Goal: Transaction & Acquisition: Purchase product/service

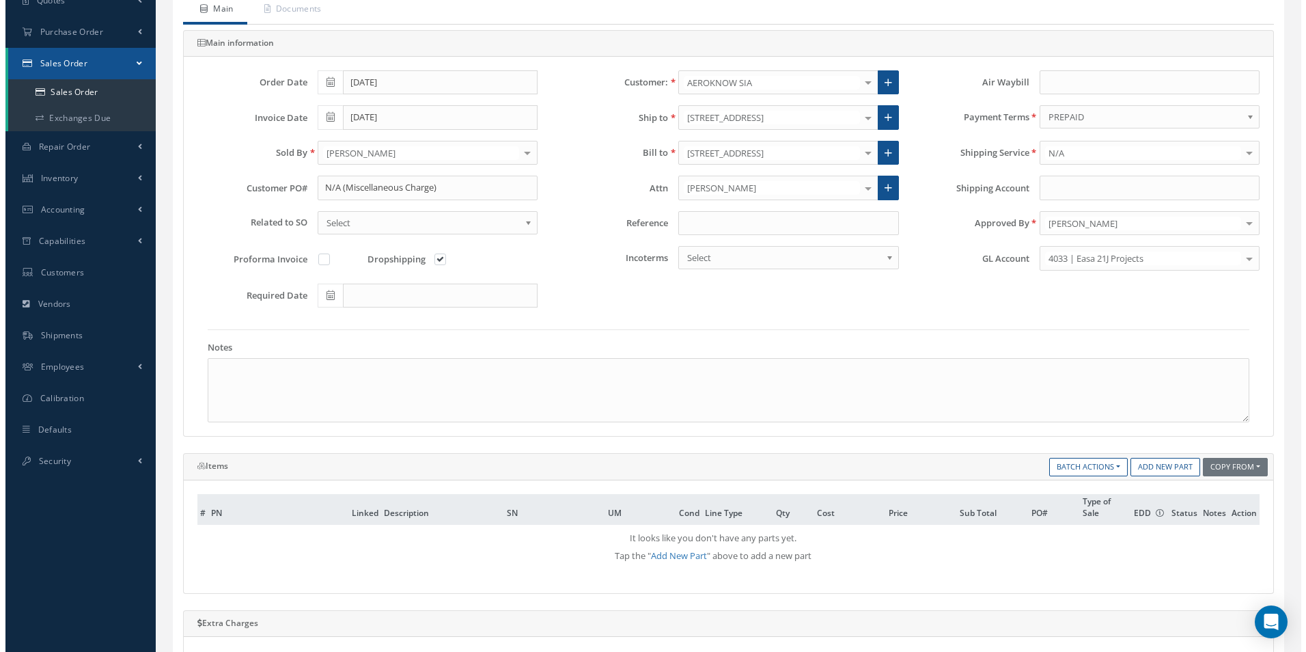
scroll to position [205, 0]
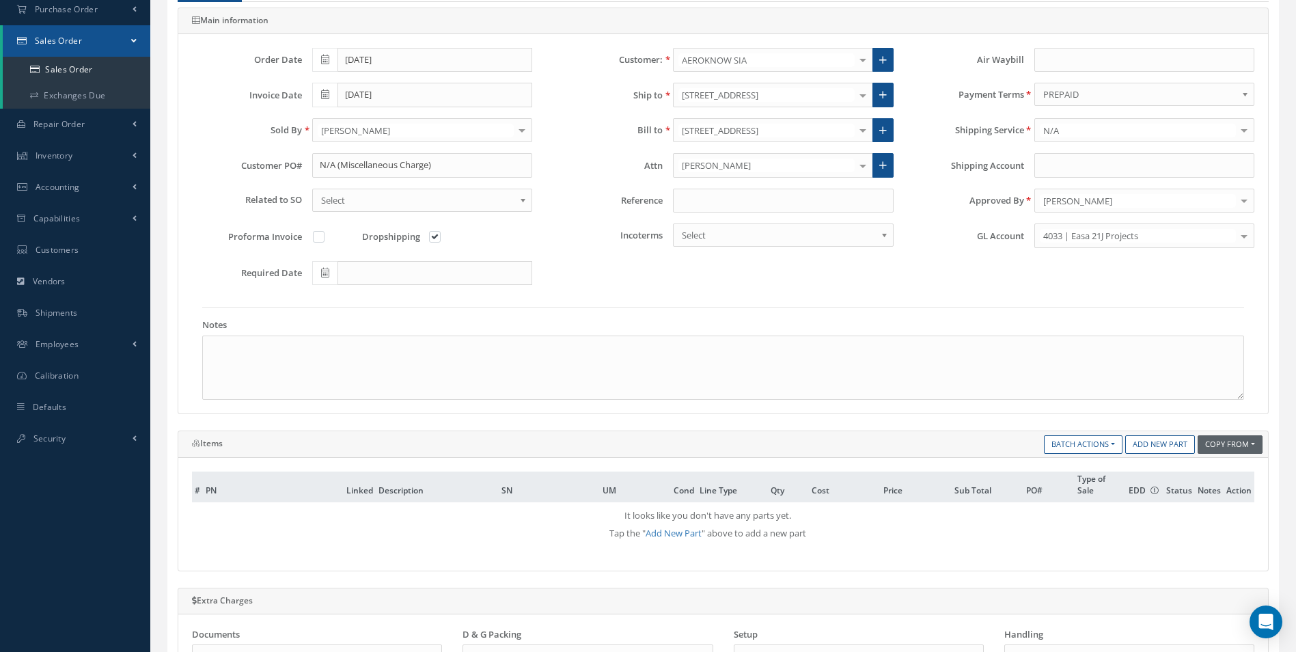
click at [1253, 447] on button "Copy From" at bounding box center [1229, 444] width 65 height 18
click at [1209, 501] on link "Sales Order" at bounding box center [1238, 500] width 109 height 18
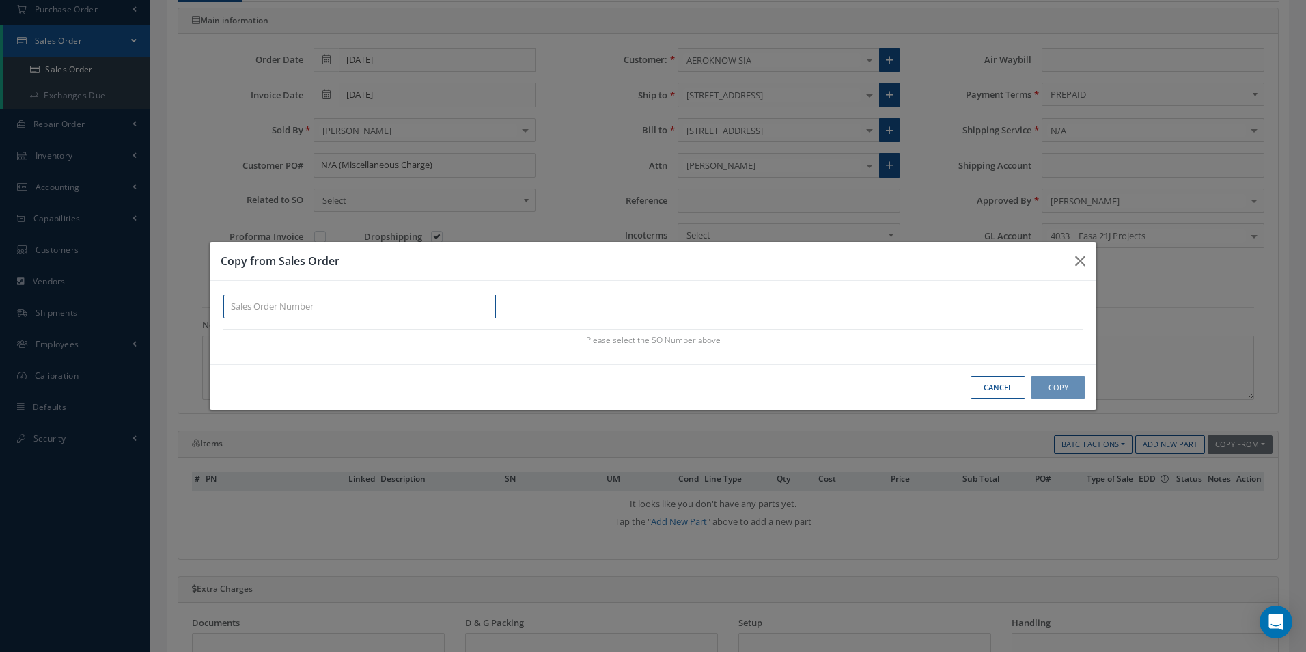
click at [320, 304] on input "text" at bounding box center [359, 306] width 273 height 25
paste input "100017131"
click at [387, 329] on div "100017131" at bounding box center [359, 331] width 257 height 14
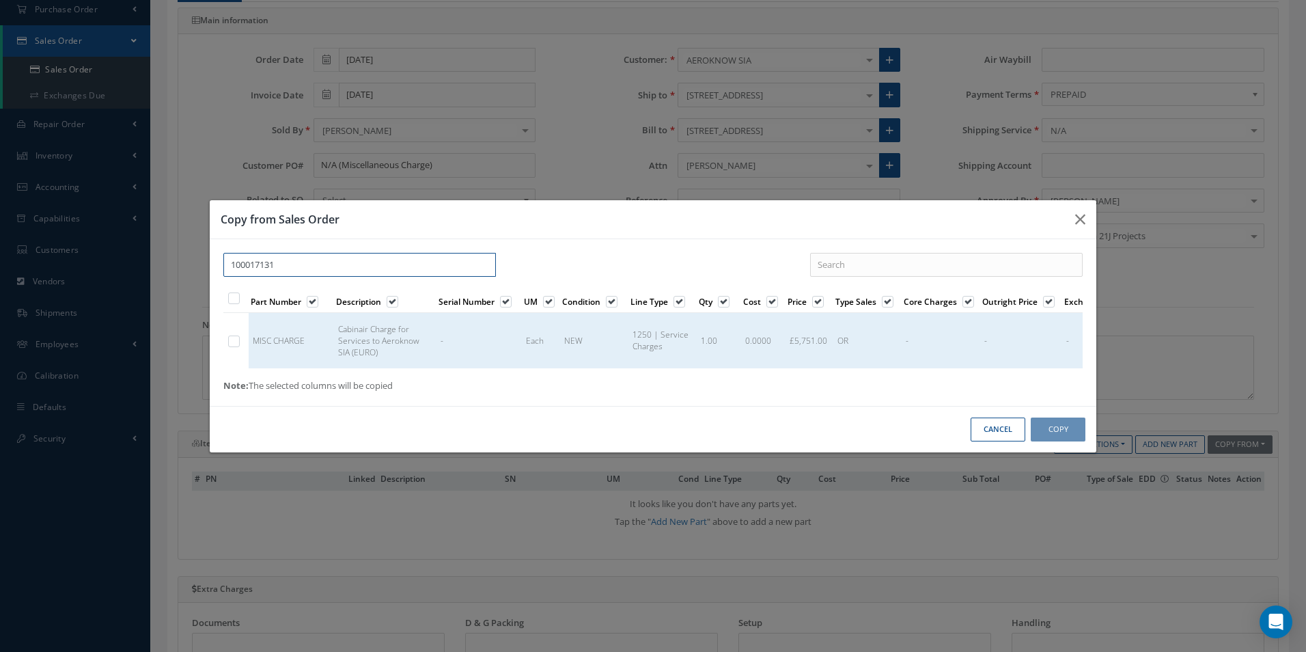
type input "100017131"
click at [239, 335] on label at bounding box center [240, 341] width 3 height 12
click at [234, 338] on input "checkbox" at bounding box center [234, 342] width 9 height 9
checkbox input "true"
click at [1057, 433] on button "Copy" at bounding box center [1058, 429] width 55 height 24
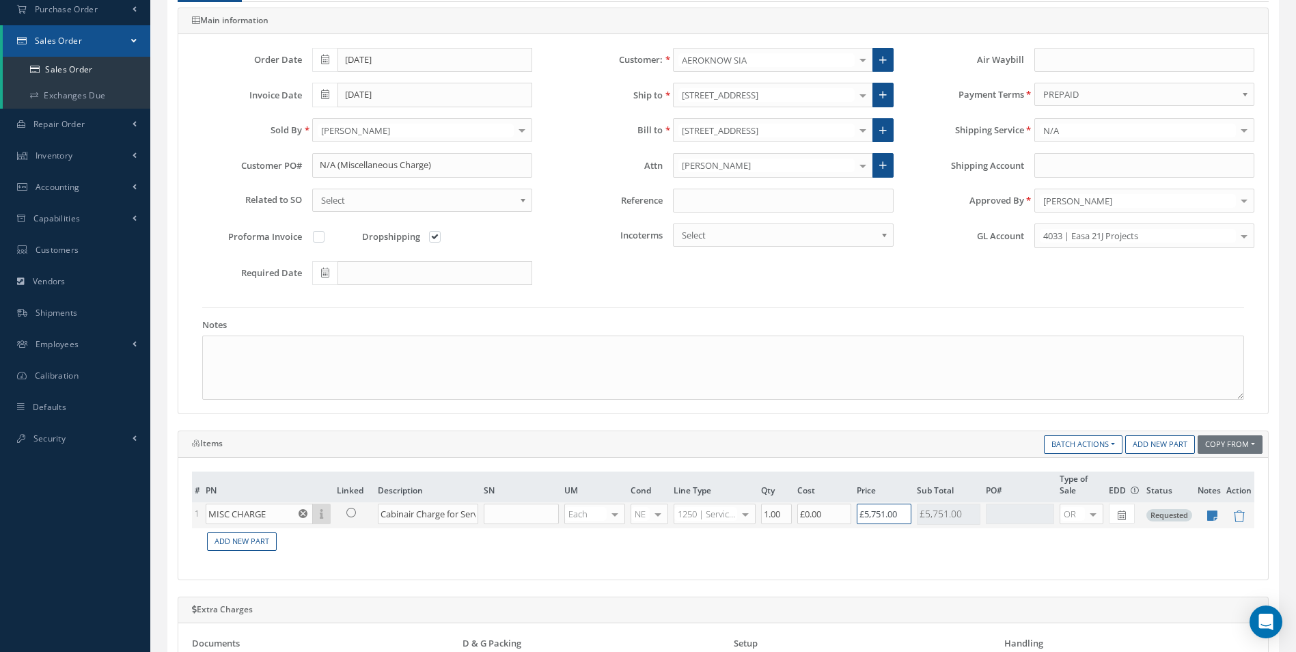
click at [888, 514] on input "£5,751.00" at bounding box center [883, 513] width 55 height 20
type input "£46,880.65"
click at [1214, 516] on icon at bounding box center [1212, 516] width 10 height 12
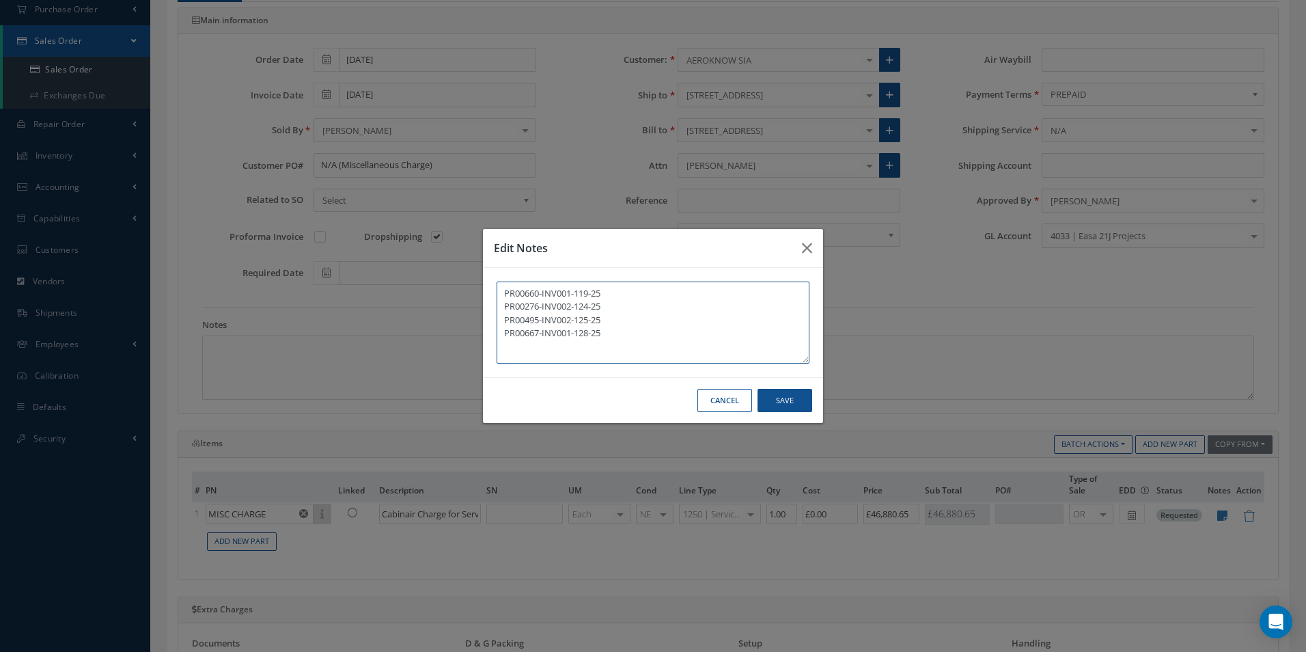
drag, startPoint x: 619, startPoint y: 334, endPoint x: 404, endPoint y: 271, distance: 223.5
click at [404, 271] on div "Edit Notes PR00660-INV001-119-25 PR00276-INV002-124-25 PR00495-INV002-125-25 PR…" at bounding box center [653, 326] width 1306 height 652
click at [561, 298] on textarea at bounding box center [653, 322] width 313 height 82
paste textarea "PR00637-INV002-130-26"
click at [525, 309] on textarea "PR00637-INV002-130-26" at bounding box center [653, 322] width 313 height 82
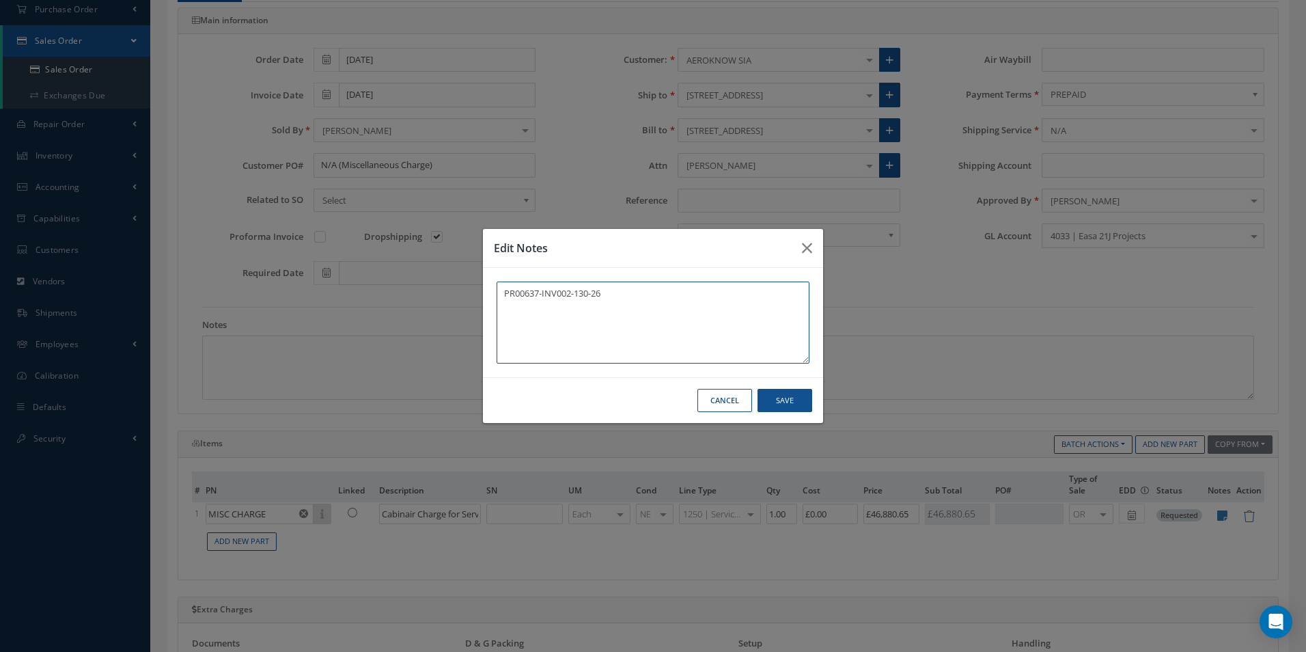
paste textarea "PR00659-INV001-136-25"
click at [531, 321] on textarea "PR00637-INV002-130-26 PR00659-INV001-136-25" at bounding box center [653, 322] width 313 height 82
paste textarea "PR00674-INV001-137-25"
click at [568, 335] on textarea "PR00637-INV002-130-26 PR00659-INV001-136-25 PR00674-INV001-137-25" at bounding box center [653, 322] width 313 height 82
paste textarea "PR00655-INV001-145-25"
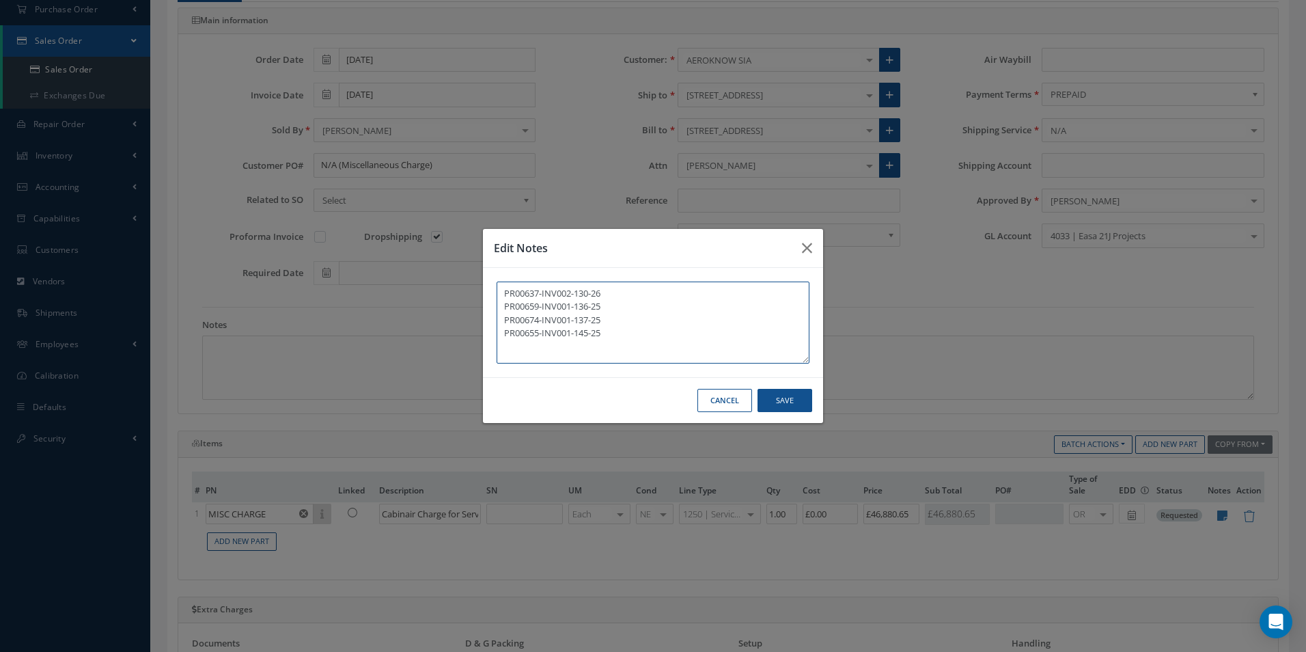
click at [555, 349] on textarea "PR00637-INV002-130-26 PR00659-INV001-136-25 PR00674-INV001-137-25 PR00655-INV00…" at bounding box center [653, 322] width 313 height 82
paste textarea "PR00675-INV001-146-25"
click at [521, 357] on textarea "PR00637-INV002-130-26 PR00659-INV001-136-25 PR00674-INV001-137-25 PR00655-INV00…" at bounding box center [653, 322] width 313 height 82
paste textarea "PR00685-INV001-147-25"
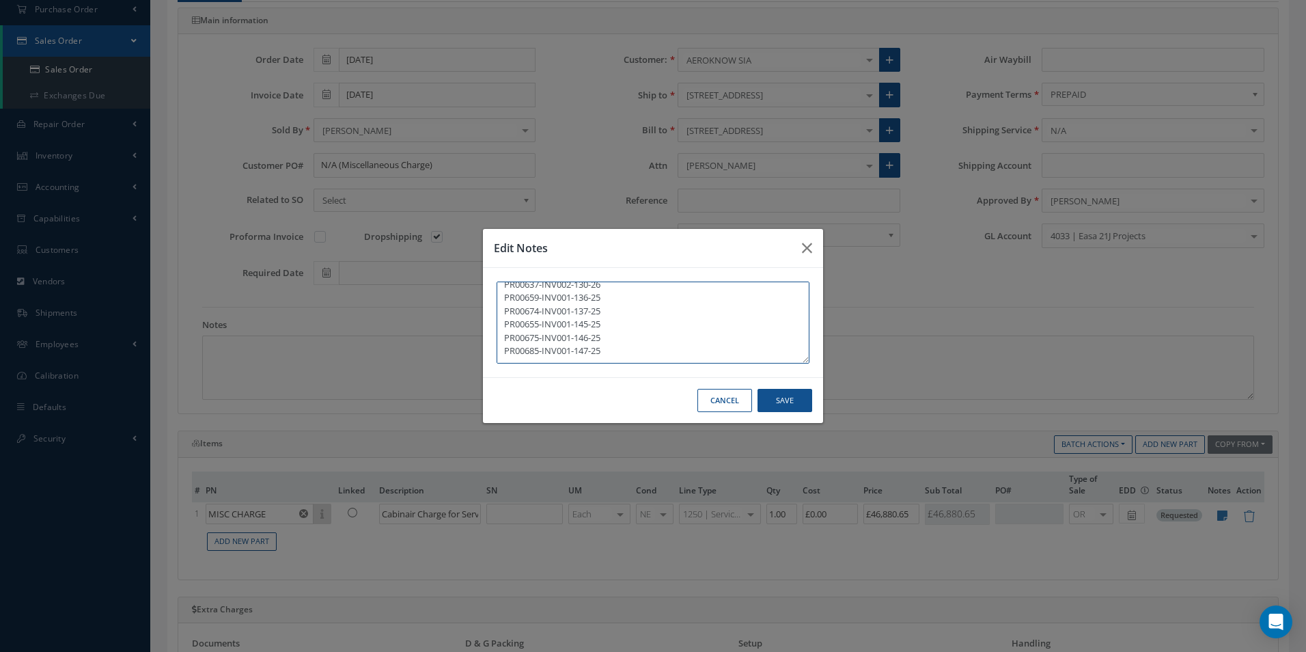
click at [521, 349] on textarea "PR00637-INV002-130-26 PR00659-INV001-136-25 PR00674-INV001-137-25 PR00655-INV00…" at bounding box center [653, 322] width 313 height 82
paste textarea "PR00687-INV001-148-25"
click at [541, 362] on textarea "PR00637-INV002-130-26 PR00659-INV001-136-25 PR00674-INV001-137-25 PR00655-INV00…" at bounding box center [653, 322] width 313 height 82
paste textarea "PR00691-INV001-153-25"
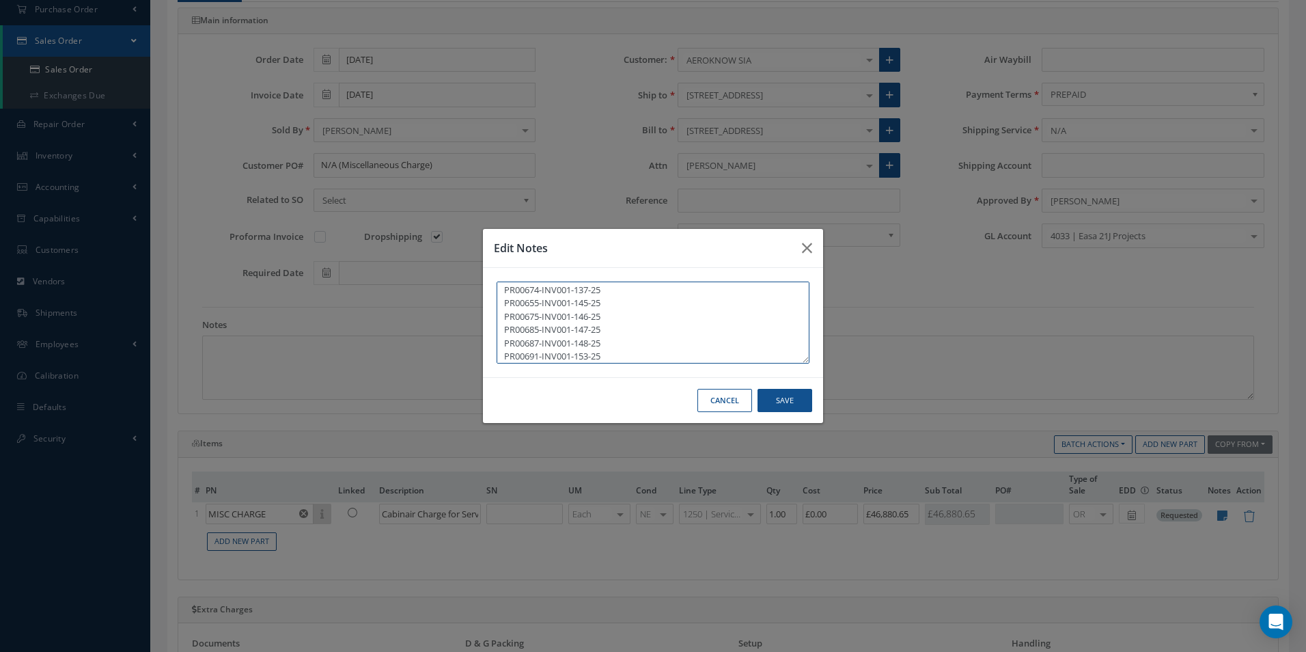
scroll to position [43, 0]
click at [550, 351] on textarea "PR00637-INV002-130-26 PR00659-INV001-136-25 PR00674-INV001-137-25 PR00655-INV00…" at bounding box center [653, 322] width 313 height 82
paste textarea "PR00686-INV001-154-25"
click at [537, 354] on textarea "PR00637-INV002-130-26 PR00659-INV001-136-25 PR00674-INV001-137-25 PR00655-INV00…" at bounding box center [653, 322] width 313 height 82
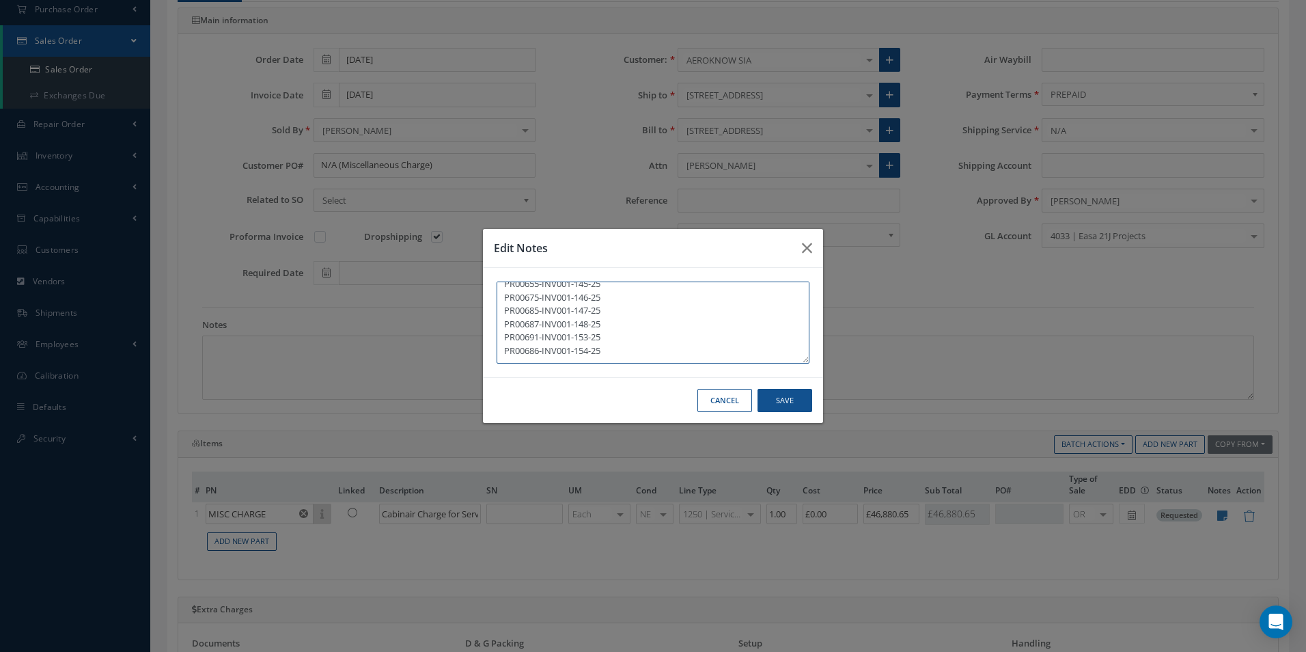
paste textarea "PR00686-INV001-154-26"
click at [557, 357] on textarea "PR00637-INV002-130-26 PR00659-INV001-136-25 PR00674-INV001-137-25 PR00655-INV00…" at bounding box center [653, 322] width 313 height 82
paste textarea "PR00684-INV001-156-25"
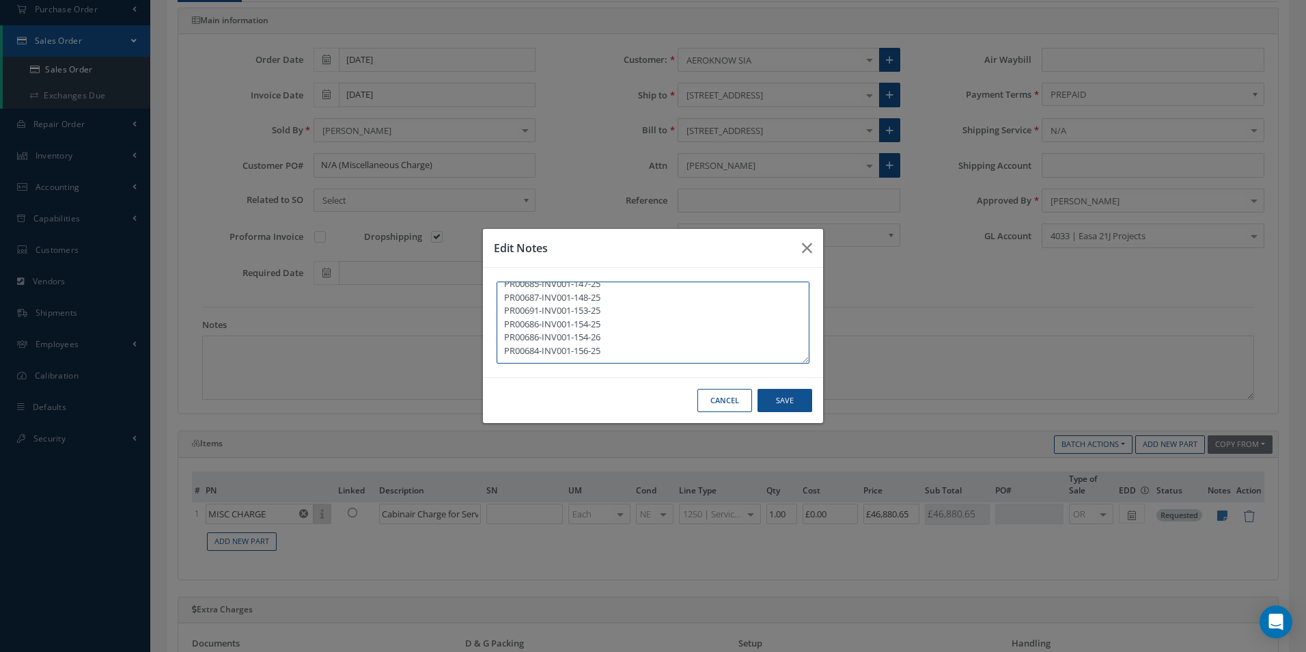
click at [559, 357] on textarea "PR00637-INV002-130-26 PR00659-INV001-136-25 PR00674-INV001-137-25 PR00655-INV00…" at bounding box center [653, 322] width 313 height 82
paste textarea "PR00688-INV001-157-25"
click at [519, 359] on textarea "PR00637-INV002-130-26 PR00659-INV001-136-25 PR00674-INV001-137-25 PR00655-INV00…" at bounding box center [653, 322] width 313 height 82
paste textarea "PR00696-INV001-158-25"
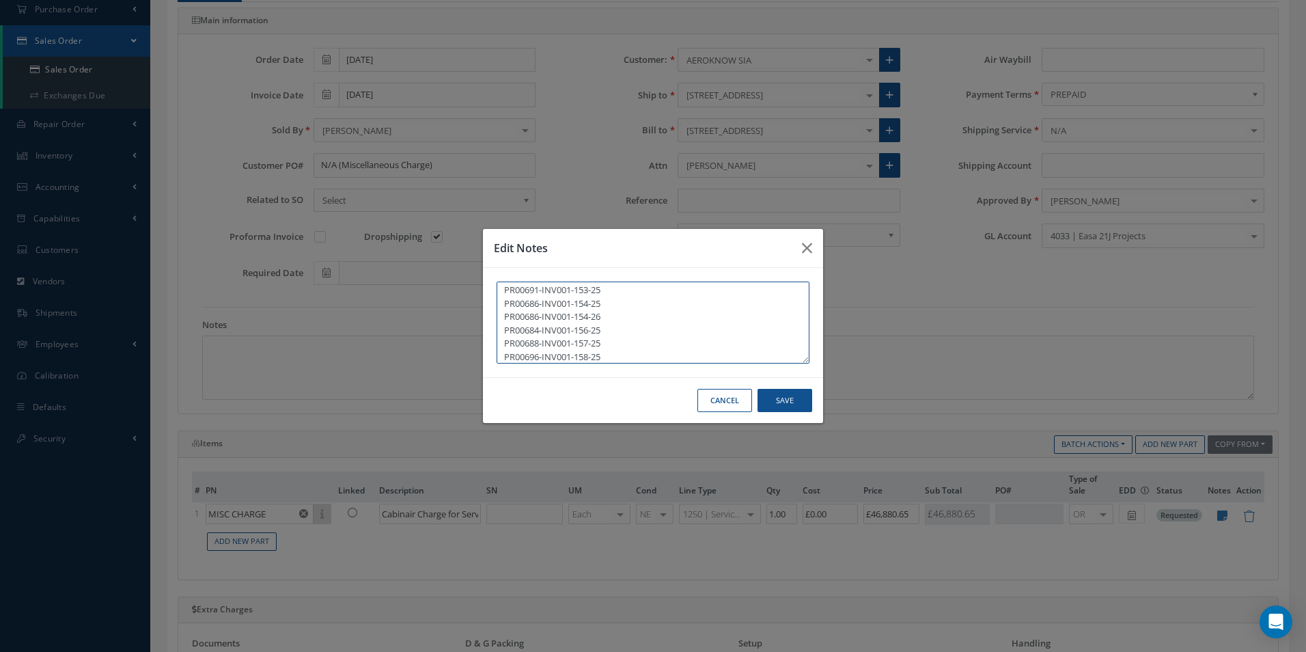
scroll to position [110, 0]
click at [525, 354] on textarea "PR00637-INV002-130-26 PR00659-INV001-136-25 PR00674-INV001-137-25 PR00655-INV00…" at bounding box center [653, 322] width 313 height 82
paste textarea "PR00689-INV001-159-25"
click at [528, 353] on textarea "PR00637-INV002-130-26 PR00659-INV001-136-25 PR00674-INV001-137-25 PR00655-INV00…" at bounding box center [653, 322] width 313 height 82
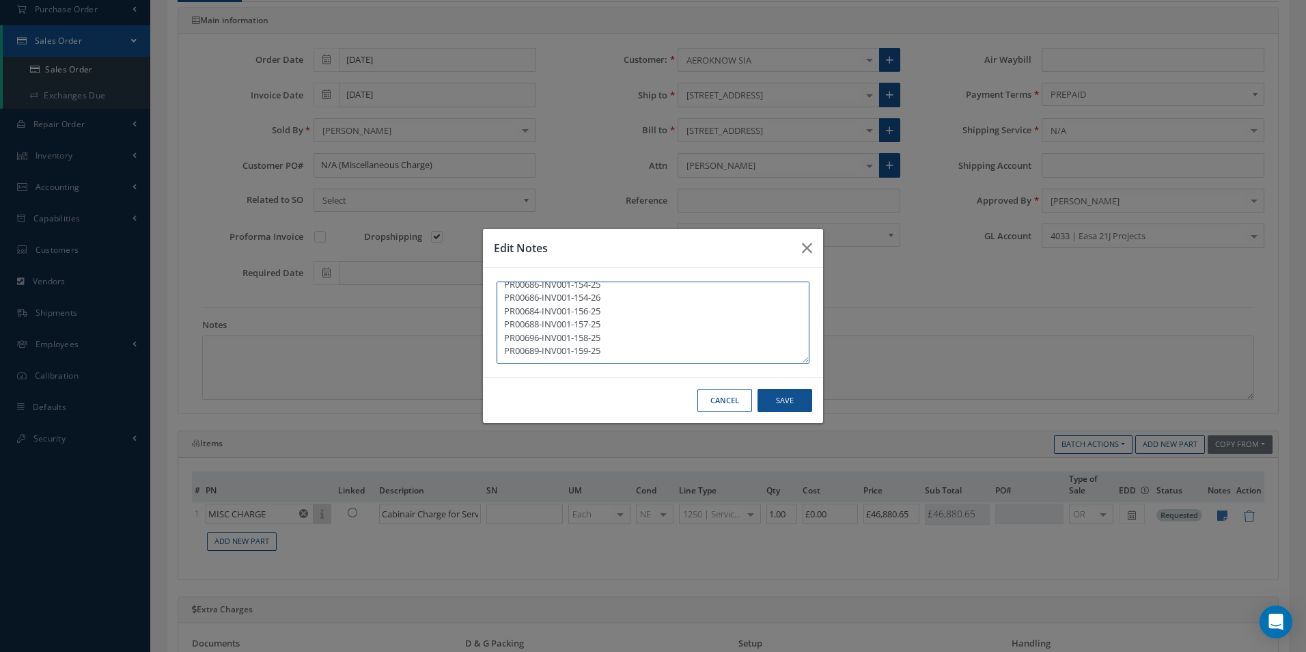
paste textarea "PR00694-INV001-161-25"
click at [545, 355] on textarea "PR00637-INV002-130-26 PR00659-INV001-136-25 PR00674-INV001-137-25 PR00655-INV00…" at bounding box center [653, 322] width 313 height 82
paste textarea "PR00703-INV001-163-25"
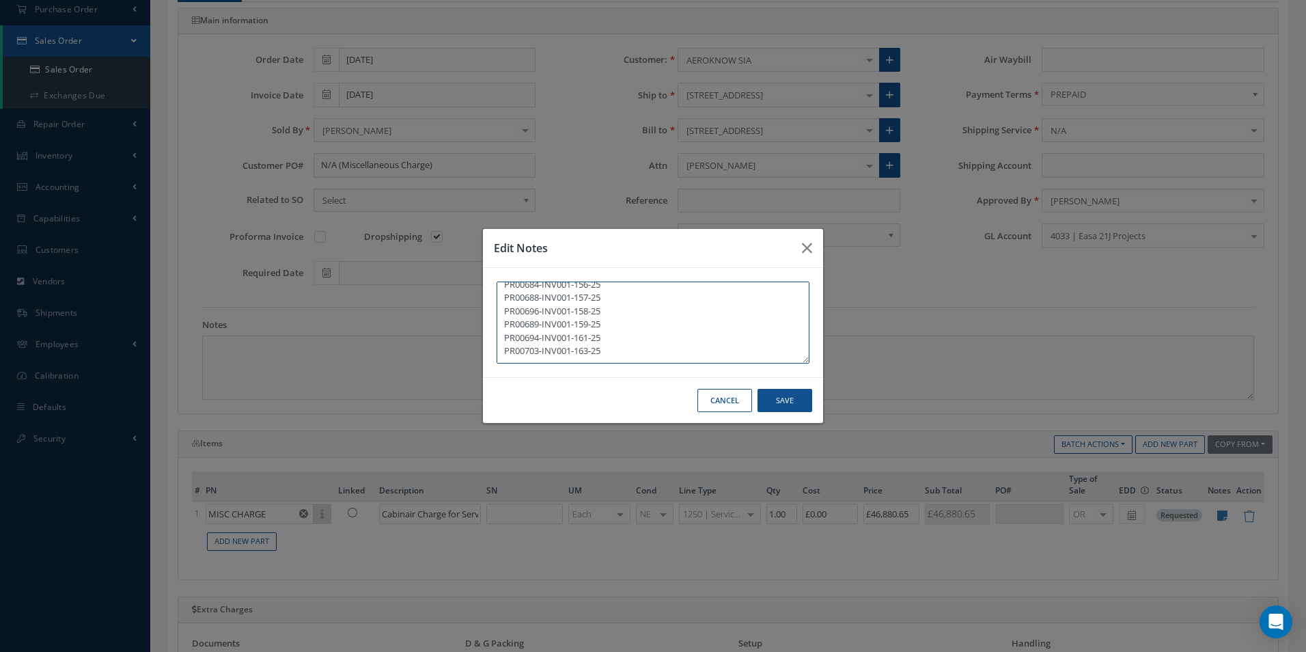
click at [528, 356] on textarea "PR00637-INV002-130-26 PR00659-INV001-136-25 PR00674-INV001-137-25 PR00655-INV00…" at bounding box center [653, 322] width 313 height 82
paste textarea "PR00675-INV002-164-25"
click at [567, 363] on textarea "PR00637-INV002-130-26 PR00659-INV001-136-25 PR00674-INV001-137-25 PR00655-INV00…" at bounding box center [653, 322] width 313 height 82
paste textarea "PR00702-INV001-165-25"
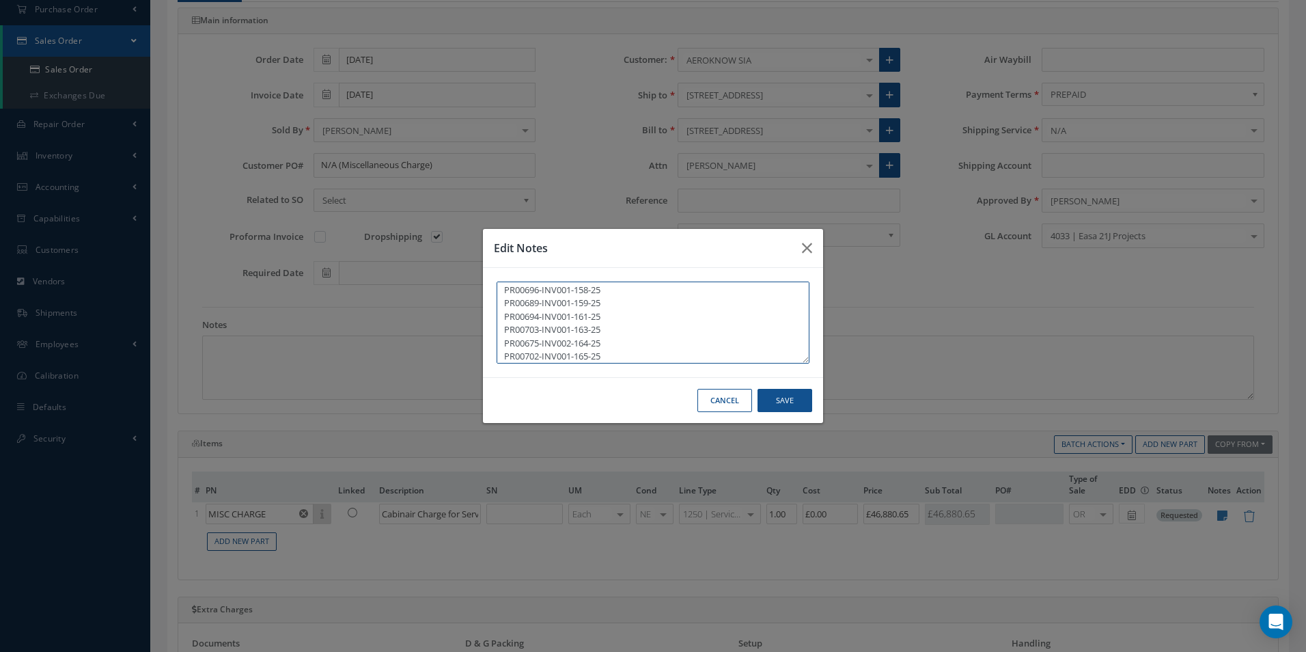
scroll to position [176, 0]
click at [576, 354] on textarea "PR00637-INV002-130-26 PR00659-INV001-136-25 PR00674-INV001-137-25 PR00655-INV00…" at bounding box center [653, 322] width 313 height 82
paste textarea "PR00716-INV001-166-25"
click at [557, 354] on textarea "PR00637-INV002-130-26 PR00659-INV001-136-25 PR00674-INV001-137-25 PR00655-INV00…" at bounding box center [653, 322] width 313 height 82
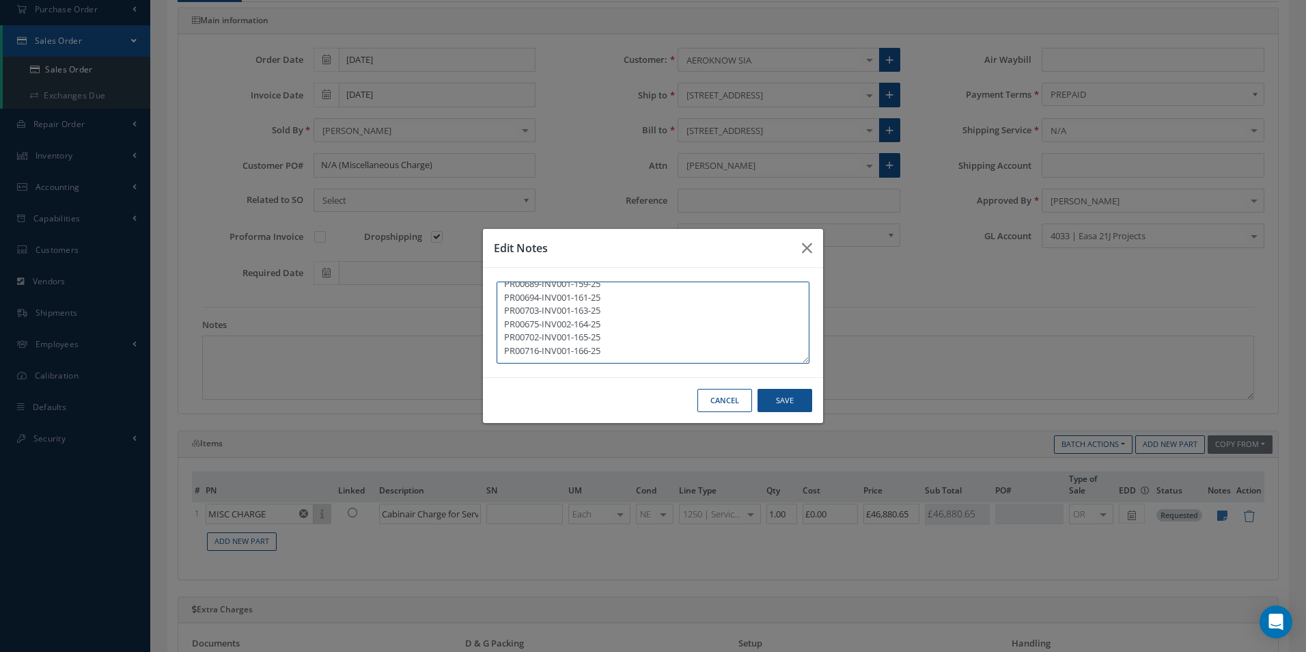
paste textarea "PR00675-INV003-167-25"
click at [525, 354] on textarea "PR00637-INV002-130-26 PR00659-INV001-136-25 PR00674-INV001-137-25 PR00655-INV00…" at bounding box center [653, 322] width 313 height 82
paste textarea "PR00713-INV001-169-25"
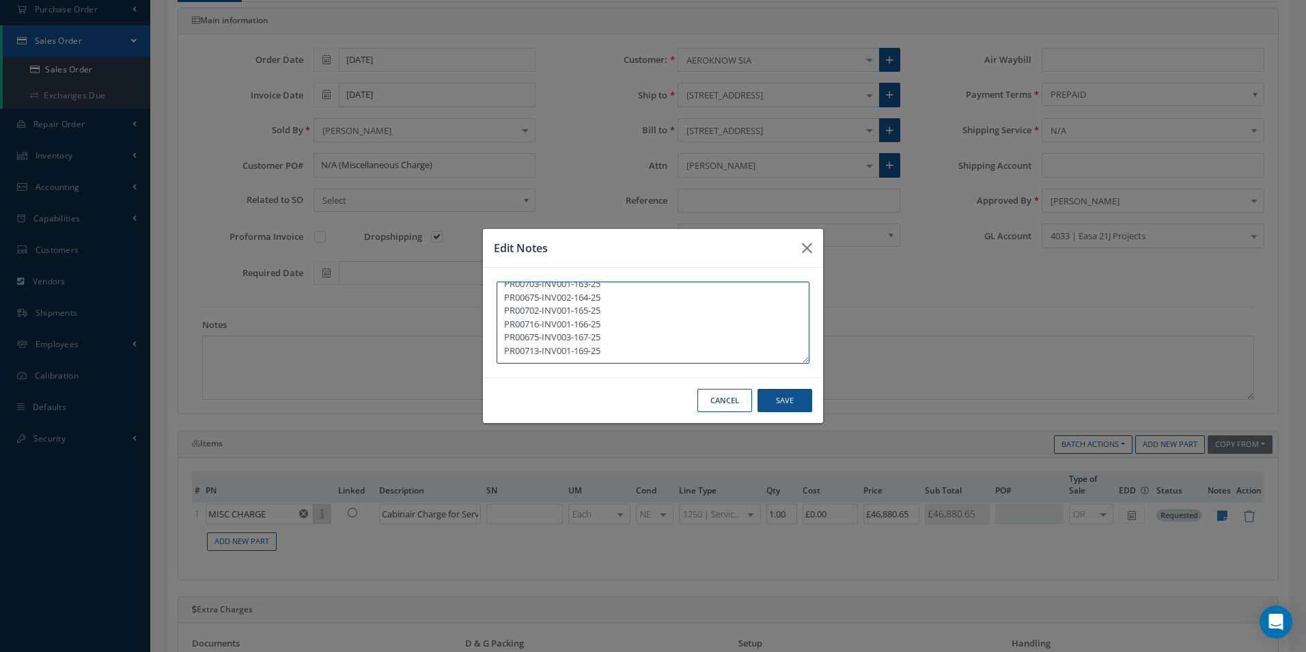
click at [516, 353] on textarea "PR00637-INV002-130-26 PR00659-INV001-136-25 PR00674-INV001-137-25 PR00655-INV00…" at bounding box center [653, 322] width 313 height 82
paste textarea "PR00704-INV001-170-25"
click at [519, 357] on textarea "PR00637-INV002-130-26 PR00659-INV001-136-25 PR00674-INV001-137-25 PR00655-INV00…" at bounding box center [653, 322] width 313 height 82
paste textarea "PR00715-INV001-171-25"
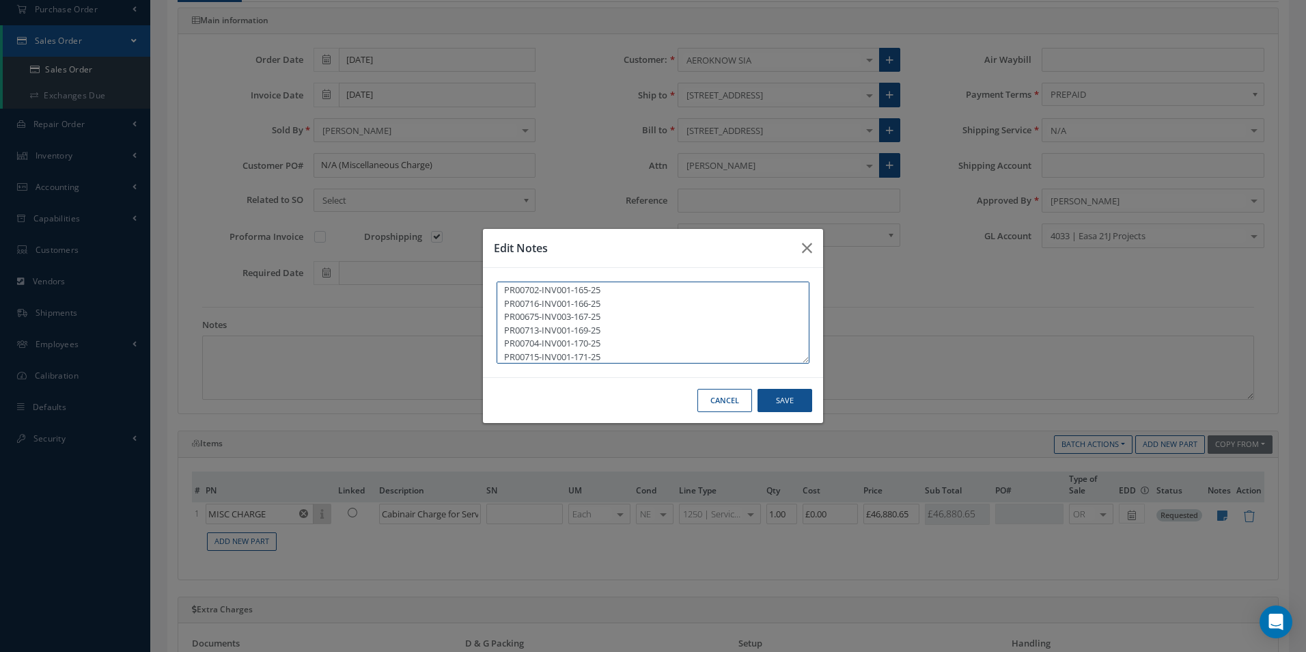
scroll to position [243, 0]
click at [533, 353] on textarea "PR00637-INV002-130-26 PR00659-INV001-136-25 PR00674-INV001-137-25 PR00655-INV00…" at bounding box center [653, 322] width 313 height 82
paste textarea "PR00272-INV004-173-25"
click at [600, 355] on textarea "PR00637-INV002-130-26 PR00659-INV001-136-25 PR00674-INV001-137-25 PR00655-INV00…" at bounding box center [653, 322] width 313 height 82
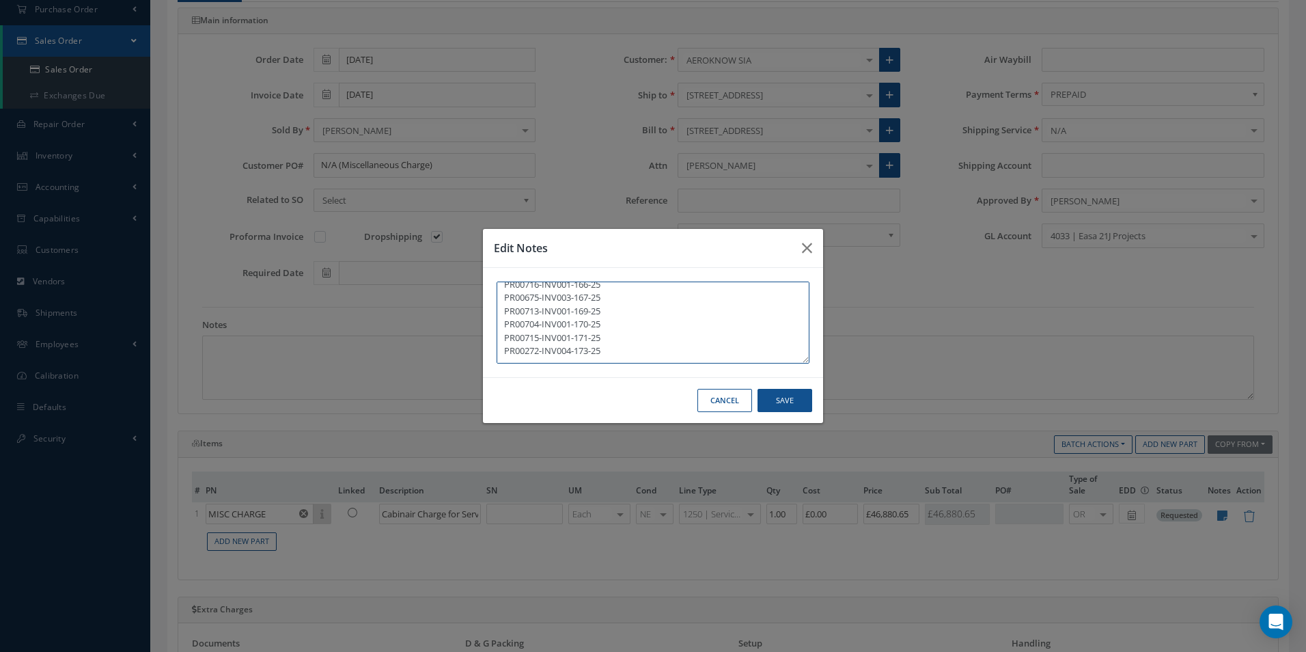
paste textarea "PR00708-INV001-181-25"
click at [555, 359] on textarea "PR00637-INV002-130-26 PR00659-INV001-136-25 PR00674-INV001-137-25 PR00655-INV00…" at bounding box center [653, 322] width 313 height 82
paste textarea "PR00726-INV001-183-25"
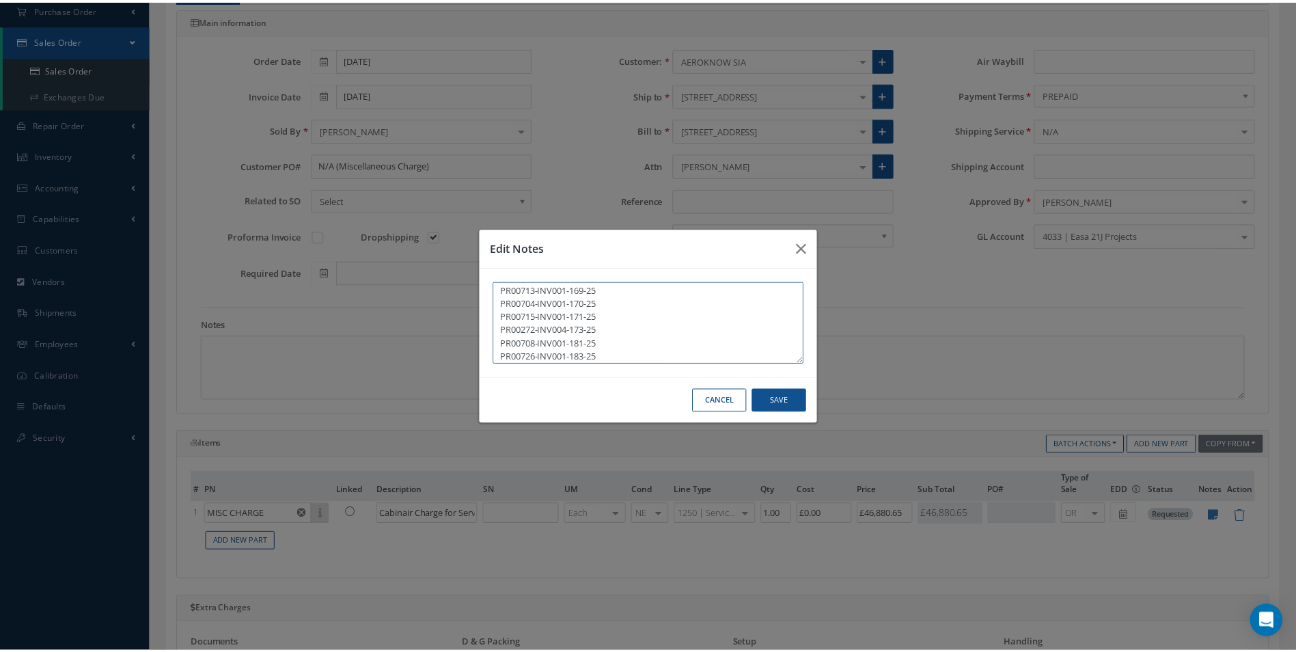
scroll to position [283, 0]
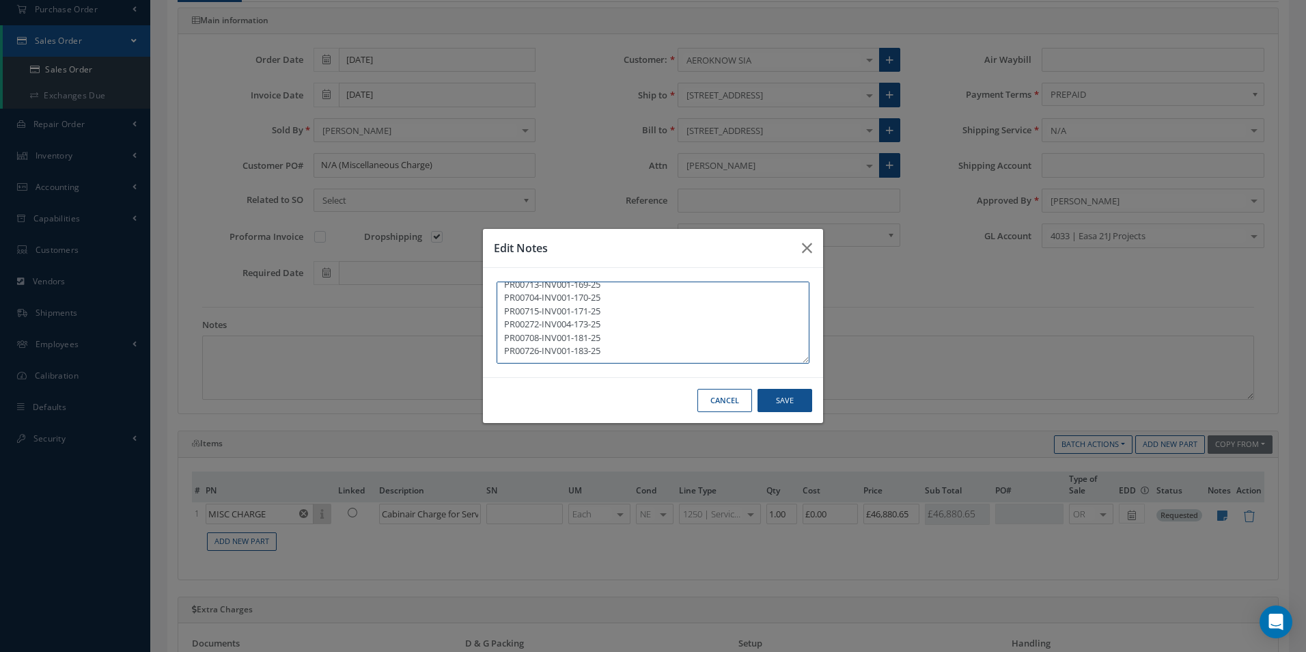
type textarea "PR00637-INV002-130-26 PR00659-INV001-136-25 PR00674-INV001-137-25 PR00655-INV00…"
click at [777, 398] on button "Save" at bounding box center [784, 401] width 55 height 24
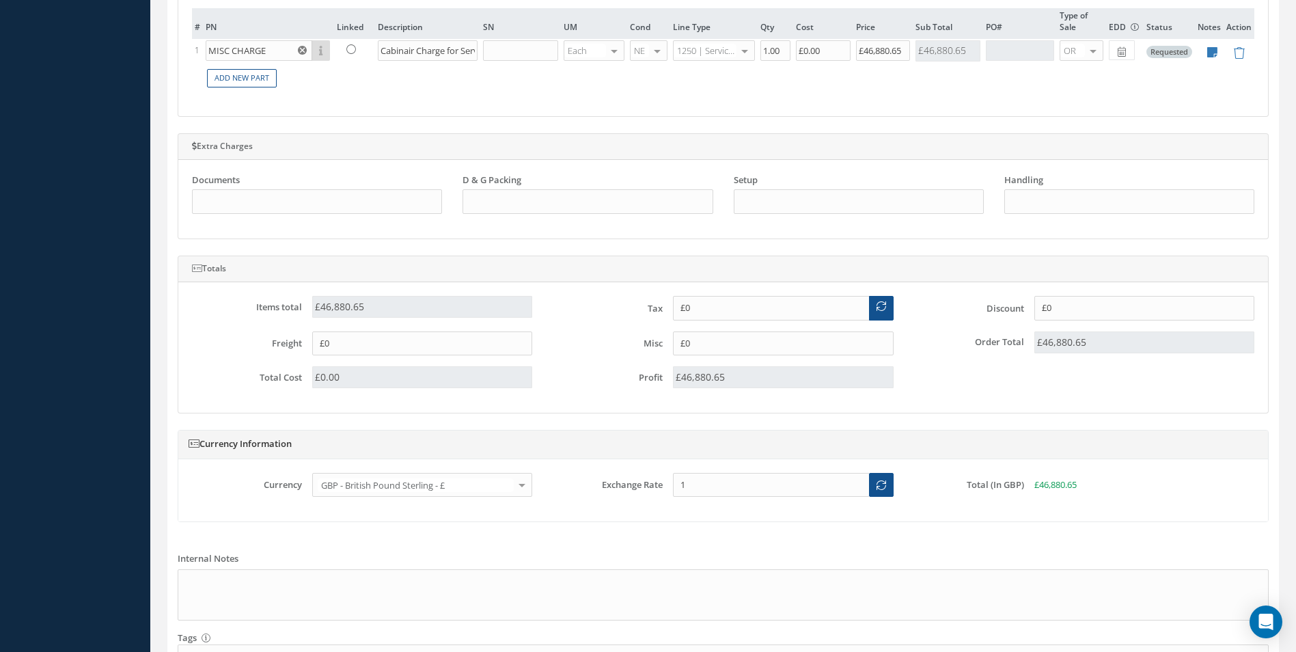
scroll to position [683, 0]
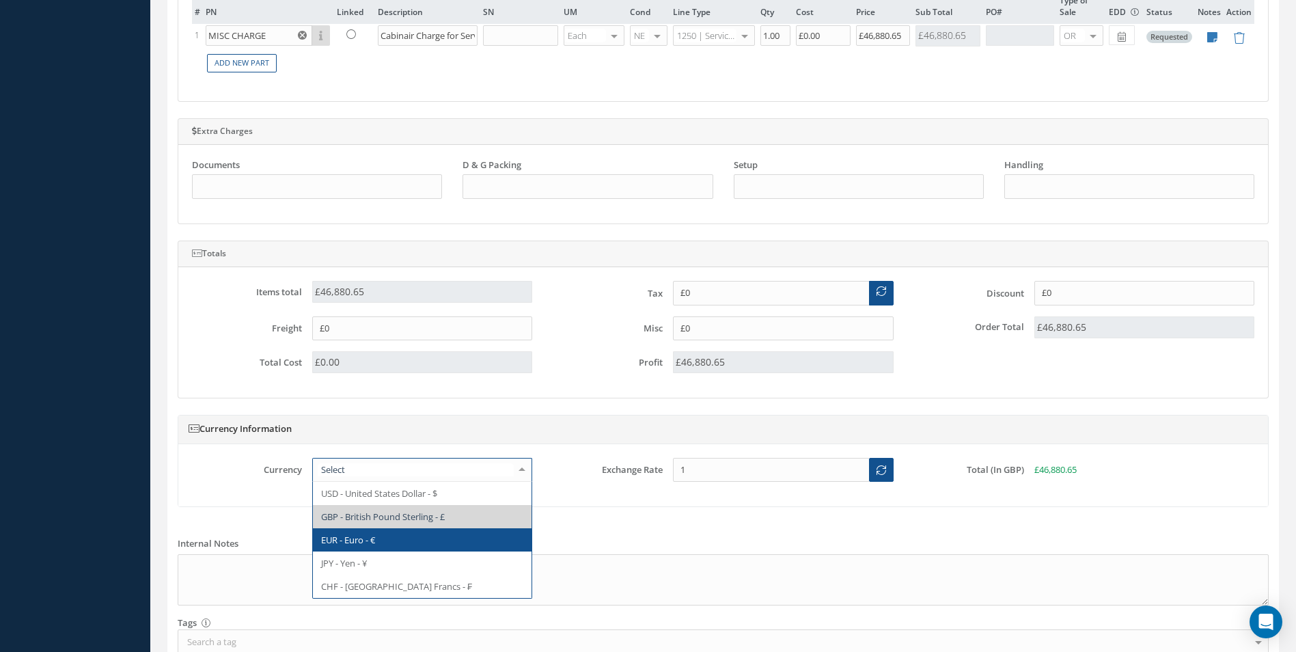
click at [374, 541] on span "EUR - Euro - €" at bounding box center [348, 539] width 54 height 12
type input "€0"
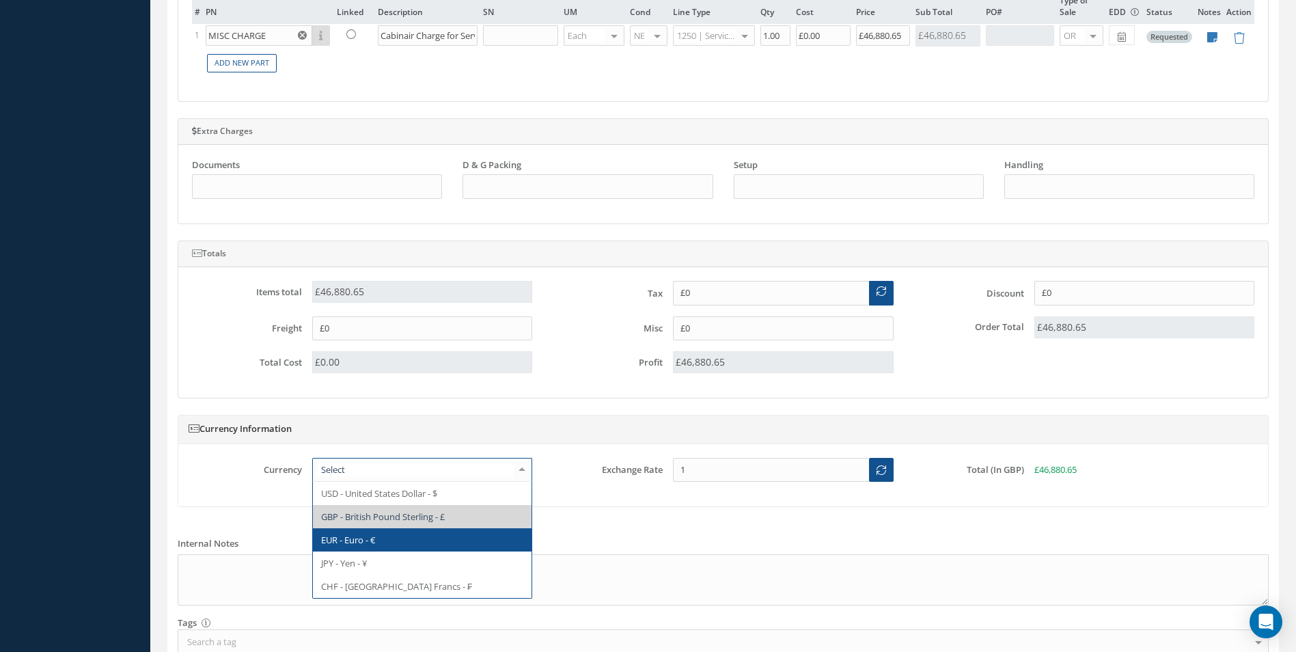
type input "1.1528"
type input "€0"
type input "€46,880.65"
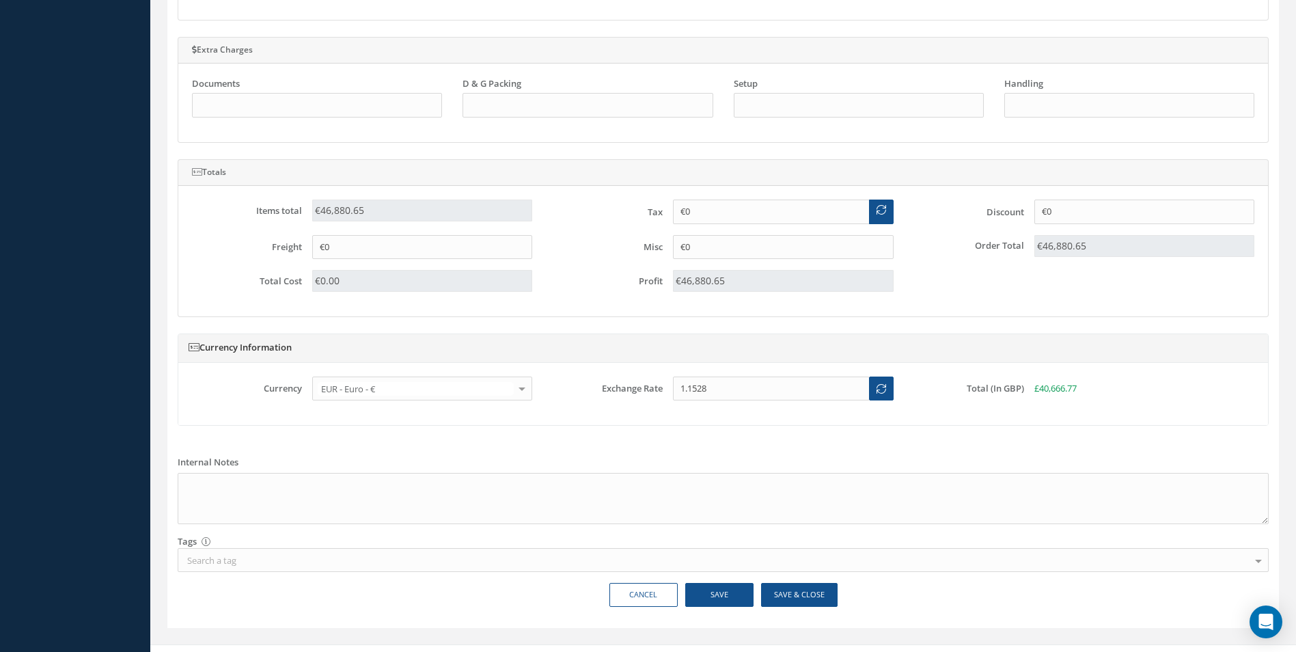
scroll to position [785, 0]
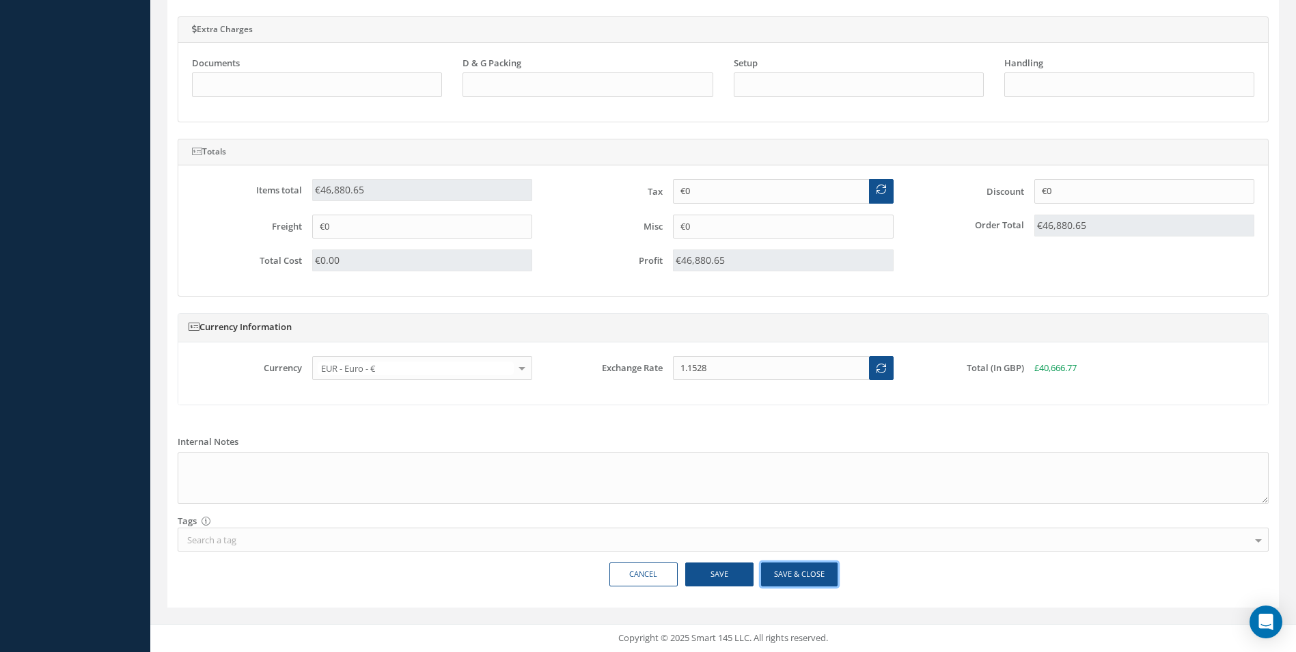
click at [807, 576] on button "Save & Close" at bounding box center [799, 574] width 76 height 24
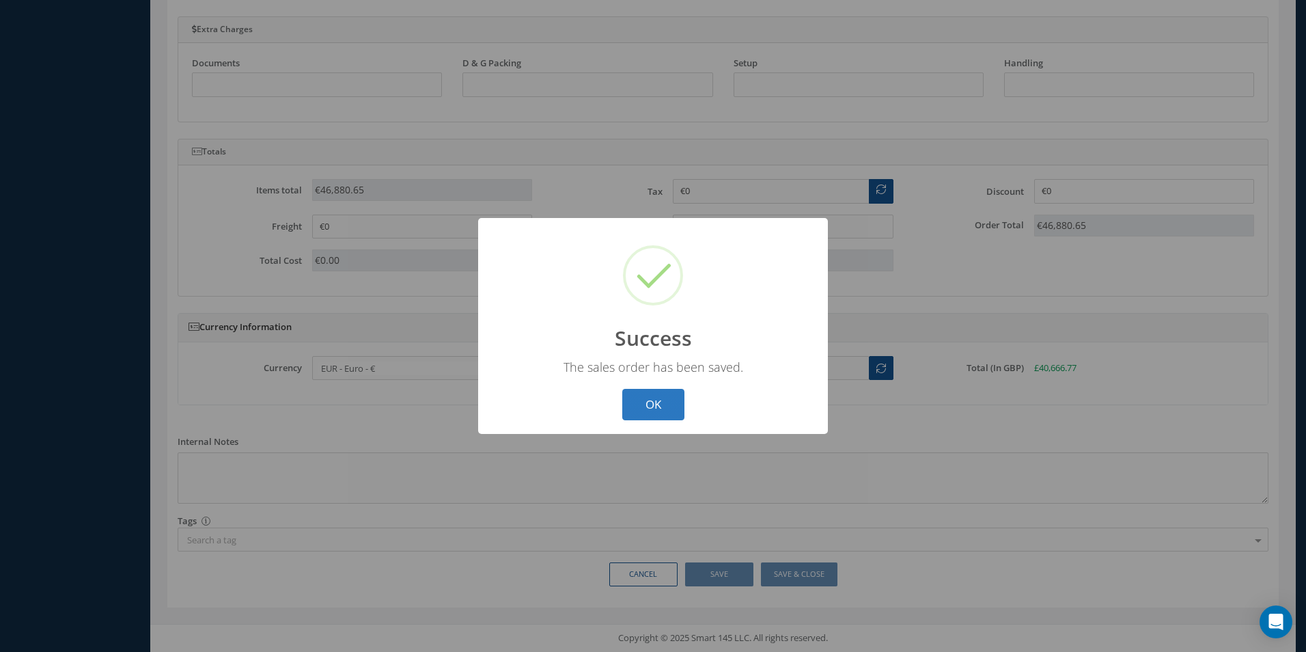
click at [658, 410] on button "OK" at bounding box center [653, 405] width 62 height 32
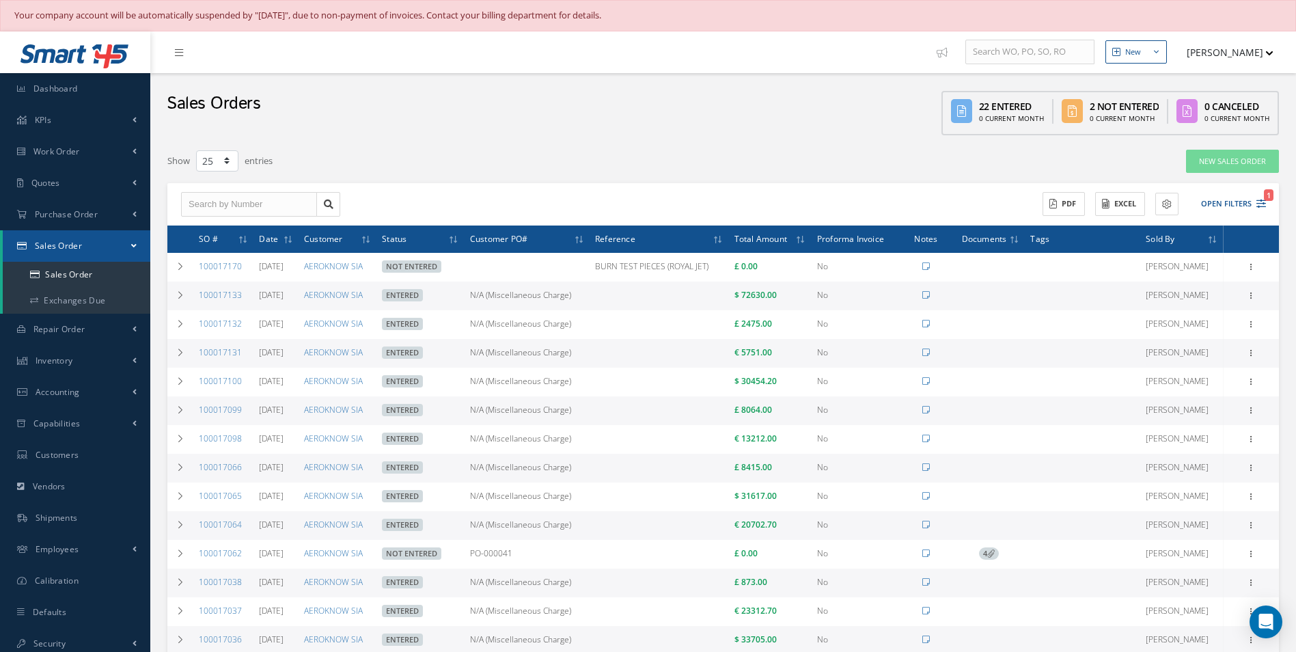
select select "25"
drag, startPoint x: 245, startPoint y: 354, endPoint x: 199, endPoint y: 359, distance: 45.3
click at [199, 359] on td "100017131" at bounding box center [223, 353] width 60 height 29
copy link "100017131"
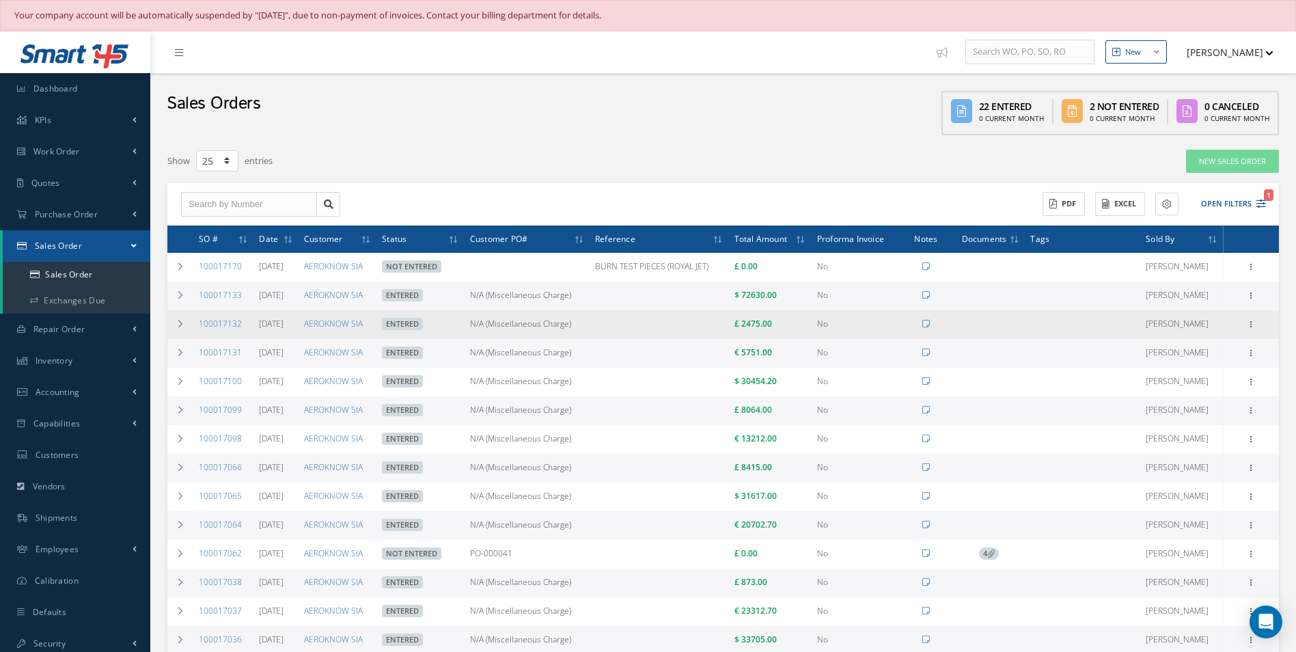
drag, startPoint x: 587, startPoint y: 324, endPoint x: 484, endPoint y: 330, distance: 102.6
click at [484, 330] on td "N/A (Miscellaneous Charge)" at bounding box center [526, 324] width 125 height 29
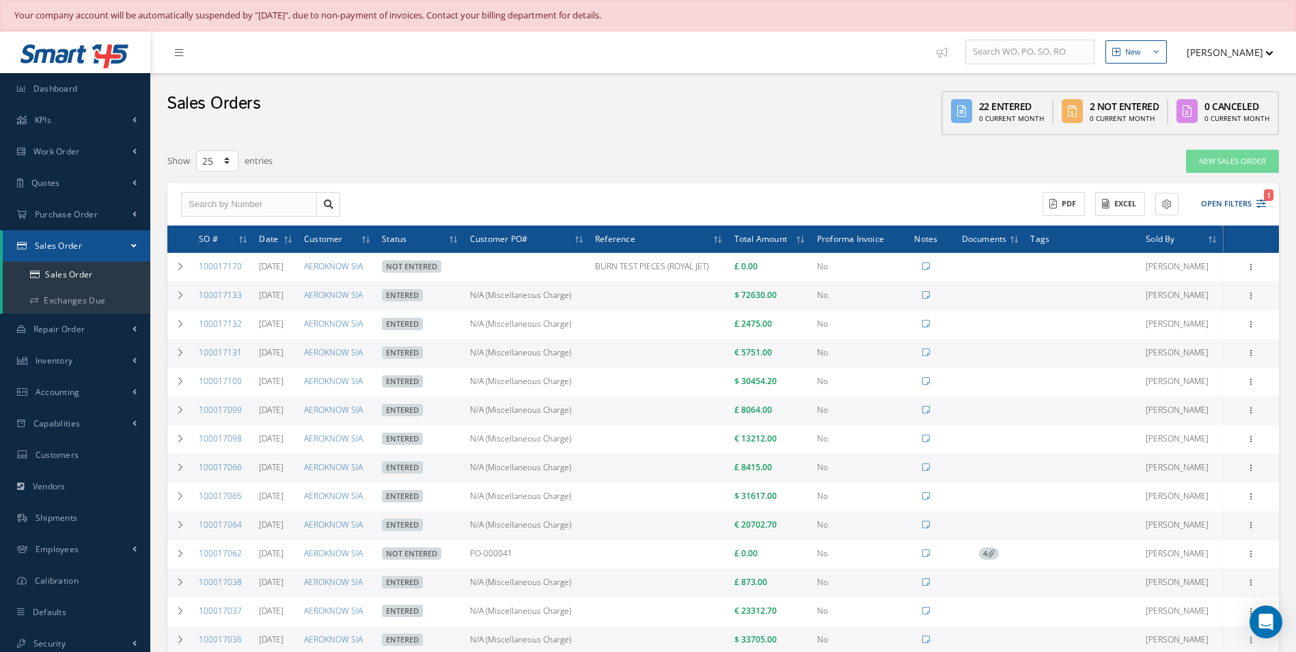
copy td "N/A (Miscellaneous Charge)"
drag, startPoint x: 240, startPoint y: 325, endPoint x: 145, endPoint y: 349, distance: 97.9
click at [145, 349] on div "Smart 145 Dashboard KPIs Work Order Accounting Work Order Work Order Work Order…" at bounding box center [648, 538] width 1296 height 1014
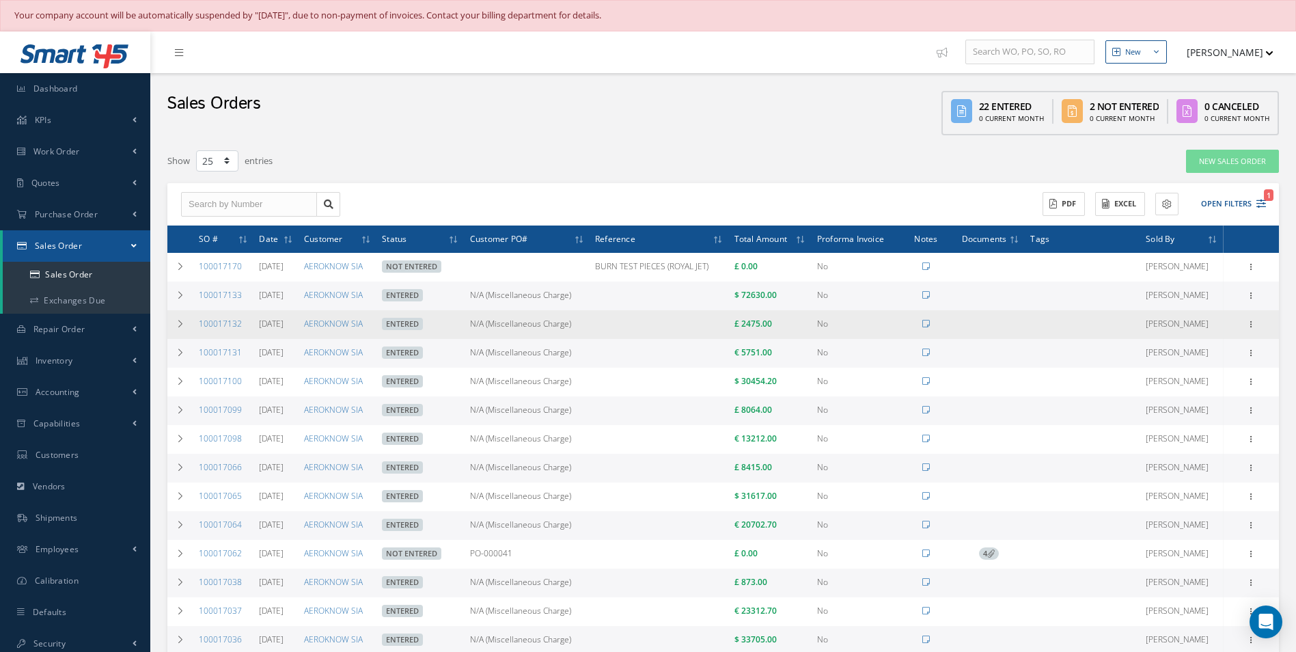
drag, startPoint x: 247, startPoint y: 324, endPoint x: 200, endPoint y: 331, distance: 46.9
click at [200, 331] on td "100017132" at bounding box center [223, 324] width 60 height 29
copy link "100017132"
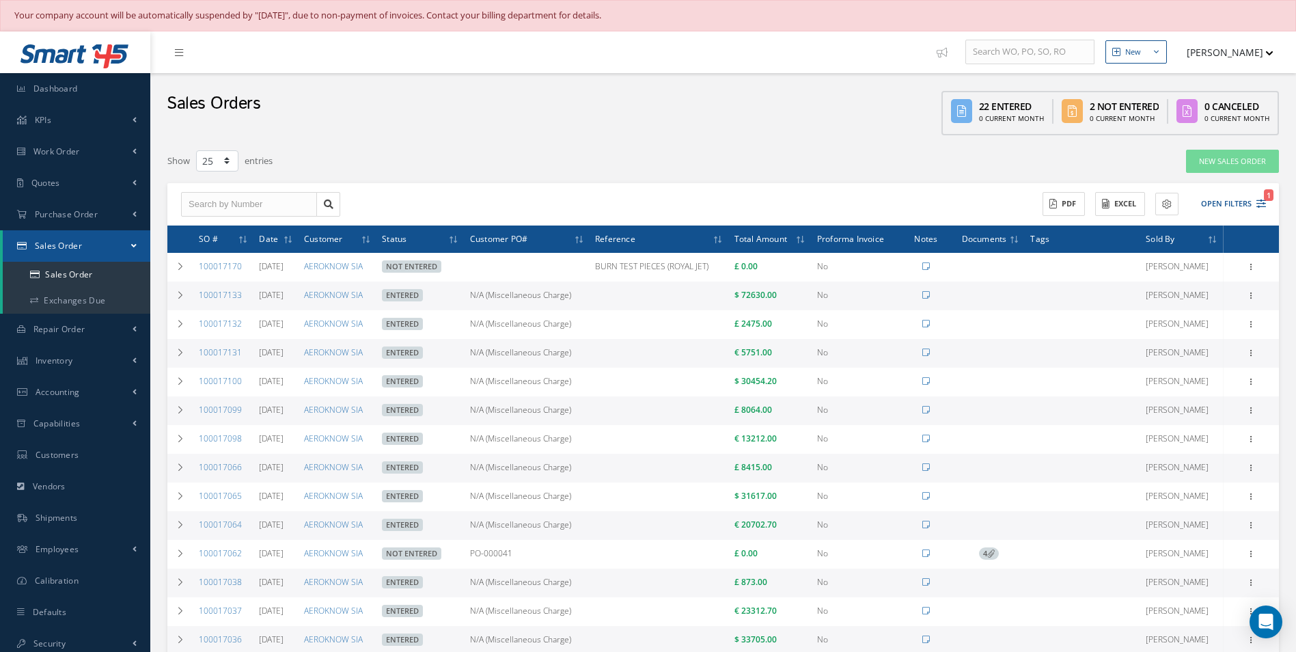
drag, startPoint x: 586, startPoint y: 297, endPoint x: 483, endPoint y: 303, distance: 103.3
click at [483, 303] on td "N/A (Miscellaneous Charge)" at bounding box center [526, 295] width 125 height 29
copy td "N/A (Miscellaneous Charge)"
drag, startPoint x: 243, startPoint y: 298, endPoint x: 200, endPoint y: 303, distance: 43.3
click at [200, 303] on td "100017133" at bounding box center [223, 295] width 60 height 29
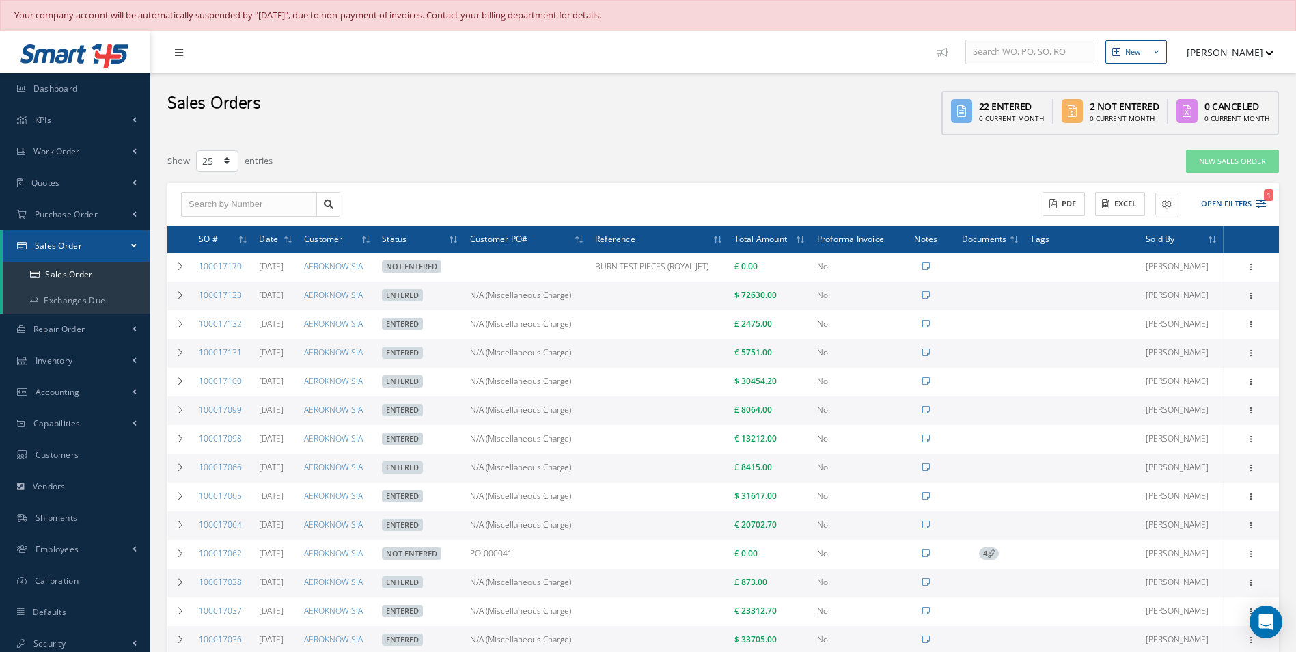
copy link "100017133"
click at [74, 387] on span "Accounting" at bounding box center [58, 392] width 44 height 12
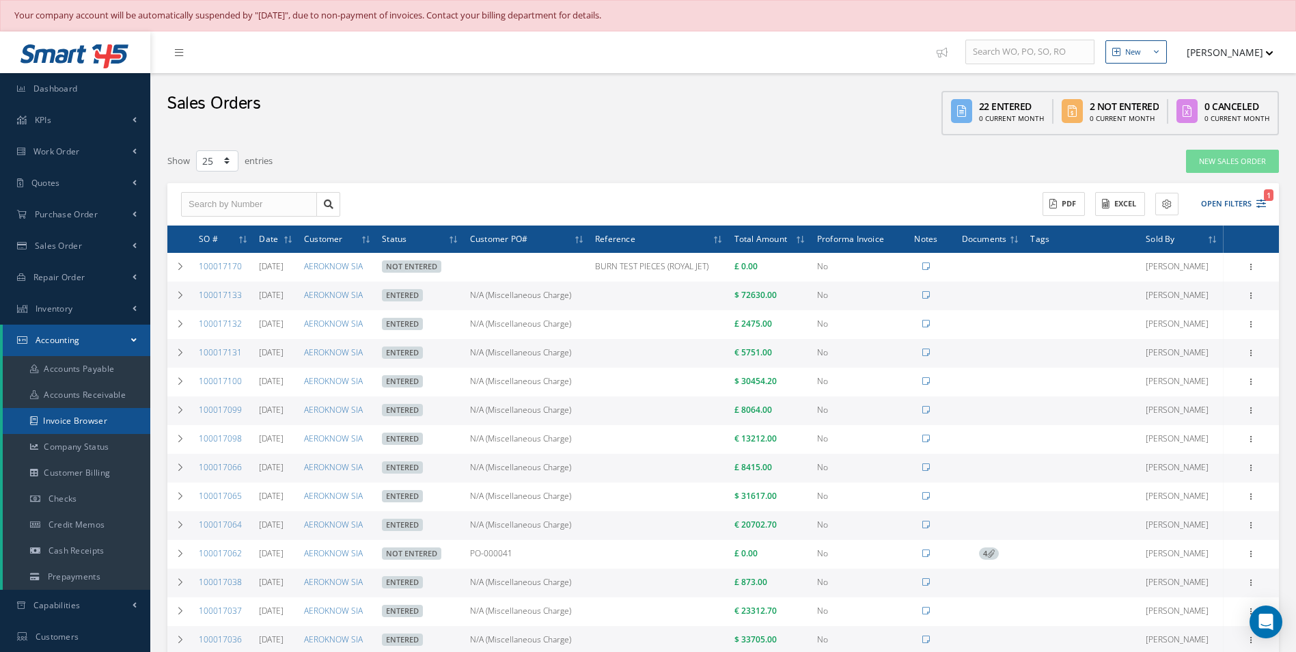
click at [81, 421] on link "Invoice Browser" at bounding box center [77, 421] width 148 height 26
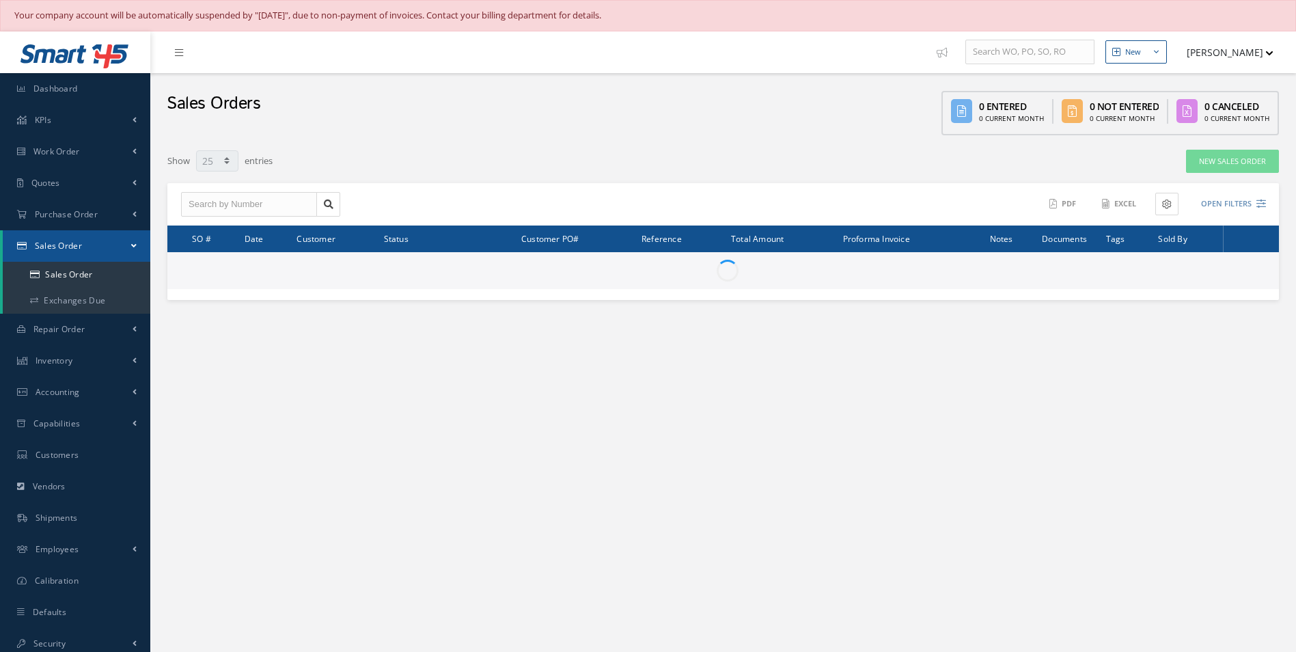
select select "25"
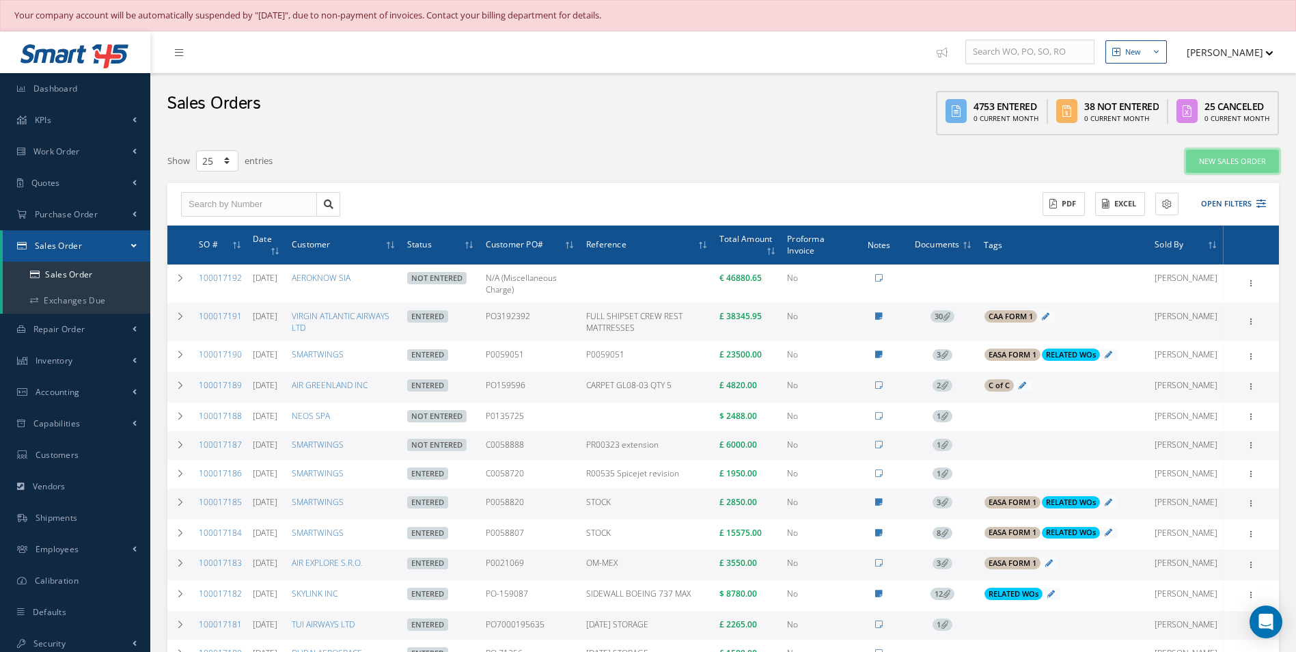
click at [1257, 172] on link "New Sales Order" at bounding box center [1232, 162] width 93 height 24
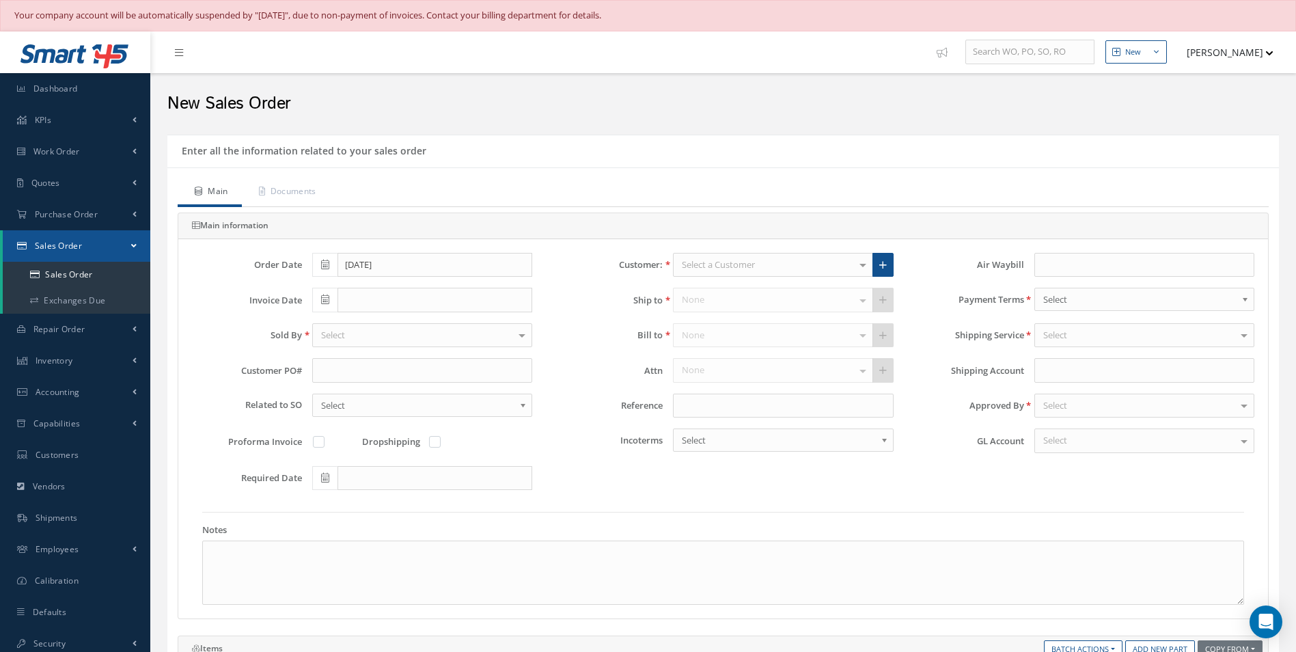
click at [329, 265] on icon at bounding box center [325, 265] width 8 height 10
click at [322, 288] on th "«" at bounding box center [322, 288] width 20 height 20
click at [362, 408] on td "30" at bounding box center [363, 411] width 20 height 20
type input "[DATE]"
click at [319, 296] on span at bounding box center [324, 300] width 25 height 25
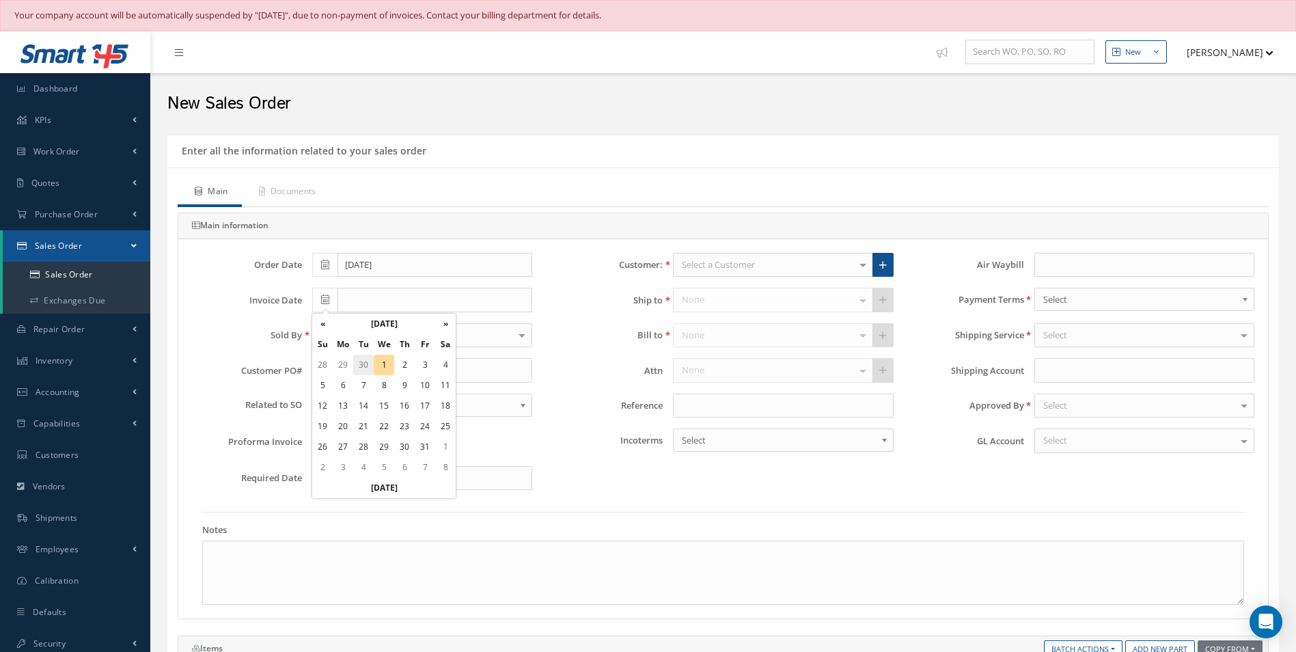
click at [361, 369] on td "30" at bounding box center [363, 364] width 20 height 20
type input "[DATE]"
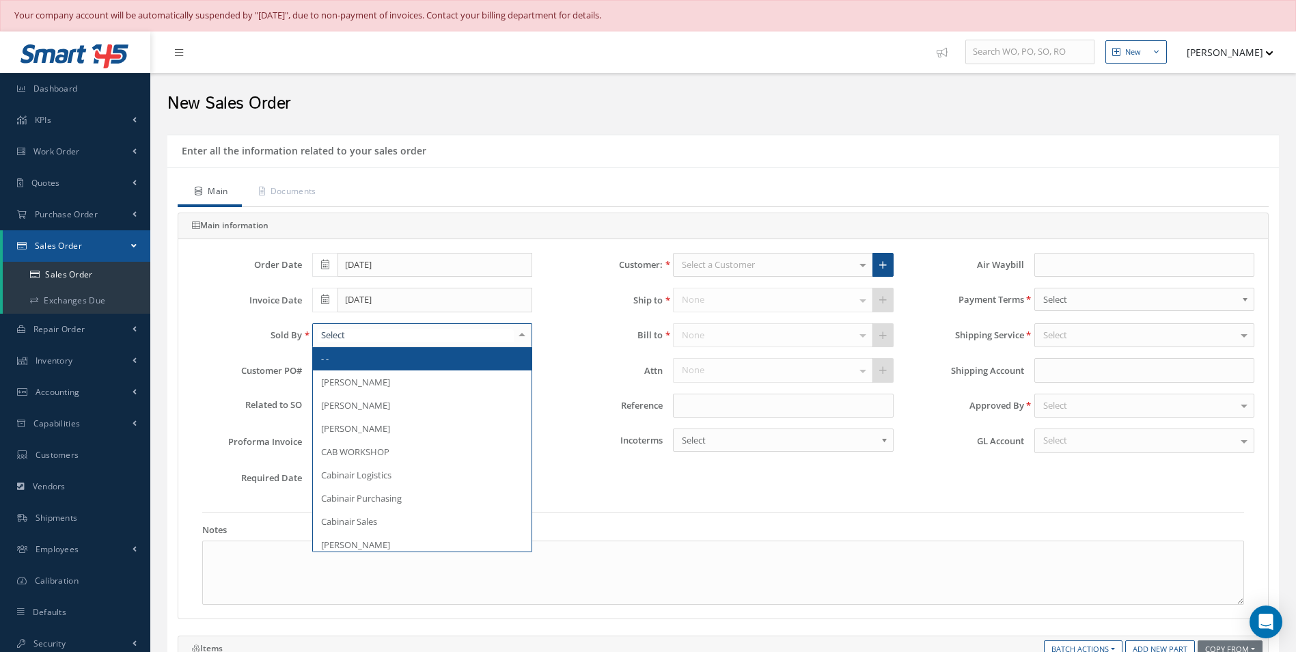
click at [393, 331] on div at bounding box center [422, 335] width 220 height 25
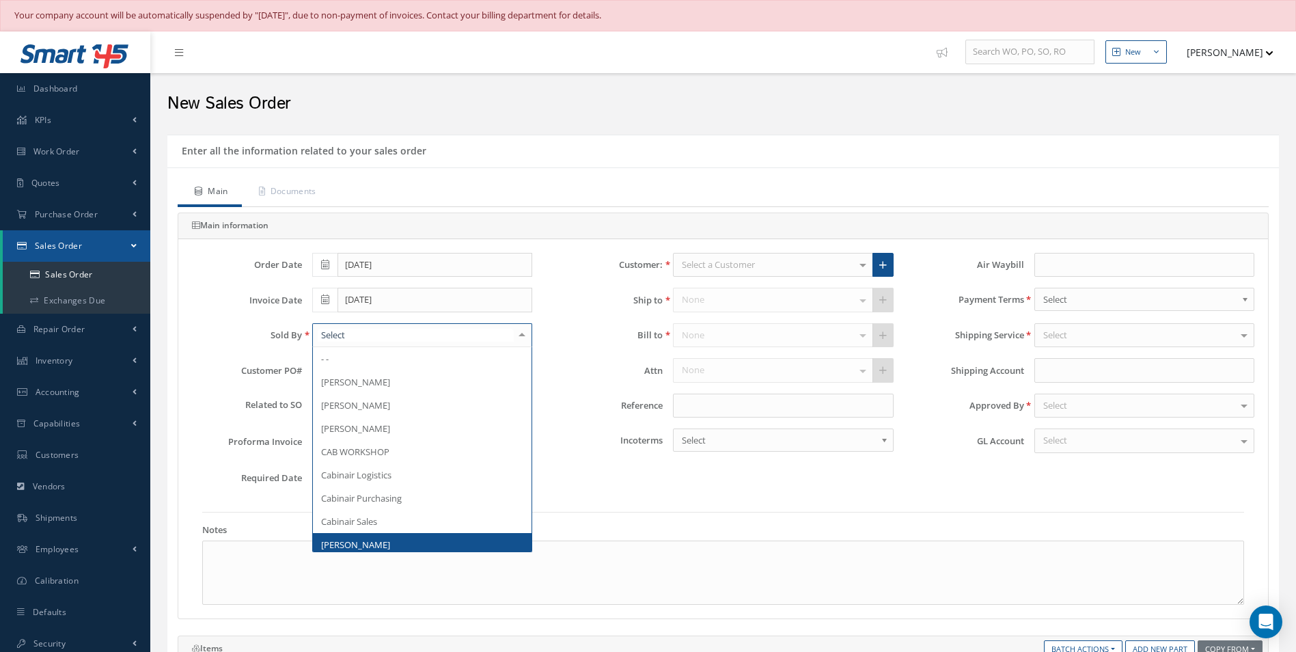
click at [384, 533] on span "[PERSON_NAME]" at bounding box center [422, 544] width 219 height 23
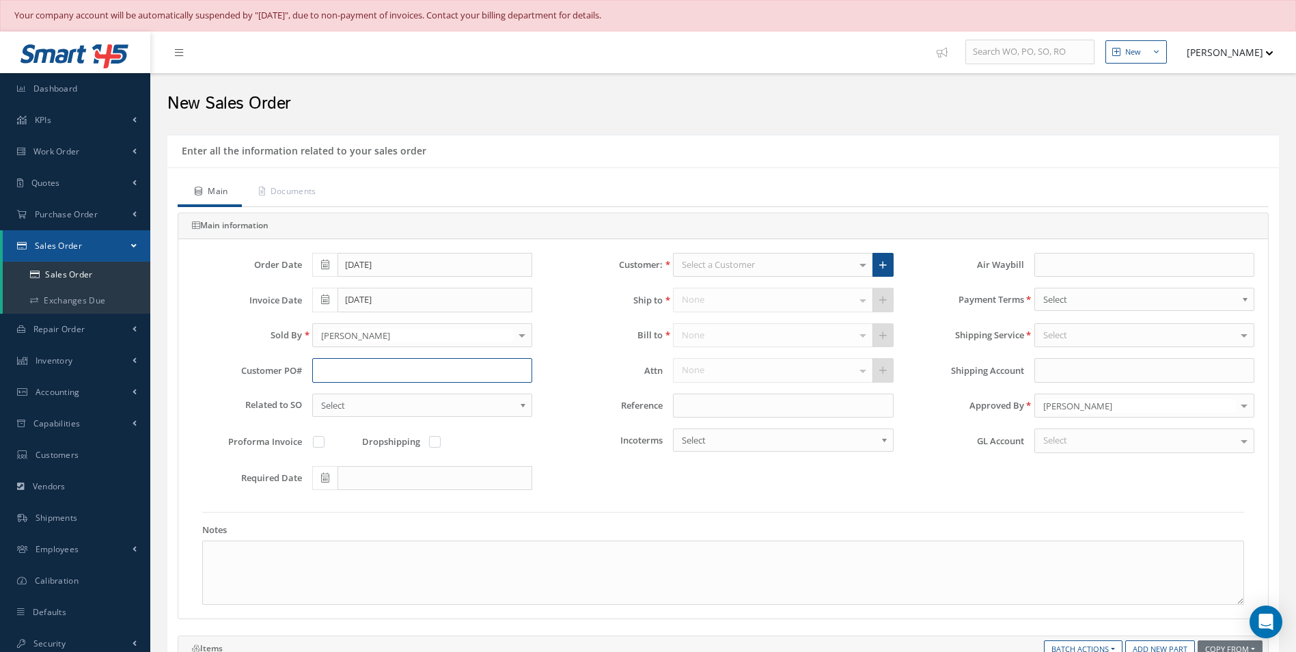
click at [408, 374] on input "text" at bounding box center [422, 370] width 220 height 25
paste input "N/A (Miscellaneous Charge)"
type input "N/A (Miscellaneous Charge)"
click at [440, 442] on label at bounding box center [441, 441] width 3 height 12
click at [432, 442] on input "checkbox" at bounding box center [435, 442] width 9 height 9
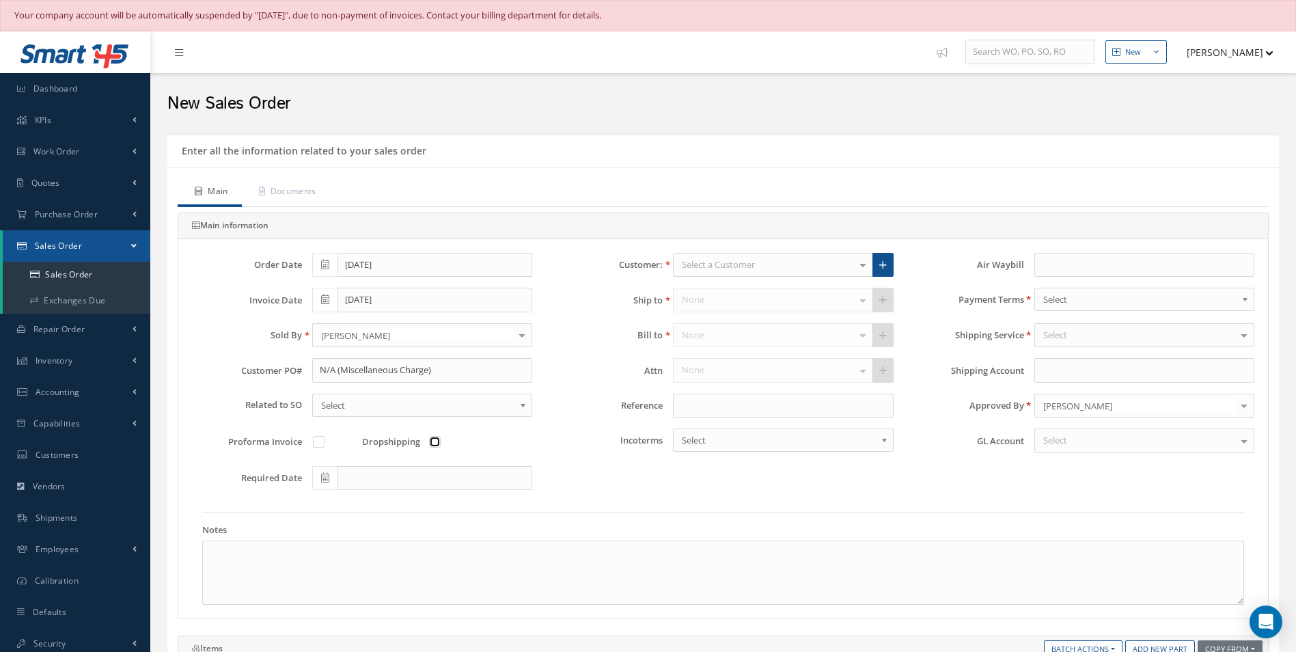
checkbox input "true"
click at [837, 263] on div "Select a Customer" at bounding box center [772, 265] width 199 height 25
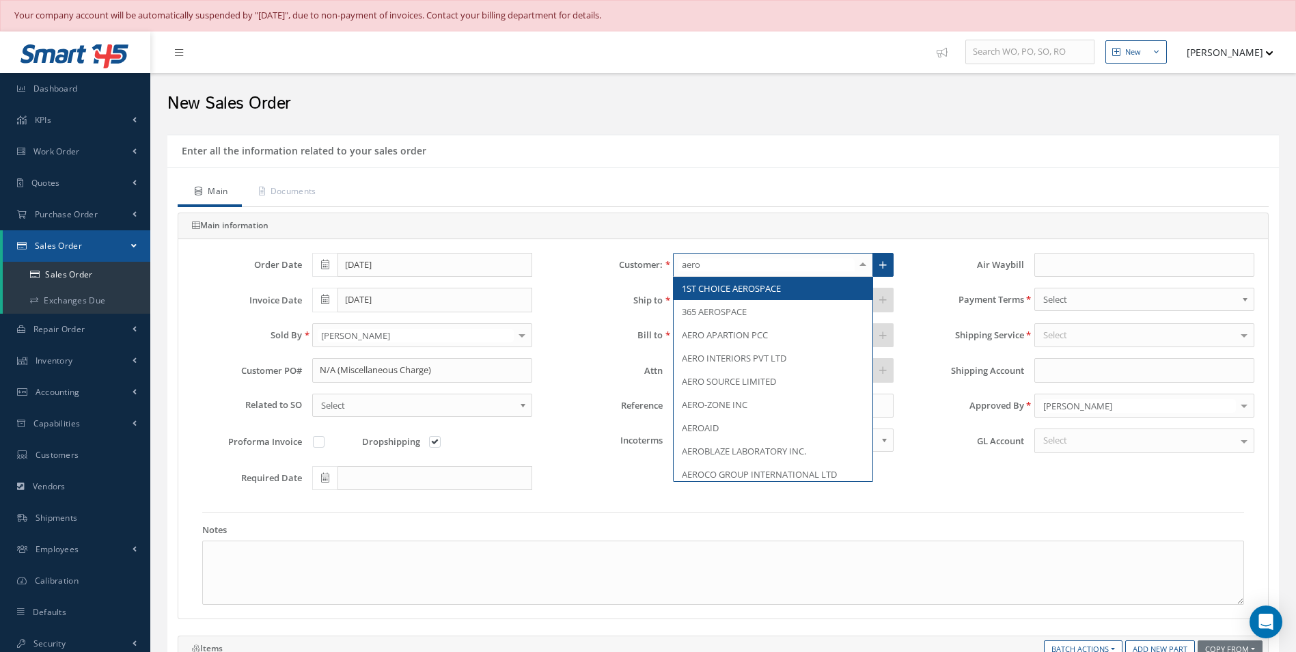
type input "aerok"
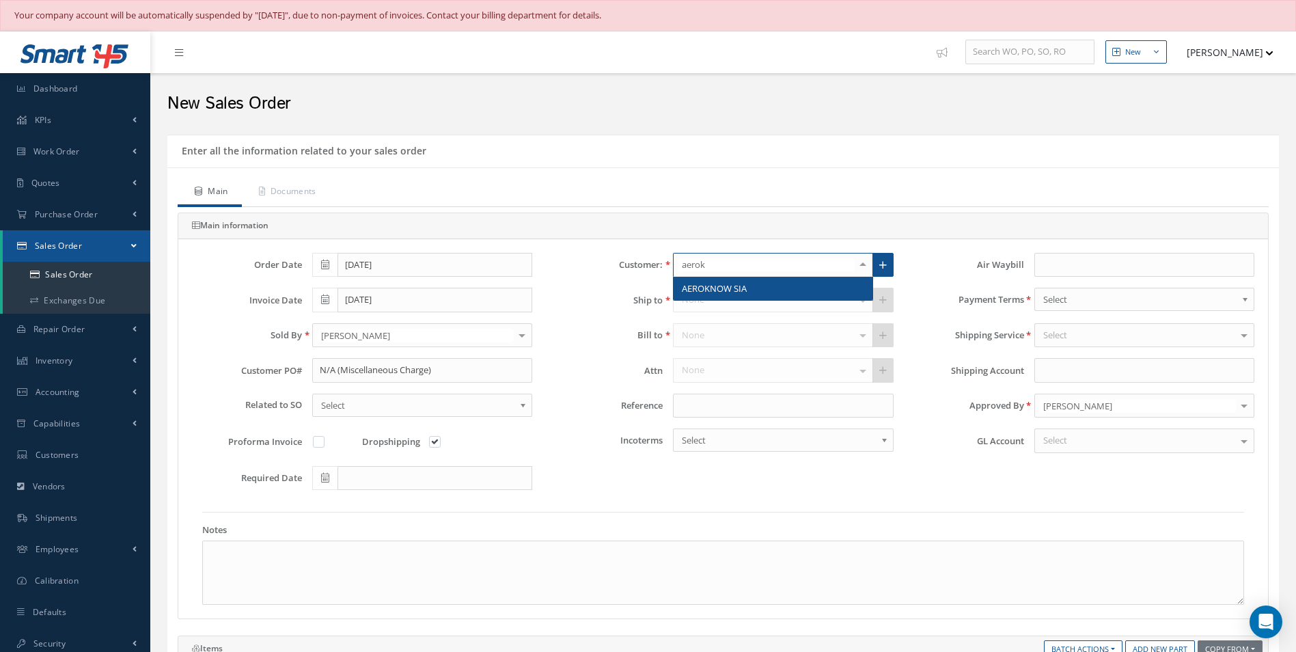
click at [811, 283] on span "AEROKNOW SIA" at bounding box center [772, 288] width 198 height 23
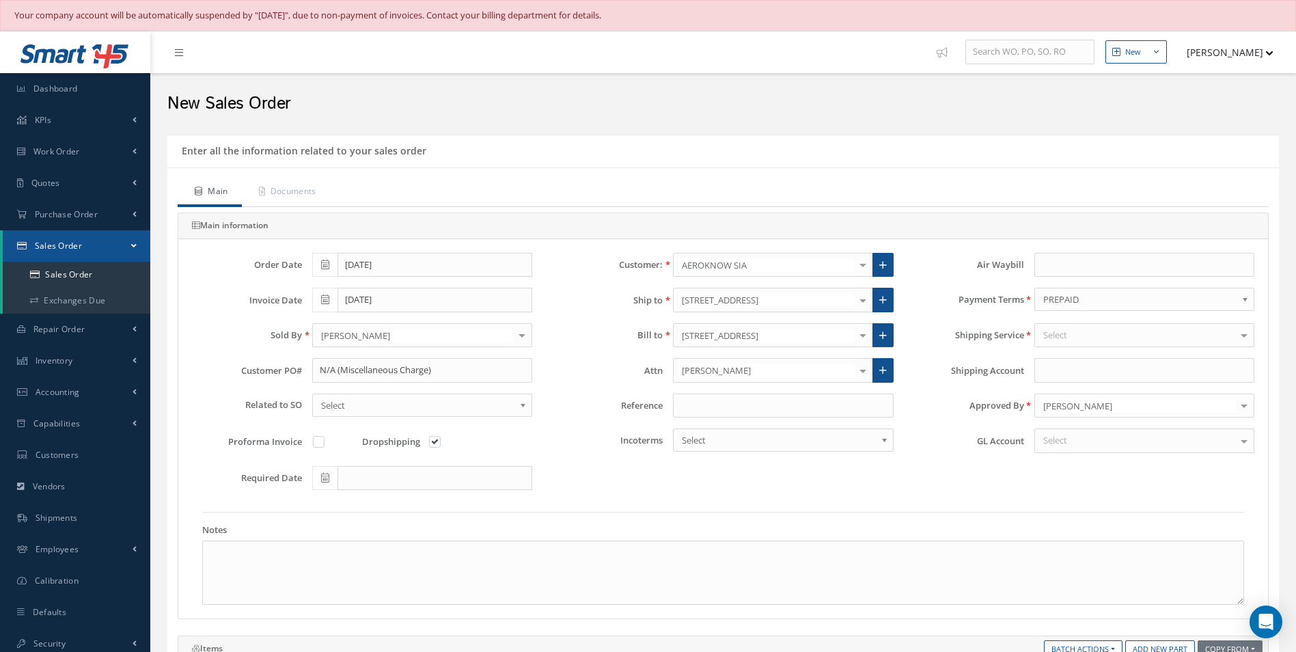
click at [1147, 330] on div "Select" at bounding box center [1144, 335] width 220 height 25
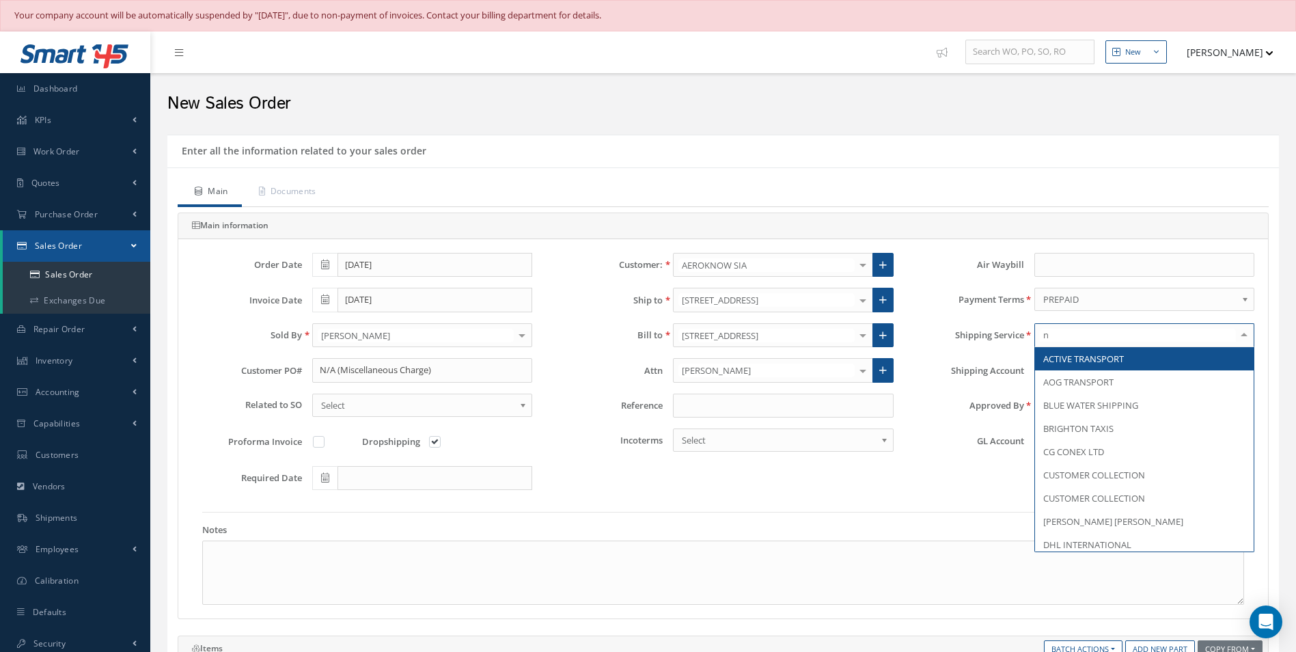
type input "n/"
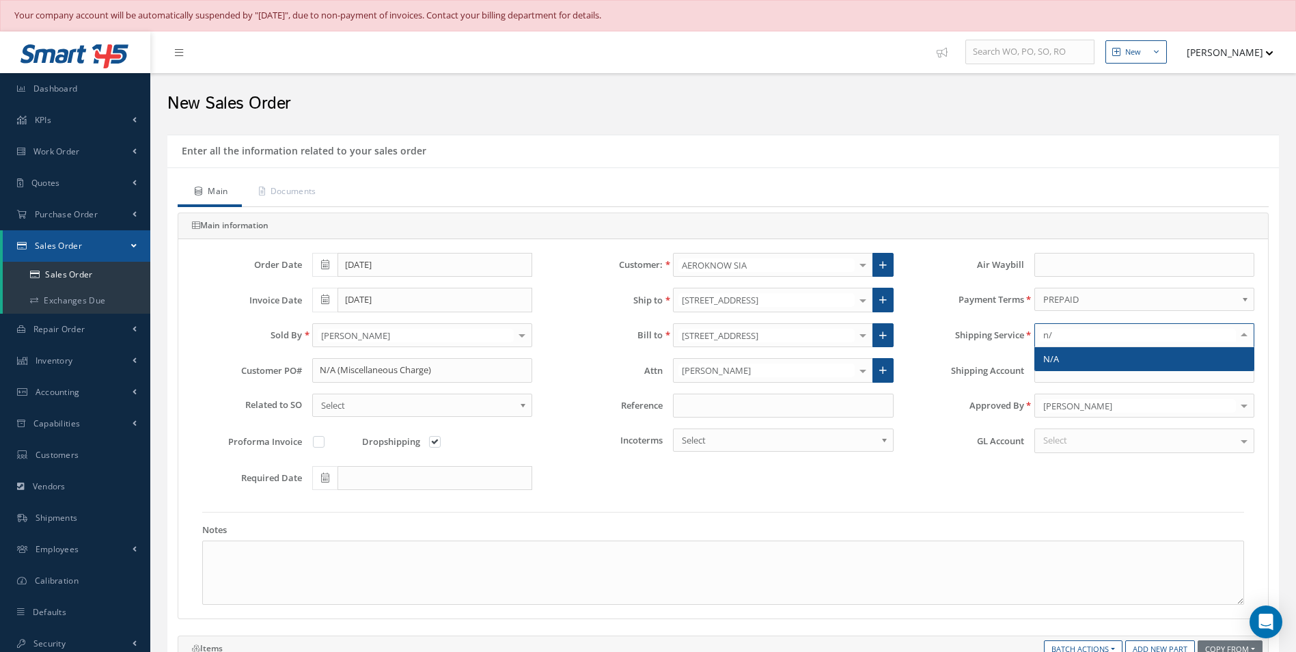
click at [1145, 357] on span "N/A" at bounding box center [1144, 358] width 219 height 23
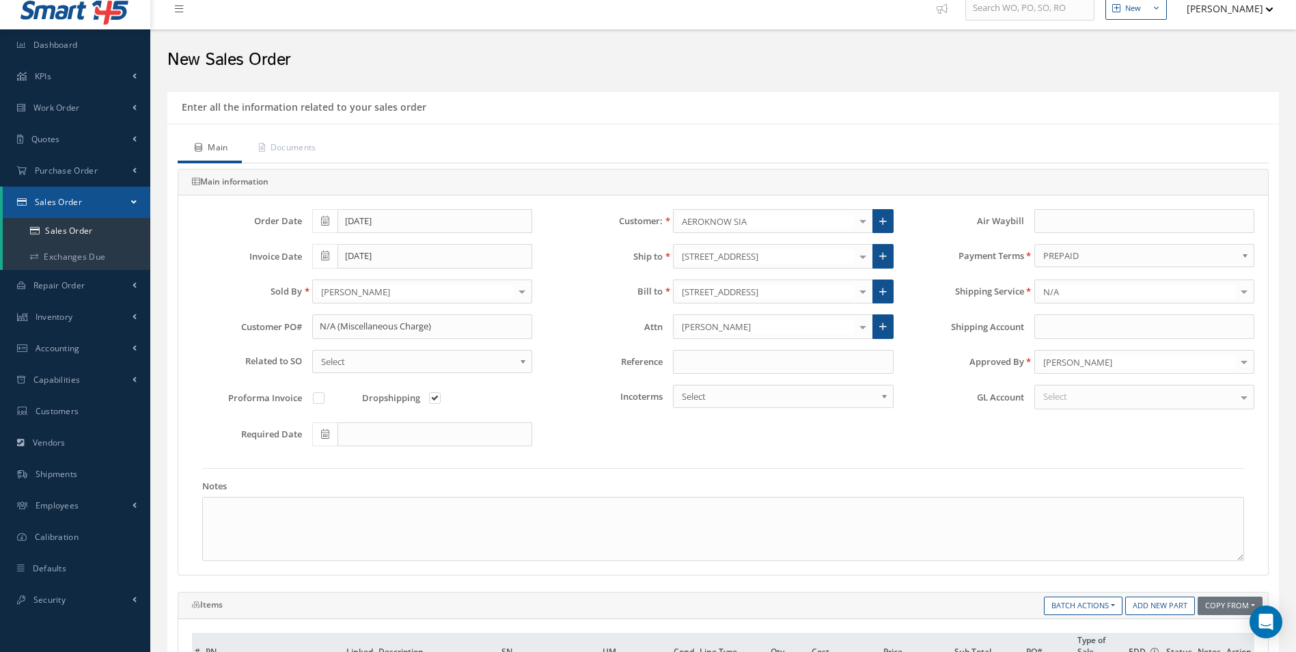
scroll to position [68, 0]
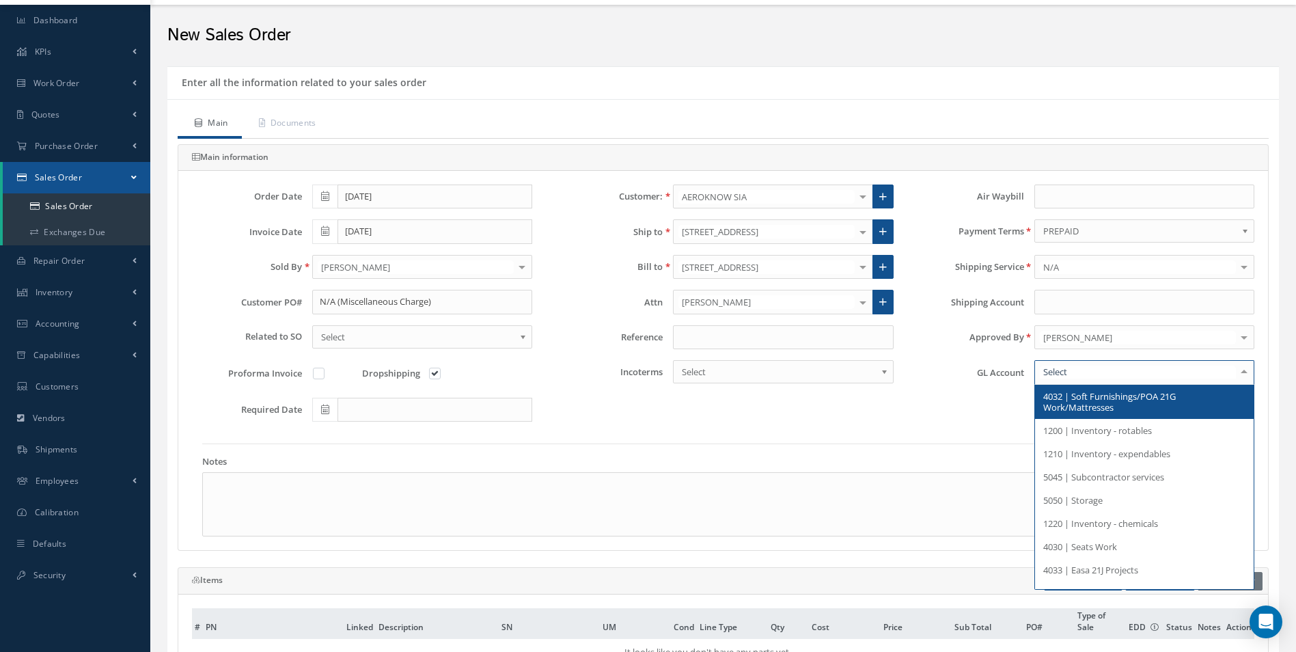
click at [1097, 372] on div at bounding box center [1144, 372] width 220 height 25
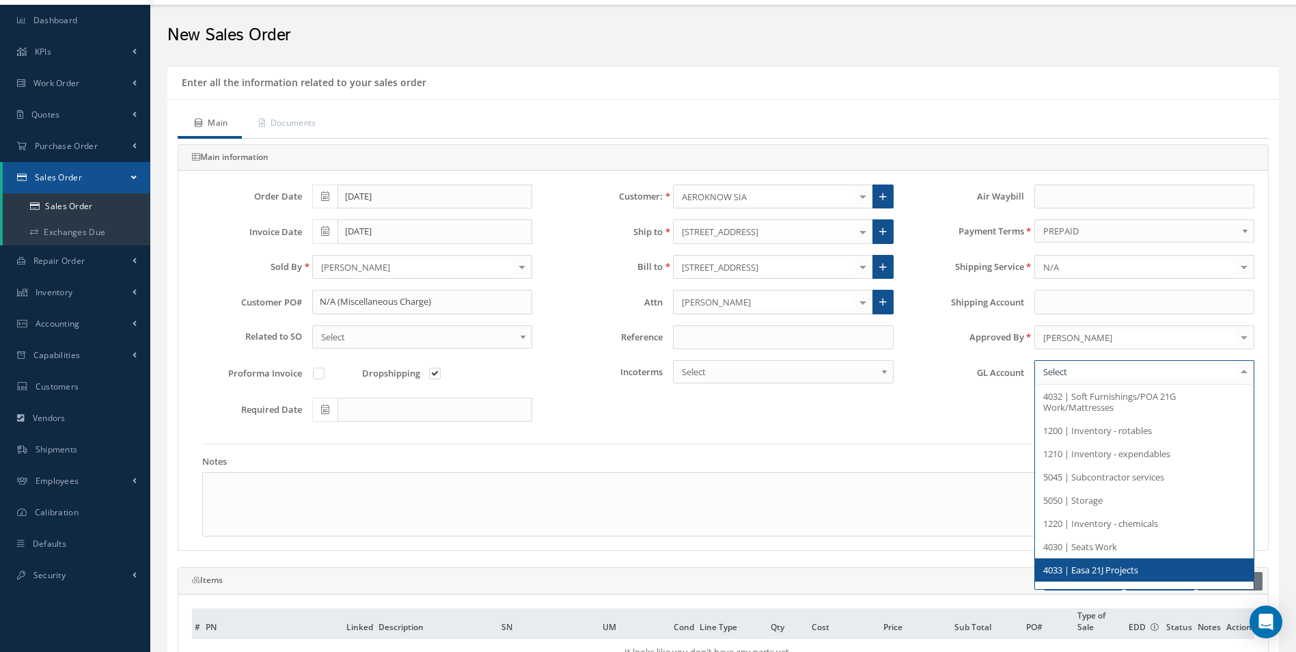
click at [1121, 572] on span "4033 | Easa 21J Projects" at bounding box center [1090, 569] width 95 height 12
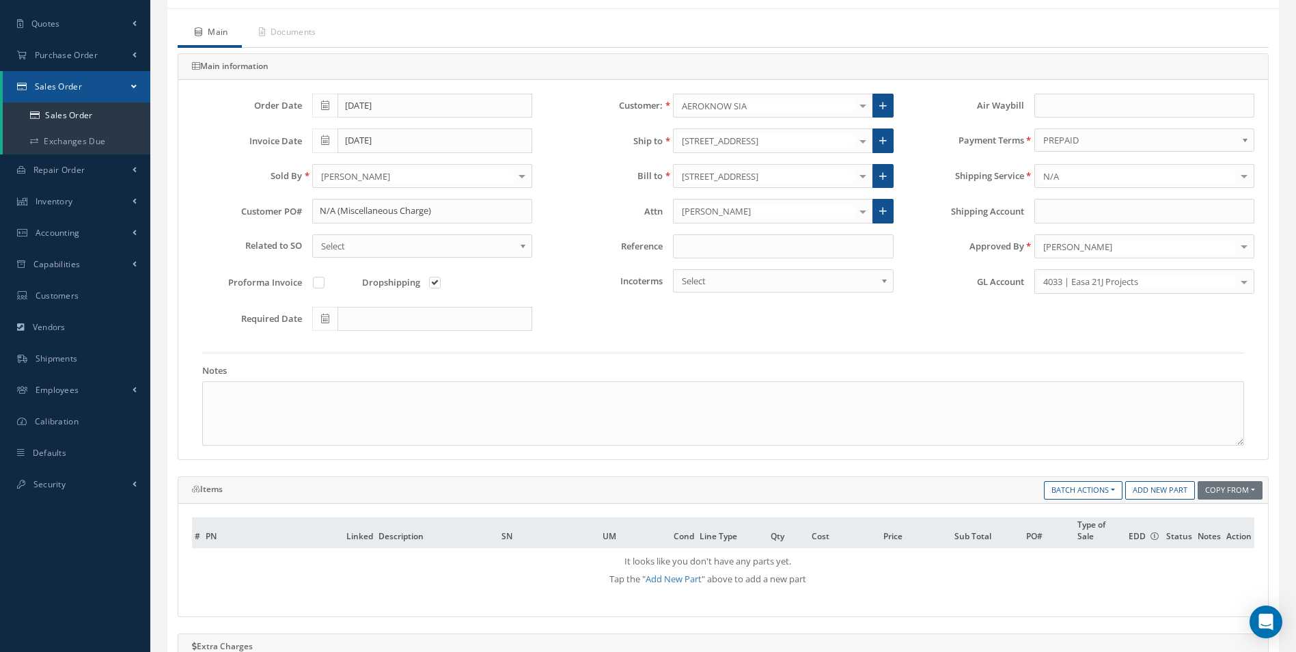
scroll to position [205, 0]
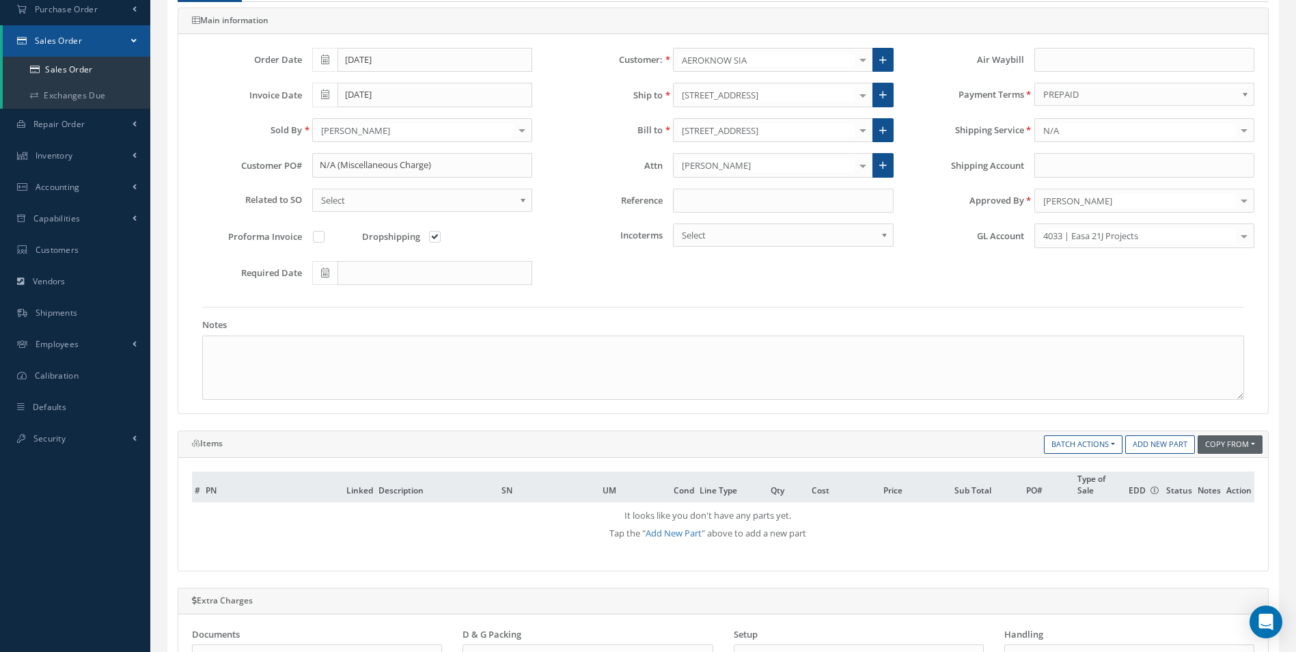
click at [1220, 447] on button "Copy From" at bounding box center [1229, 444] width 65 height 18
click at [1207, 495] on link "Sales Order" at bounding box center [1238, 500] width 109 height 18
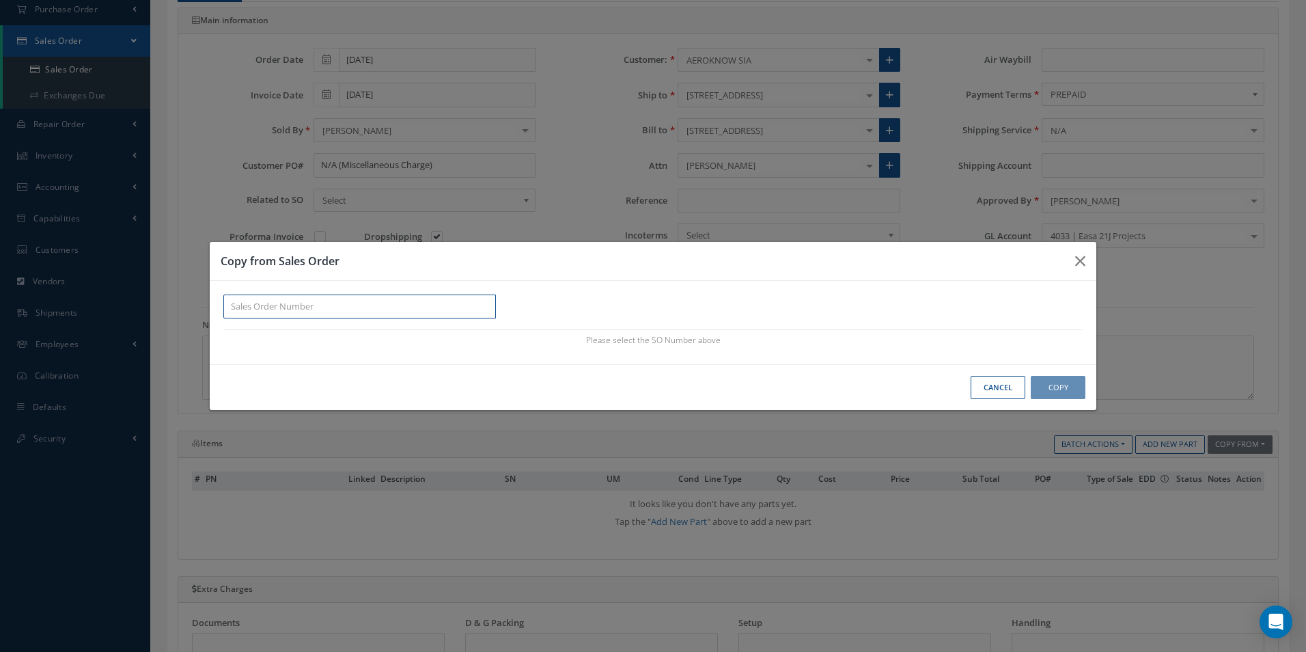
click at [373, 311] on input "text" at bounding box center [359, 306] width 273 height 25
paste input "100017132"
click at [285, 329] on div "100017132" at bounding box center [359, 331] width 257 height 14
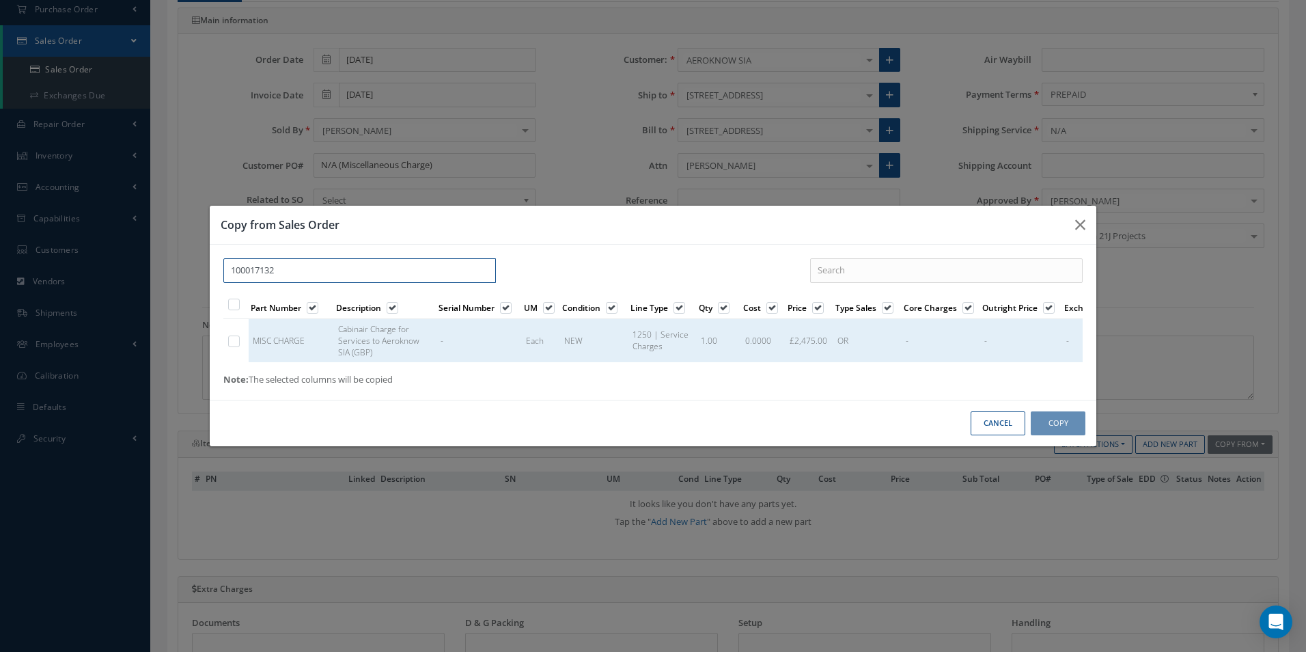
type input "100017132"
click at [239, 335] on label at bounding box center [240, 341] width 3 height 12
click at [235, 338] on input "checkbox" at bounding box center [234, 342] width 9 height 9
checkbox input "true"
click at [1060, 428] on button "Copy" at bounding box center [1058, 423] width 55 height 24
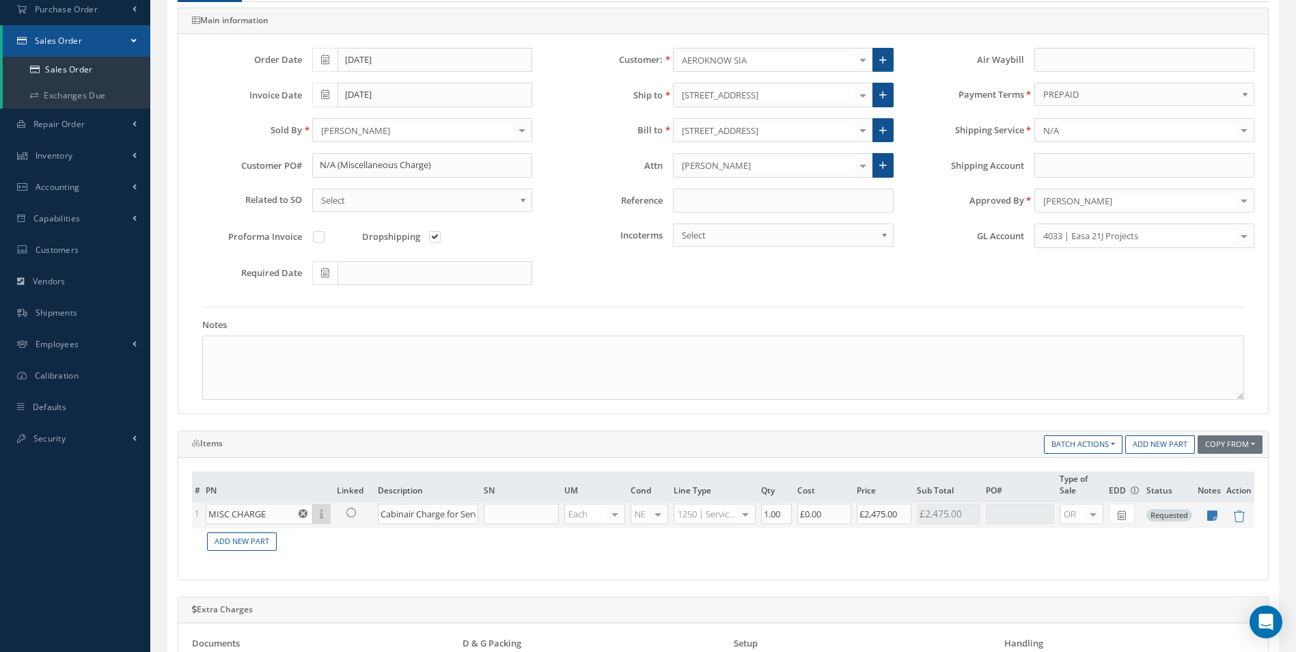
click at [882, 524] on td "£2,475.00" at bounding box center [884, 515] width 60 height 26
click at [881, 516] on input "£2,475.00" at bounding box center [883, 513] width 55 height 20
click at [901, 520] on input "£2,475.00" at bounding box center [883, 513] width 55 height 20
click at [899, 516] on input "£2,475.00" at bounding box center [883, 513] width 55 height 20
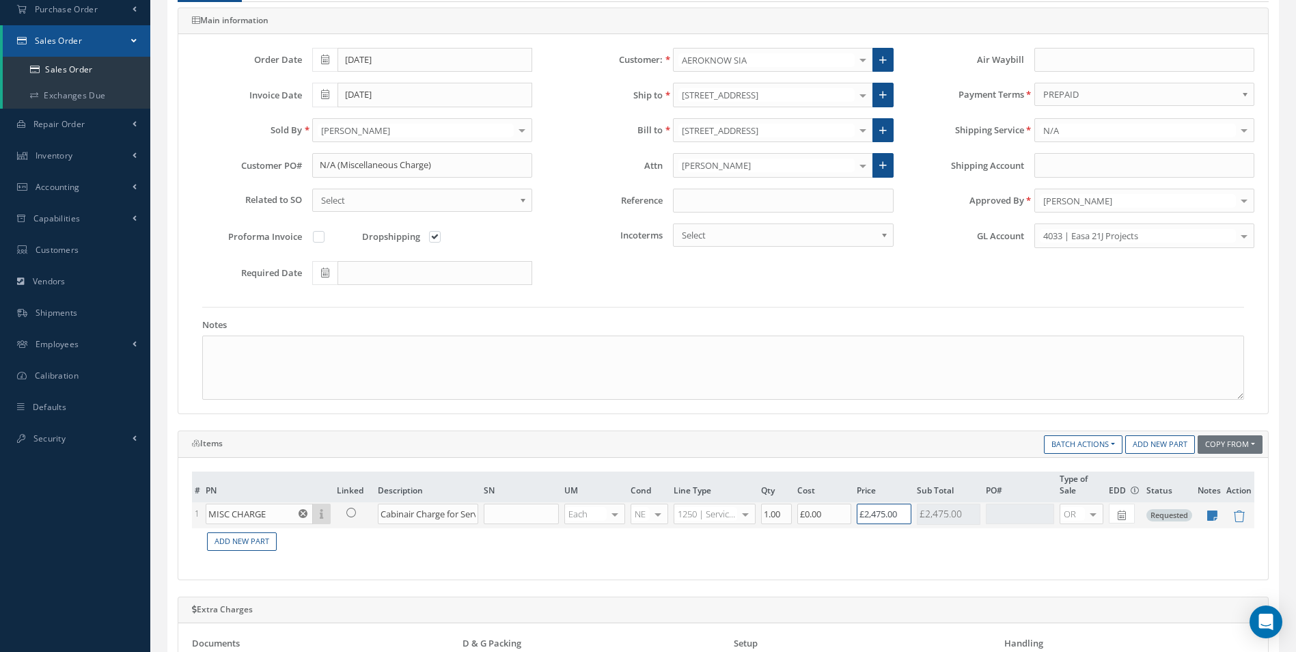
click at [899, 516] on input "£2,475.00" at bounding box center [883, 513] width 55 height 20
type input "£6,258.80"
click at [1214, 518] on icon at bounding box center [1212, 516] width 10 height 12
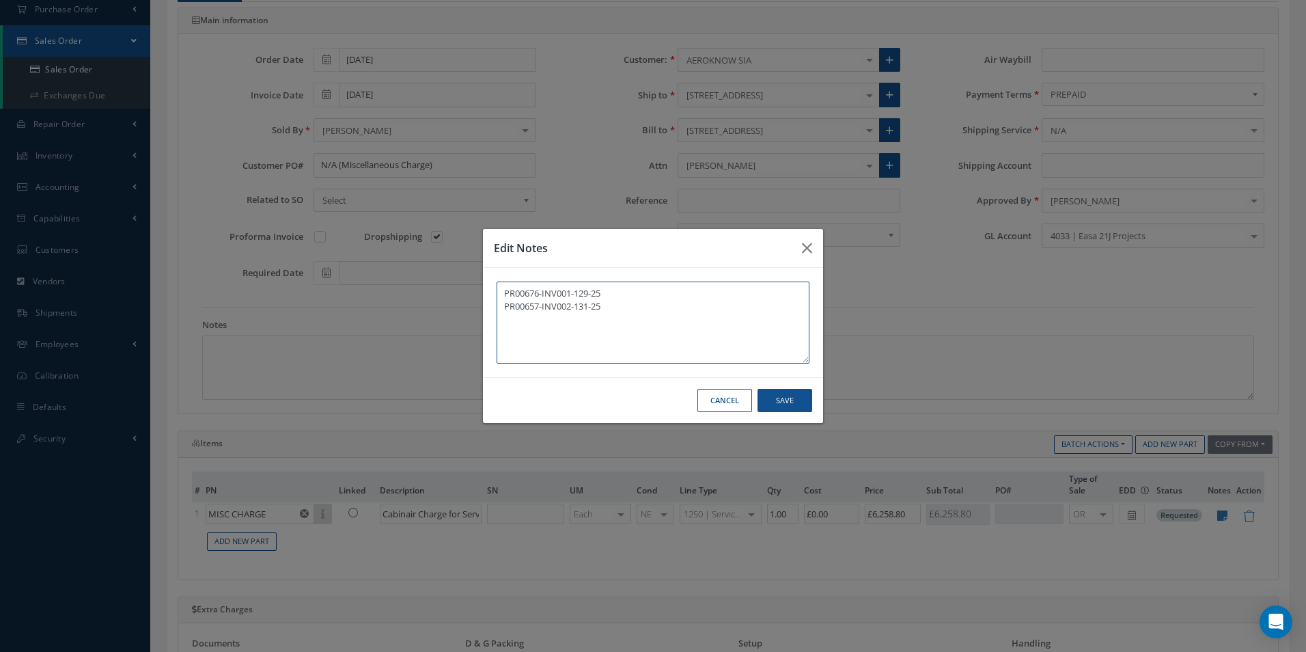
drag, startPoint x: 604, startPoint y: 309, endPoint x: 455, endPoint y: 280, distance: 152.3
click at [455, 280] on div "Edit Notes PR00676-INV001-129-25 PR00657-INV002-131-25 Cancel Save" at bounding box center [653, 326] width 1306 height 652
paste textarea "144-INV003-135-25"
click at [506, 310] on textarea "PR00144-INV003-135-25" at bounding box center [653, 322] width 313 height 82
paste textarea "PR00142-INV002-151-25"
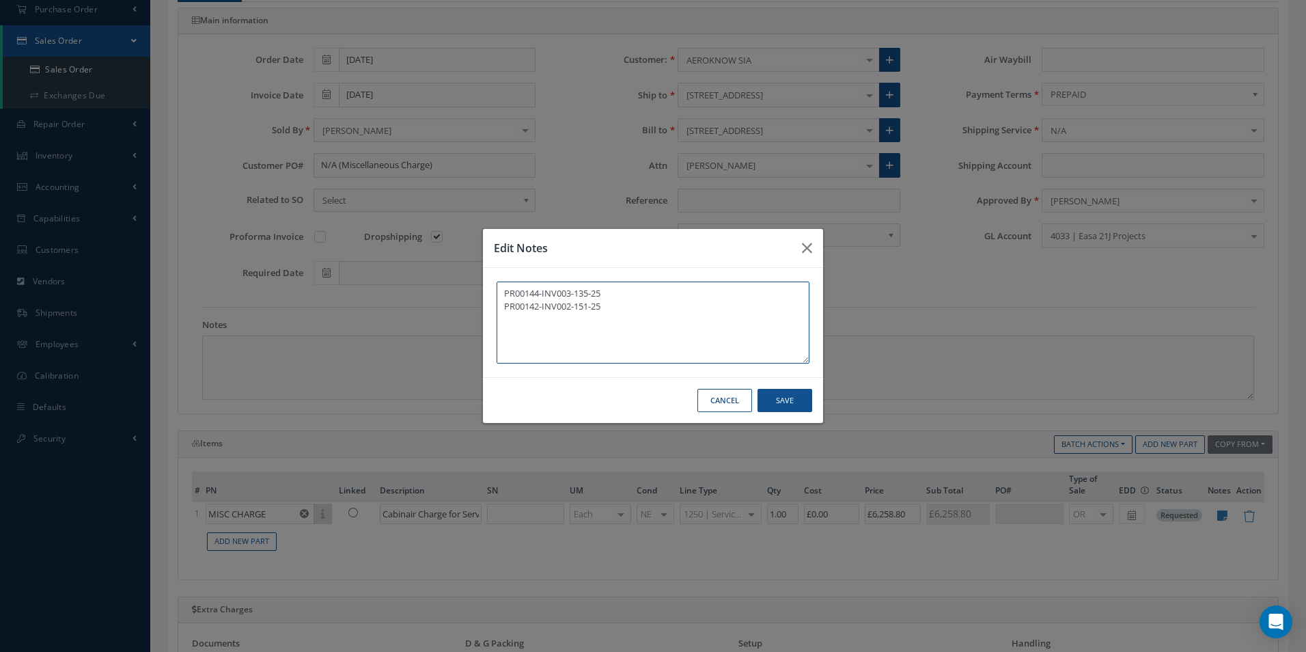
click at [541, 322] on textarea "PR00144-INV003-135-25 PR00142-INV002-151-25" at bounding box center [653, 322] width 313 height 82
paste textarea "PR00716-INV001-166-25"
click at [553, 334] on textarea "PR00144-INV003-135-25 PR00142-INV002-151-25 PR00716-INV001-166-25" at bounding box center [653, 322] width 313 height 82
paste textarea "PR00705-INV001-180-25"
type textarea "PR00144-INV003-135-25 PR00142-INV002-151-25 PR00716-INV001-166-25 PR00705-INV00…"
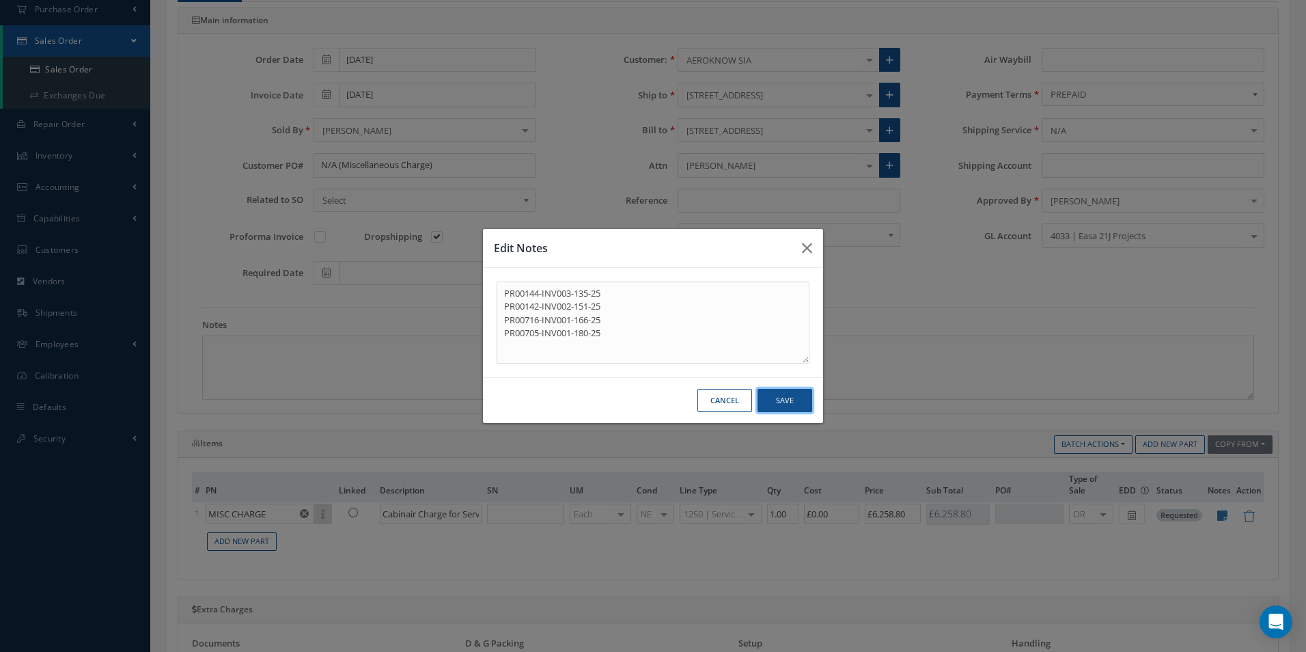
click at [794, 401] on button "Save" at bounding box center [784, 401] width 55 height 24
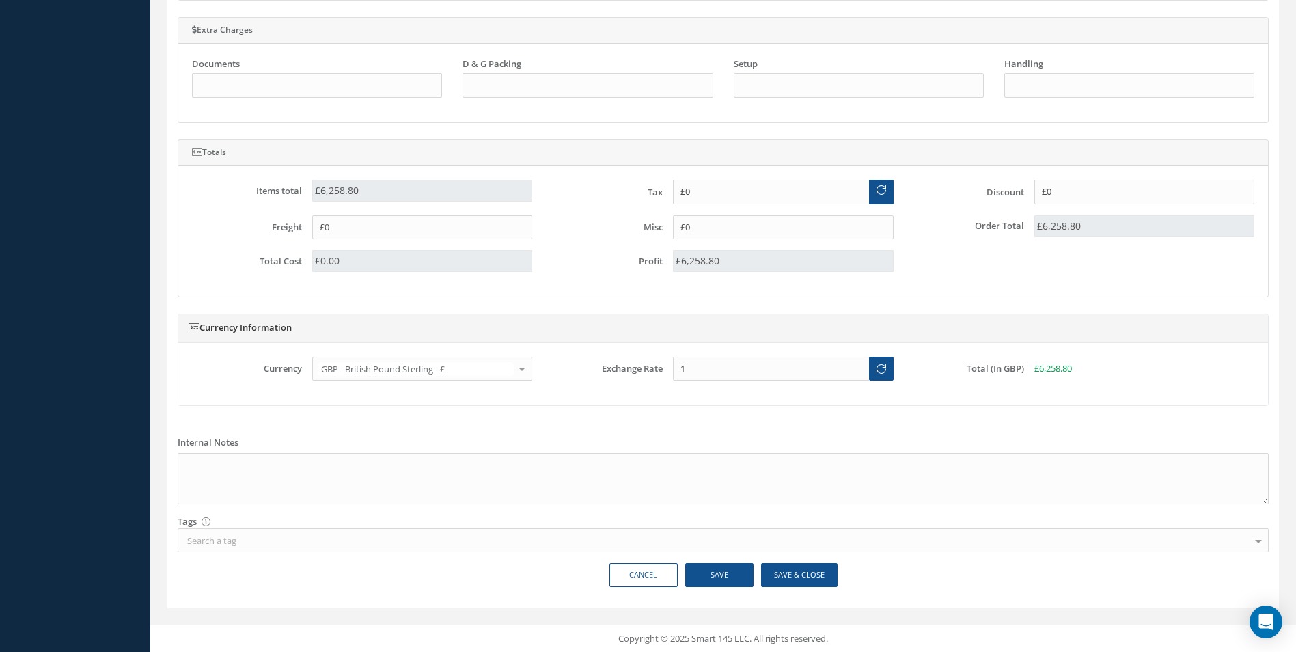
scroll to position [785, 0]
click at [813, 573] on button "Save & Close" at bounding box center [799, 574] width 76 height 24
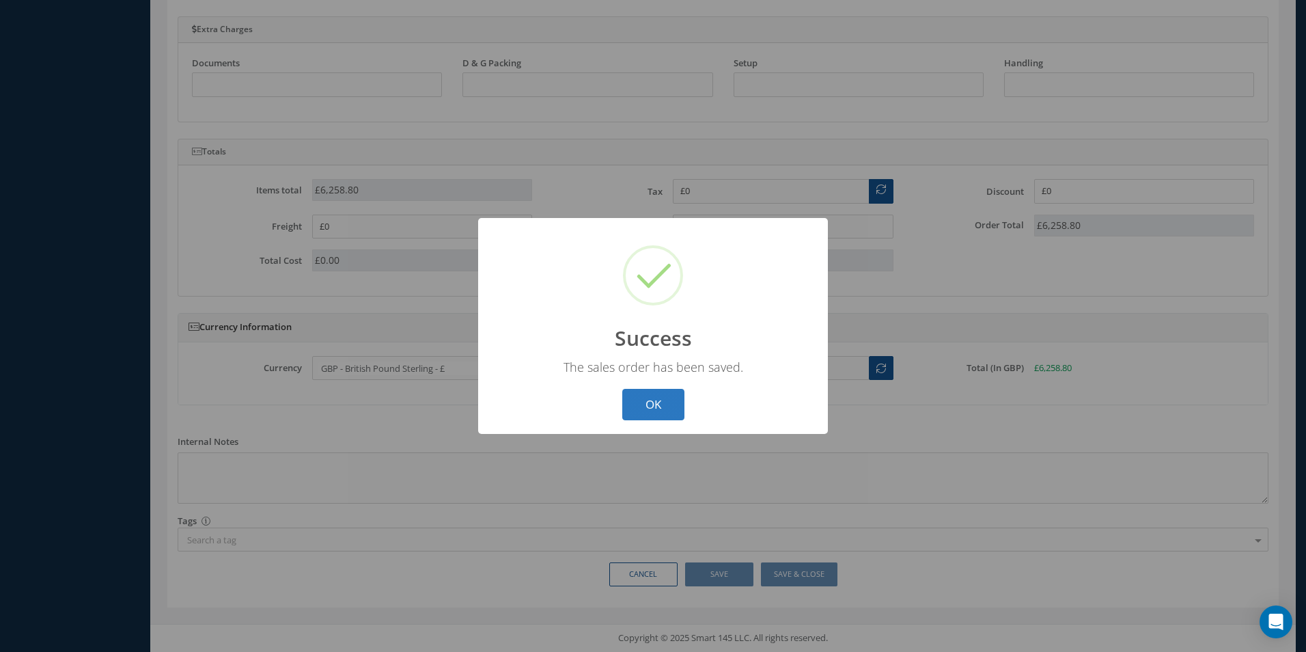
click at [642, 402] on button "OK" at bounding box center [653, 405] width 62 height 32
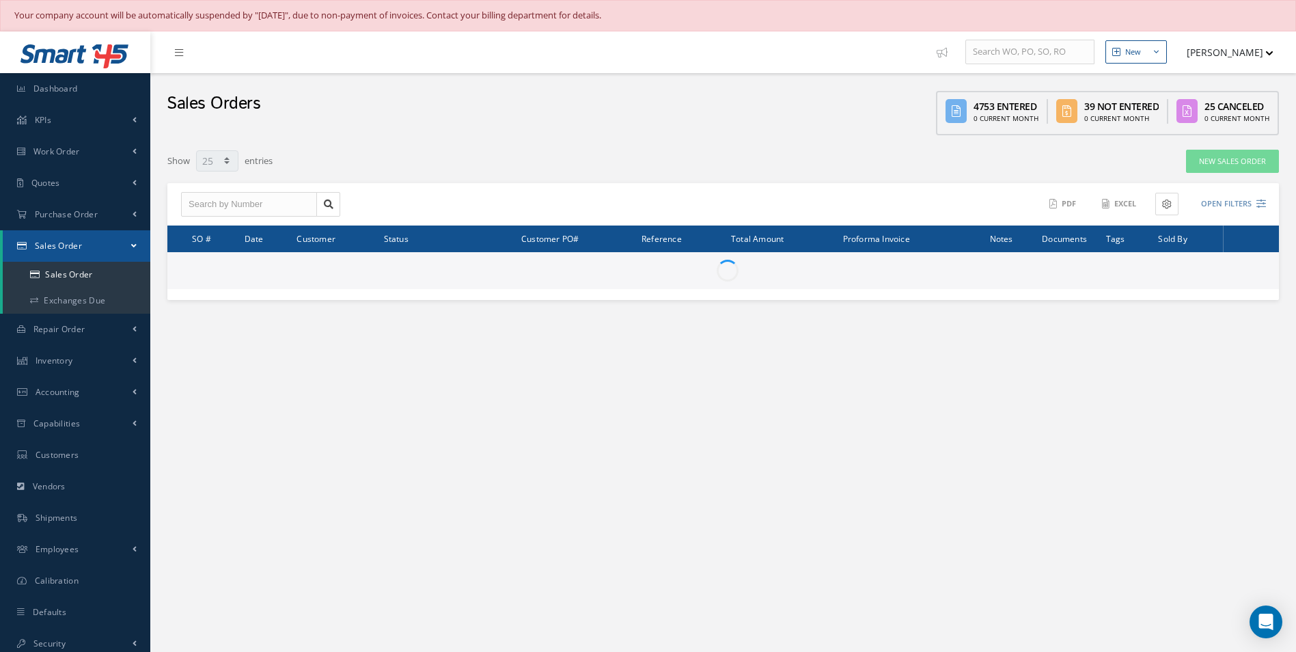
select select "25"
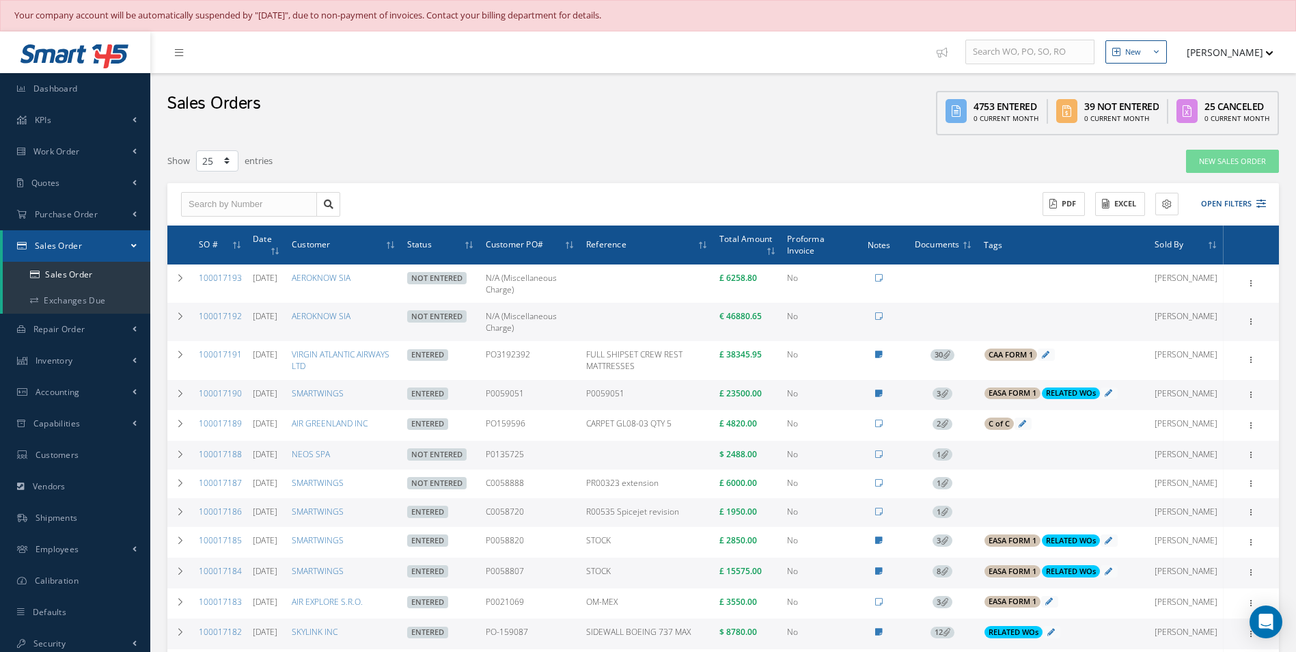
drag, startPoint x: 528, startPoint y: 331, endPoint x: 495, endPoint y: 320, distance: 34.6
click at [495, 320] on td "N/A (Miscellaneous Charge)" at bounding box center [530, 322] width 100 height 38
click at [1217, 159] on link "New Sales Order" at bounding box center [1232, 162] width 93 height 24
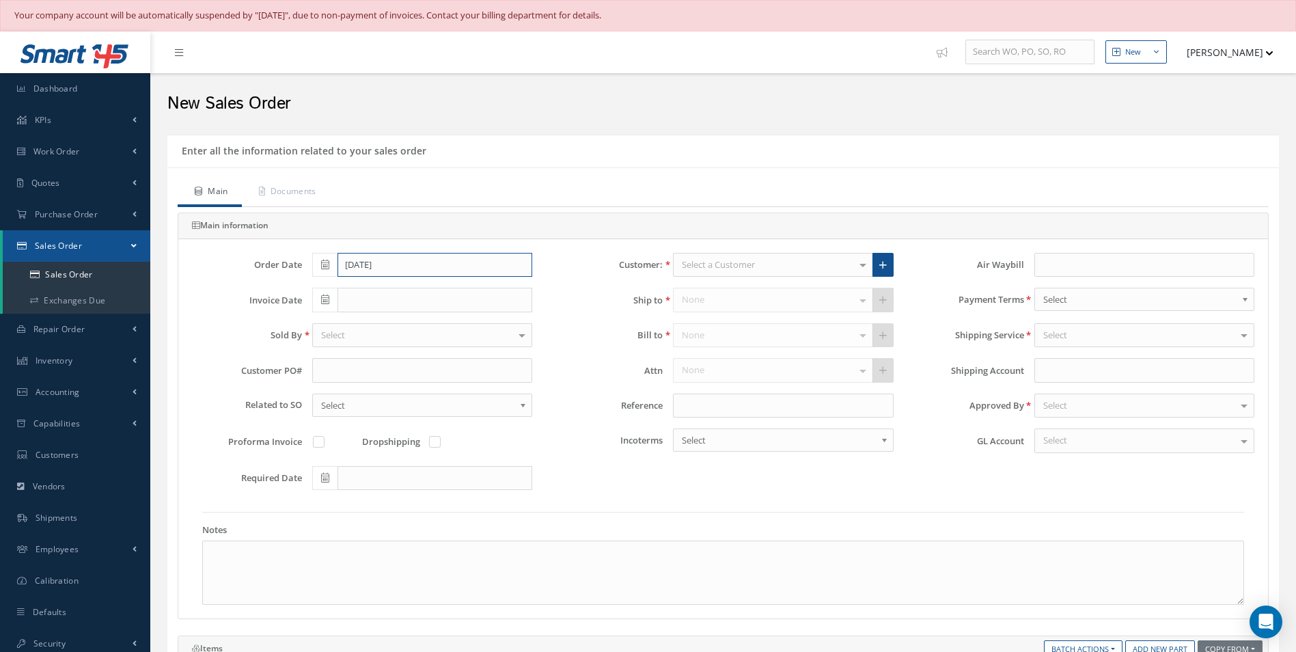
click at [399, 260] on input "[DATE]" at bounding box center [434, 265] width 195 height 25
click at [316, 290] on th "«" at bounding box center [322, 288] width 20 height 20
click at [363, 415] on td "30" at bounding box center [363, 411] width 20 height 20
type input "[DATE]"
click at [357, 295] on input "text" at bounding box center [434, 300] width 195 height 25
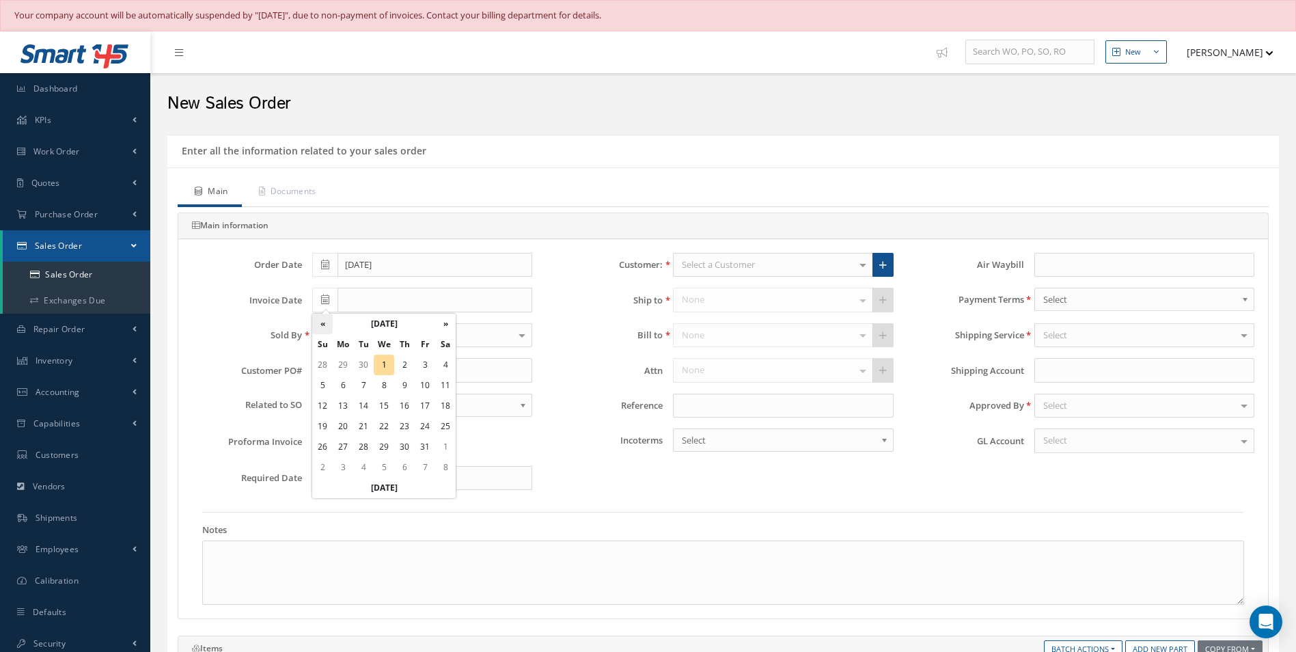
click at [324, 329] on th "«" at bounding box center [322, 323] width 20 height 20
click at [368, 445] on td "30" at bounding box center [363, 446] width 20 height 20
type input "[DATE]"
click at [377, 375] on input "text" at bounding box center [422, 370] width 220 height 25
paste input "N/A (Miscellaneous Charge)"
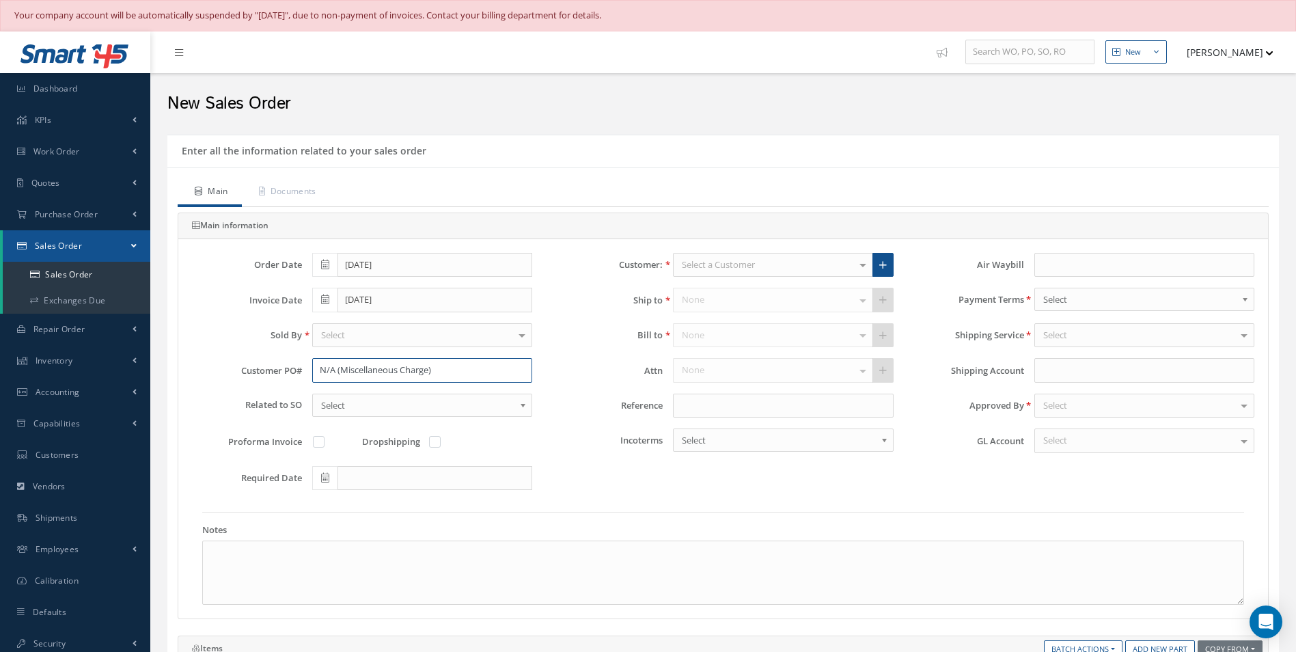
type input "N/A (Miscellaneous Charge)"
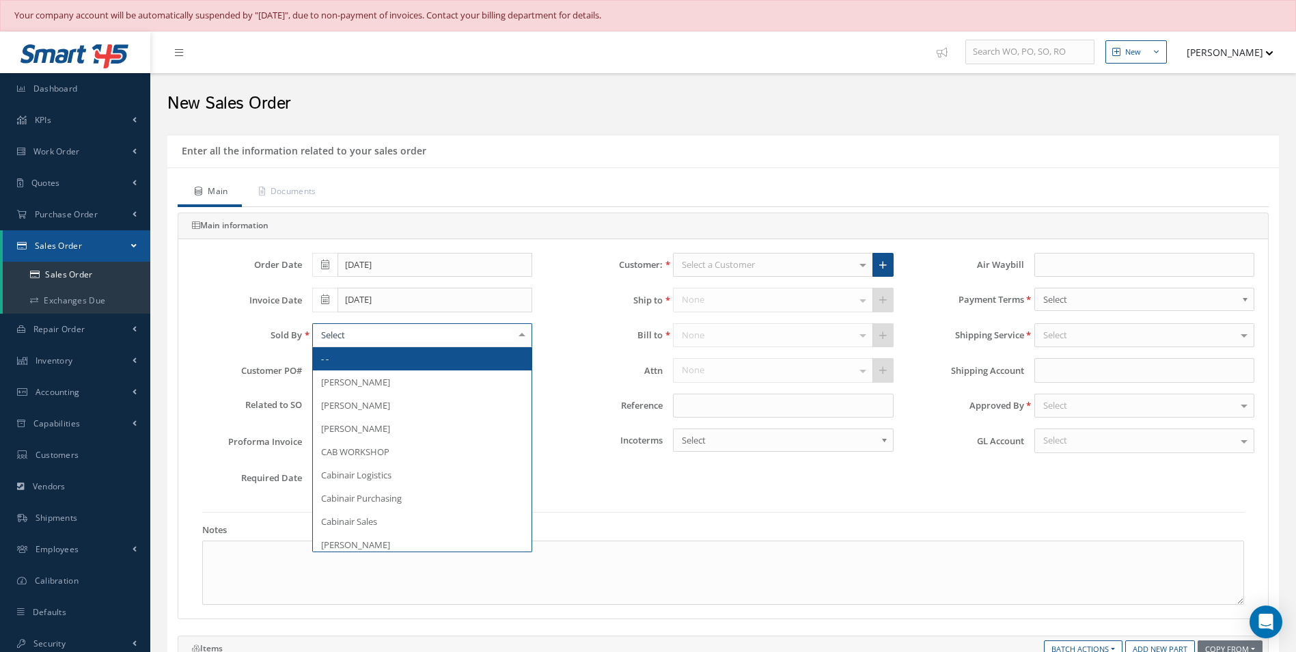
click at [389, 333] on div at bounding box center [422, 335] width 220 height 25
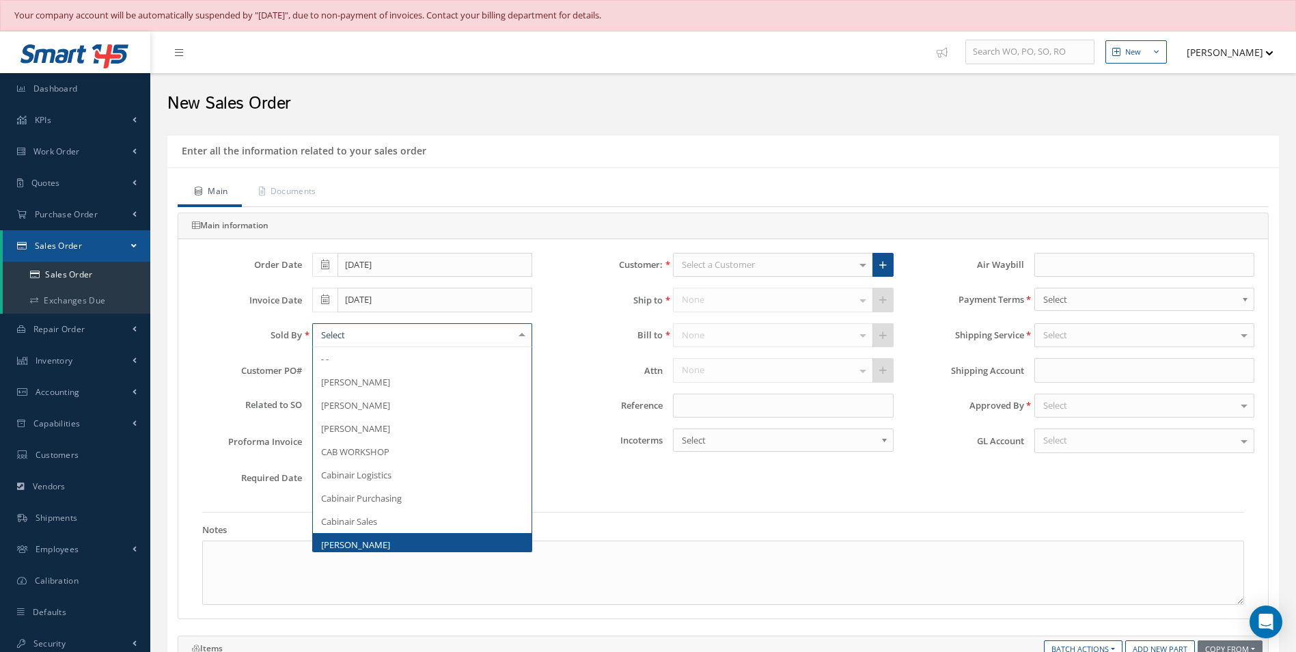
click at [359, 538] on span "[PERSON_NAME]" at bounding box center [355, 544] width 69 height 12
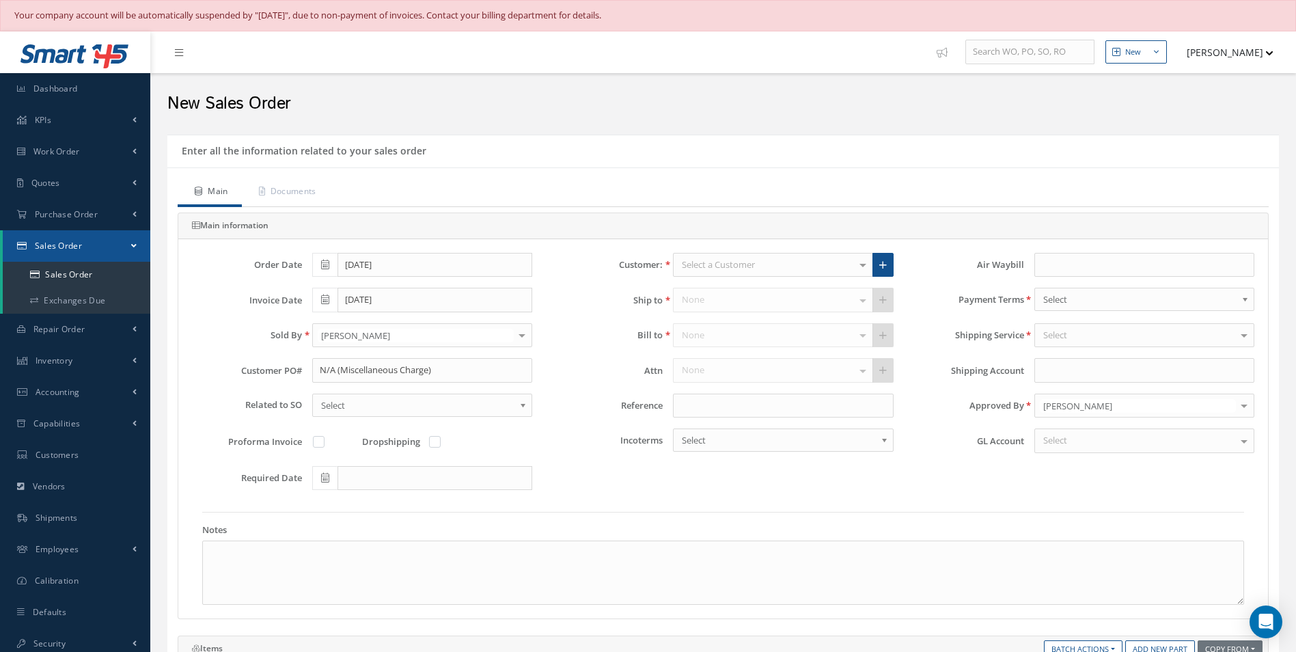
click at [440, 442] on label at bounding box center [441, 441] width 3 height 12
click at [432, 442] on input "checkbox" at bounding box center [435, 442] width 9 height 9
checkbox input "true"
click at [719, 245] on div "Order Date 09/30/2025 Customer: Select a Customer Cabinair Services 1ST CHOICE …" at bounding box center [722, 428] width 1089 height 379
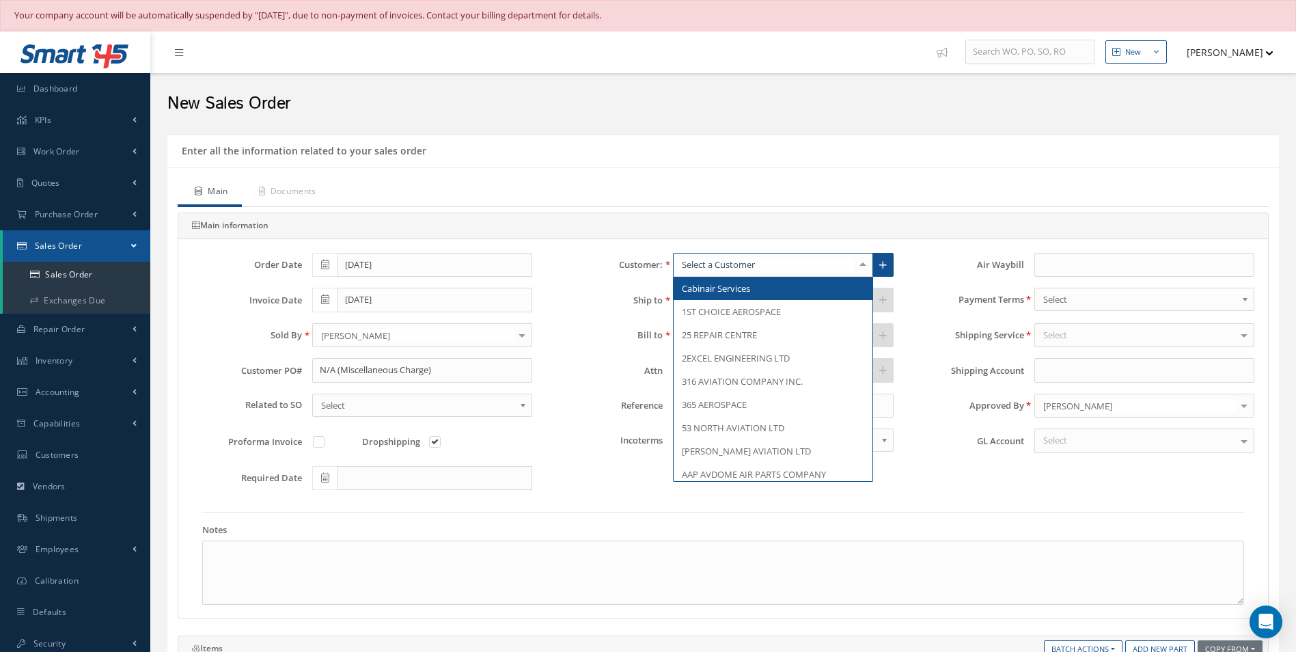
click at [724, 255] on div at bounding box center [772, 265] width 199 height 25
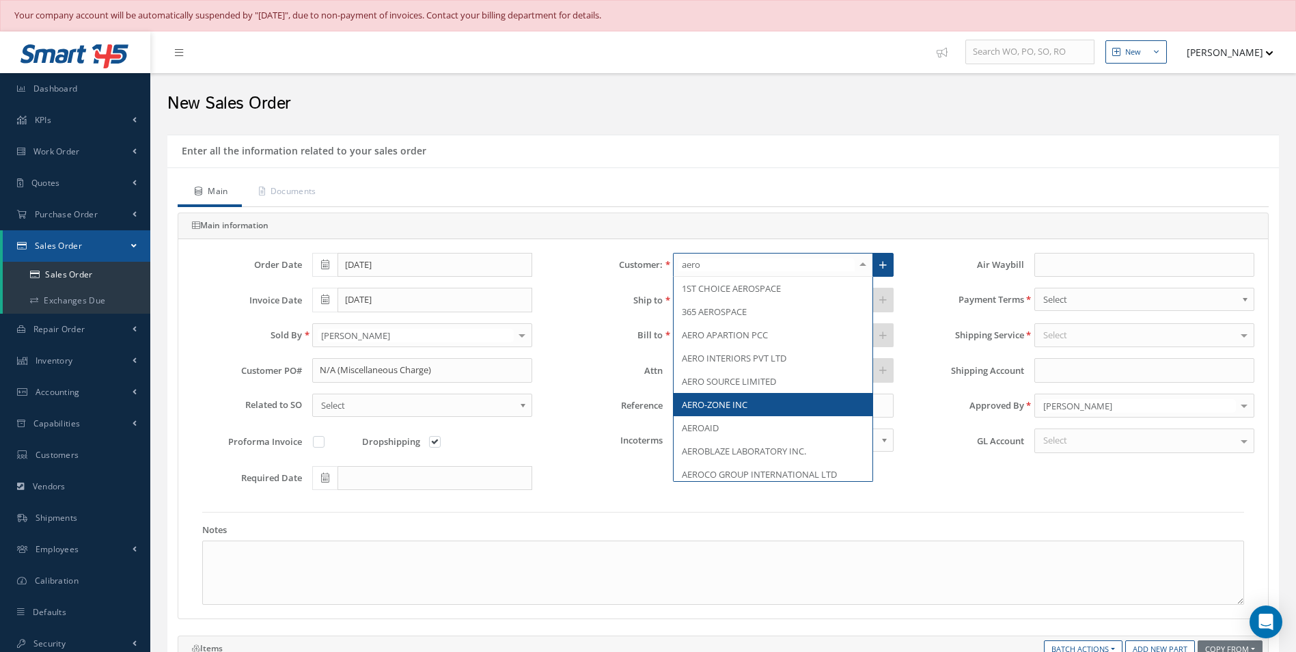
scroll to position [68, 0]
type input "aerok"
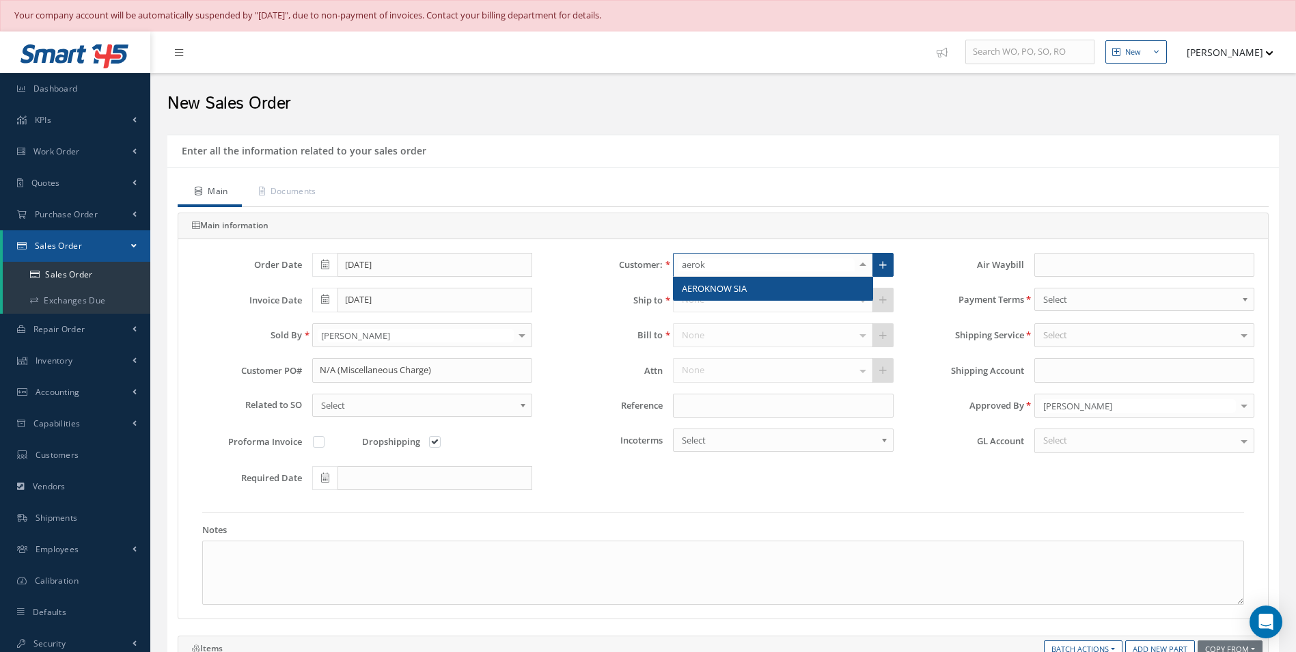
click at [731, 288] on span "AEROKNOW SIA" at bounding box center [714, 288] width 65 height 12
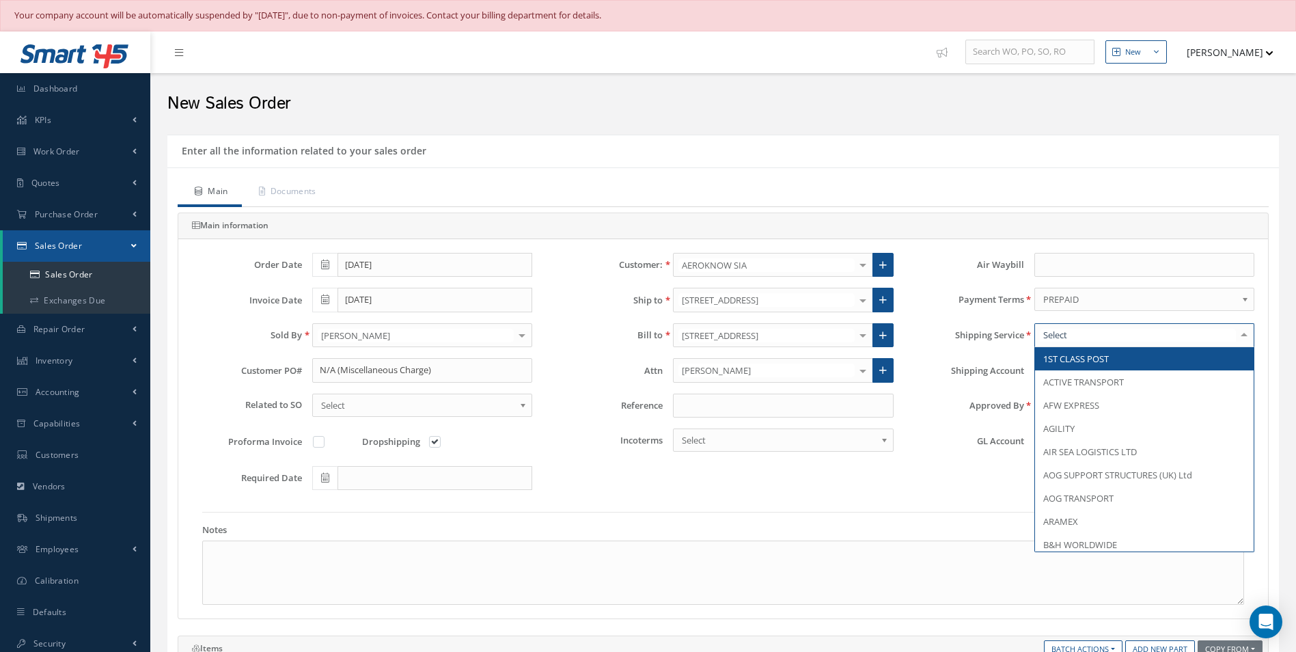
click at [1084, 341] on div at bounding box center [1144, 335] width 220 height 25
type input "n/"
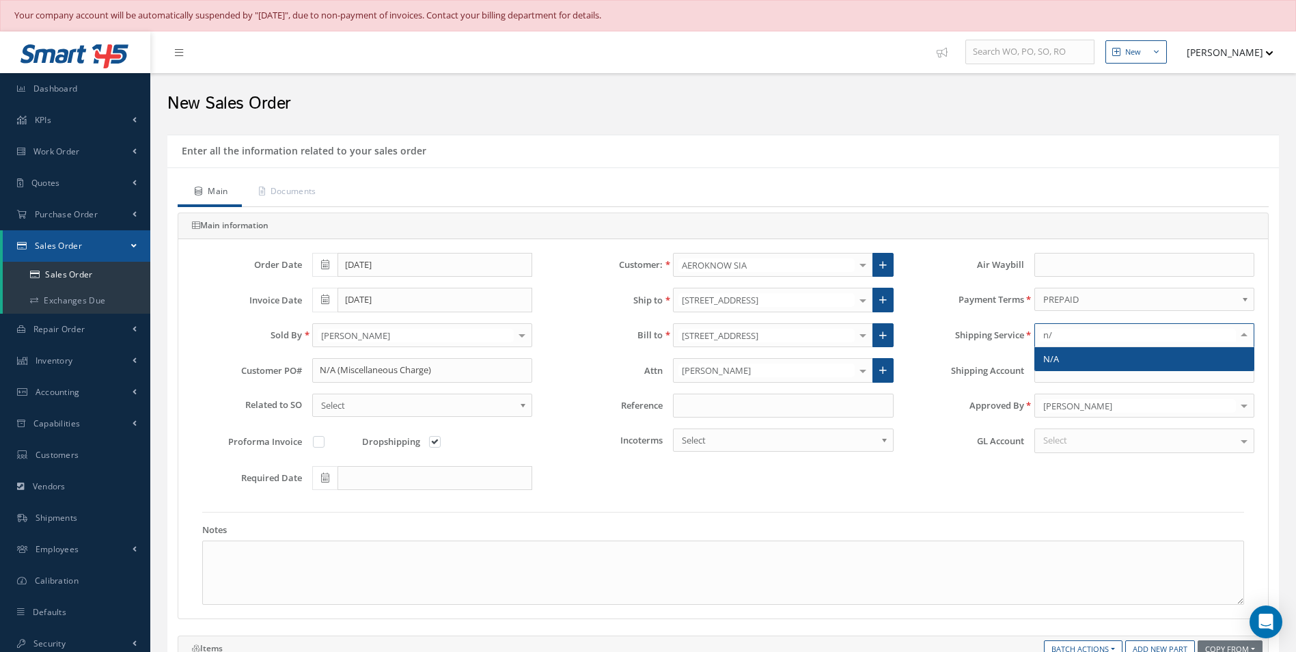
click at [1076, 354] on span "N/A" at bounding box center [1144, 358] width 219 height 23
click at [1089, 451] on div "Select" at bounding box center [1144, 440] width 220 height 25
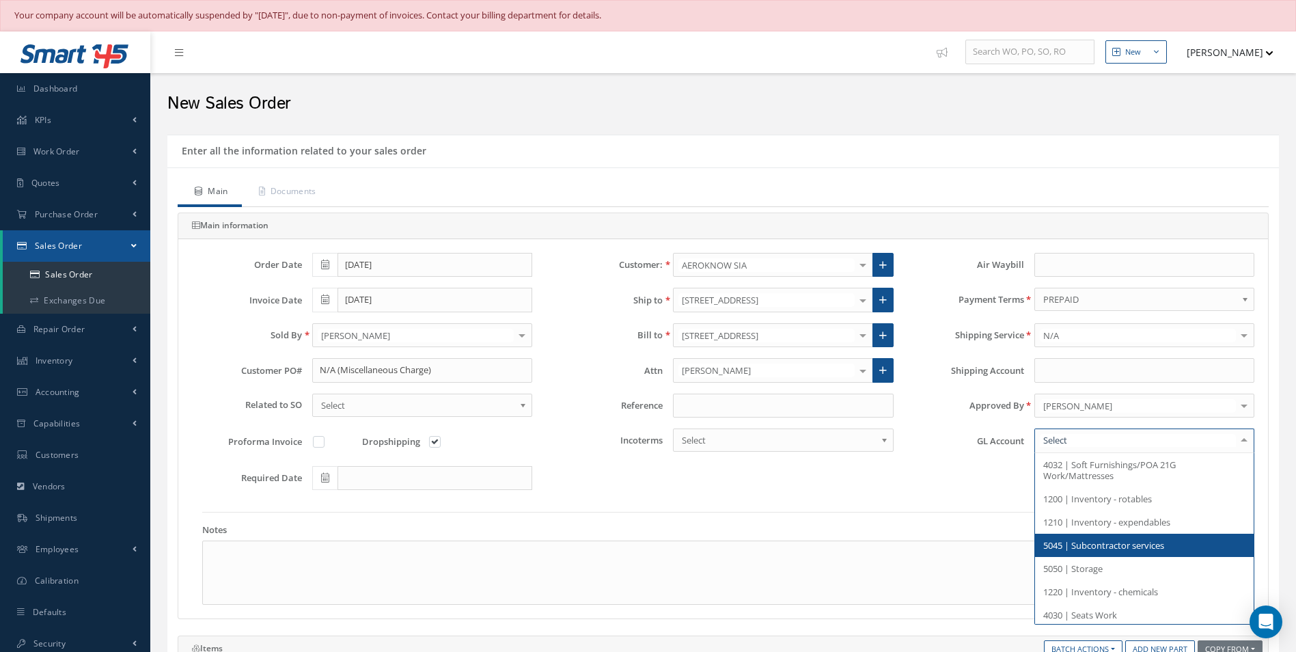
scroll to position [68, 0]
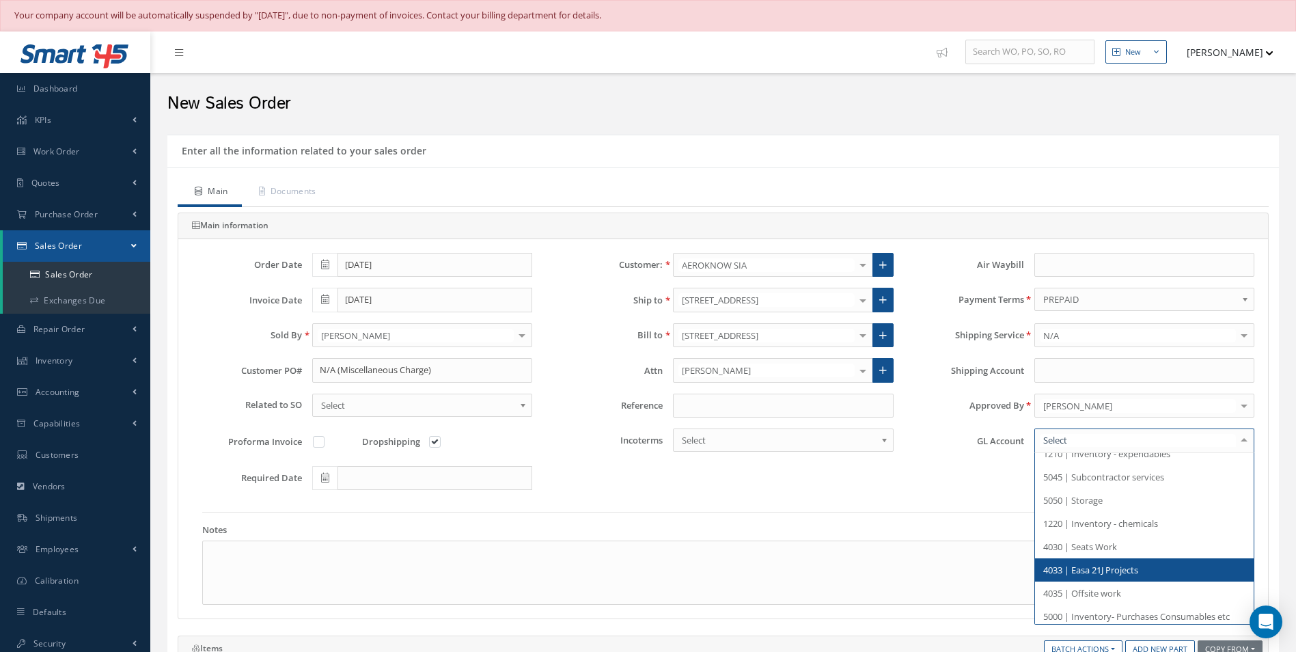
click at [1098, 577] on span "4033 | Easa 21J Projects" at bounding box center [1144, 569] width 219 height 23
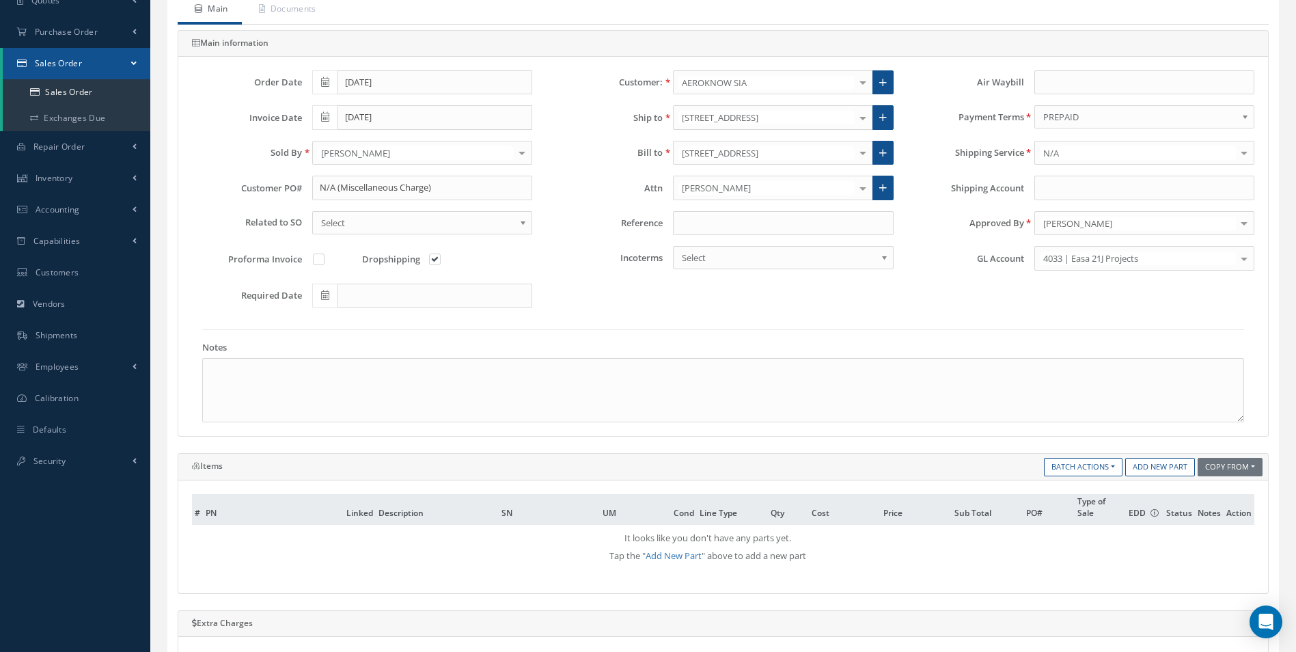
scroll to position [205, 0]
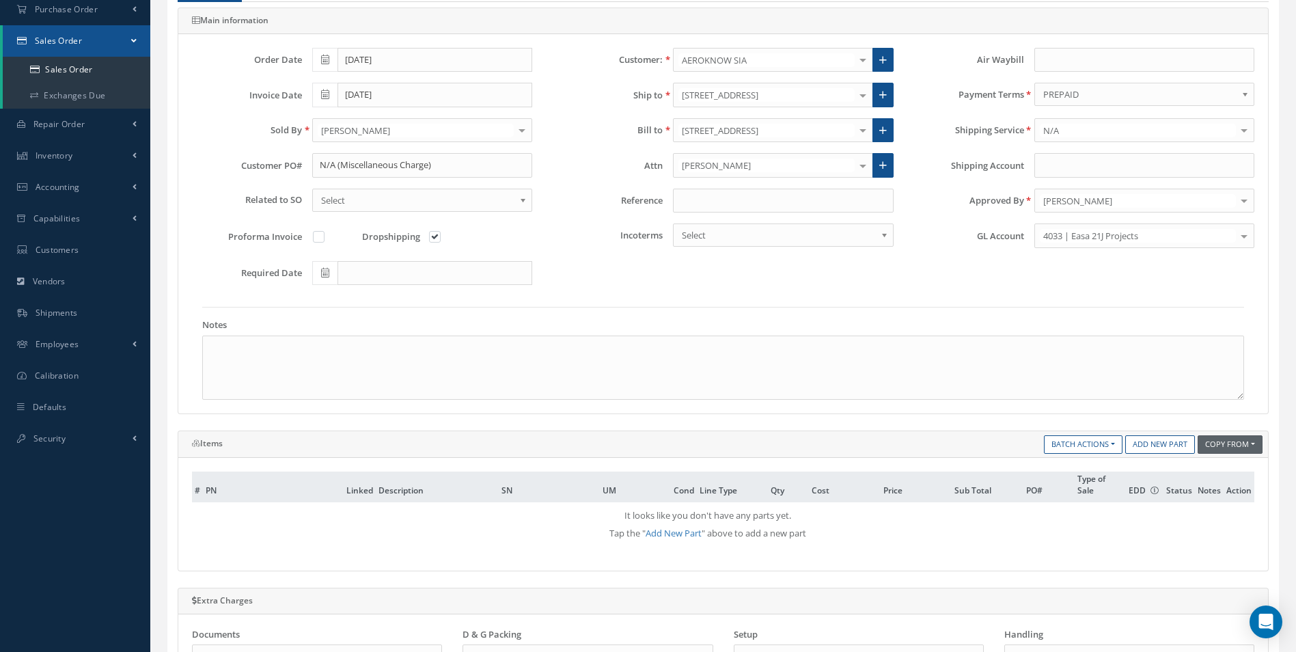
click at [1255, 442] on button "Copy From" at bounding box center [1229, 444] width 65 height 18
click at [1229, 499] on link "Sales Order" at bounding box center [1238, 500] width 109 height 18
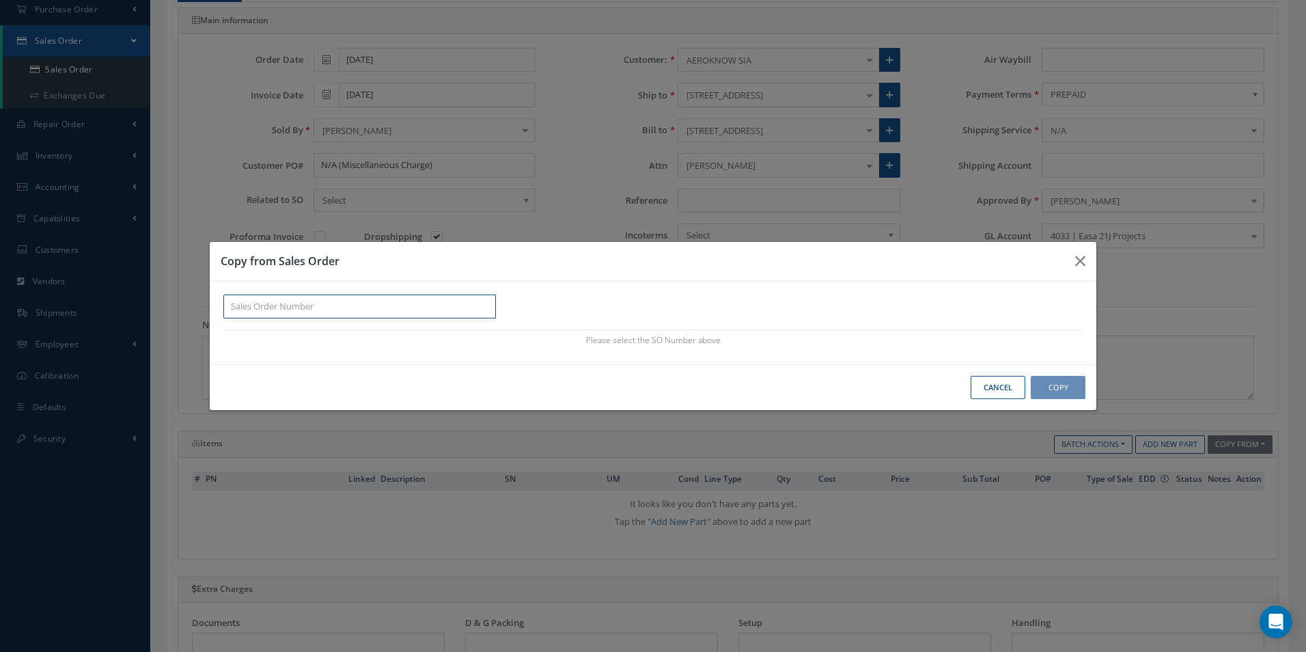
click at [406, 305] on input "text" at bounding box center [359, 306] width 273 height 25
paste input "100017133"
click at [304, 331] on div "100017133" at bounding box center [359, 331] width 257 height 14
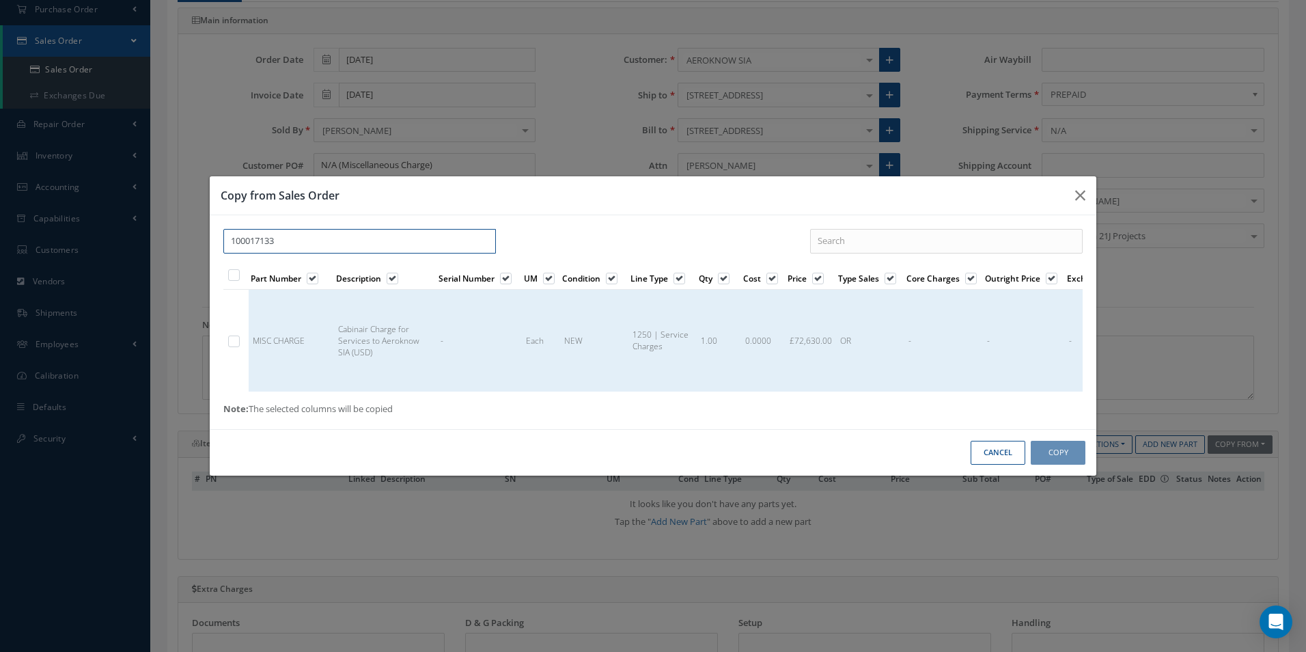
type input "100017133"
click at [239, 337] on label at bounding box center [240, 341] width 3 height 12
click at [235, 338] on input "checkbox" at bounding box center [234, 342] width 9 height 9
checkbox input "true"
click at [1061, 460] on button "Copy" at bounding box center [1058, 453] width 55 height 24
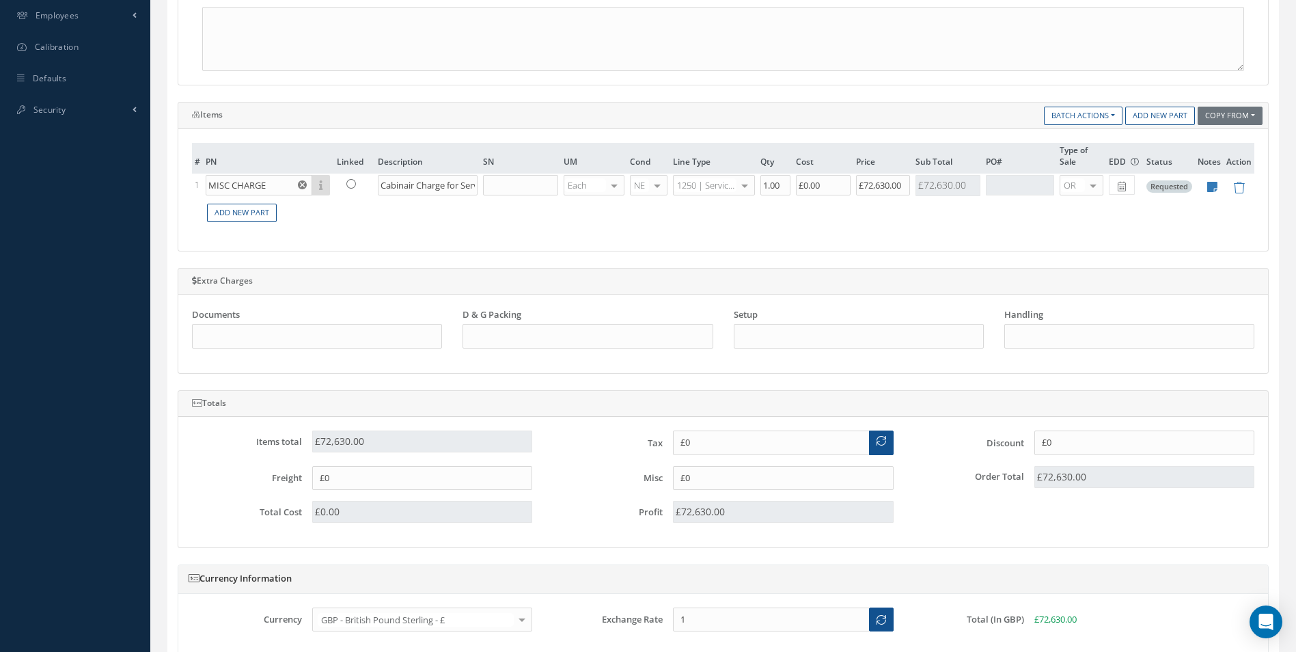
scroll to position [546, 0]
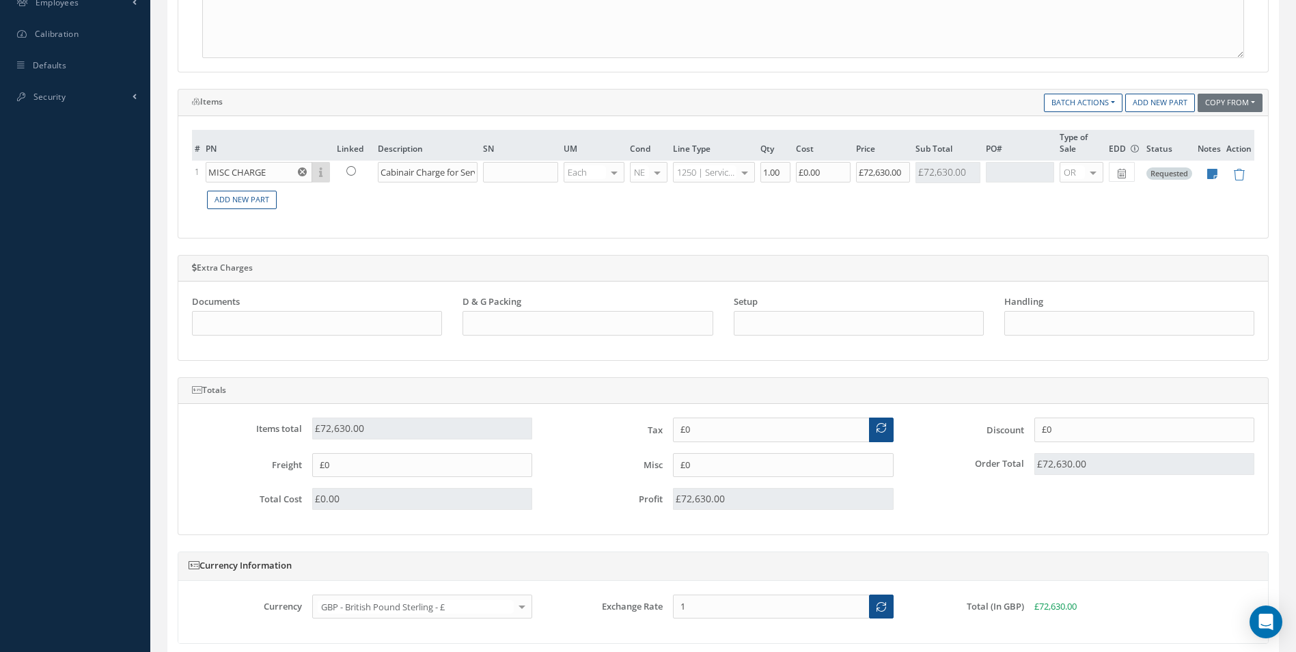
click at [520, 609] on div at bounding box center [521, 606] width 19 height 23
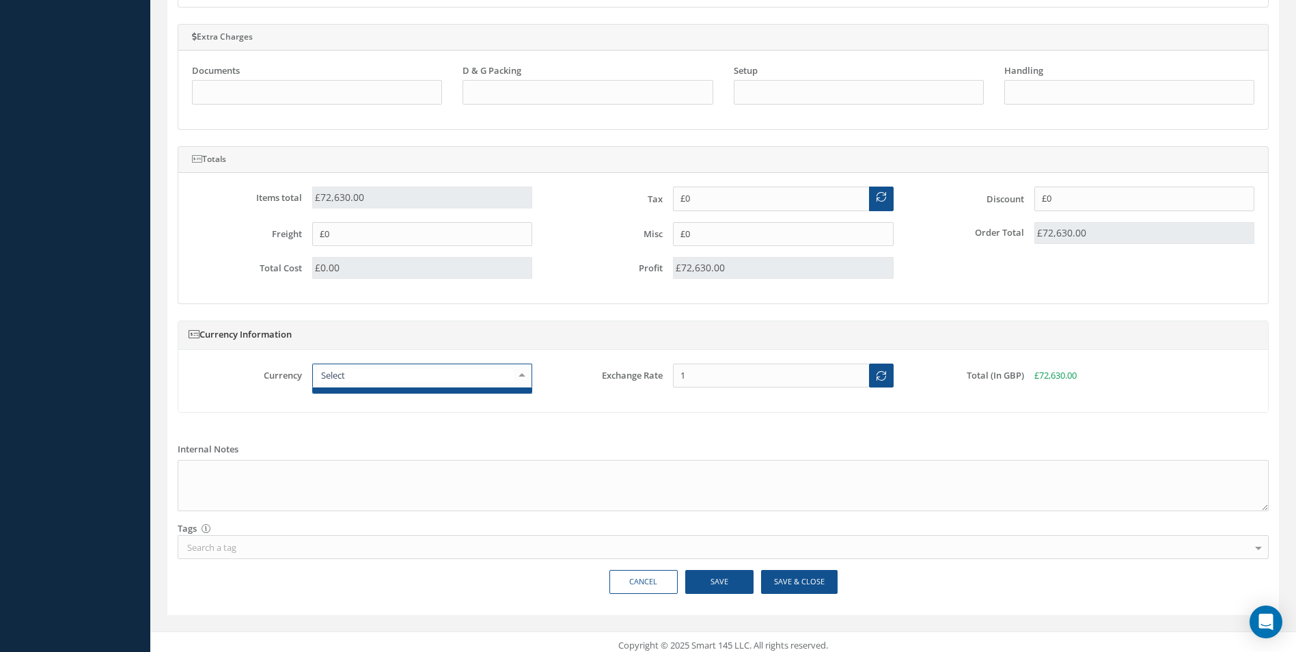
scroll to position [785, 0]
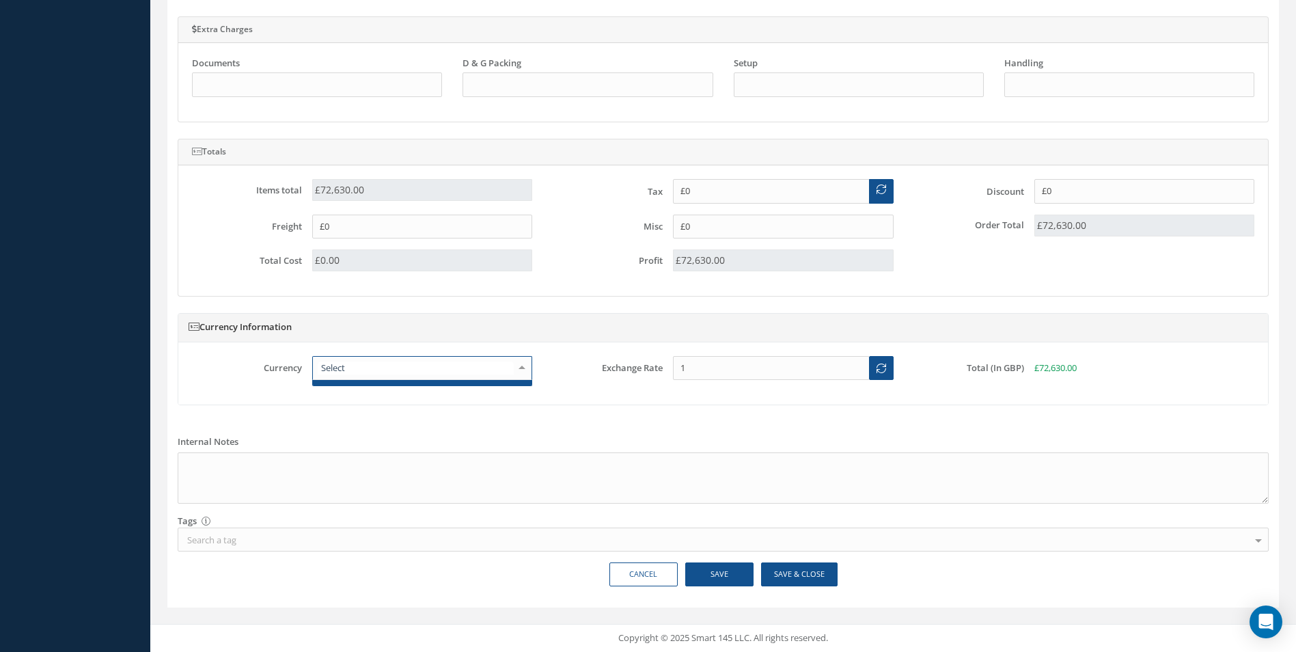
click at [570, 373] on label "Exchange Rate" at bounding box center [602, 368] width 120 height 10
click at [525, 363] on div at bounding box center [521, 368] width 19 height 23
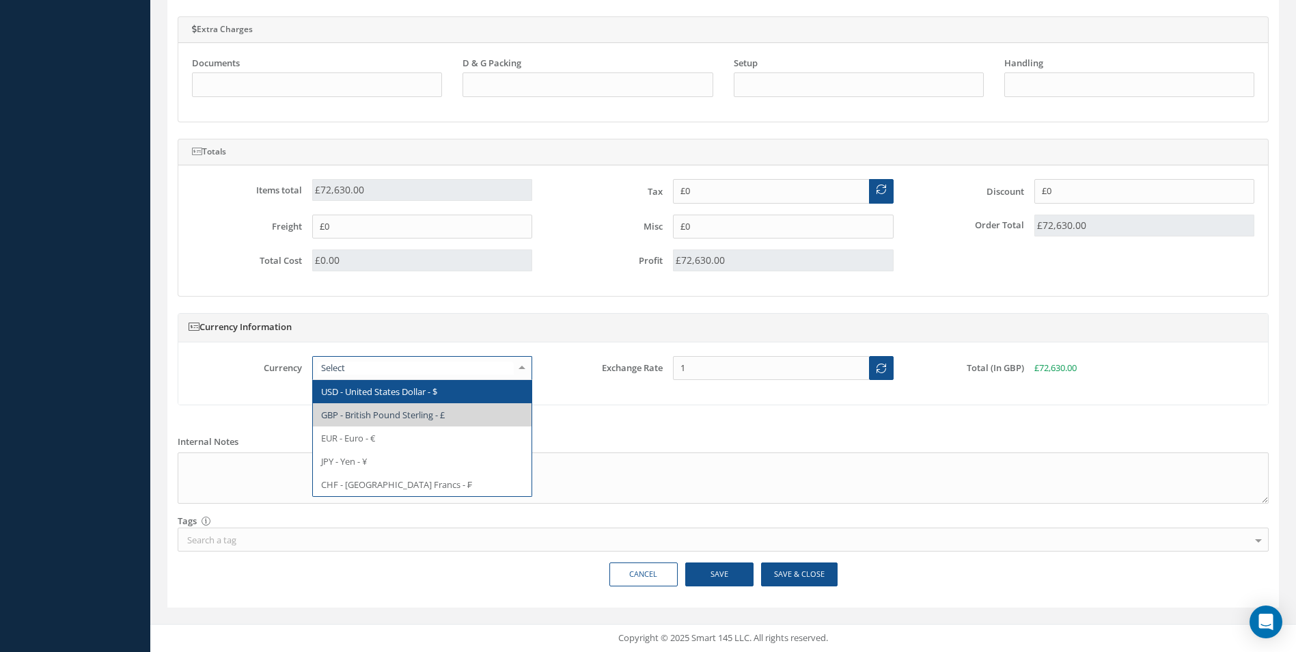
click at [422, 395] on span "USD - United States Dollar - $" at bounding box center [379, 391] width 116 height 12
type input "$0"
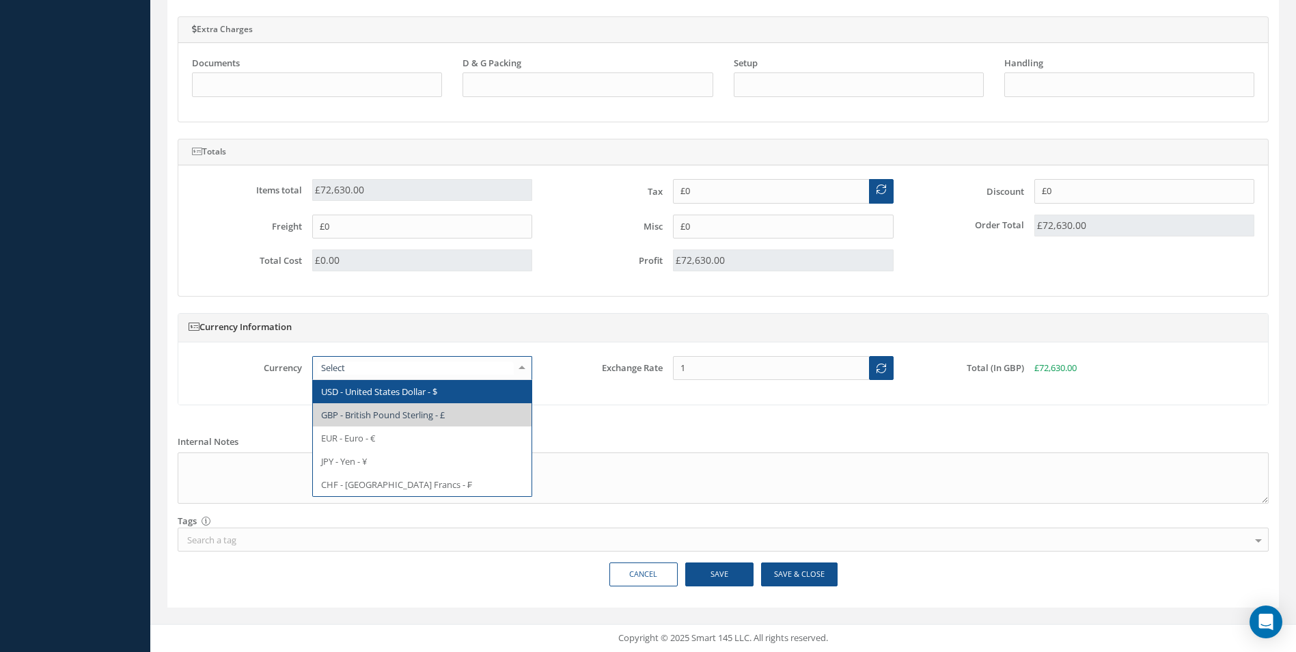
type input "1.3647"
type input "$0"
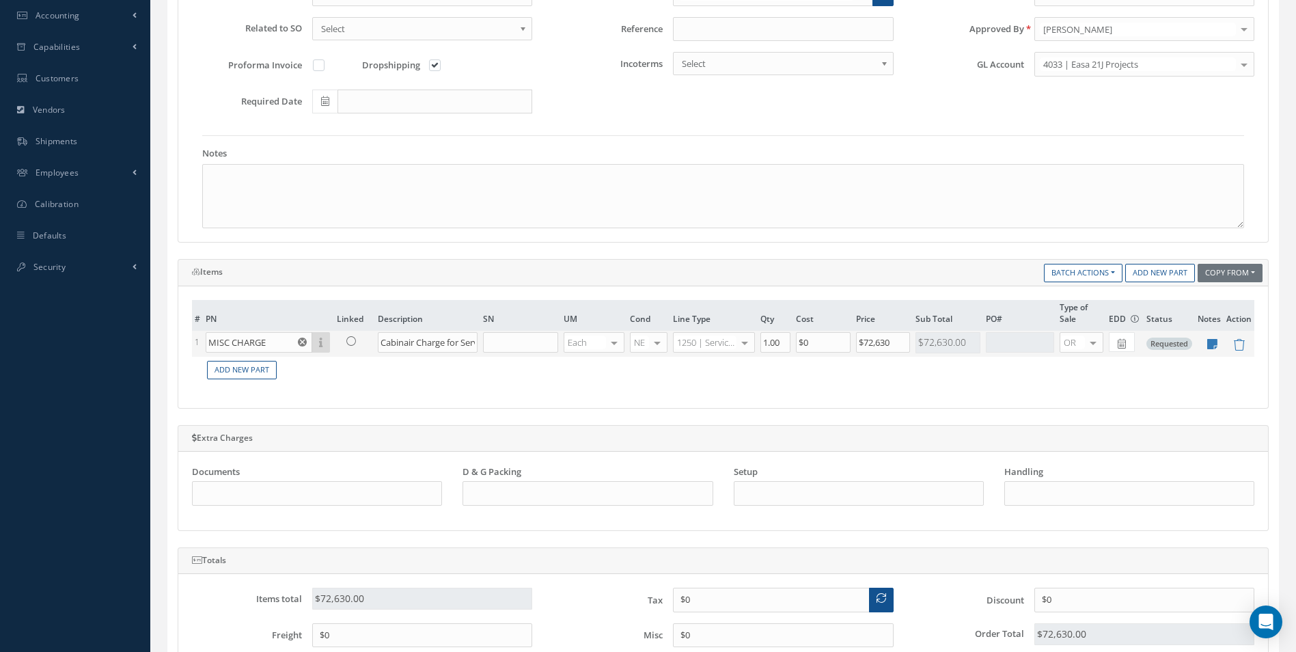
scroll to position [375, 0]
click at [873, 344] on input "$72,630" at bounding box center [883, 343] width 55 height 20
type input "$45,617"
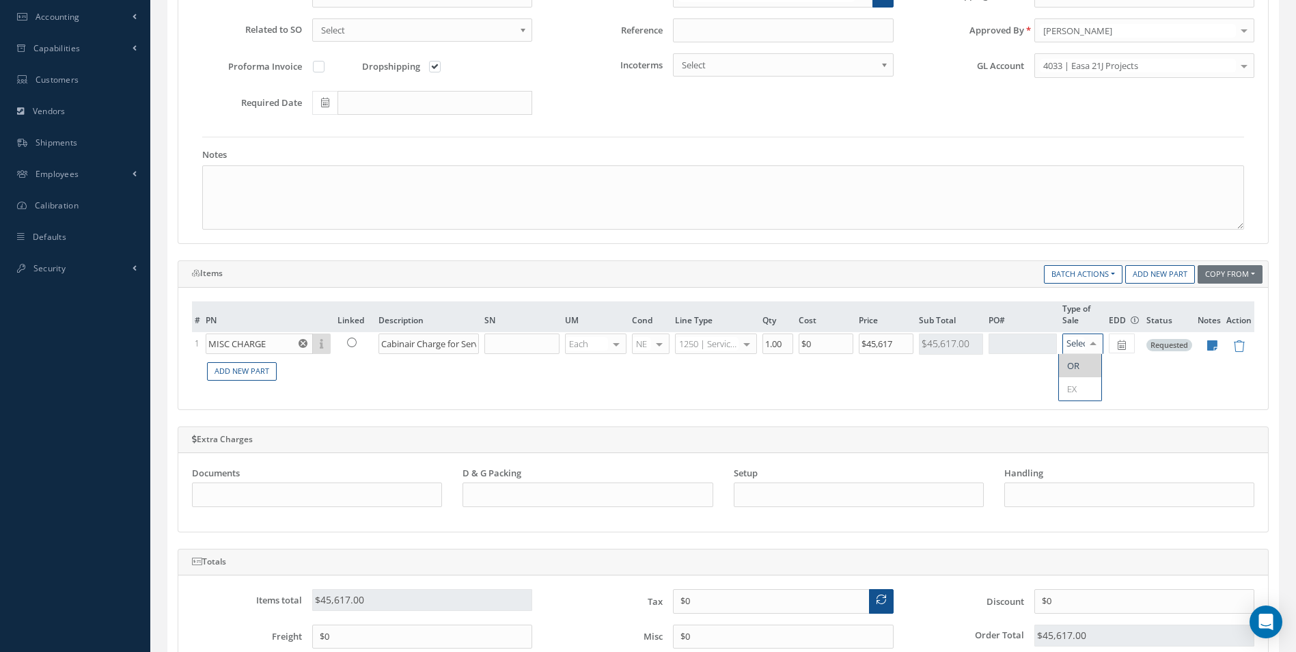
click at [953, 408] on div "# PN Linked Description SN UM Cond Line Type Qty Cost Price Sub Total PO# Type …" at bounding box center [722, 349] width 1089 height 122
click at [1212, 343] on icon at bounding box center [1212, 345] width 10 height 12
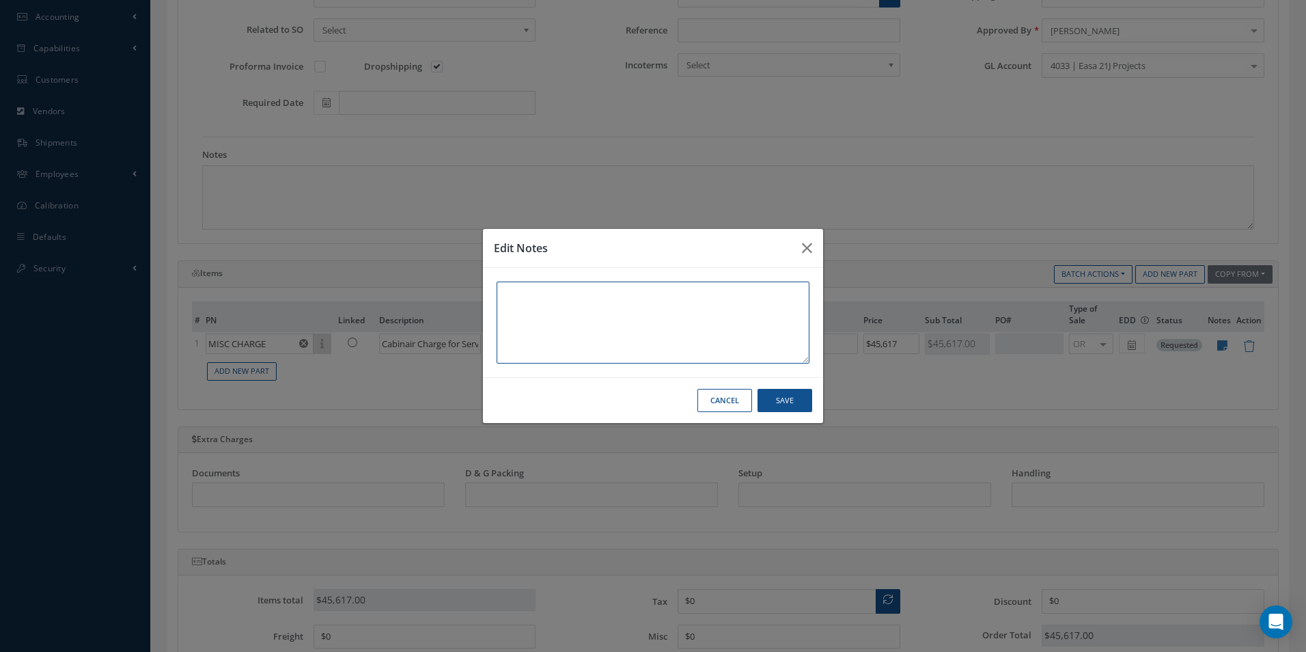
scroll to position [0, 0]
click at [540, 294] on textarea at bounding box center [653, 322] width 313 height 82
paste textarea "PR00656-INV001-133-25"
click at [522, 307] on textarea "PR00656-INV001-133-25" at bounding box center [653, 322] width 313 height 82
paste textarea "PR00469-INV001-134-25"
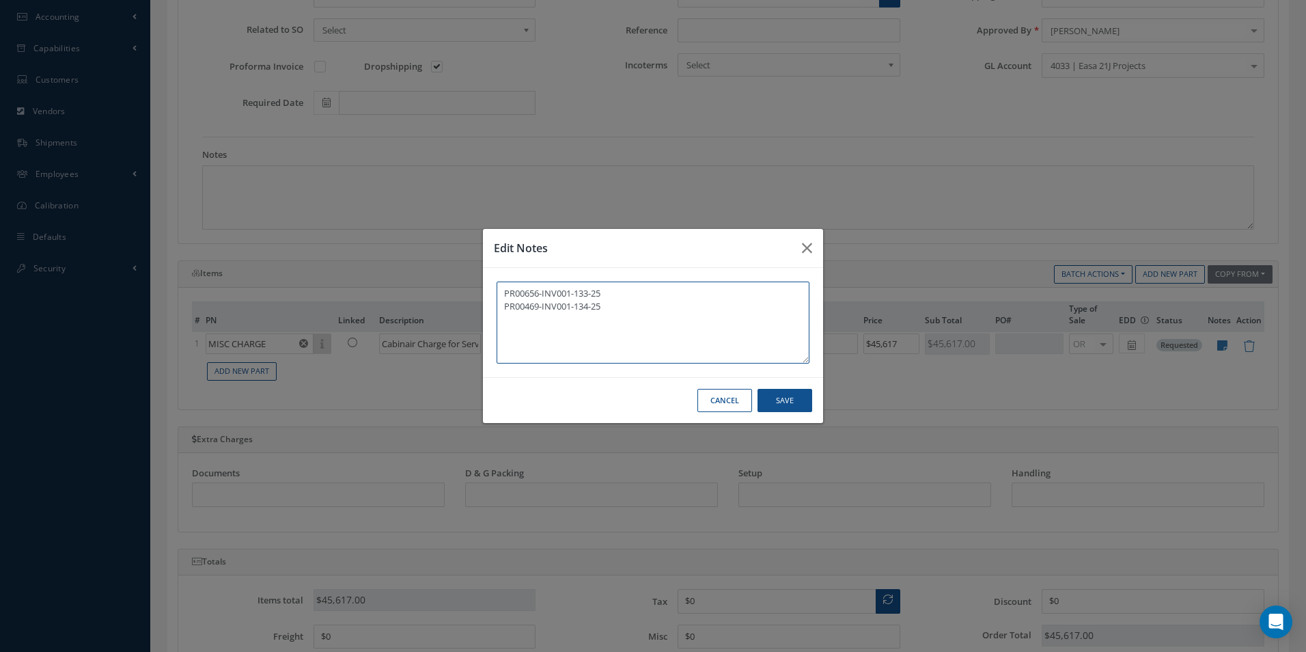
click at [534, 323] on textarea "PR00656-INV001-133-25 PR00469-INV001-134-25" at bounding box center [653, 322] width 313 height 82
paste textarea "PR00563-INV001-025-25"
click at [517, 330] on textarea "PR00656-INV001-133-25 PR00469-INV001-134-25 PR00563-INV001-025-25" at bounding box center [653, 322] width 313 height 82
paste textarea "PR00564-INV001-026-25"
click at [560, 346] on textarea "PR00656-INV001-133-25 PR00469-INV001-134-25 PR00563-INV001-025-25 PR00564-INV00…" at bounding box center [653, 322] width 313 height 82
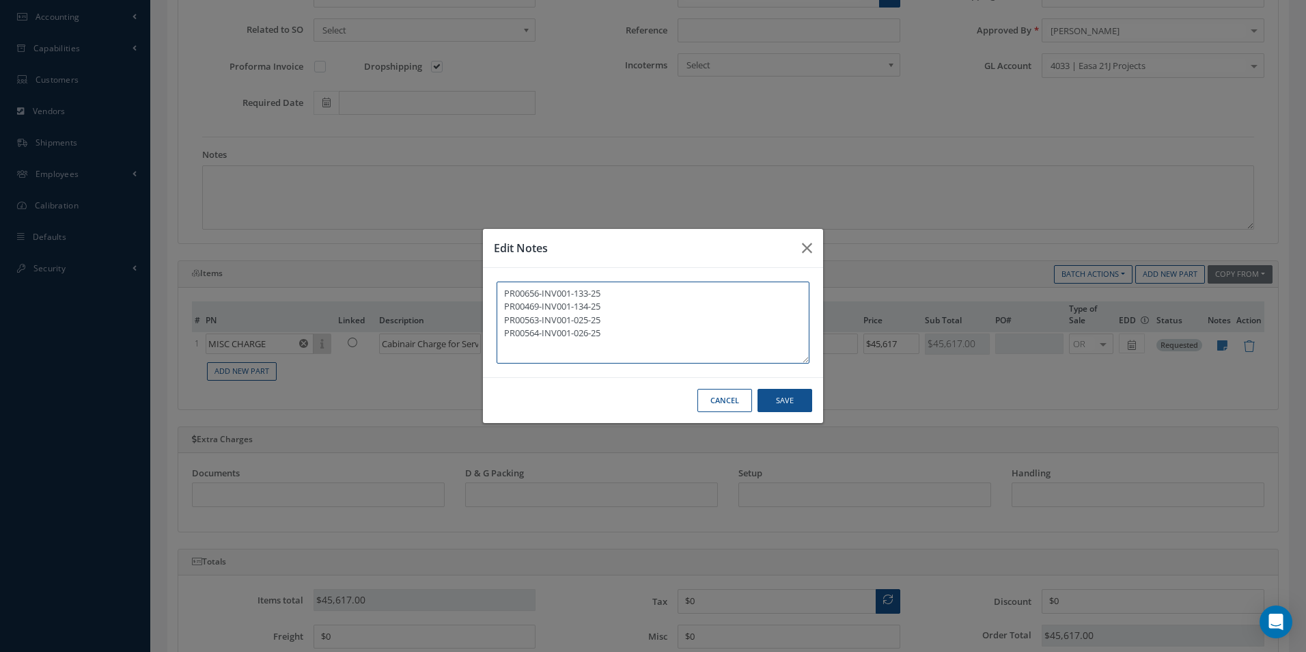
paste textarea "PR00565-INV001-027-25"
click at [574, 359] on textarea "PR00656-INV001-133-25 PR00469-INV001-134-25 PR00563-INV001-025-25 PR00564-INV00…" at bounding box center [653, 322] width 313 height 82
paste textarea "PR00566-INV001-028-25"
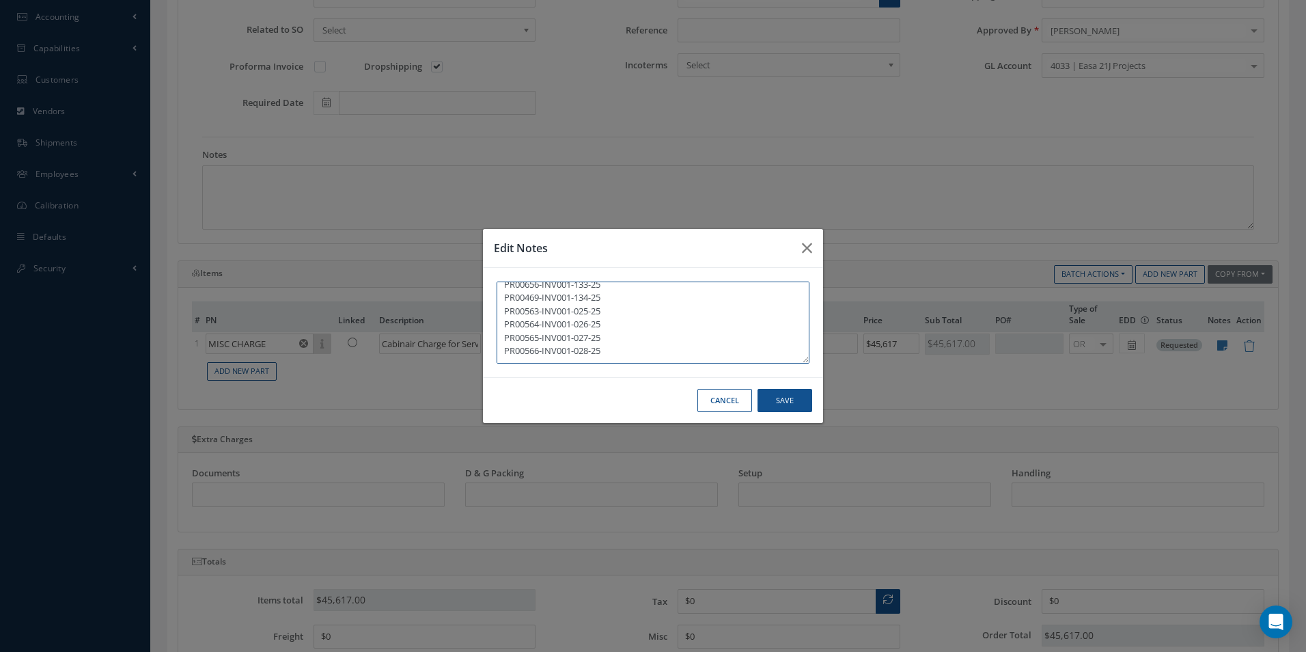
click at [553, 356] on textarea "PR00656-INV001-133-25 PR00469-INV001-134-25 PR00563-INV001-025-25 PR00564-INV00…" at bounding box center [653, 322] width 313 height 82
paste textarea "PR00567-INV001-029-25"
click at [531, 359] on textarea "PR00656-INV001-133-25 PR00469-INV001-134-25 PR00563-INV001-025-25 PR00564-INV00…" at bounding box center [653, 322] width 313 height 82
click at [550, 354] on textarea "PR00656-INV001-133-25 PR00469-INV001-134-25 PR00563-INV001-025-25 PR00564-INV00…" at bounding box center [653, 322] width 313 height 82
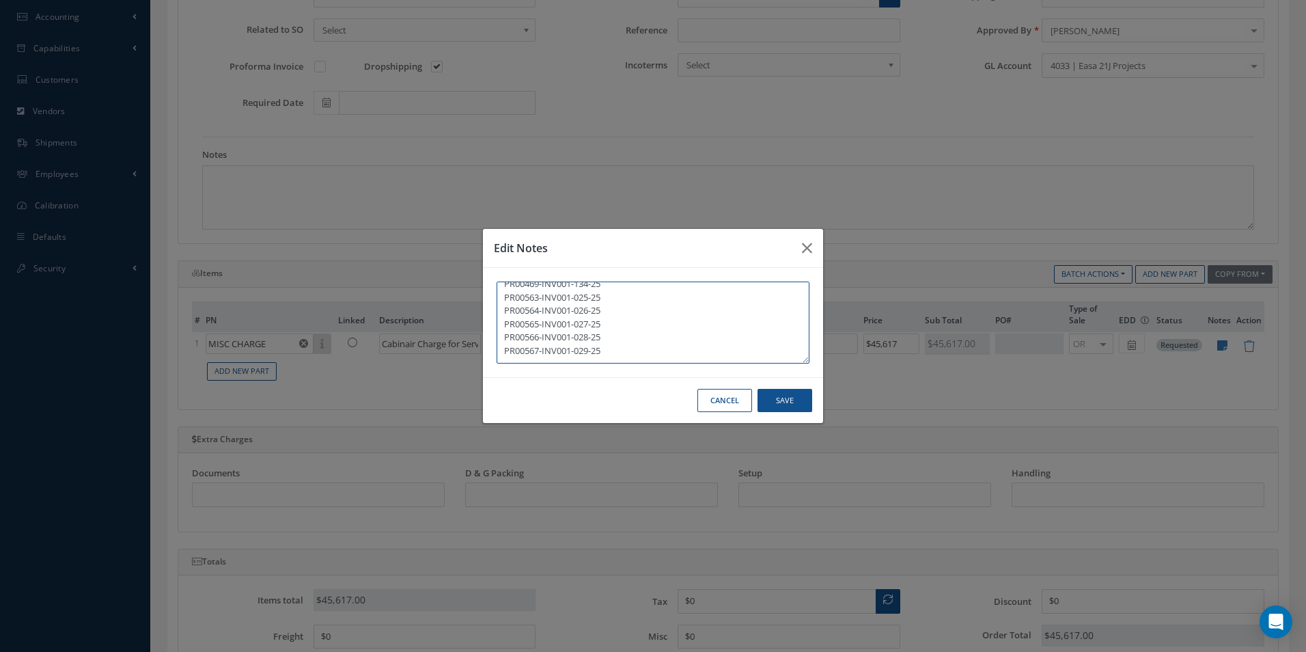
paste textarea "PR00568-INV001-030-25"
click at [507, 357] on textarea "PR00656-INV001-133-25 PR00469-INV001-134-25 PR00563-INV001-025-25 PR00564-INV00…" at bounding box center [653, 322] width 313 height 82
paste textarea "PR00639-INV001-138-25"
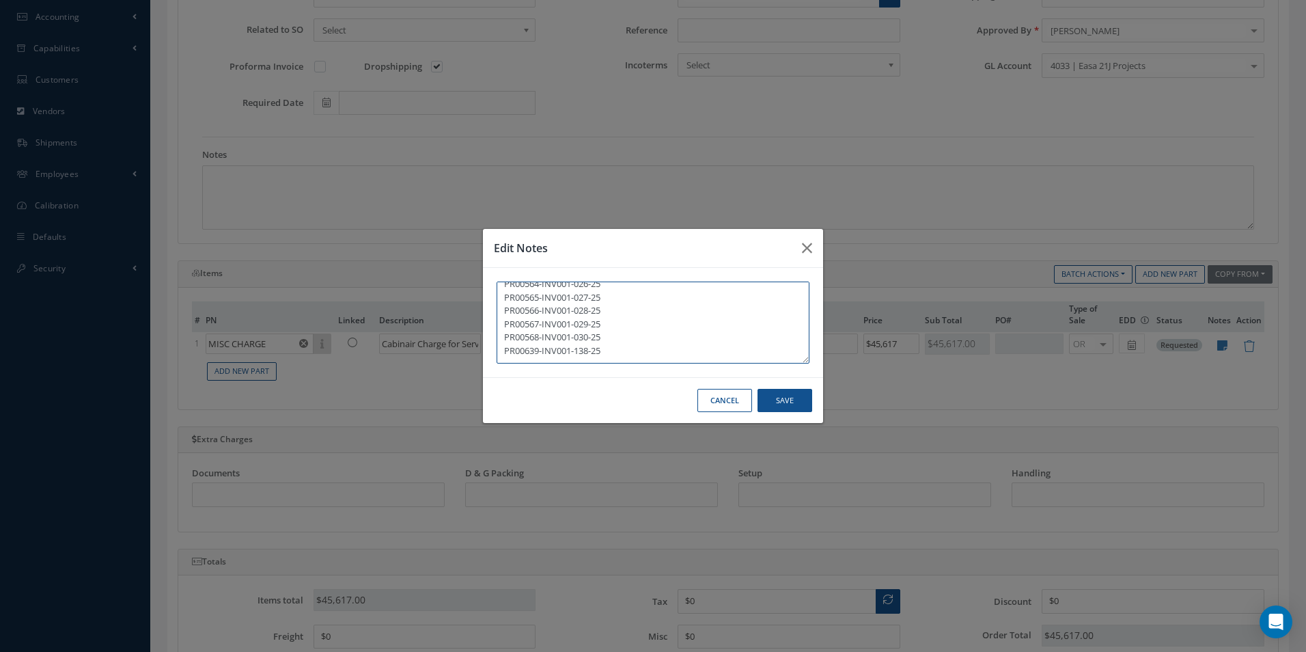
click at [565, 356] on textarea "PR00656-INV001-133-25 PR00469-INV001-134-25 PR00563-INV001-025-25 PR00564-INV00…" at bounding box center [653, 322] width 313 height 82
paste textarea "PR00646-INV001-139-25"
click at [510, 355] on textarea "PR00656-INV001-133-25 PR00469-INV001-134-25 PR00563-INV001-025-25 PR00564-INV00…" at bounding box center [653, 322] width 313 height 82
paste textarea "PR00690-INV001-140-25"
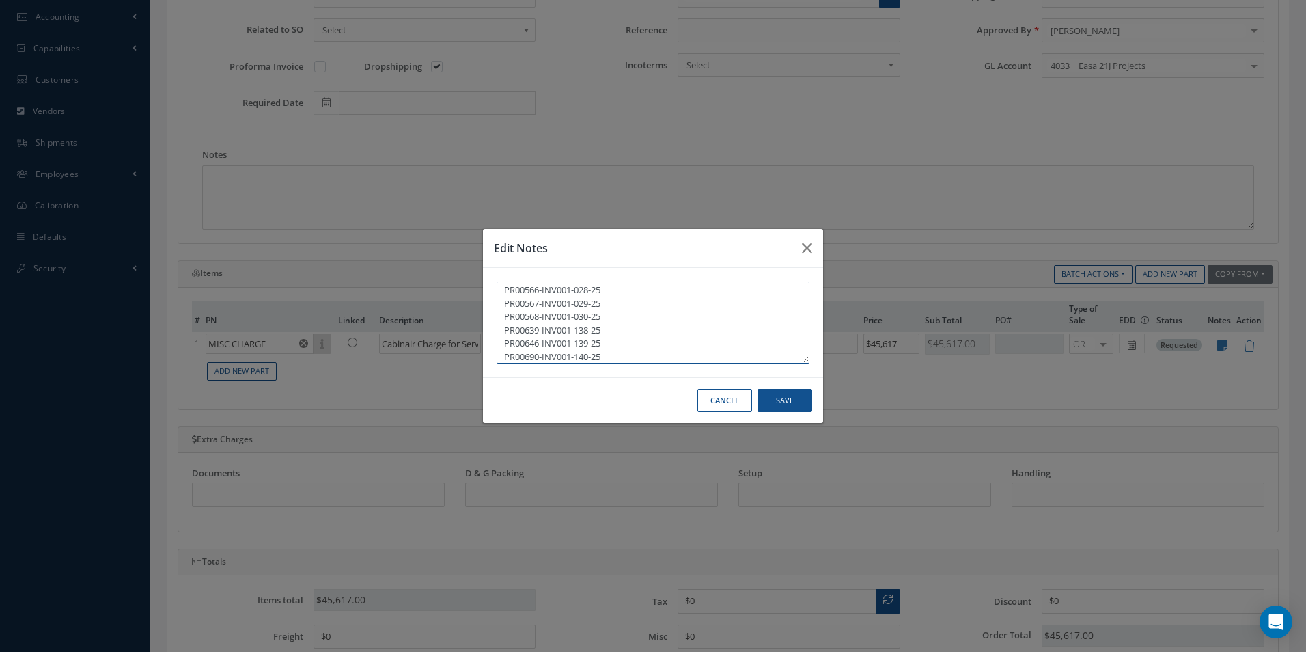
scroll to position [83, 0]
click at [538, 357] on textarea "PR00656-INV001-133-25 PR00469-INV001-134-25 PR00563-INV001-025-25 PR00564-INV00…" at bounding box center [653, 322] width 313 height 82
paste textarea "PR00679-INV001-141-25"
click at [521, 355] on textarea "PR00656-INV001-133-25 PR00469-INV001-134-25 PR00563-INV001-025-25 PR00564-INV00…" at bounding box center [653, 322] width 313 height 82
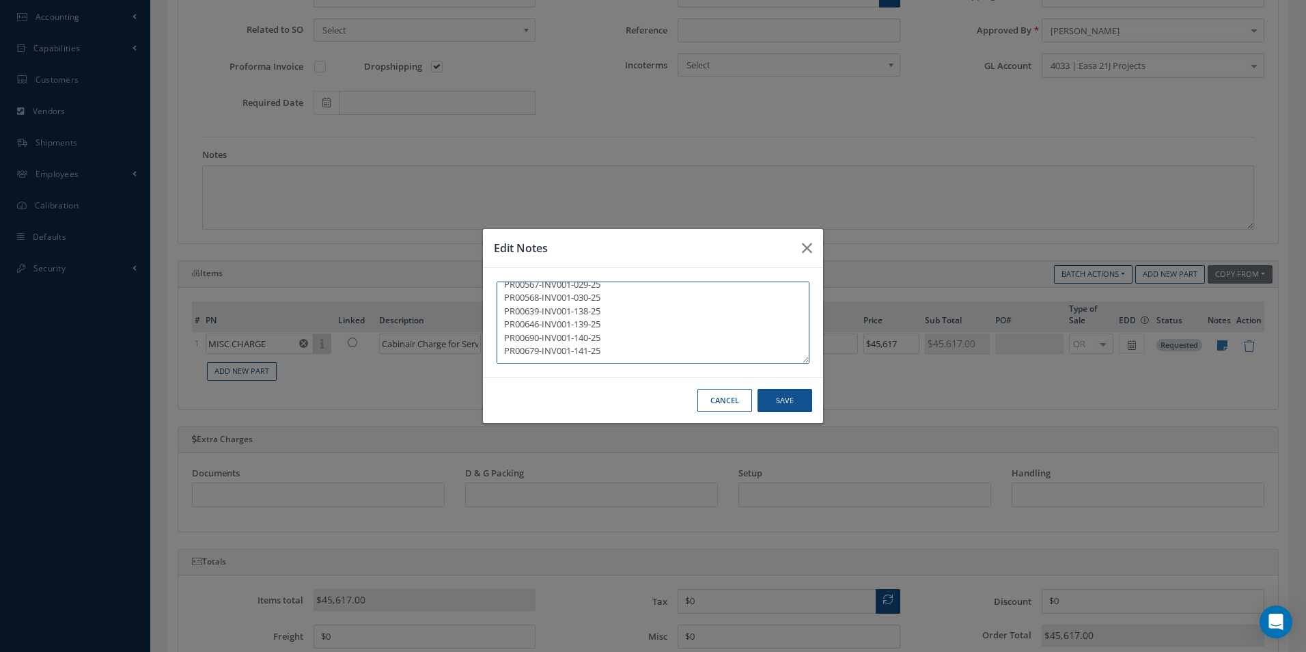
paste textarea "PR00679-INV002-142-25"
click at [539, 359] on textarea "PR00656-INV001-133-25 PR00469-INV001-134-25 PR00563-INV001-025-25 PR00564-INV00…" at bounding box center [653, 322] width 313 height 82
paste textarea "PR00644-INV001-144-25"
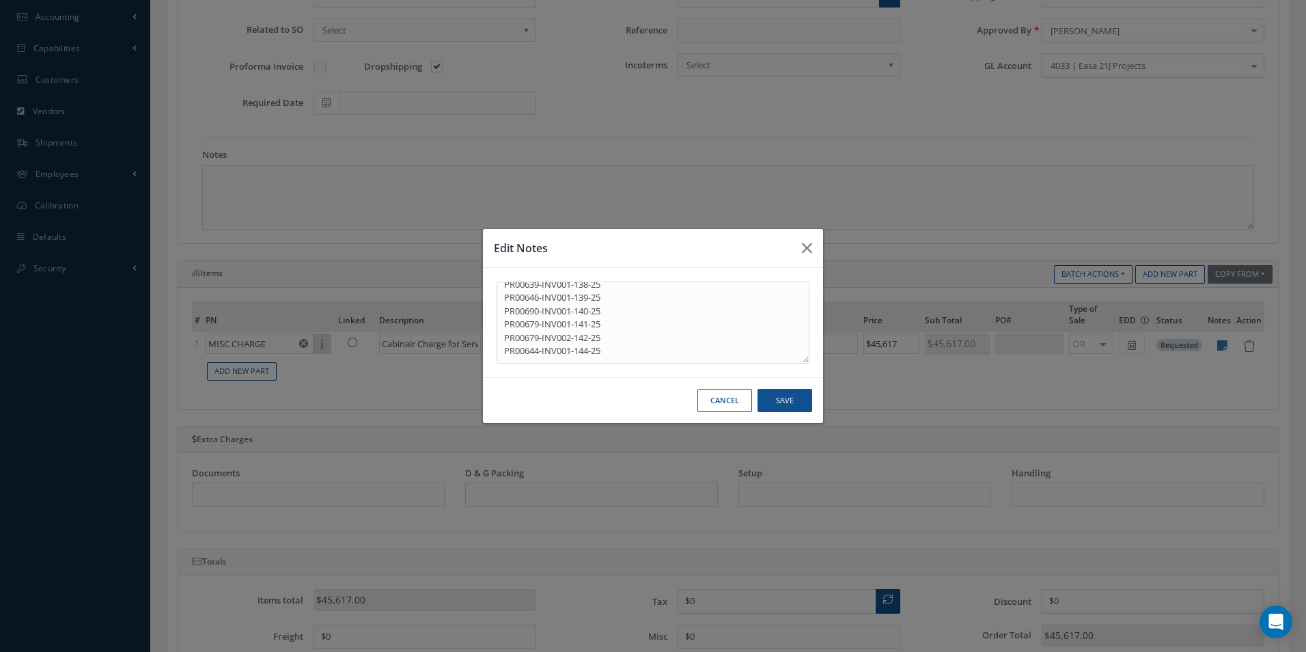
click at [536, 366] on div "PR00656-INV001-133-25 PR00469-INV001-134-25 PR00563-INV001-025-25 PR00564-INV00…" at bounding box center [653, 322] width 340 height 109
click at [537, 363] on div "PR00656-INV001-133-25 PR00469-INV001-134-25 PR00563-INV001-025-25 PR00564-INV00…" at bounding box center [653, 322] width 340 height 109
click at [540, 359] on textarea "PR00656-INV001-133-25 PR00469-INV001-134-25 PR00563-INV001-025-25 PR00564-INV00…" at bounding box center [653, 322] width 313 height 82
paste textarea "PR00657-INV001-149-25"
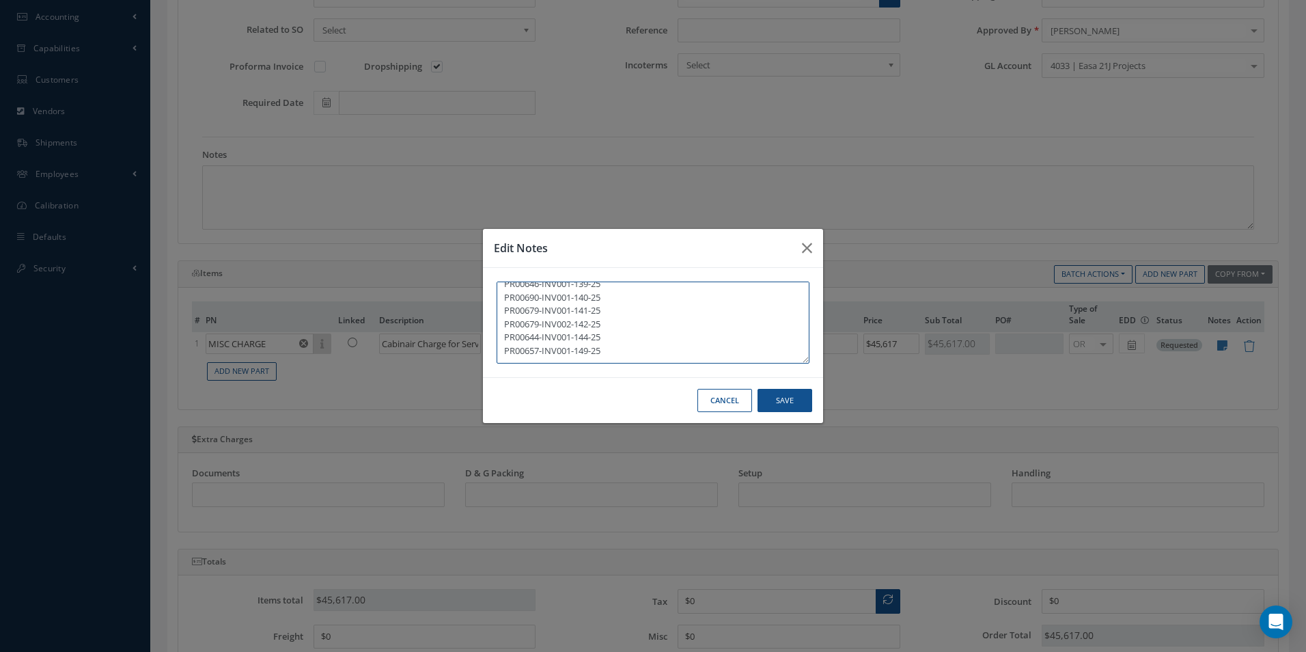
click at [553, 361] on textarea "PR00656-INV001-133-25 PR00469-INV001-134-25 PR00563-INV001-025-25 PR00564-INV00…" at bounding box center [653, 322] width 313 height 82
paste textarea "PR00668-INV001-150-25"
click at [529, 358] on textarea "PR00656-INV001-133-25 PR00469-INV001-134-25 PR00563-INV001-025-25 PR00564-INV00…" at bounding box center [653, 322] width 313 height 82
paste textarea "PR00679-INV003-152-25"
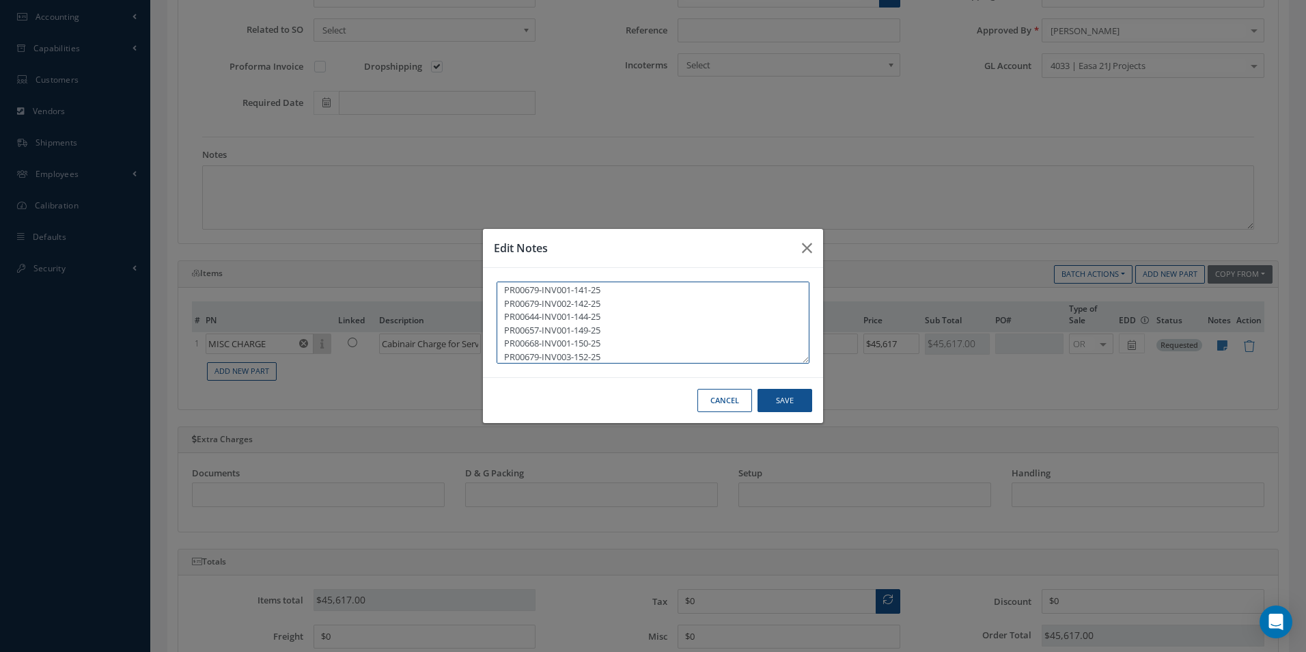
scroll to position [163, 0]
click at [529, 359] on textarea "PR00656-INV001-133-25 PR00469-INV001-134-25 PR00563-INV001-025-25 PR00564-INV00…" at bounding box center [653, 322] width 313 height 82
paste textarea "PR00649-INV001-132-25"
click at [545, 357] on textarea "PR00656-INV001-133-25 PR00469-INV001-134-25 PR00563-INV001-025-25 PR00564-INV00…" at bounding box center [653, 322] width 313 height 82
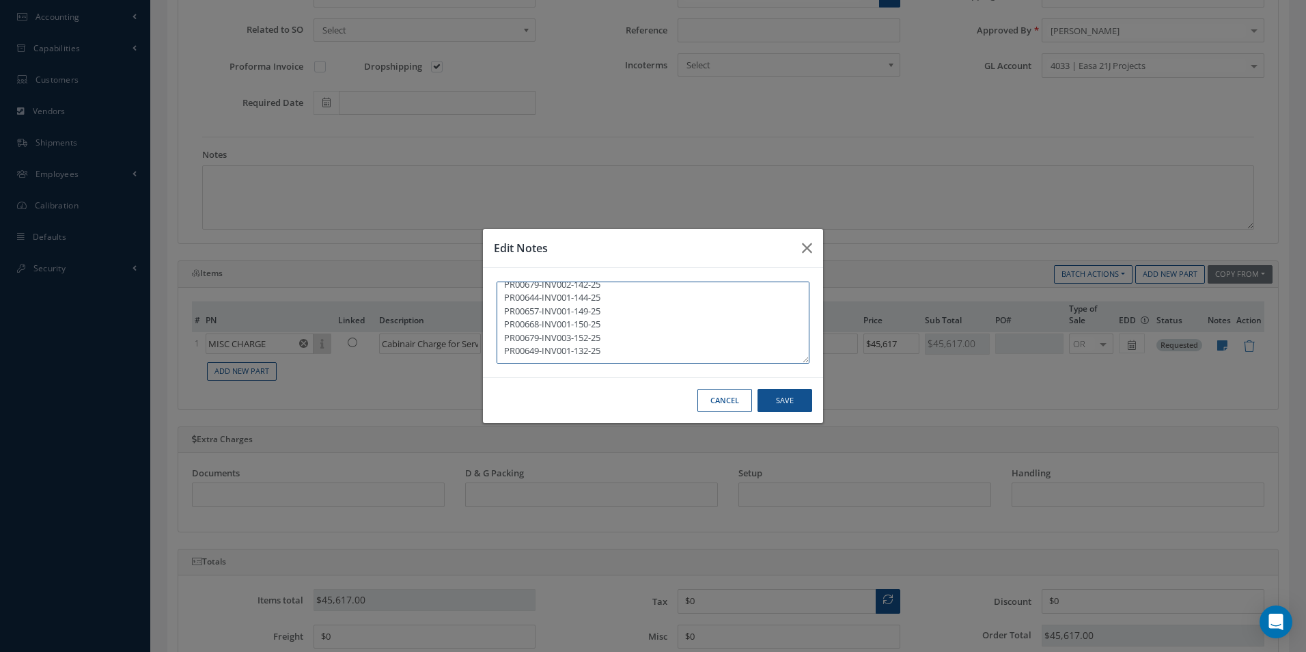
paste textarea "PR00288-INV002-155-25"
click at [540, 362] on textarea "PR00656-INV001-133-25 PR00469-INV001-134-25 PR00563-INV001-025-25 PR00564-INV00…" at bounding box center [653, 322] width 313 height 82
paste textarea "PR00174-INV001-143-25"
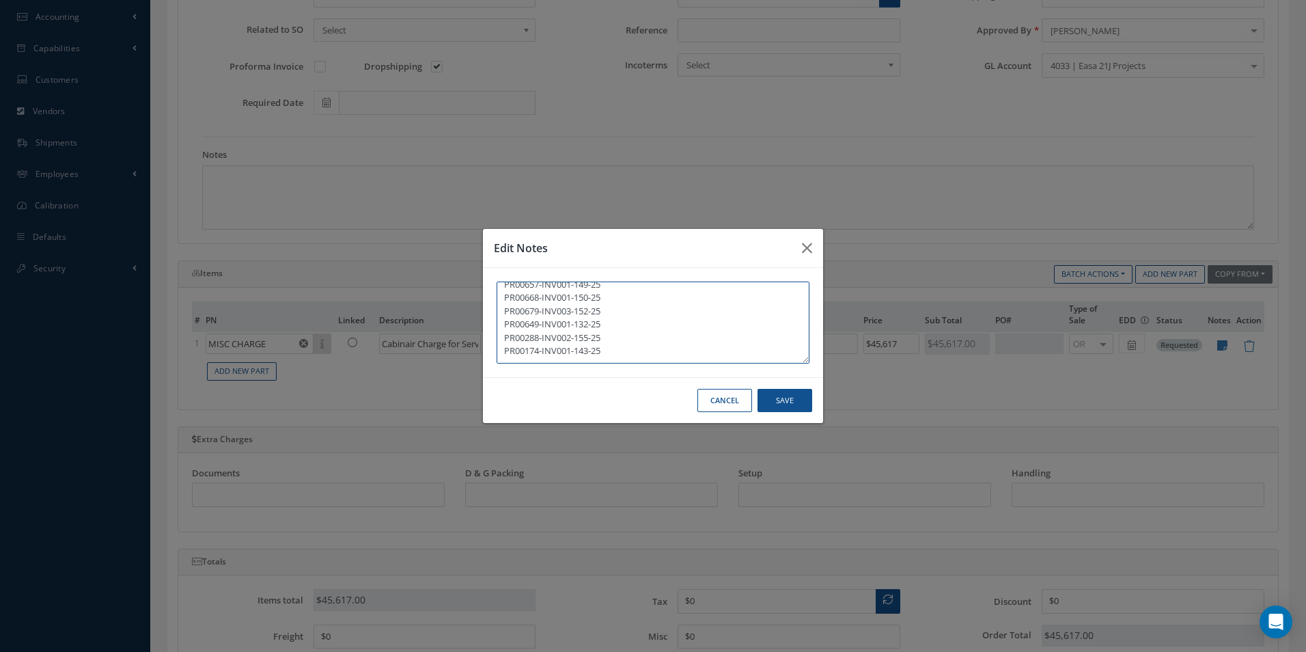
click at [529, 357] on textarea "PR00656-INV001-133-25 PR00469-INV001-134-25 PR00563-INV001-025-25 PR00564-INV00…" at bounding box center [653, 322] width 313 height 82
paste textarea "PR00700-INV001-160-25"
click at [548, 358] on textarea "PR00656-INV001-133-25 PR00469-INV001-134-25 PR00563-INV001-025-25 PR00564-INV00…" at bounding box center [653, 322] width 313 height 82
paste textarea "PR00699-INV001-162-25"
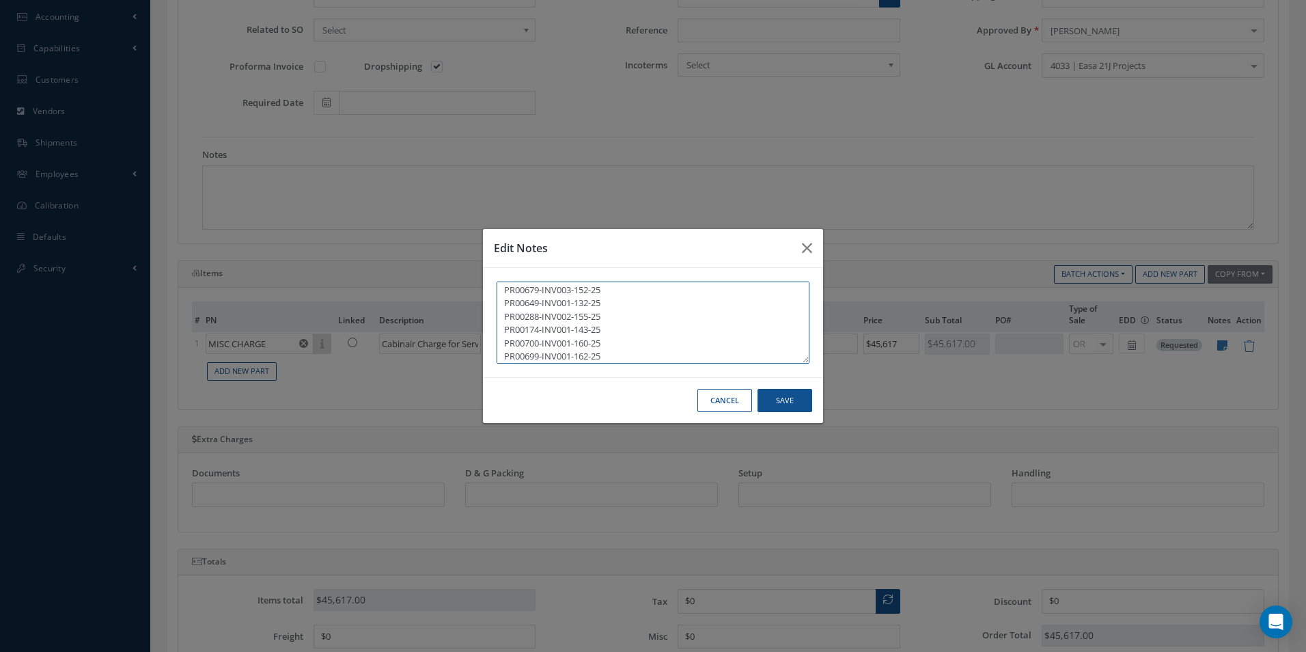
scroll to position [229, 0]
click at [565, 358] on textarea "PR00656-INV001-133-25 PR00469-INV001-134-25 PR00563-INV001-025-25 PR00564-INV00…" at bounding box center [653, 322] width 313 height 82
paste textarea "PR00555-INV001-021-25"
click at [510, 357] on textarea "PR00656-INV001-133-25 PR00469-INV001-134-25 PR00563-INV001-025-25 PR00564-INV00…" at bounding box center [653, 322] width 313 height 82
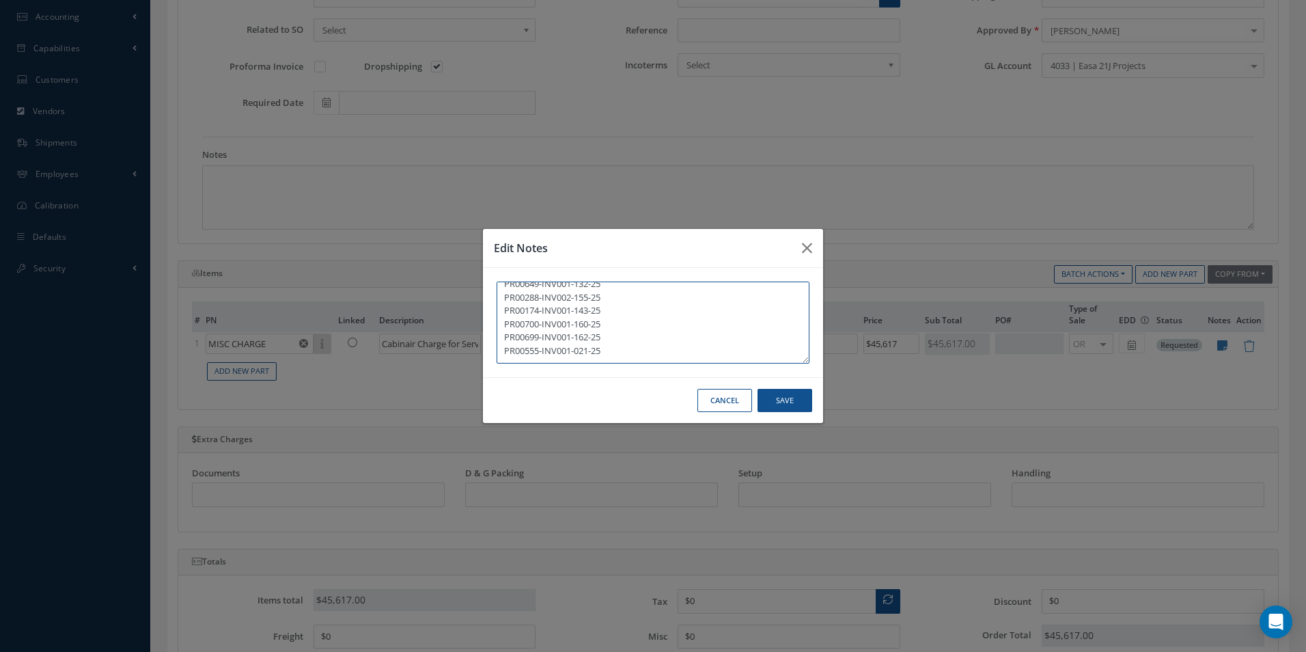
paste textarea "PR00556-INV001-022-25"
click at [526, 355] on textarea "PR00656-INV001-133-25 PR00469-INV001-134-25 PR00563-INV001-025-25 PR00564-INV00…" at bounding box center [653, 322] width 313 height 82
paste textarea "PR00561-INV001-023-25"
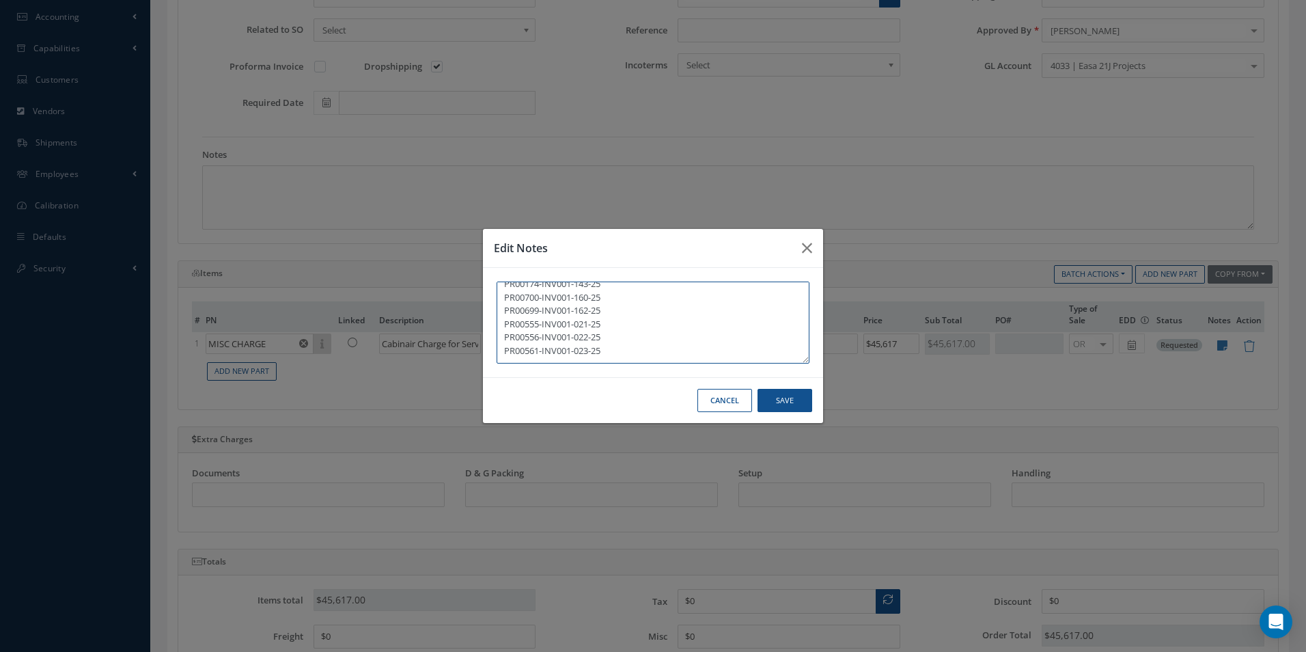
click at [557, 357] on textarea "PR00656-INV001-133-25 PR00469-INV001-134-25 PR00563-INV001-025-25 PR00564-INV00…" at bounding box center [653, 322] width 313 height 82
paste textarea "PR00728-INV001-168-25"
click at [545, 359] on textarea "PR00656-INV001-133-25 PR00469-INV001-134-25 PR00563-INV001-025-25 PR00564-INV00…" at bounding box center [653, 322] width 313 height 82
paste textarea "PR00717-INV001-172-25"
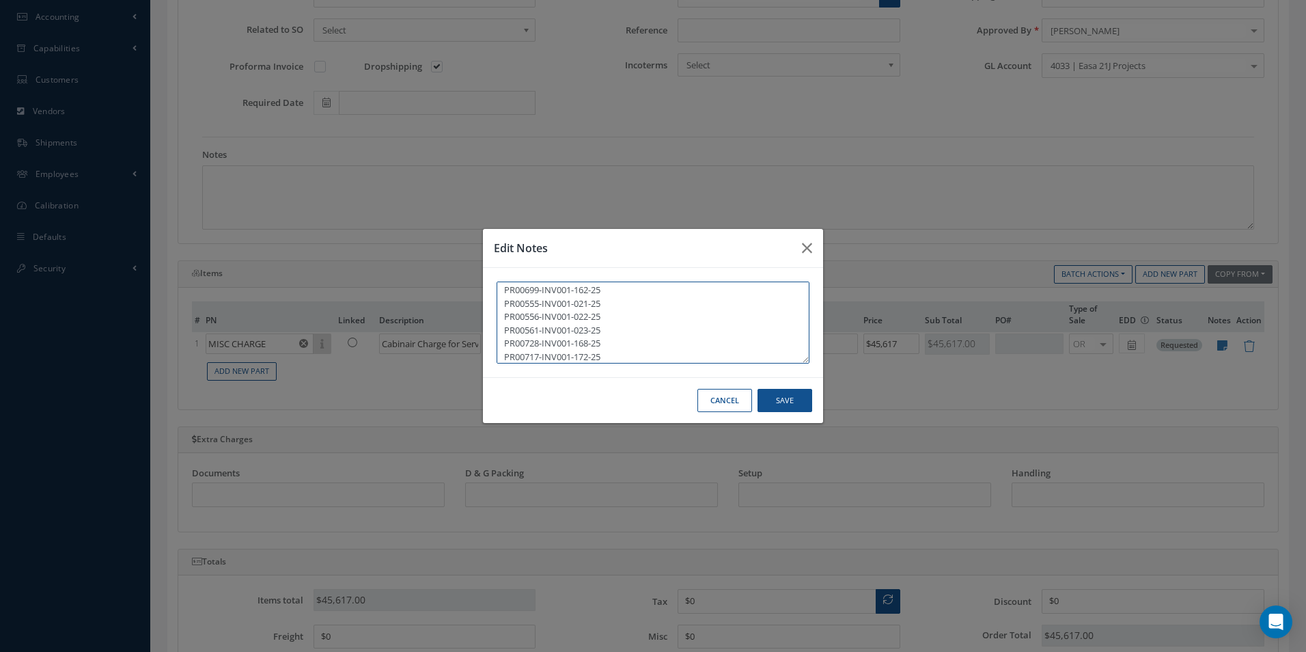
scroll to position [296, 0]
click at [527, 353] on textarea "PR00656-INV001-133-25 PR00469-INV001-134-25 PR00563-INV001-025-25 PR00564-INV00…" at bounding box center [653, 322] width 313 height 82
paste textarea "PR00715-INV002-182-25"
click at [555, 357] on textarea "PR00656-INV001-133-25 PR00469-INV001-134-25 PR00563-INV001-025-25 PR00564-INV00…" at bounding box center [653, 322] width 313 height 82
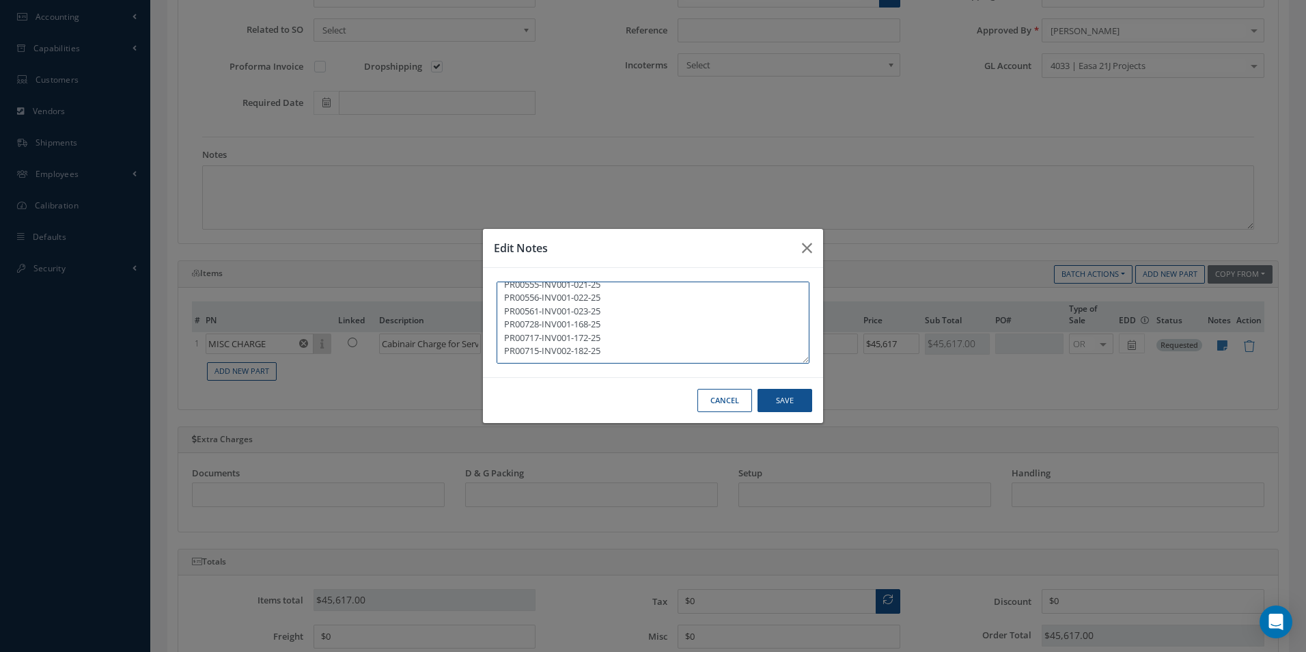
paste textarea "PR00731-INV001-184-25"
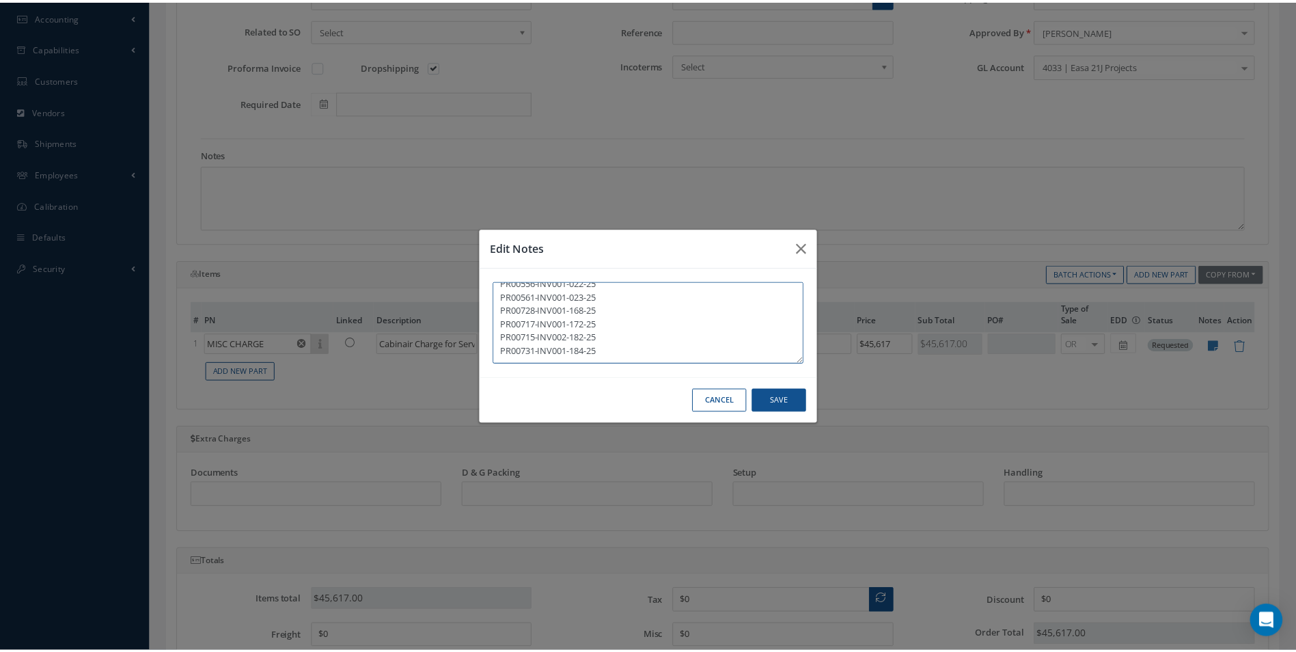
scroll to position [329, 0]
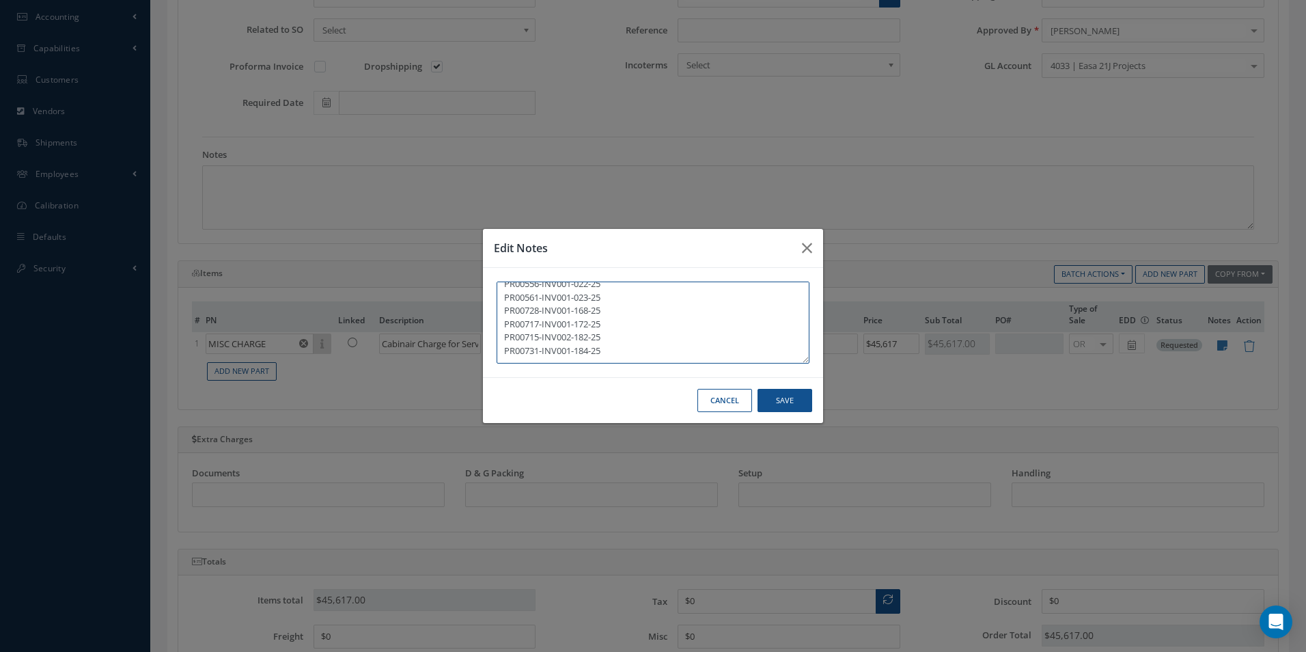
type textarea "PR00656-INV001-133-25 PR00469-INV001-134-25 PR00563-INV001-025-25 PR00564-INV00…"
click at [791, 402] on button "Save" at bounding box center [784, 401] width 55 height 24
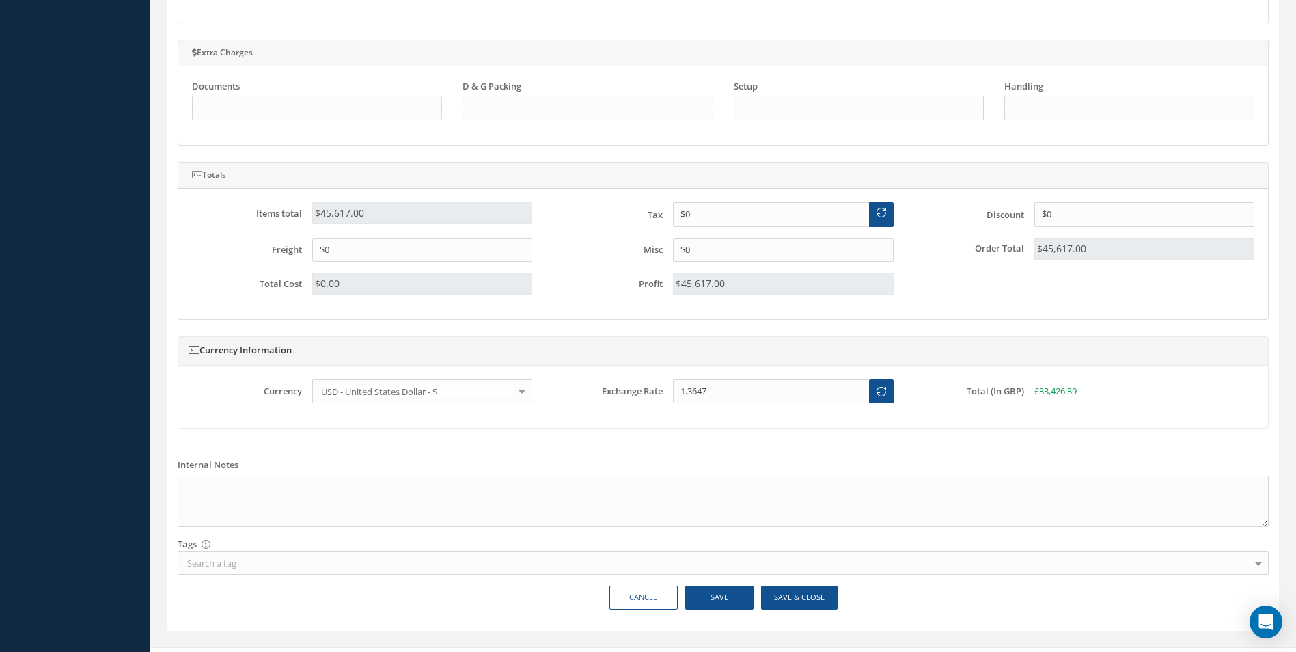
scroll to position [785, 0]
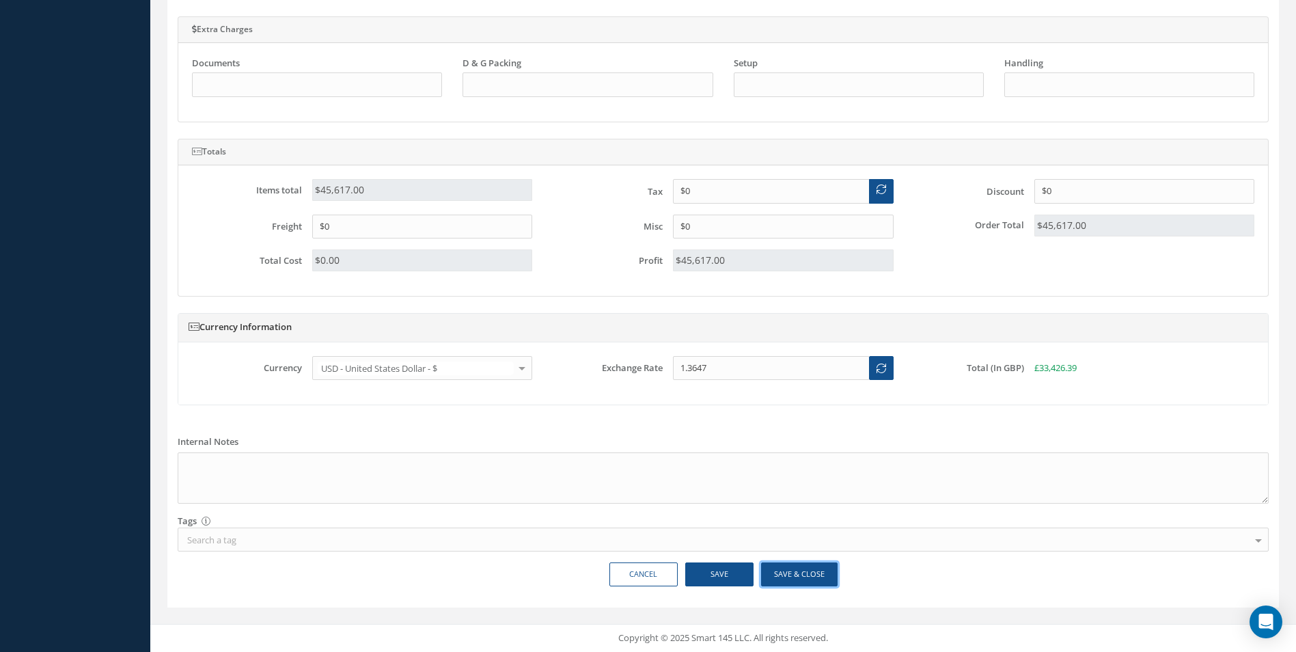
click at [808, 578] on button "Save & Close" at bounding box center [799, 574] width 76 height 24
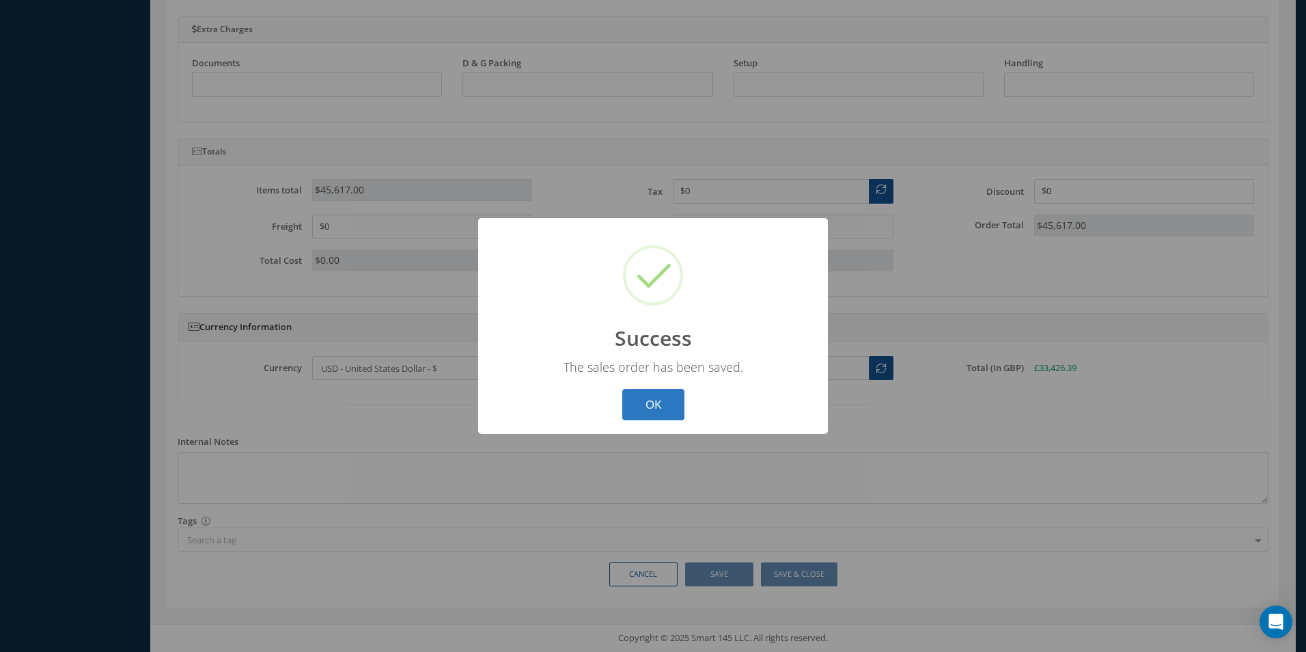
click at [648, 413] on button "OK" at bounding box center [653, 405] width 62 height 32
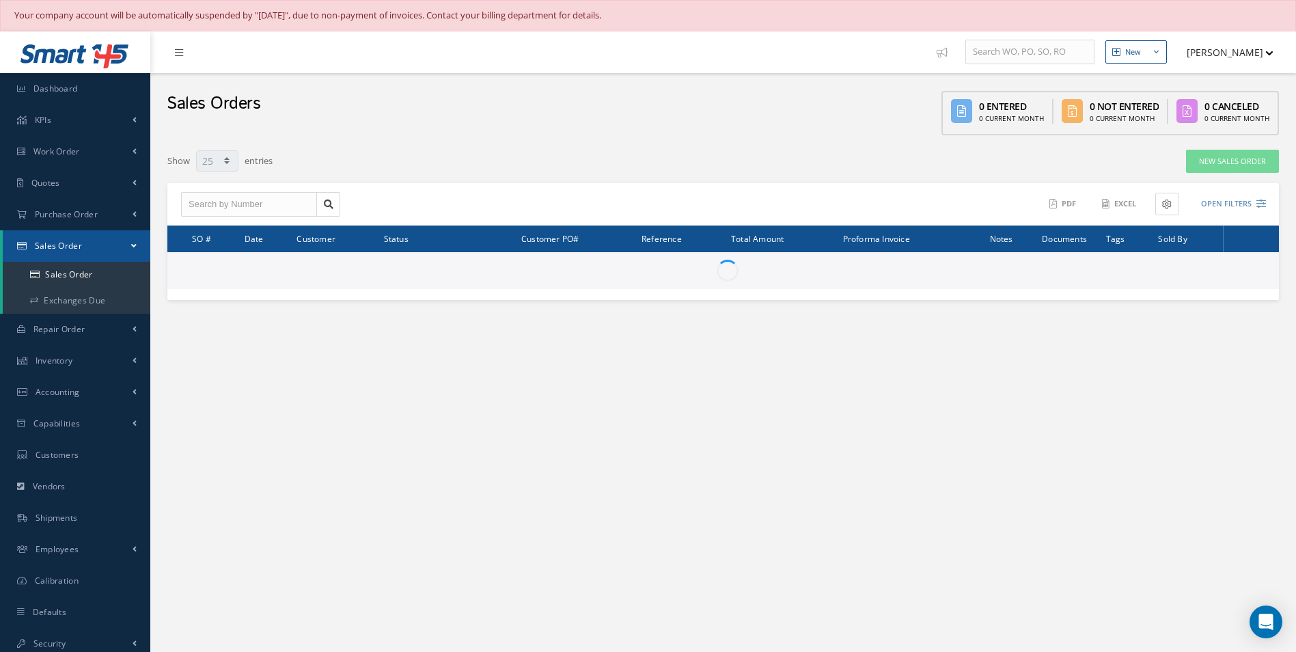
select select "25"
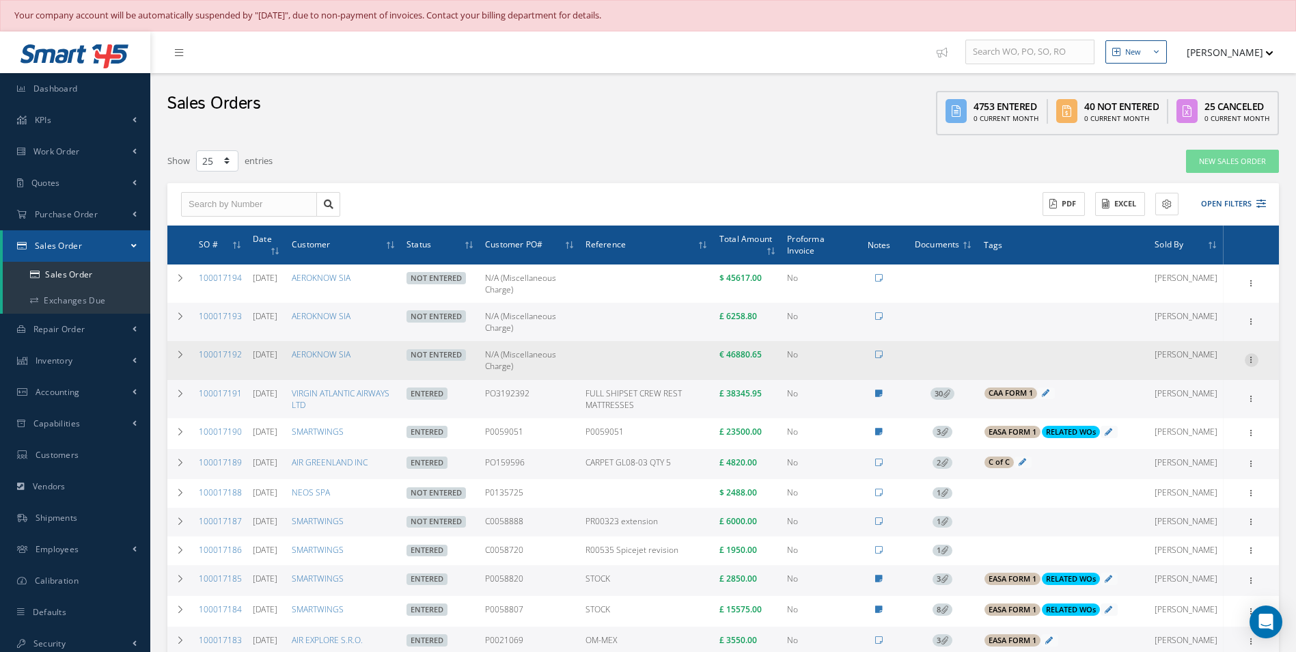
click at [1251, 359] on icon at bounding box center [1251, 358] width 14 height 11
click at [1198, 369] on link "Enter/Update" at bounding box center [1188, 369] width 108 height 18
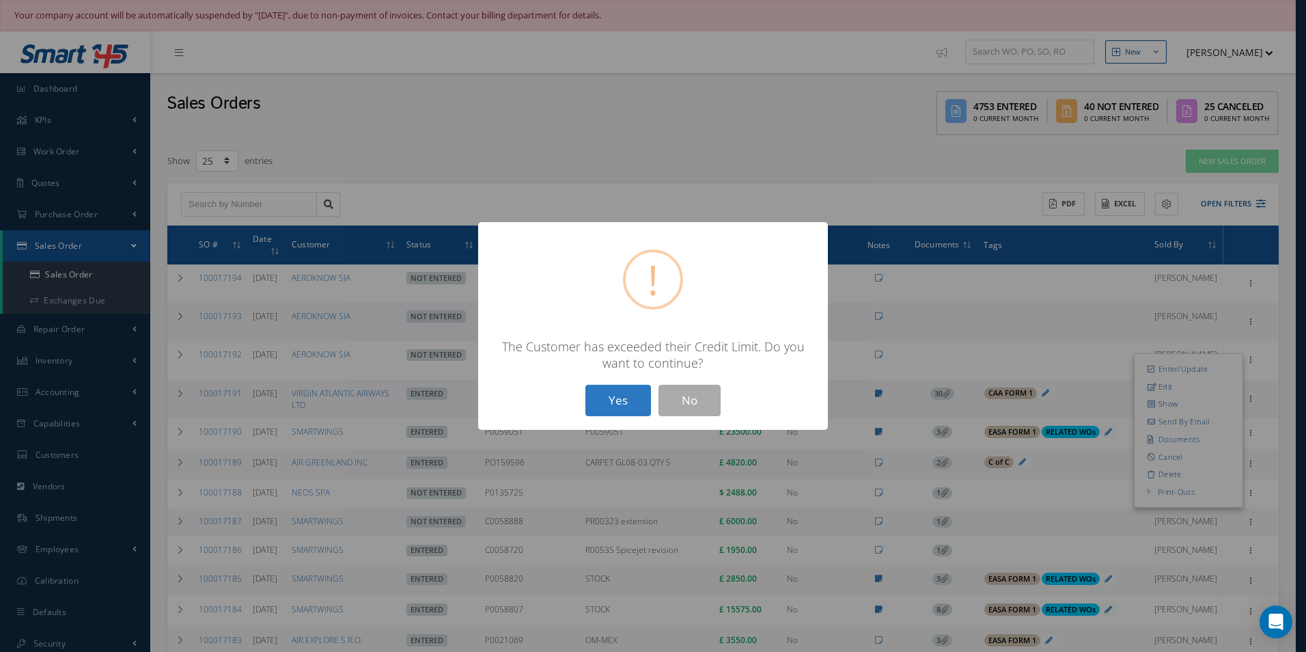
click at [614, 393] on button "Yes" at bounding box center [618, 401] width 66 height 32
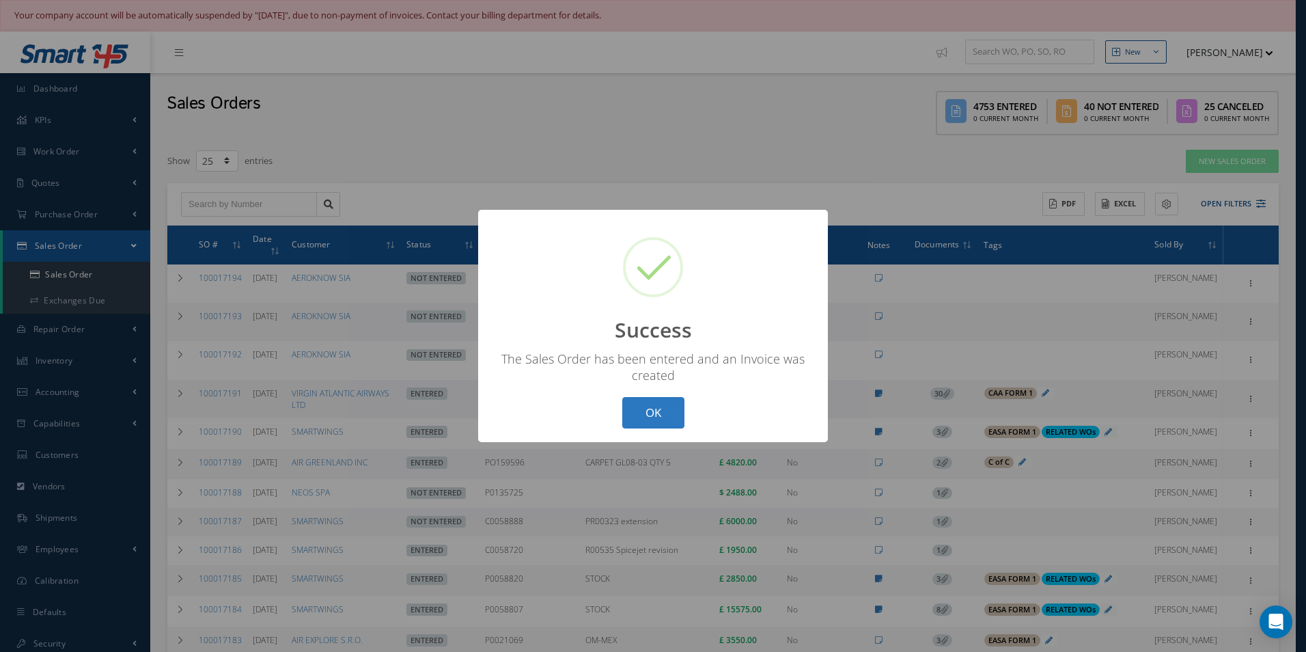
click at [671, 415] on button "OK" at bounding box center [653, 413] width 62 height 32
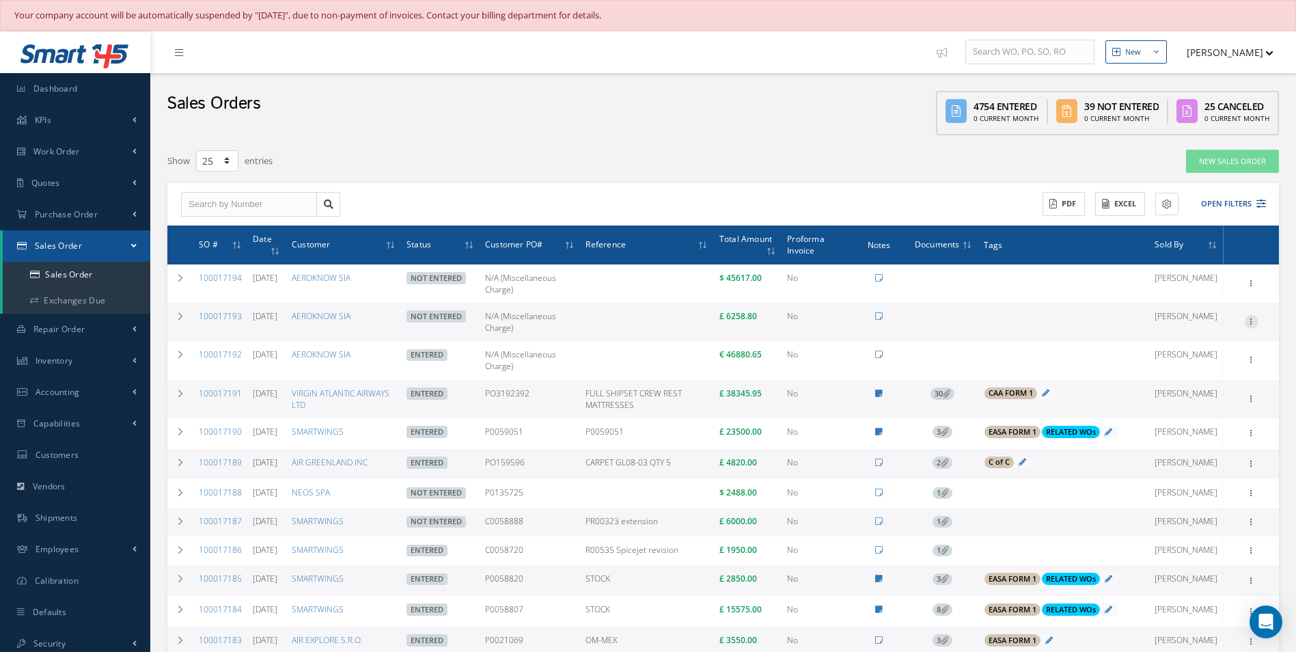
click at [1252, 323] on icon at bounding box center [1251, 320] width 14 height 11
click at [1197, 333] on link "Enter/Update" at bounding box center [1188, 331] width 108 height 18
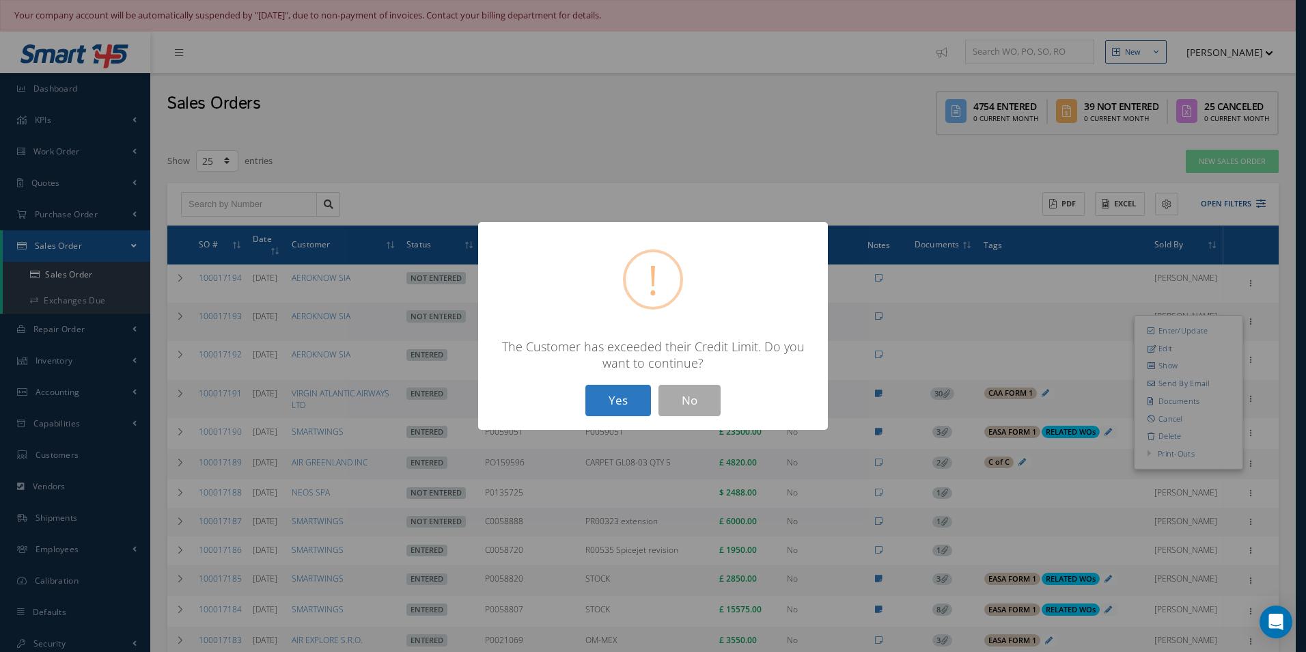
click at [615, 395] on button "Yes" at bounding box center [618, 401] width 66 height 32
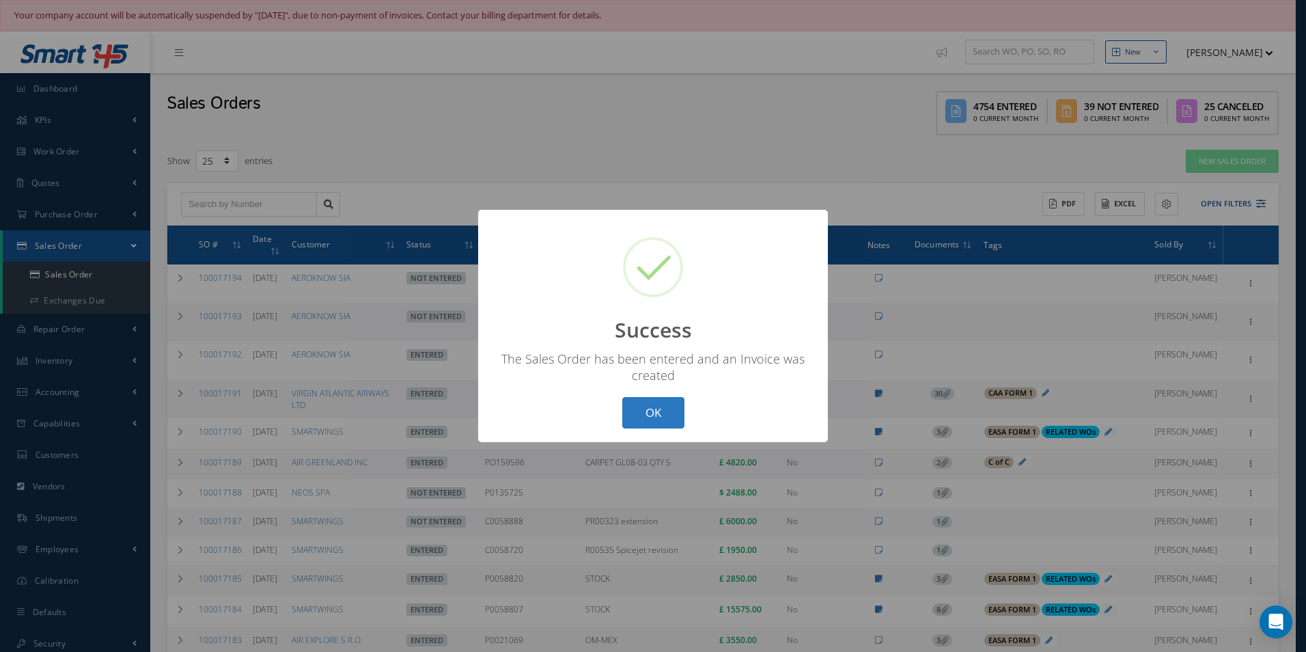
click at [676, 406] on button "OK" at bounding box center [653, 413] width 62 height 32
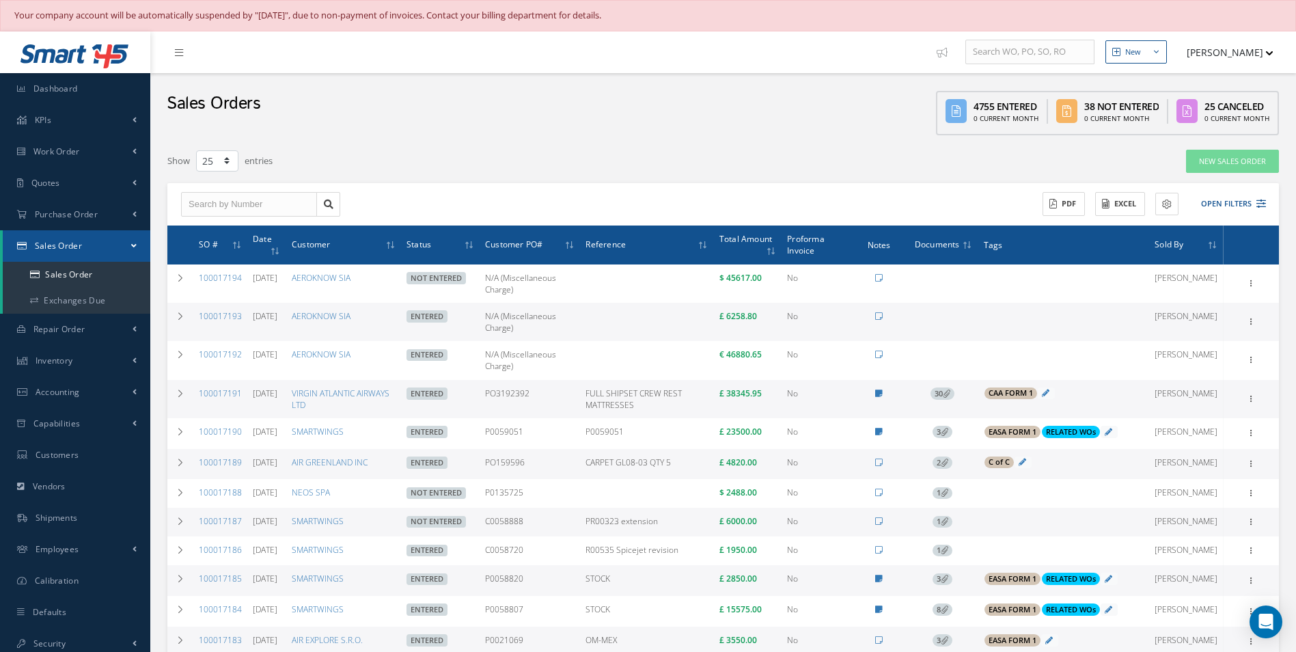
click at [1248, 266] on td "Enter/Update Edit Show Send By Email Documents Cancel Delete Print-Outs Sales O…" at bounding box center [1250, 283] width 55 height 38
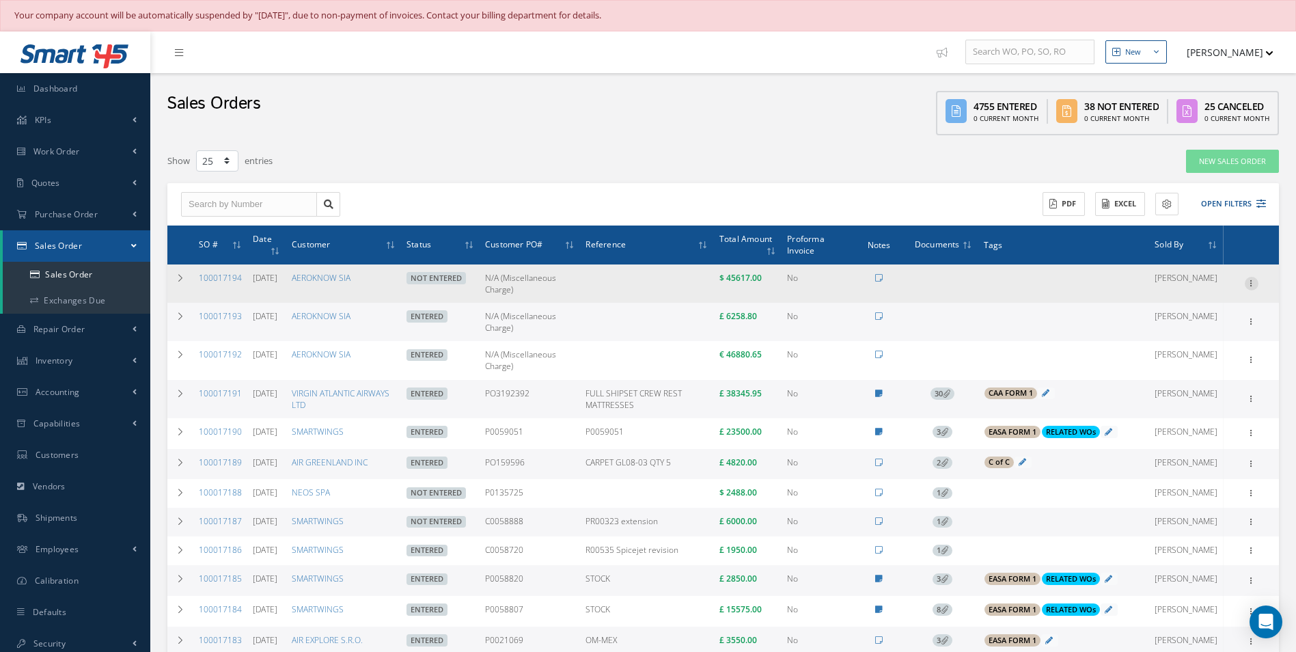
click at [1248, 277] on icon at bounding box center [1251, 282] width 14 height 11
click at [1199, 294] on link "Enter/Update" at bounding box center [1188, 292] width 108 height 18
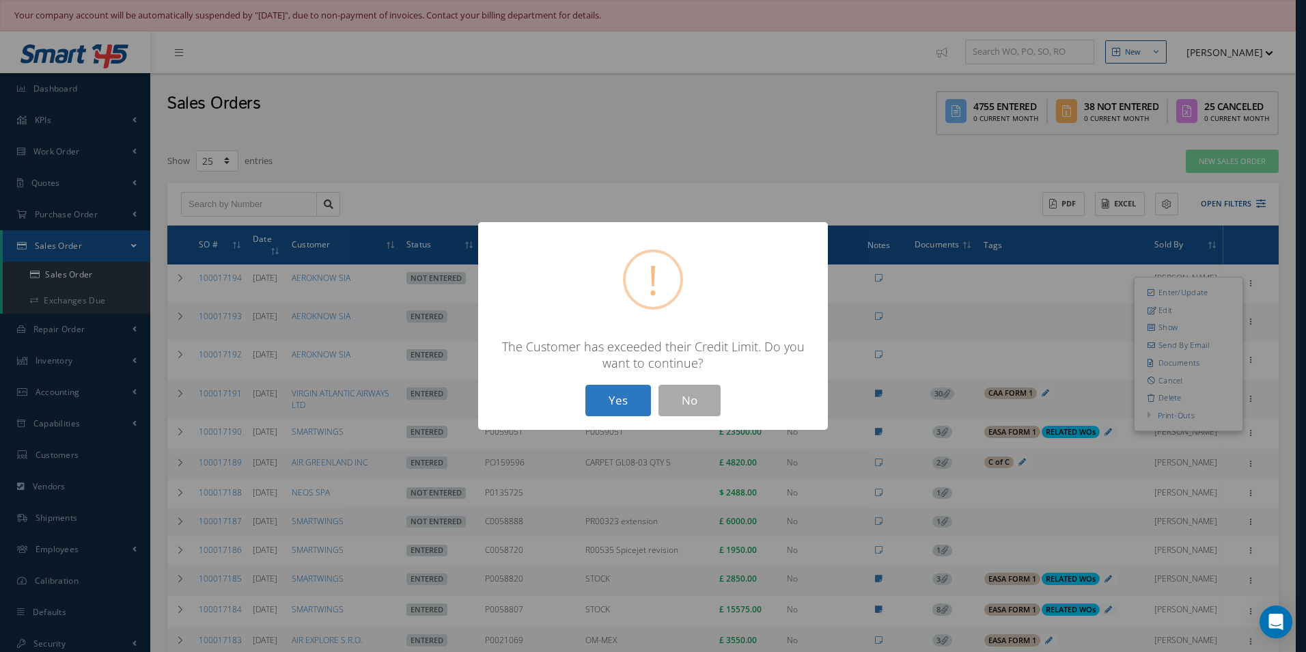
click at [599, 408] on button "Yes" at bounding box center [618, 401] width 66 height 32
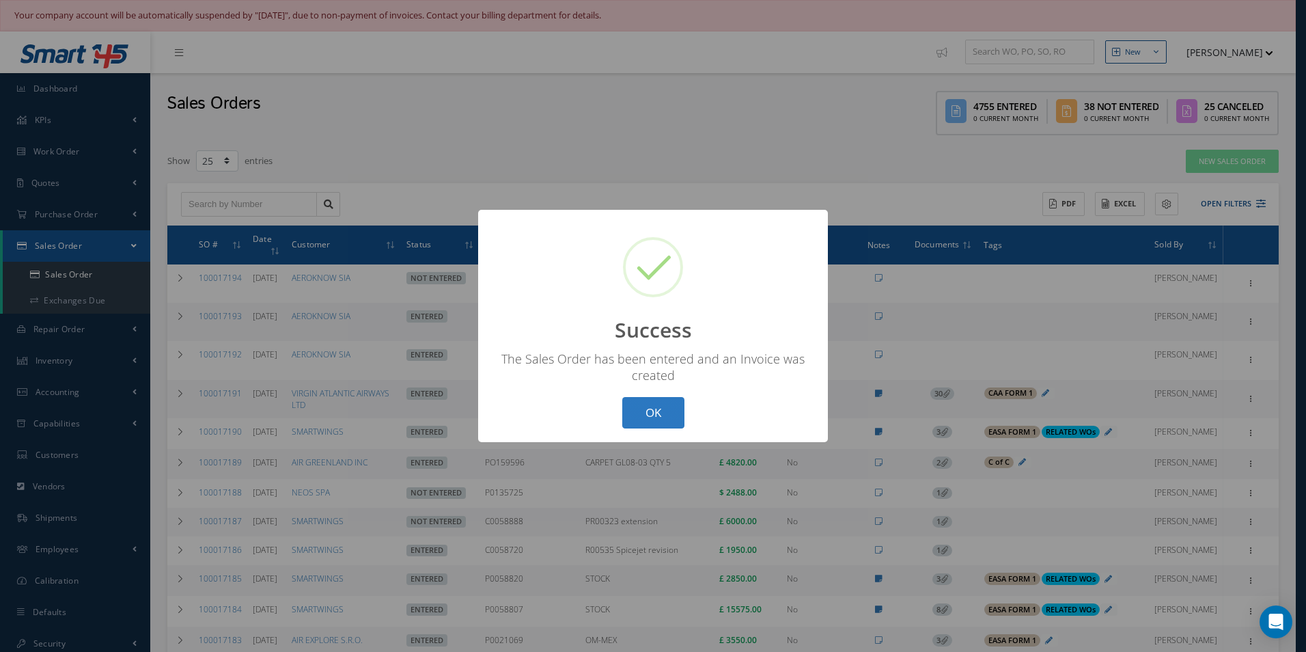
click at [656, 417] on button "OK" at bounding box center [653, 413] width 62 height 32
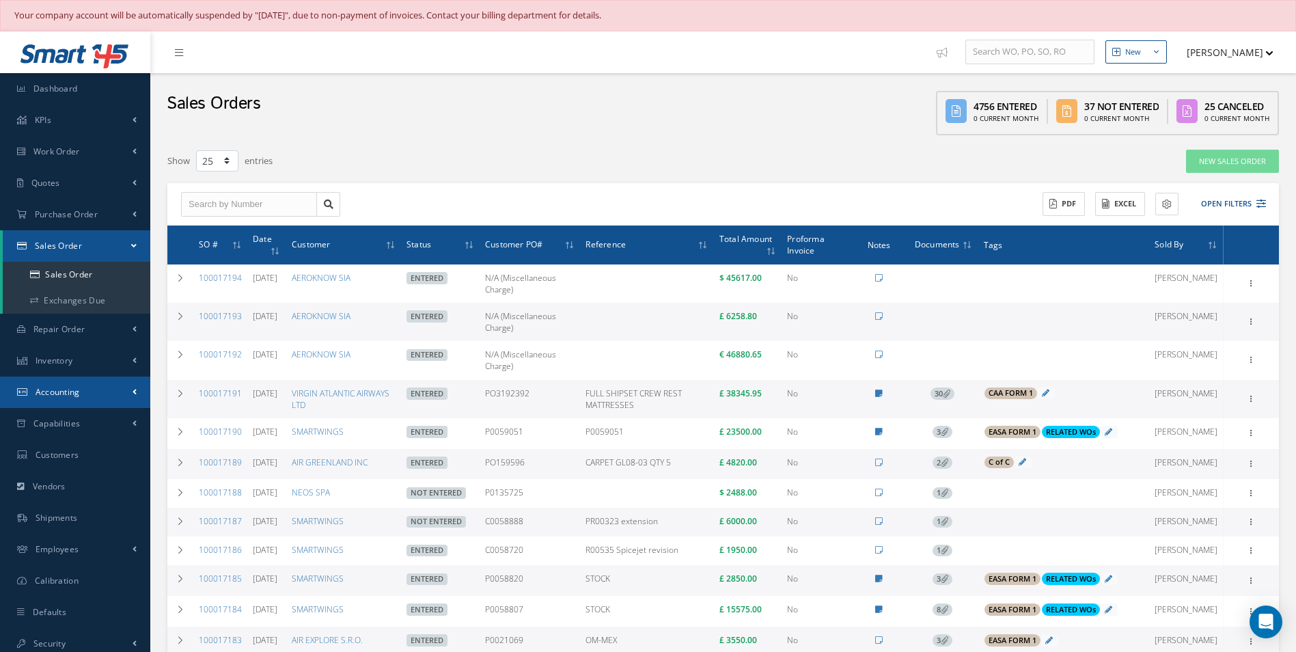
click at [96, 391] on link "Accounting" at bounding box center [75, 391] width 150 height 31
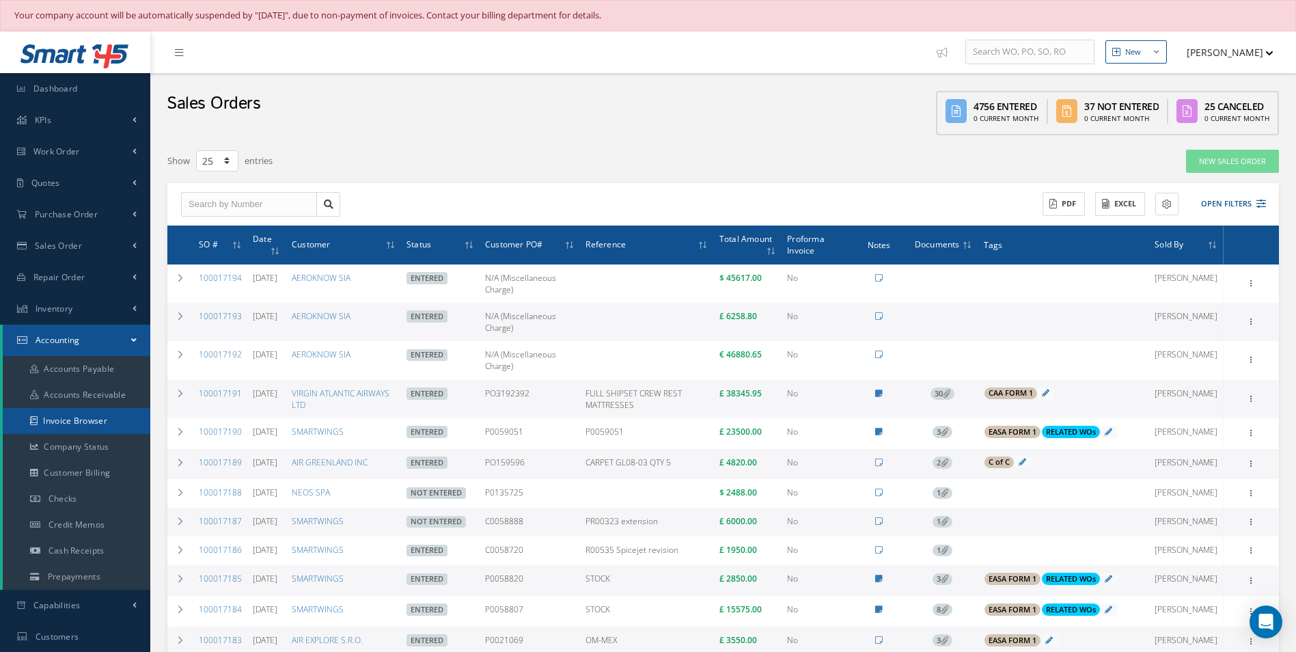
click at [85, 417] on link "Invoice Browser" at bounding box center [77, 421] width 148 height 26
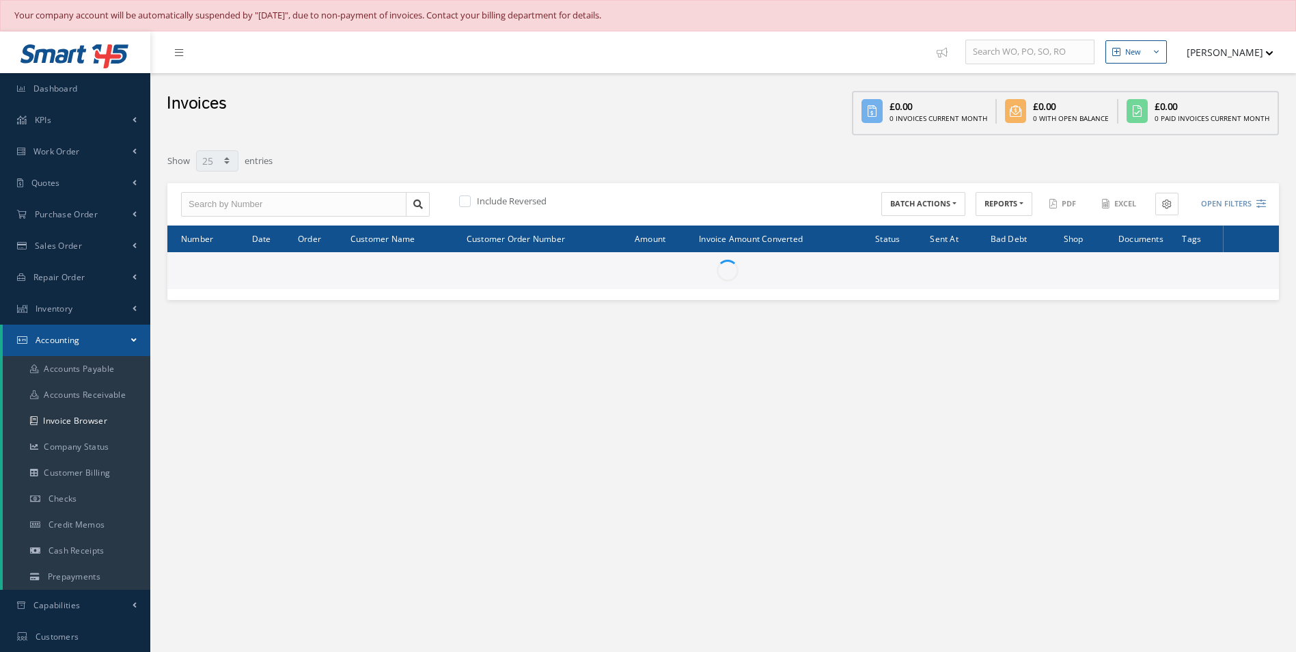
select select "25"
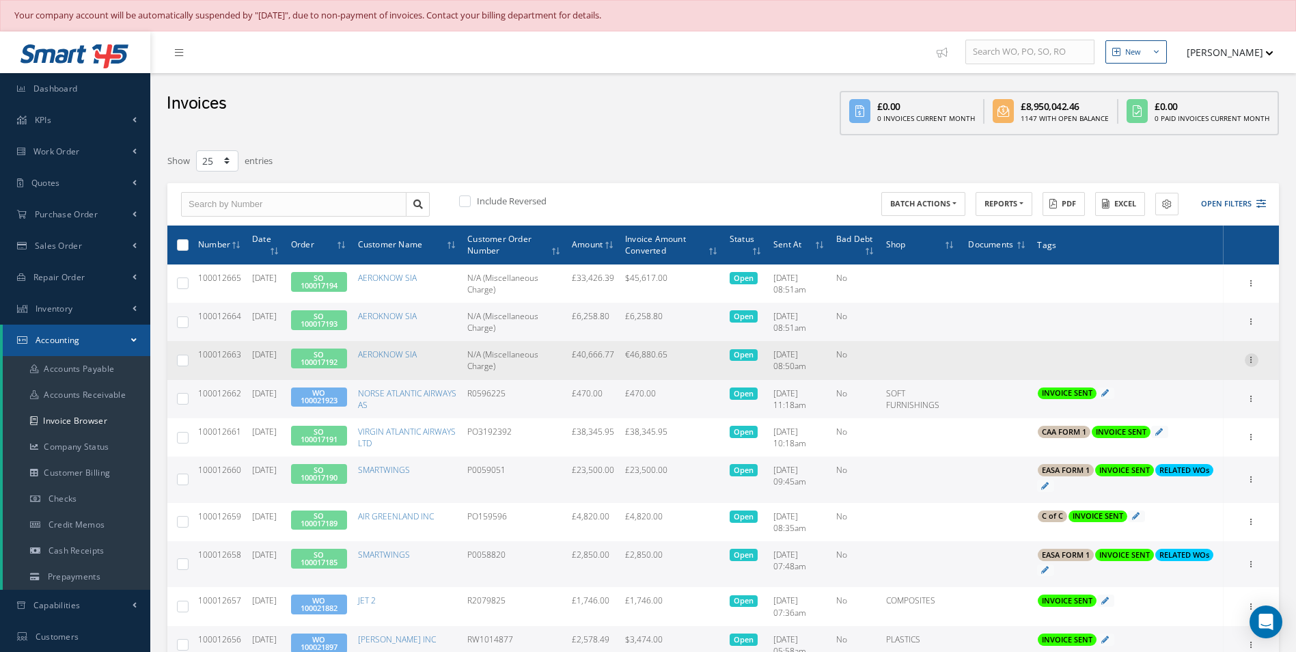
click at [1248, 361] on icon at bounding box center [1251, 358] width 14 height 11
click at [1202, 418] on link "Send By Email" at bounding box center [1188, 422] width 108 height 18
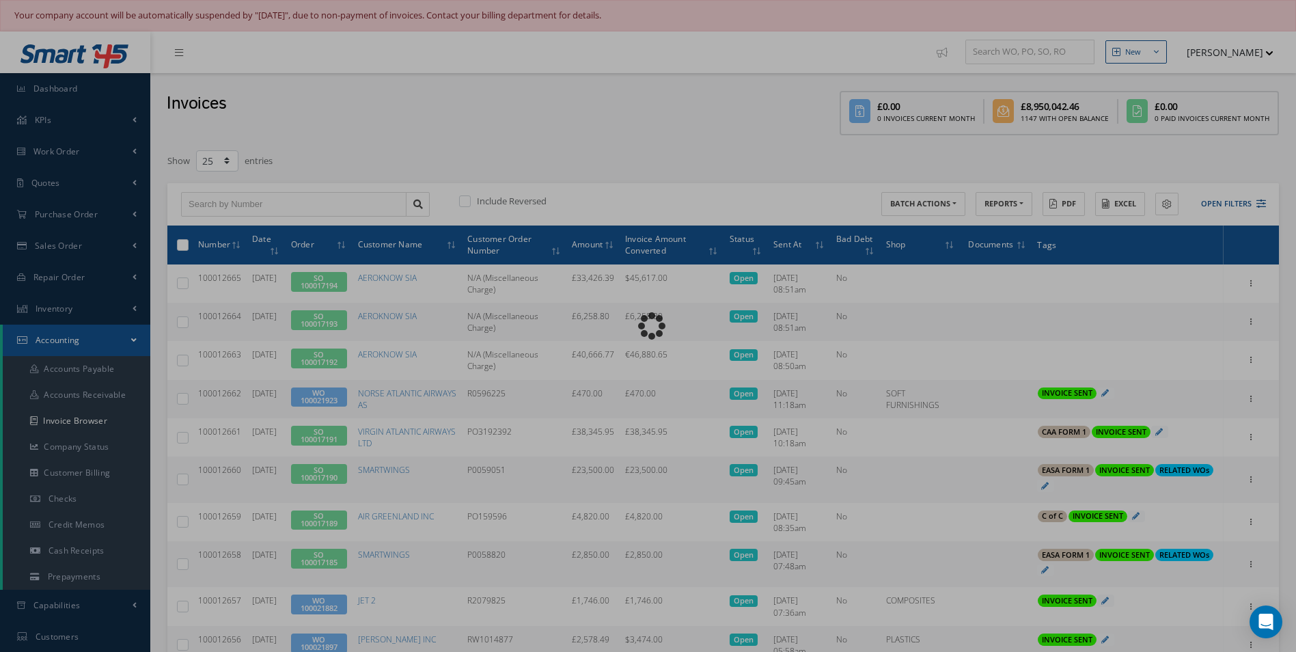
type input "INVOICE - Sales Order 100017192 for AEROKNOW SIA, PO: N/A (Miscellaneous Charge)"
type textarea "Dear Accounts, Please find the attached invoice for your recent order N/A (Misc…"
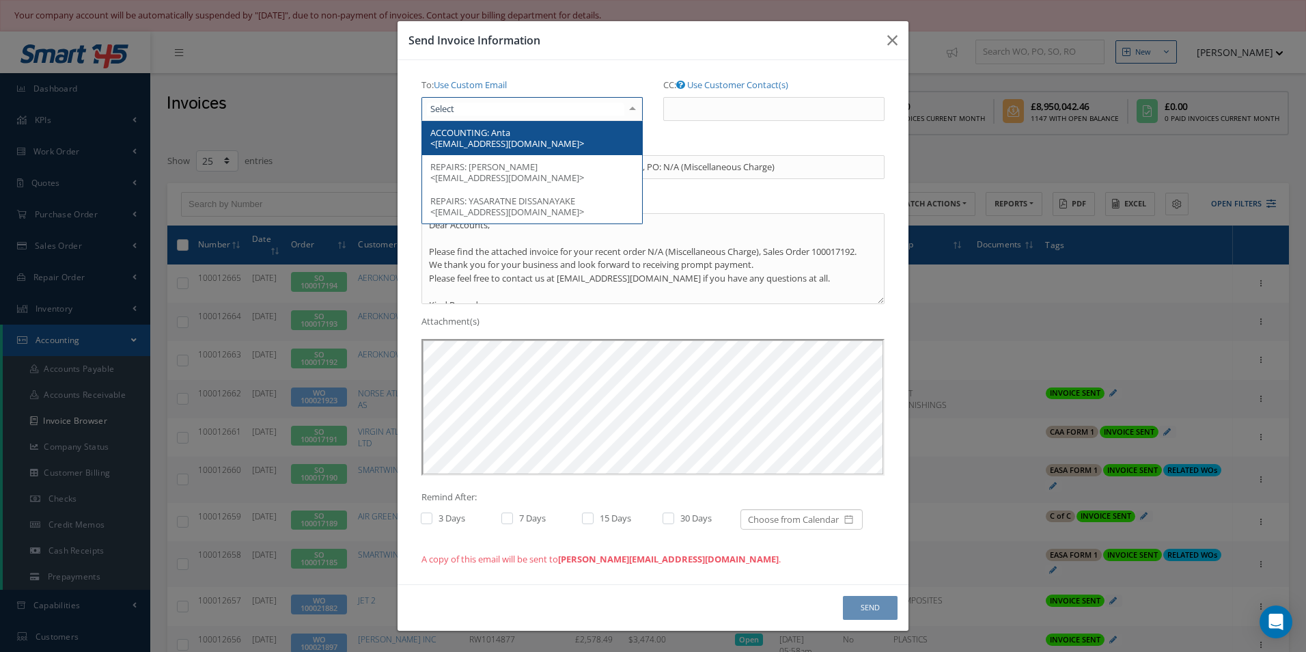
click at [628, 109] on div at bounding box center [632, 109] width 19 height 23
click at [590, 136] on span "ACCOUNTING: Anta <[EMAIL_ADDRESS][DOMAIN_NAME]>" at bounding box center [532, 138] width 220 height 34
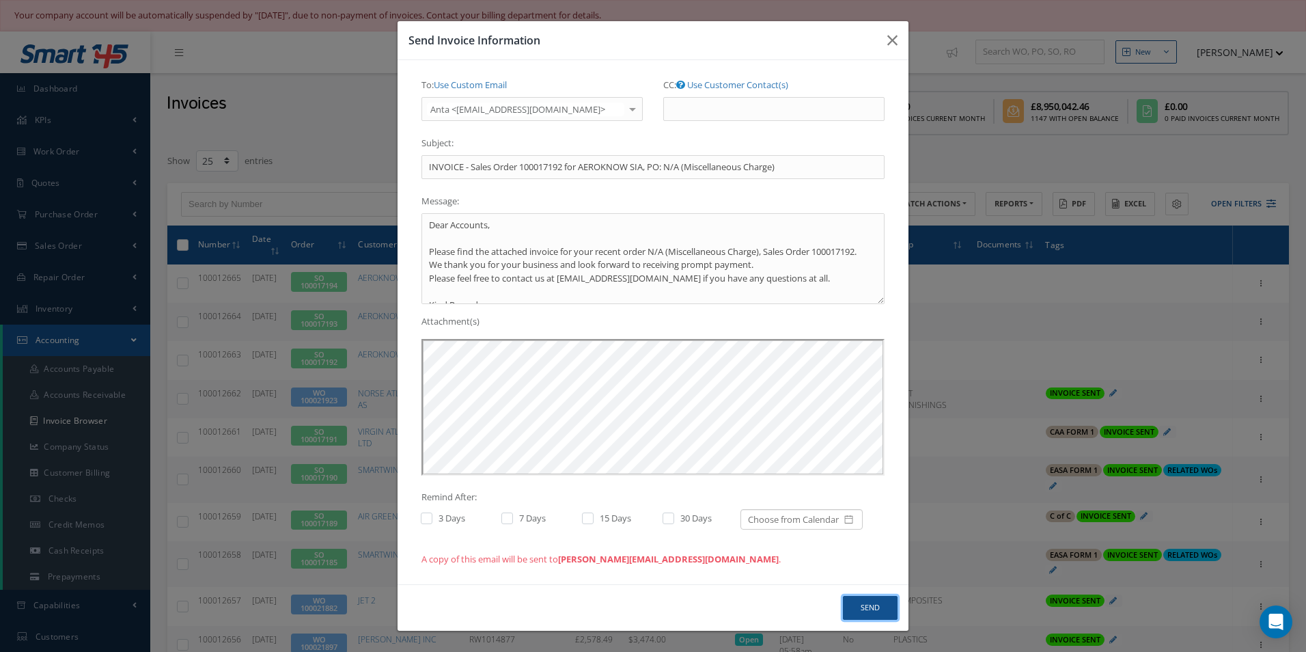
click at [867, 611] on button "Send" at bounding box center [870, 608] width 55 height 24
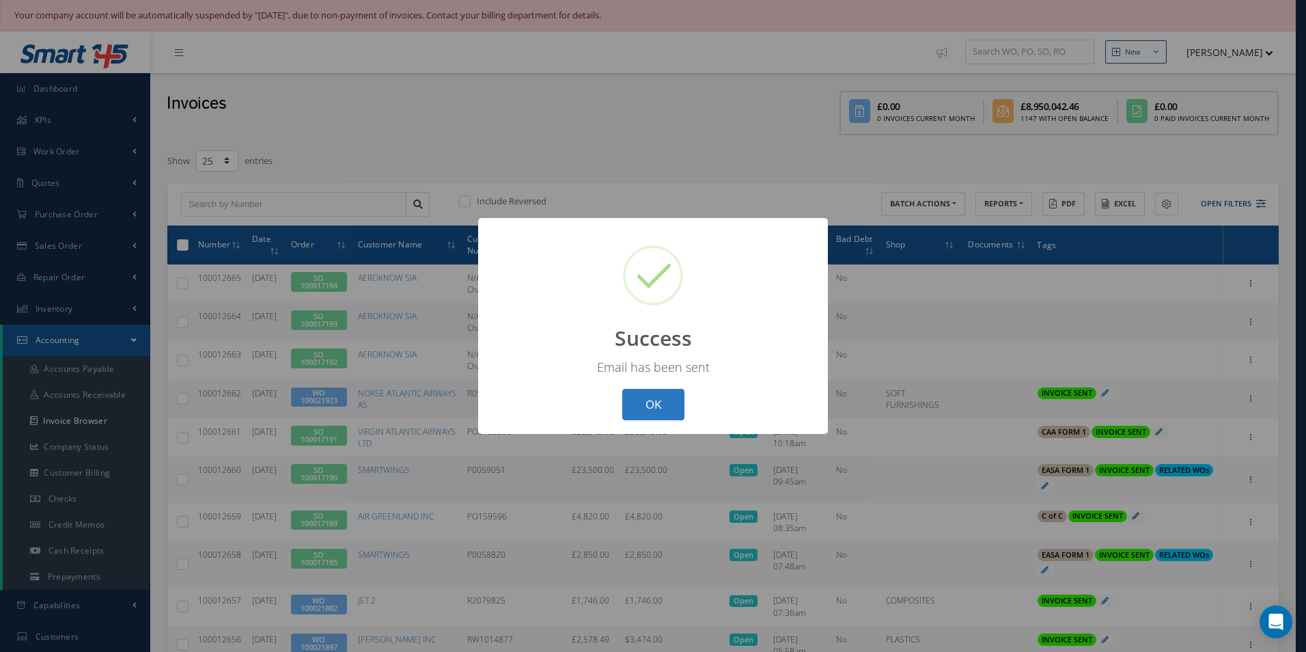
click at [679, 412] on button "OK" at bounding box center [653, 405] width 62 height 32
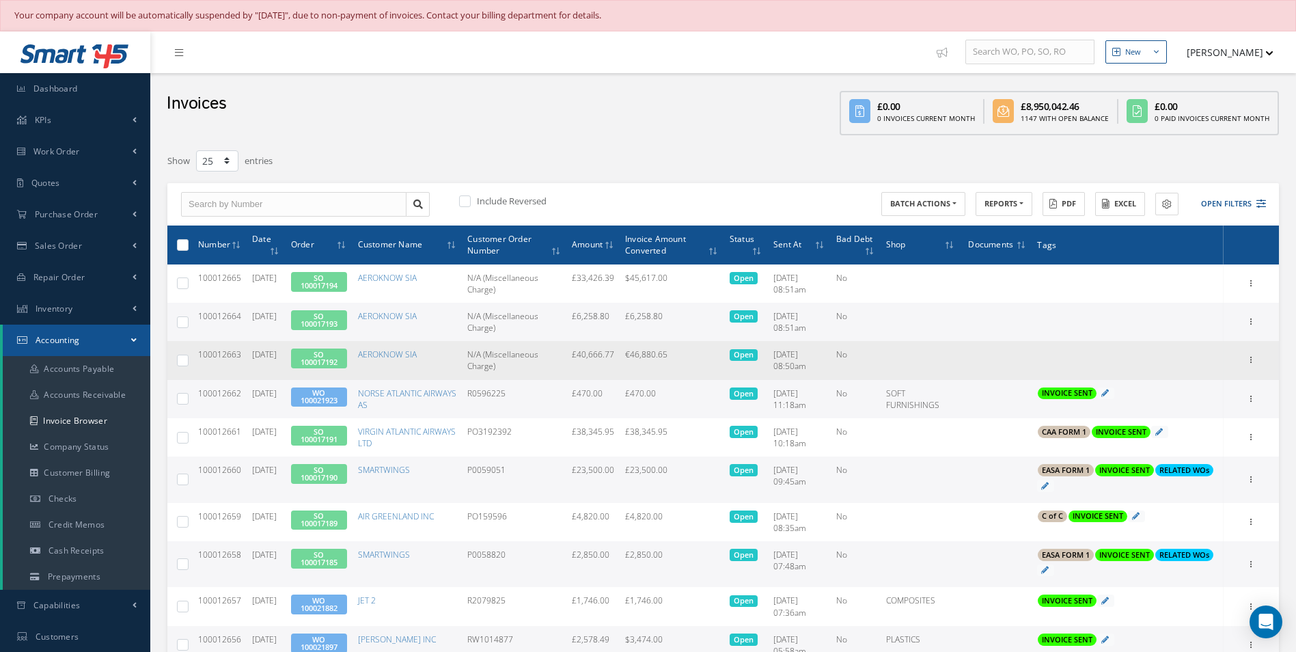
click at [1063, 363] on td "Add Tags Add Tags for # 100012663 Search a tag C of C Certification Req'd CAA F…" at bounding box center [1126, 360] width 191 height 38
click at [1076, 355] on span "Add Tags" at bounding box center [1068, 356] width 36 height 12
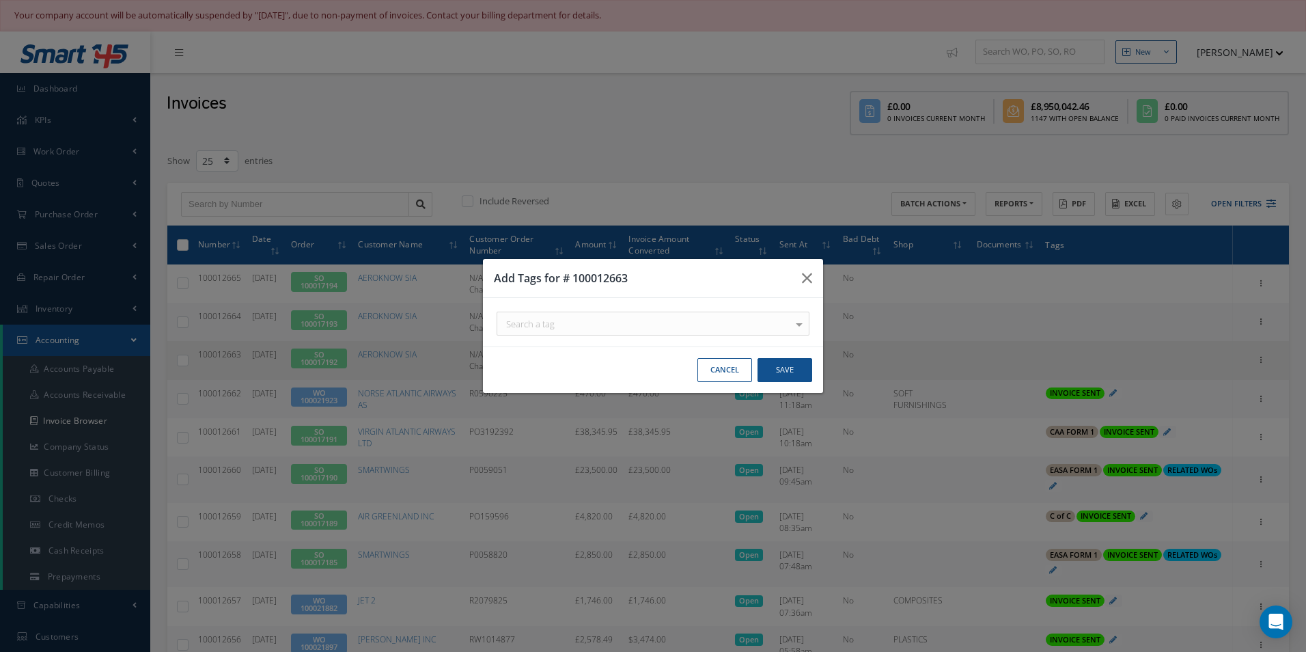
click at [719, 317] on div "Search a tag" at bounding box center [653, 323] width 313 height 24
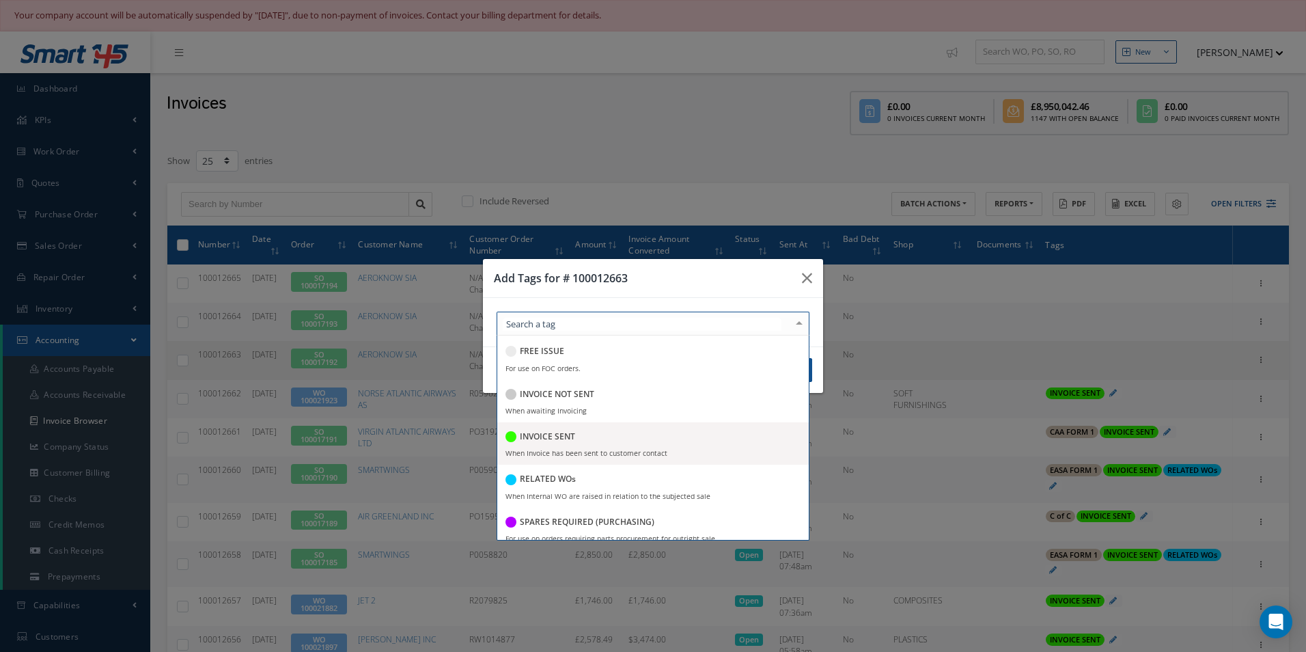
scroll to position [264, 0]
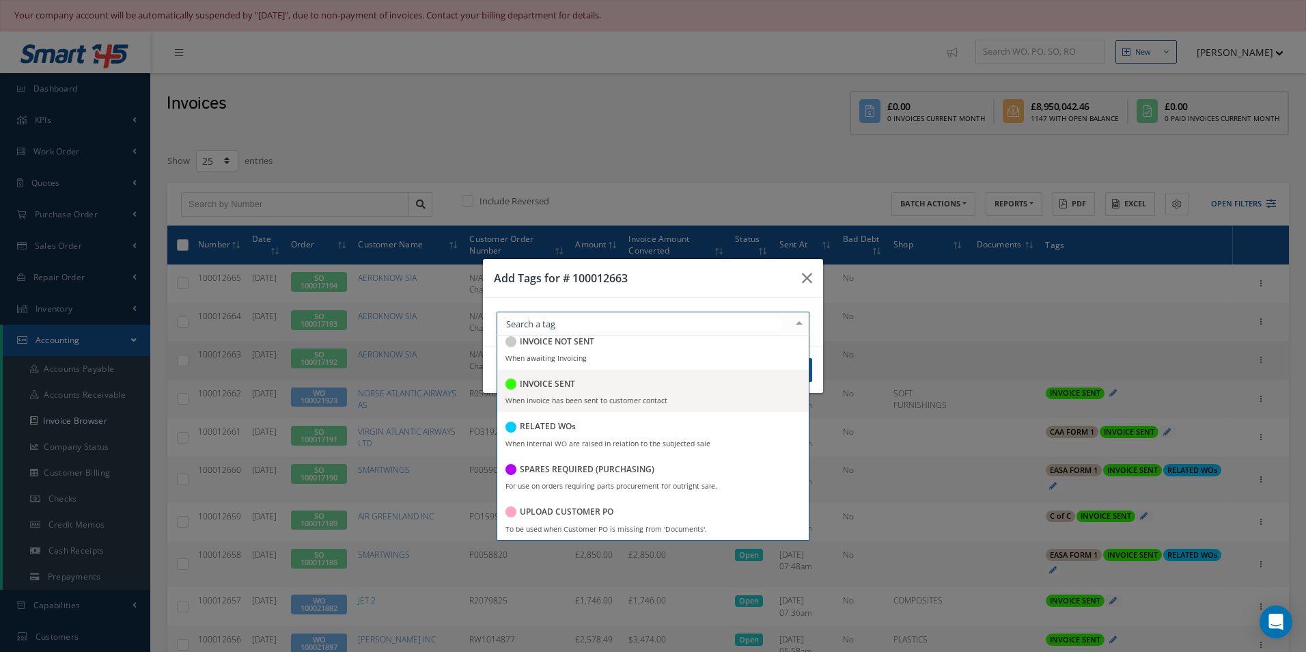
click at [594, 395] on span "INVOICE SENT When Invoice has been sent to customer contact" at bounding box center [652, 390] width 311 height 42
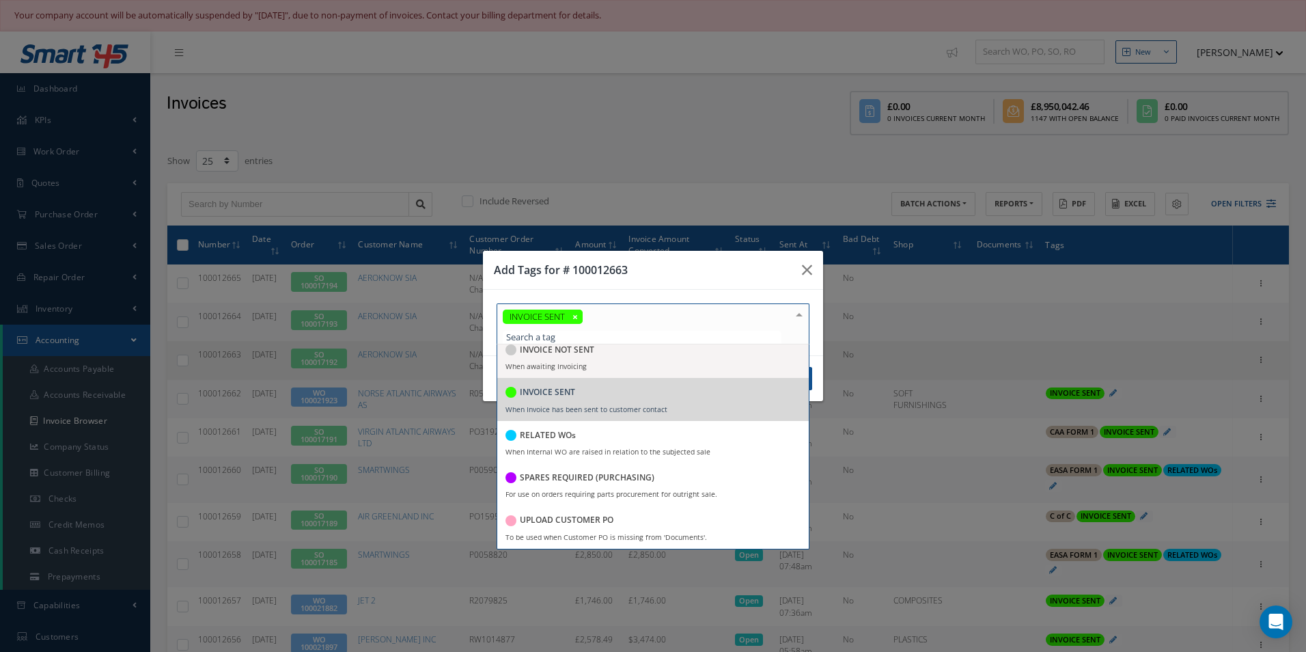
click at [744, 276] on h3 "Add Tags for # 100012663" at bounding box center [642, 270] width 297 height 16
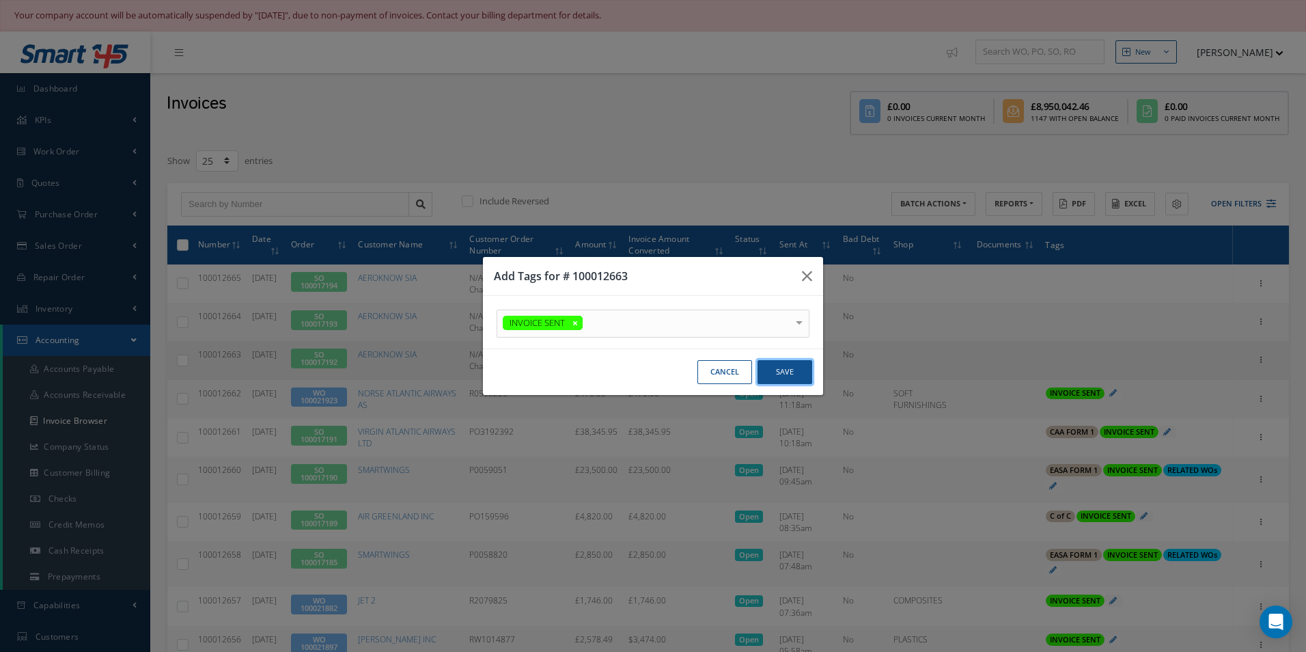
click at [790, 377] on button "Save" at bounding box center [784, 372] width 55 height 24
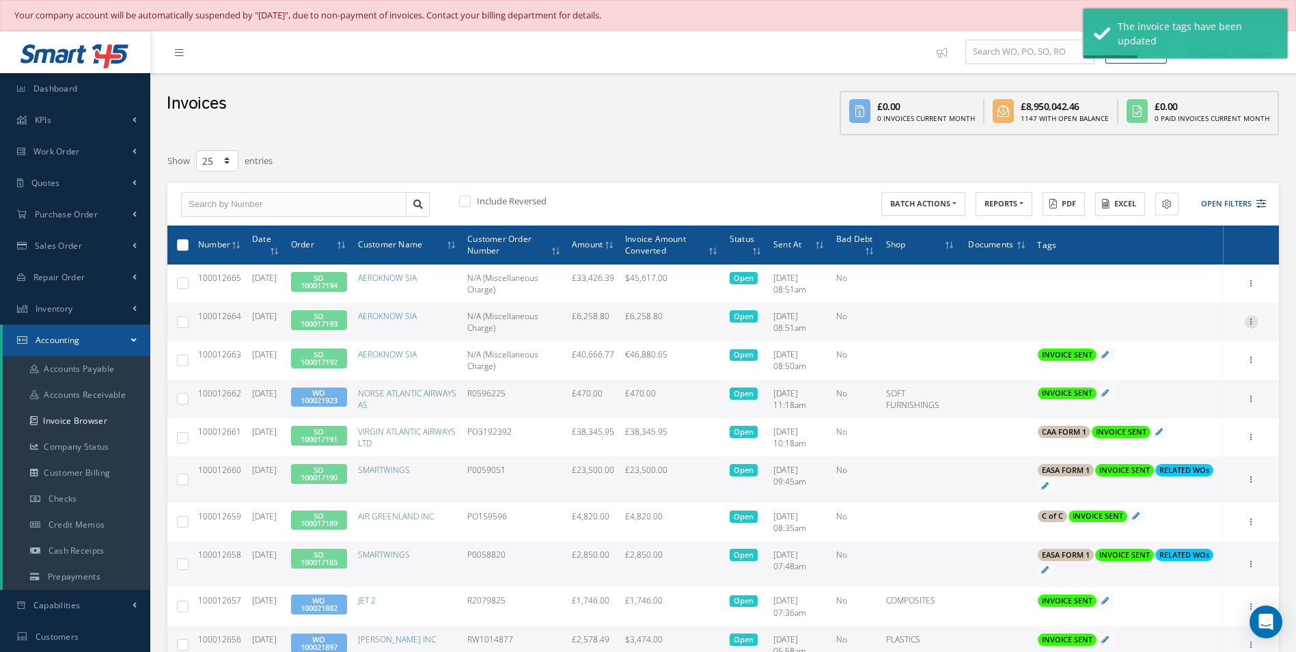
click at [1253, 322] on icon at bounding box center [1251, 320] width 14 height 11
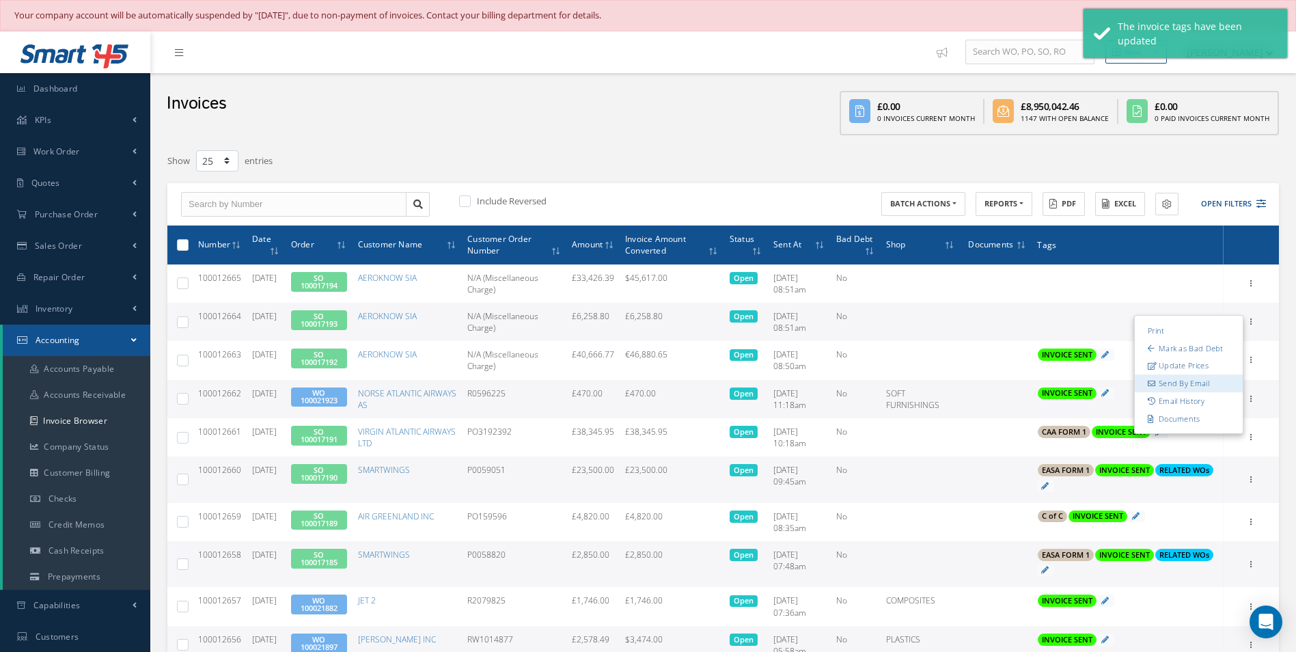
click at [1198, 381] on link "Send By Email" at bounding box center [1188, 383] width 108 height 18
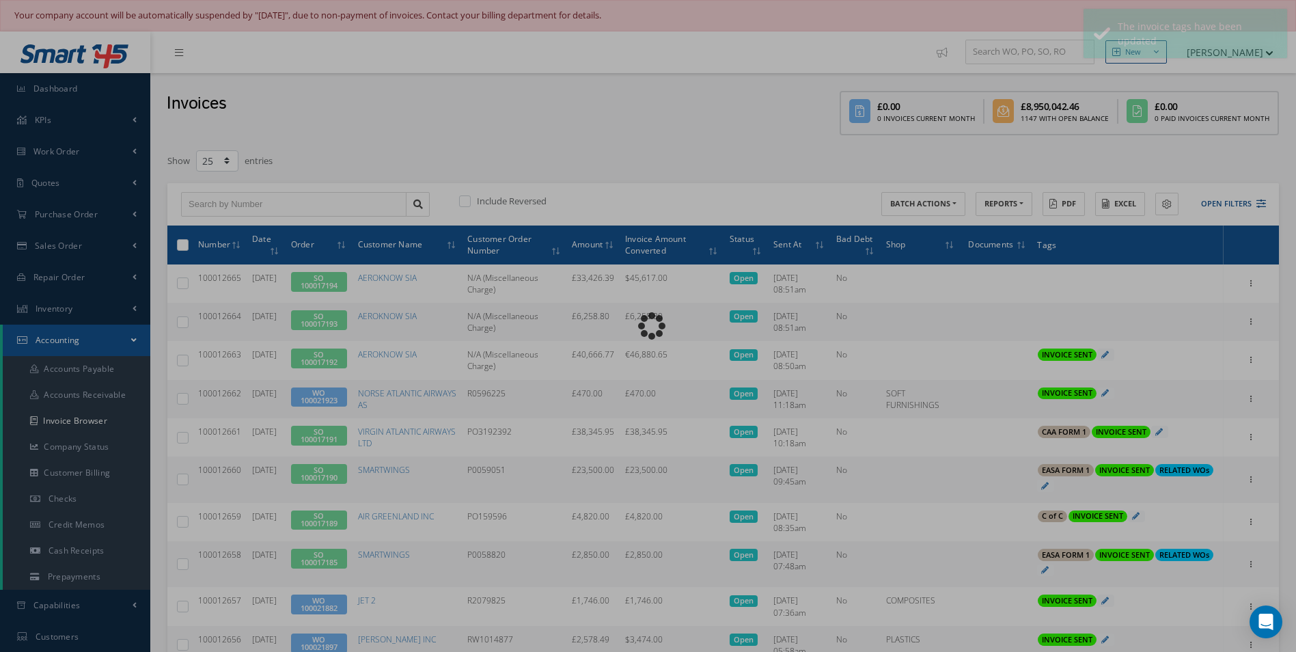
type input "INVOICE - Sales Order 100017193 for AEROKNOW SIA, PO: N/A (Miscellaneous Charge)"
type textarea "Dear Accounts, Please find the attached invoice for your recent order N/A (Misc…"
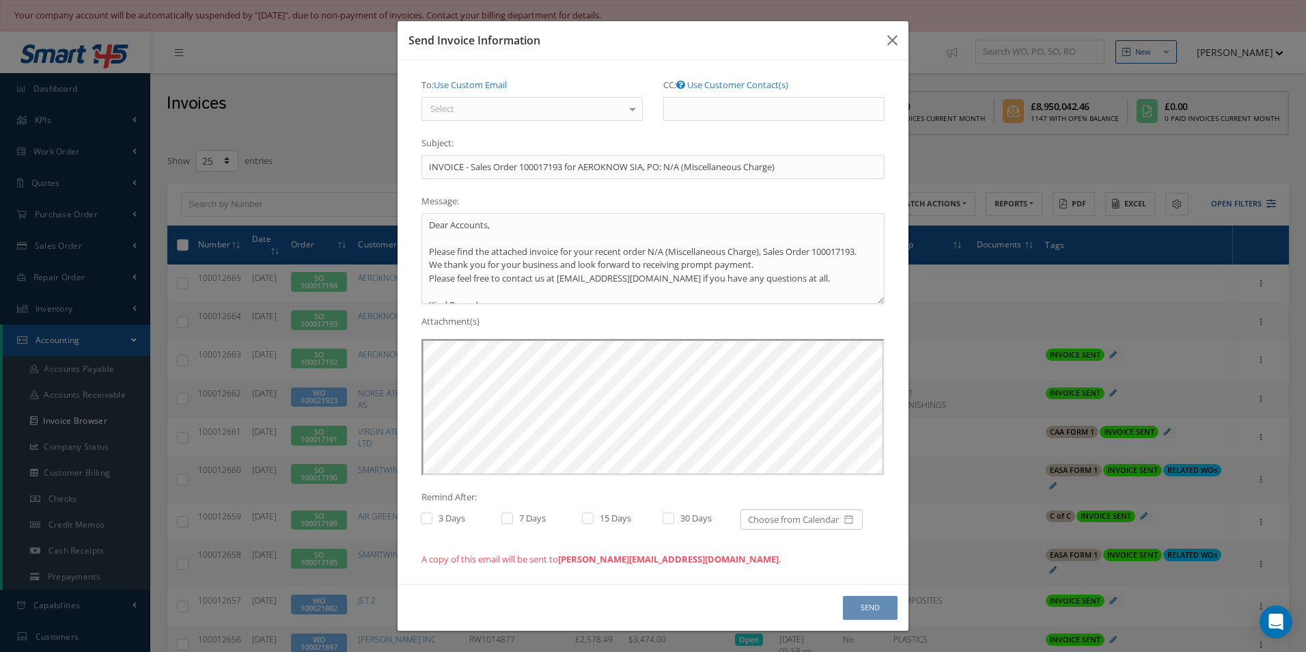
scroll to position [0, 0]
click at [566, 118] on div "Select" at bounding box center [531, 109] width 221 height 25
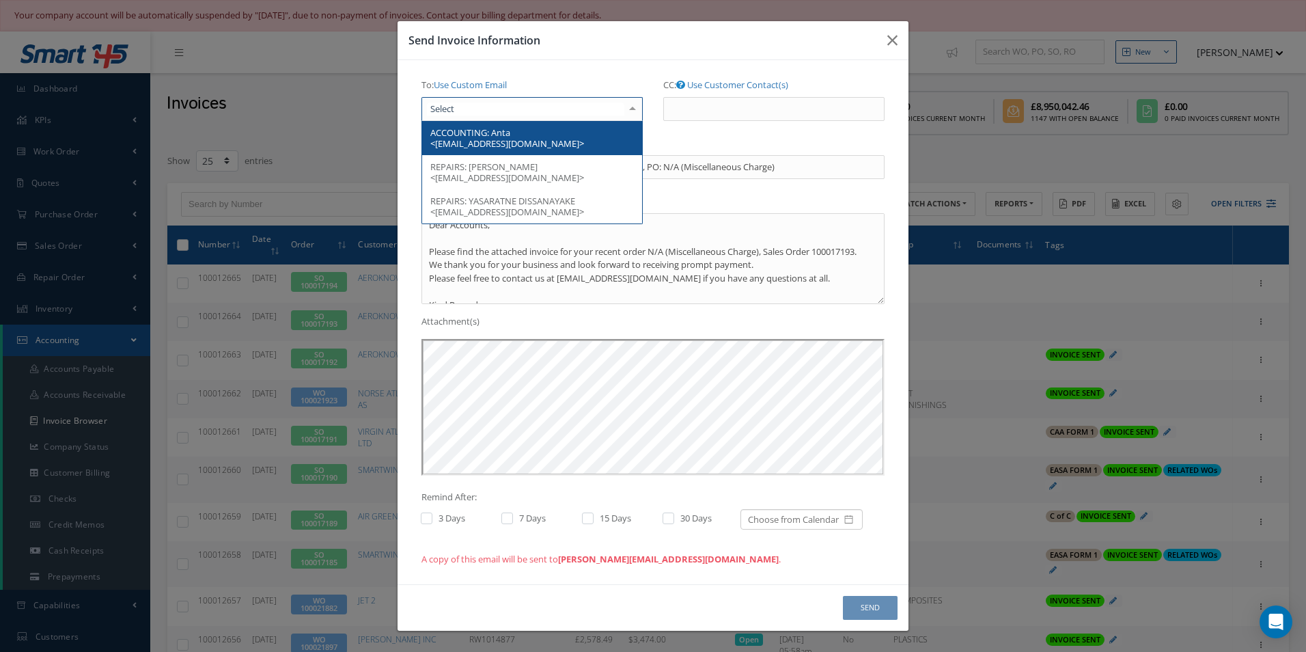
click at [559, 139] on span "ACCOUNTING: Anta <accounts@aeroknow.aero>" at bounding box center [532, 138] width 220 height 34
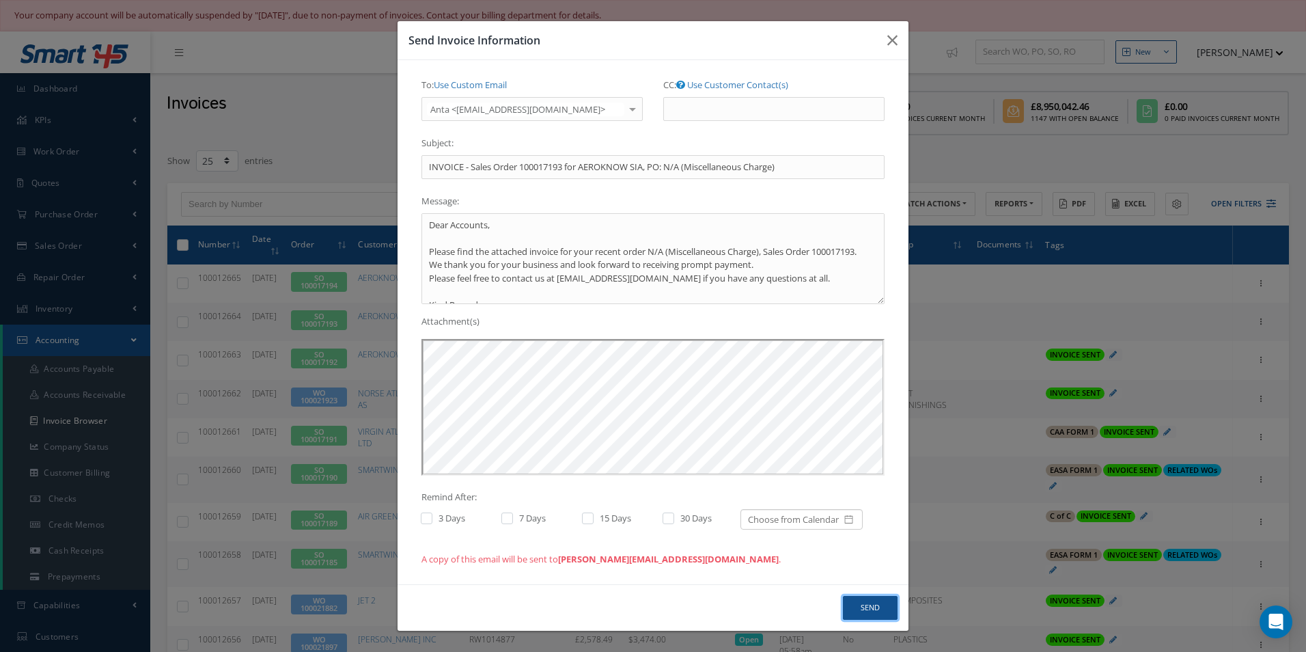
click at [880, 600] on button "Send" at bounding box center [870, 608] width 55 height 24
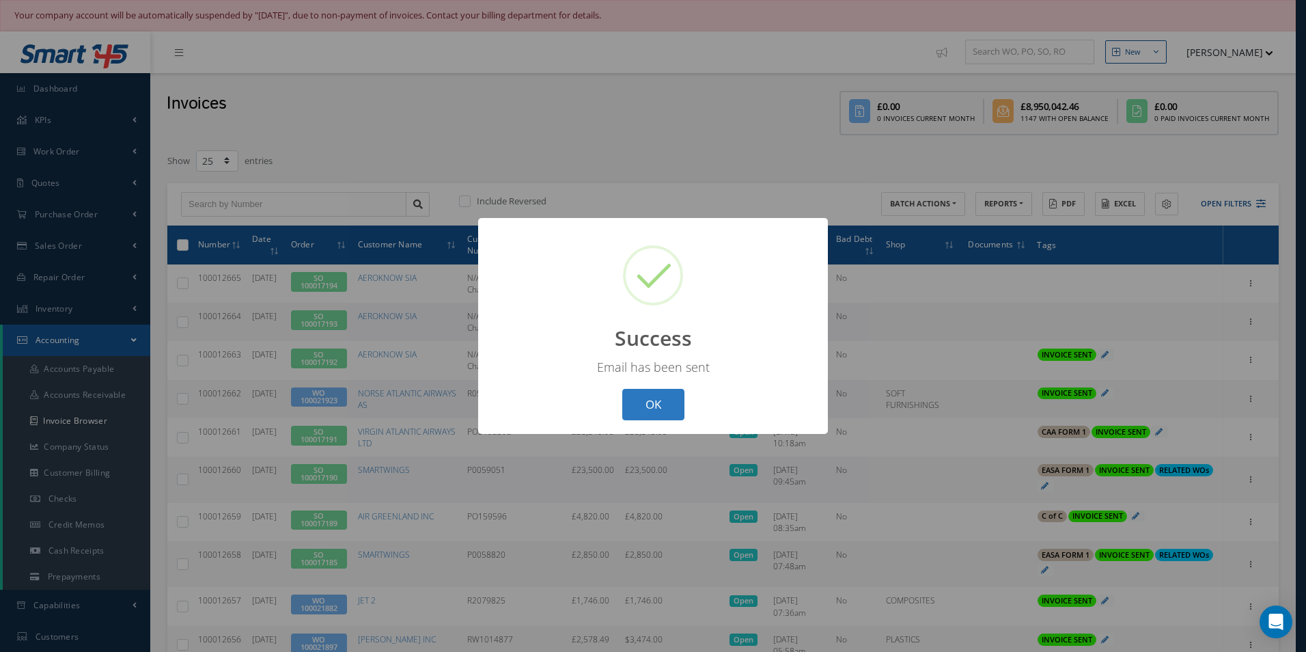
click at [675, 412] on button "OK" at bounding box center [653, 405] width 62 height 32
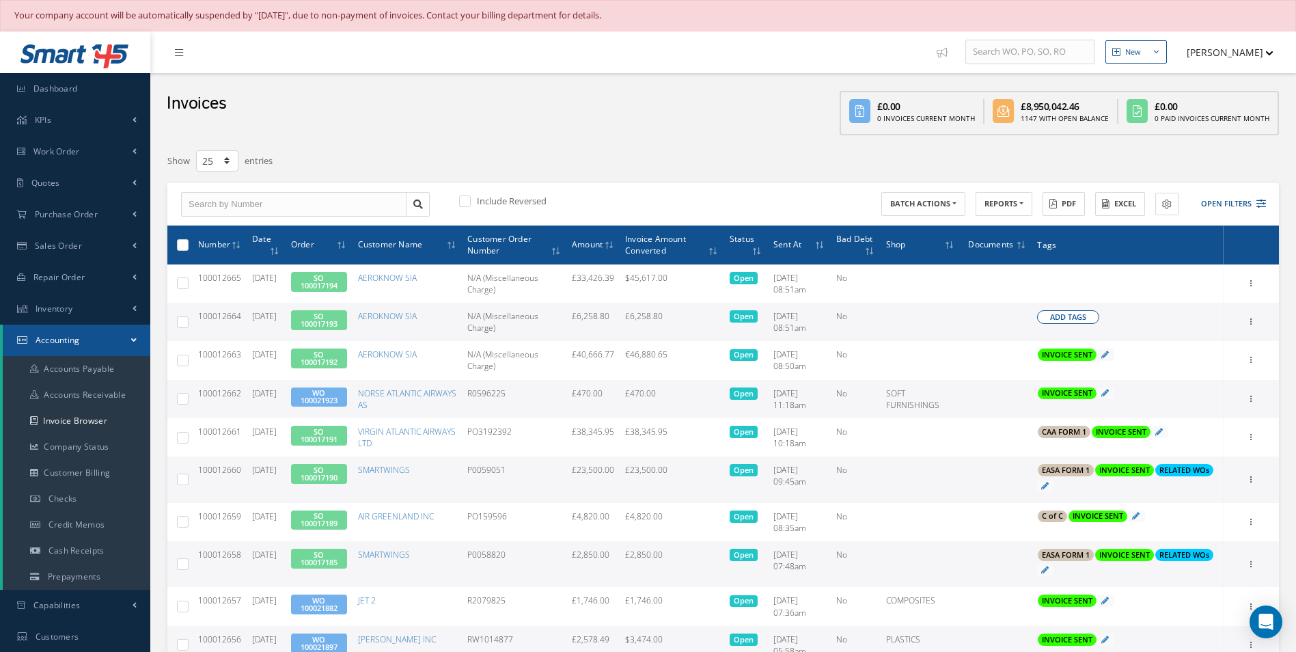
click at [1072, 313] on span "Add Tags" at bounding box center [1068, 317] width 36 height 12
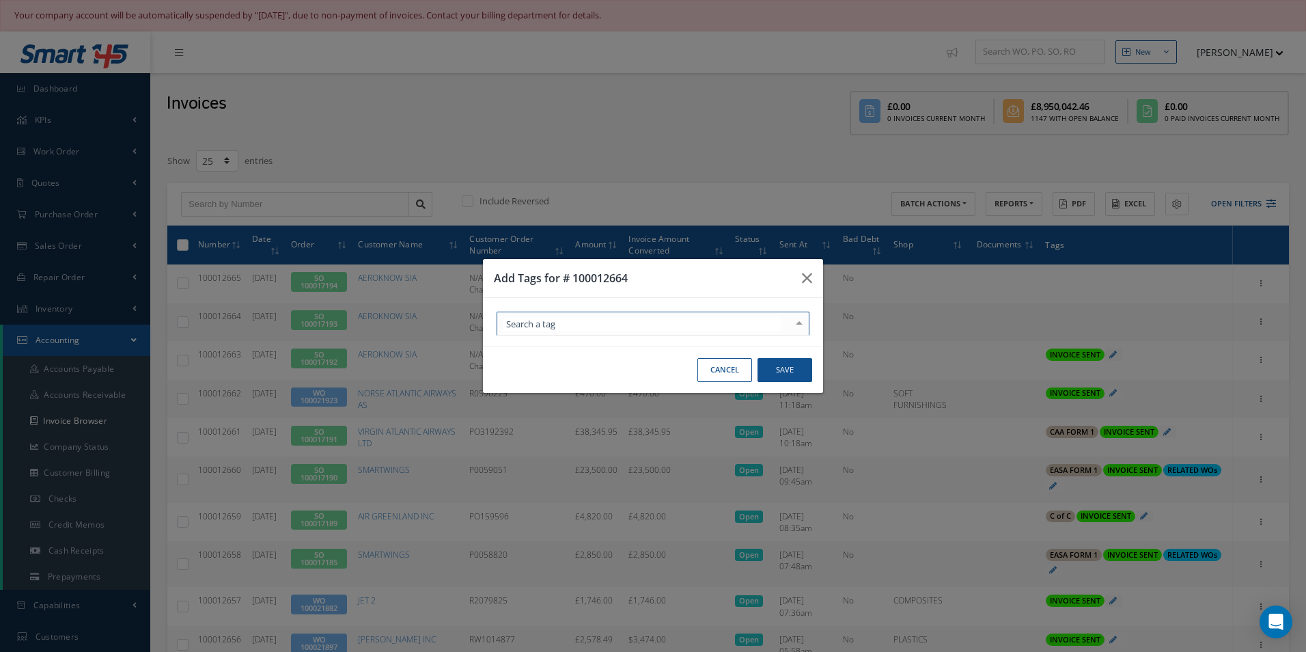
click at [648, 326] on div at bounding box center [653, 323] width 313 height 24
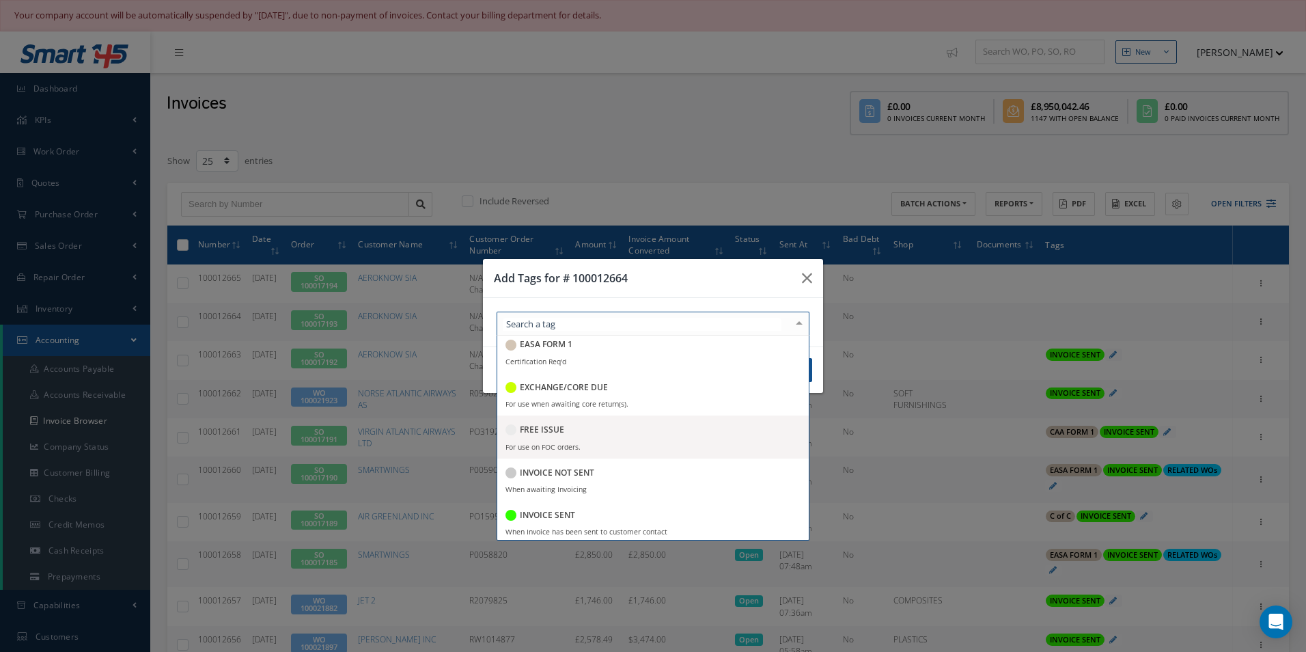
scroll to position [137, 0]
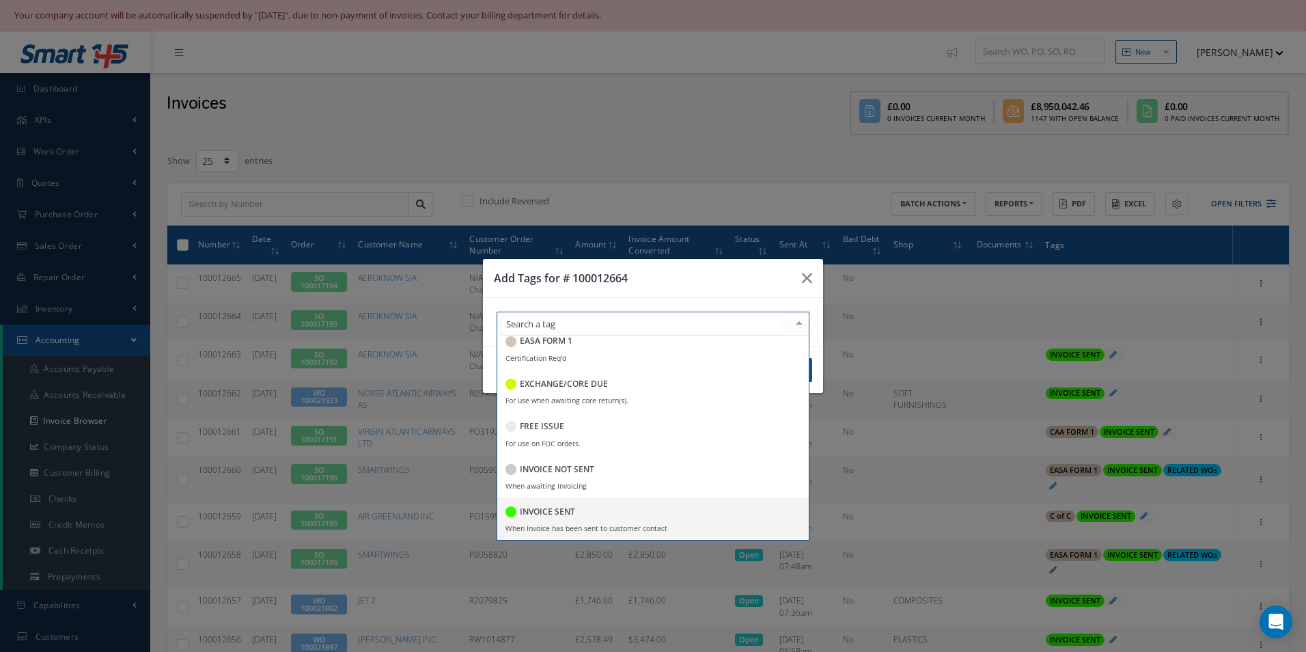
click at [540, 518] on div "INVOICE SENT" at bounding box center [540, 512] width 70 height 18
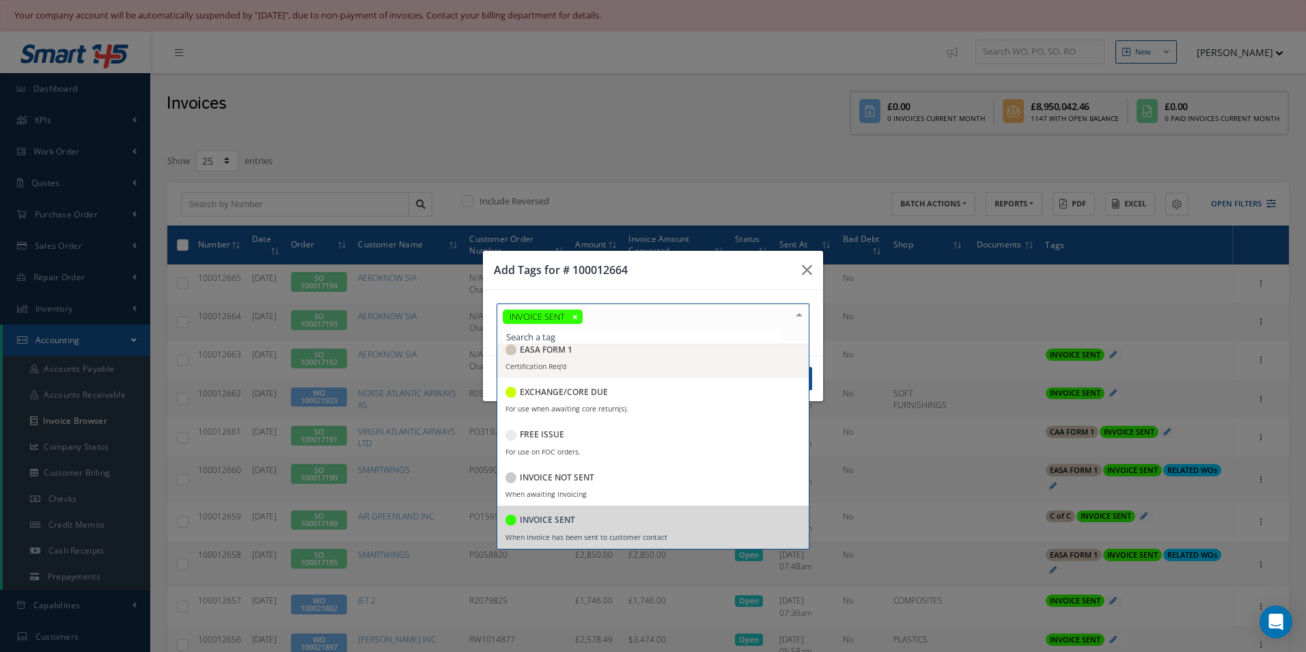
click at [622, 268] on h3 "Add Tags for # 100012664" at bounding box center [642, 270] width 297 height 16
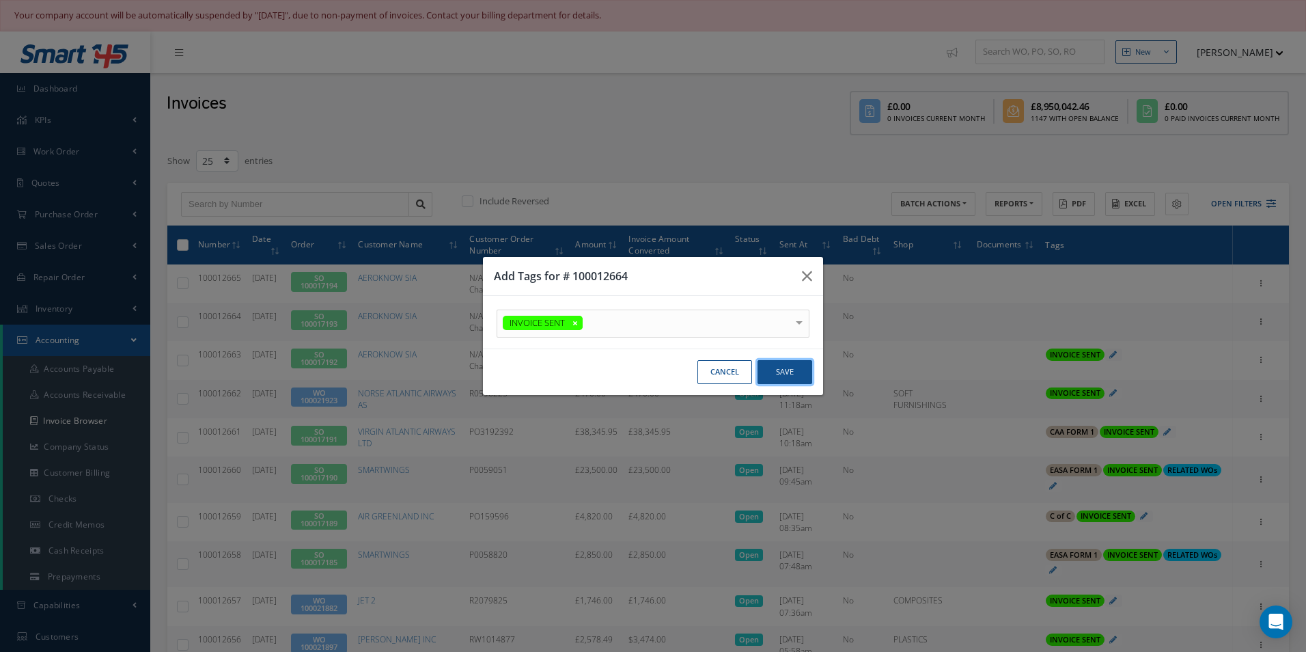
click at [770, 371] on button "Save" at bounding box center [784, 372] width 55 height 24
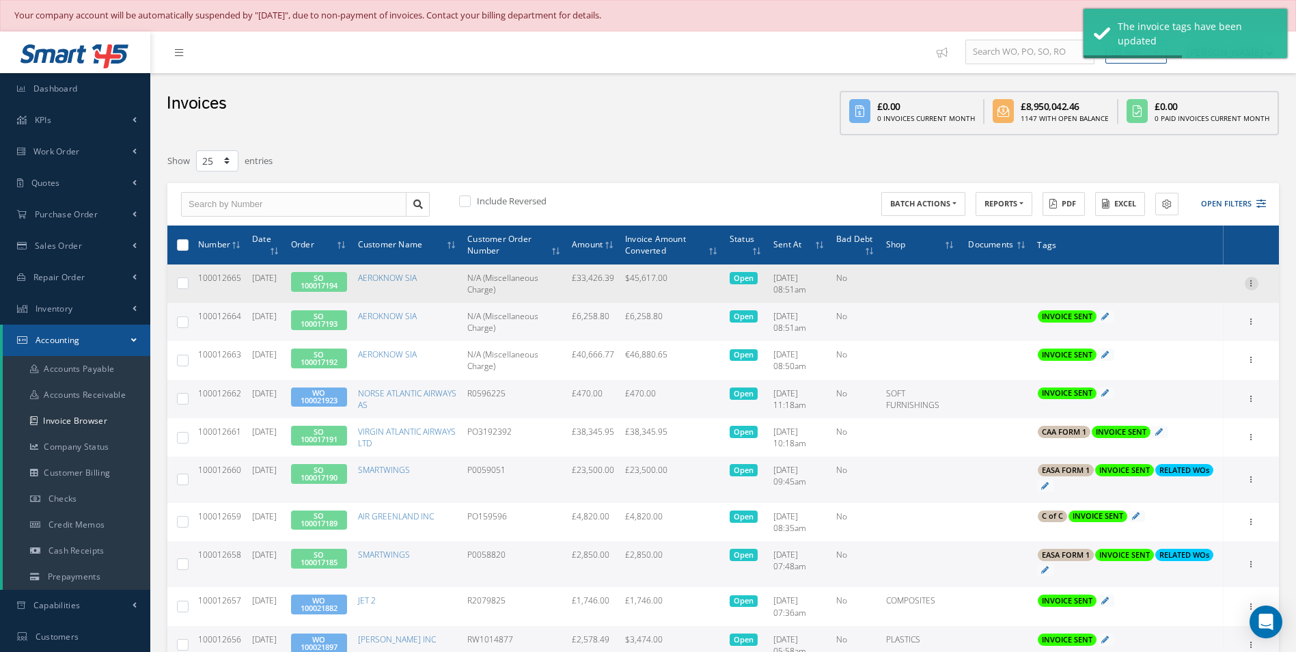
click at [1247, 284] on icon at bounding box center [1251, 282] width 14 height 11
click at [1196, 344] on link "Send By Email" at bounding box center [1188, 345] width 108 height 18
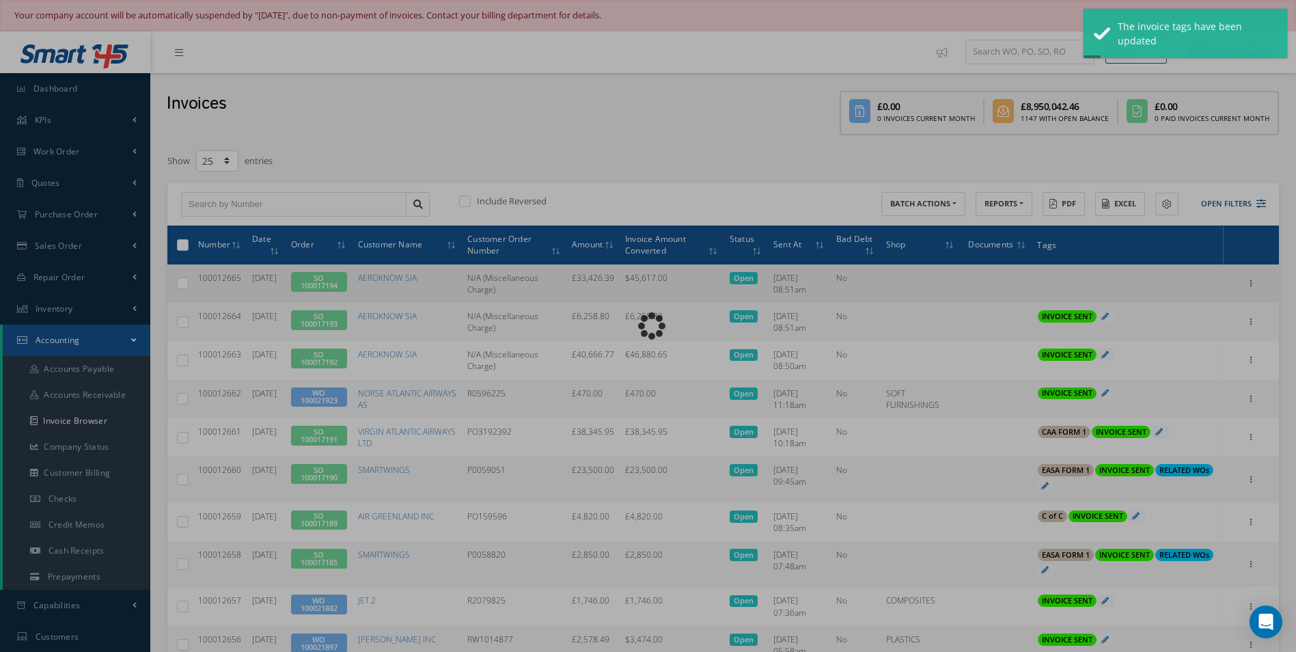
type input "INVOICE - Sales Order 100017194 for AEROKNOW SIA, PO: N/A (Miscellaneous Charge)"
type textarea "Dear Accounts, Please find the attached invoice for your recent order N/A (Misc…"
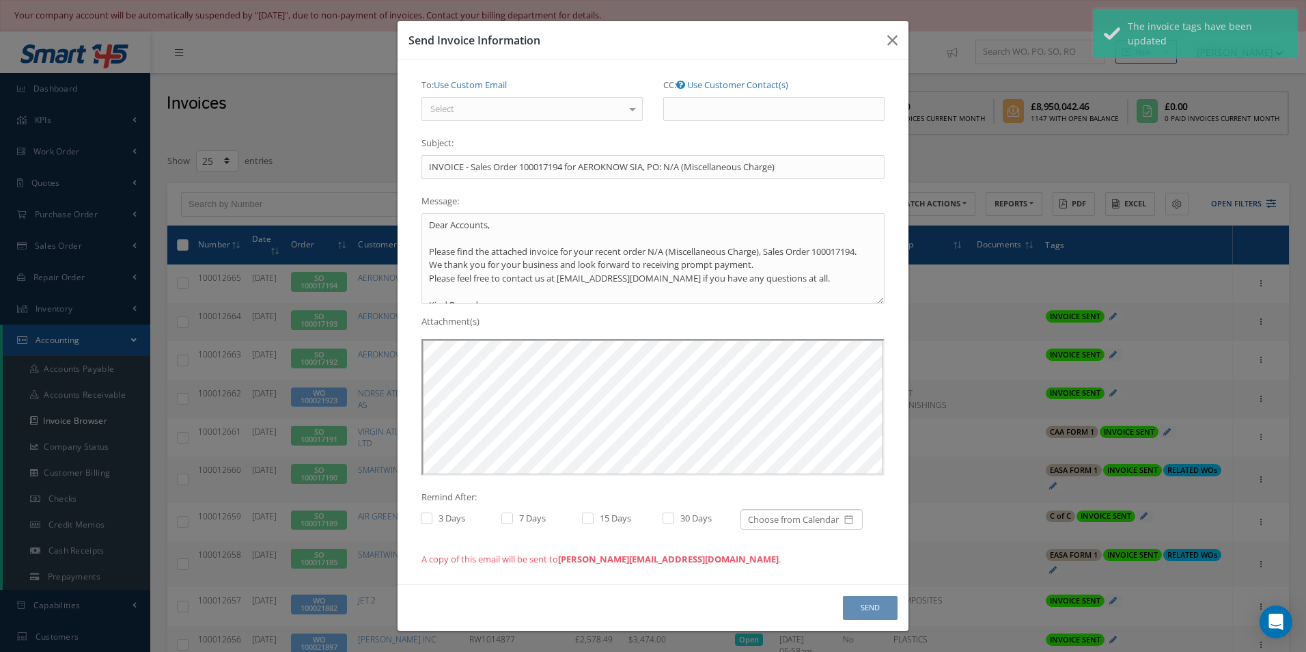
scroll to position [0, 0]
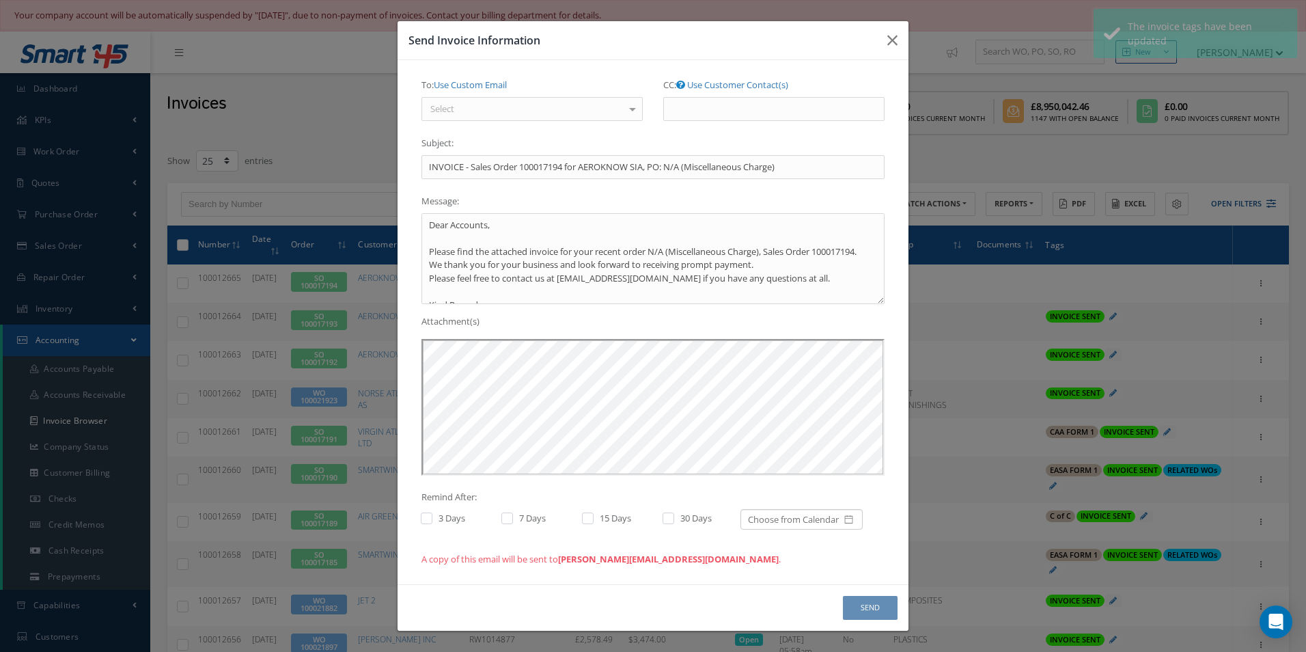
click at [610, 109] on div "Select" at bounding box center [531, 109] width 221 height 25
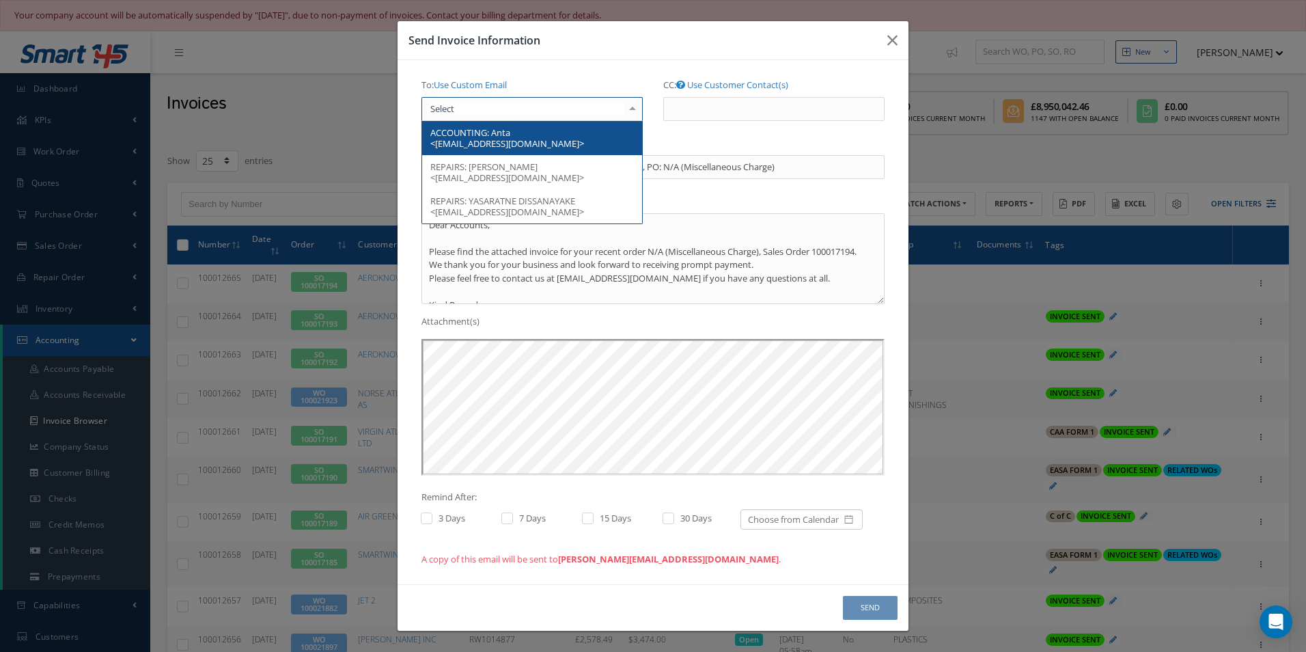
click at [526, 139] on span "Anta <accounts@aeroknow.aero>" at bounding box center [507, 137] width 154 height 23
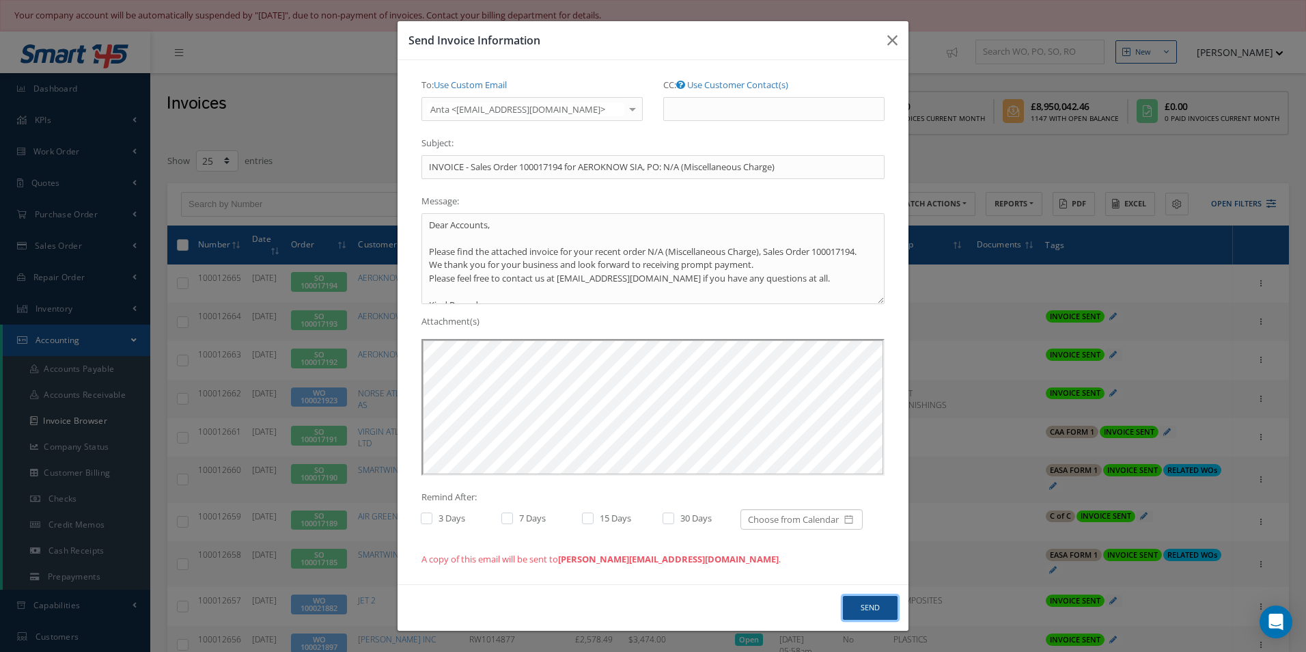
click at [879, 603] on button "Send" at bounding box center [870, 608] width 55 height 24
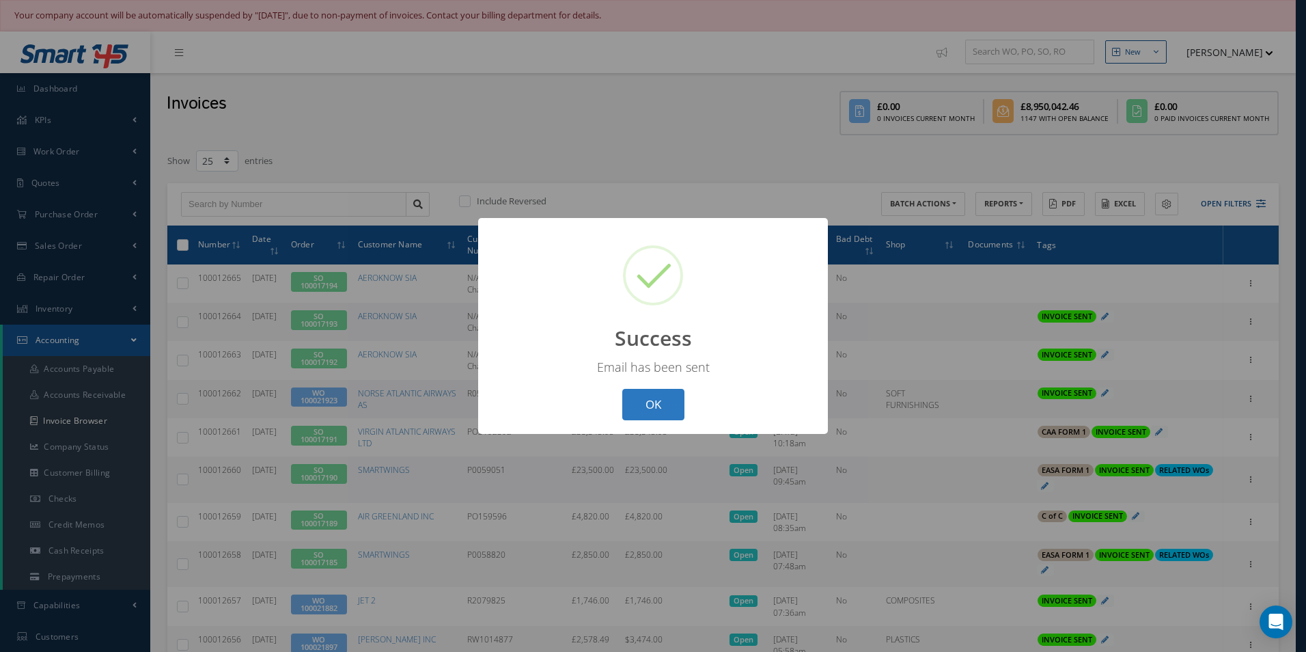
click at [652, 401] on button "OK" at bounding box center [653, 405] width 62 height 32
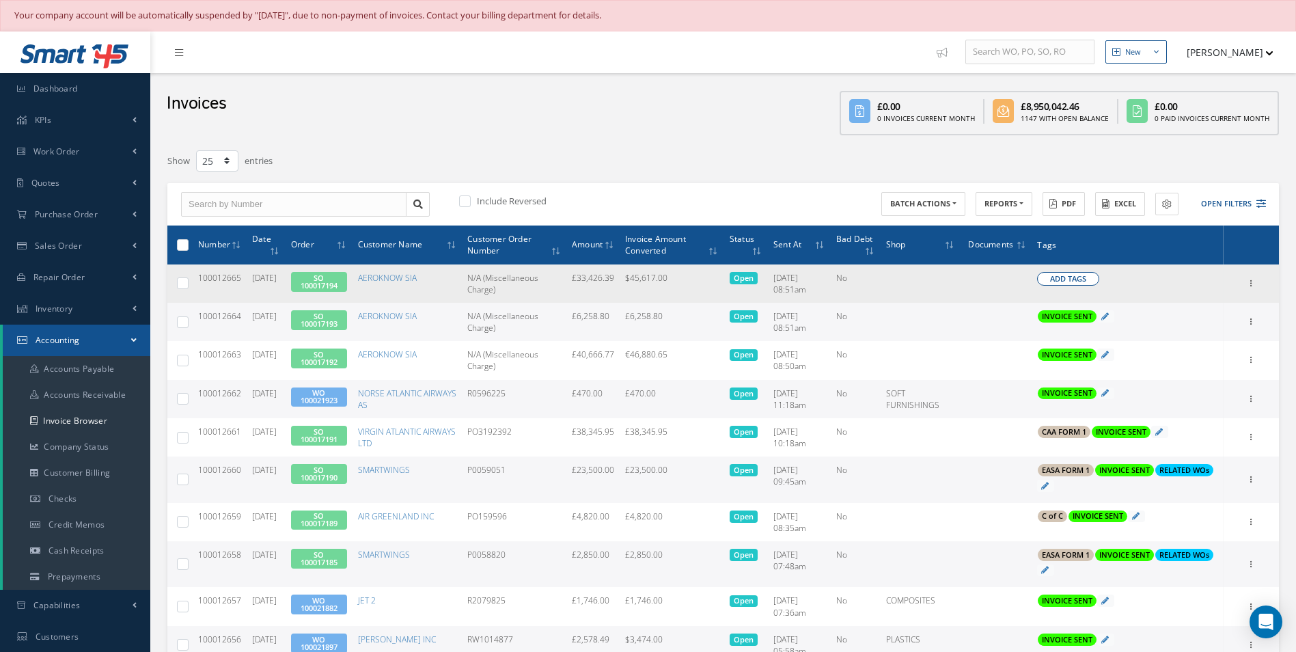
click at [1063, 279] on span "Add Tags" at bounding box center [1068, 279] width 36 height 12
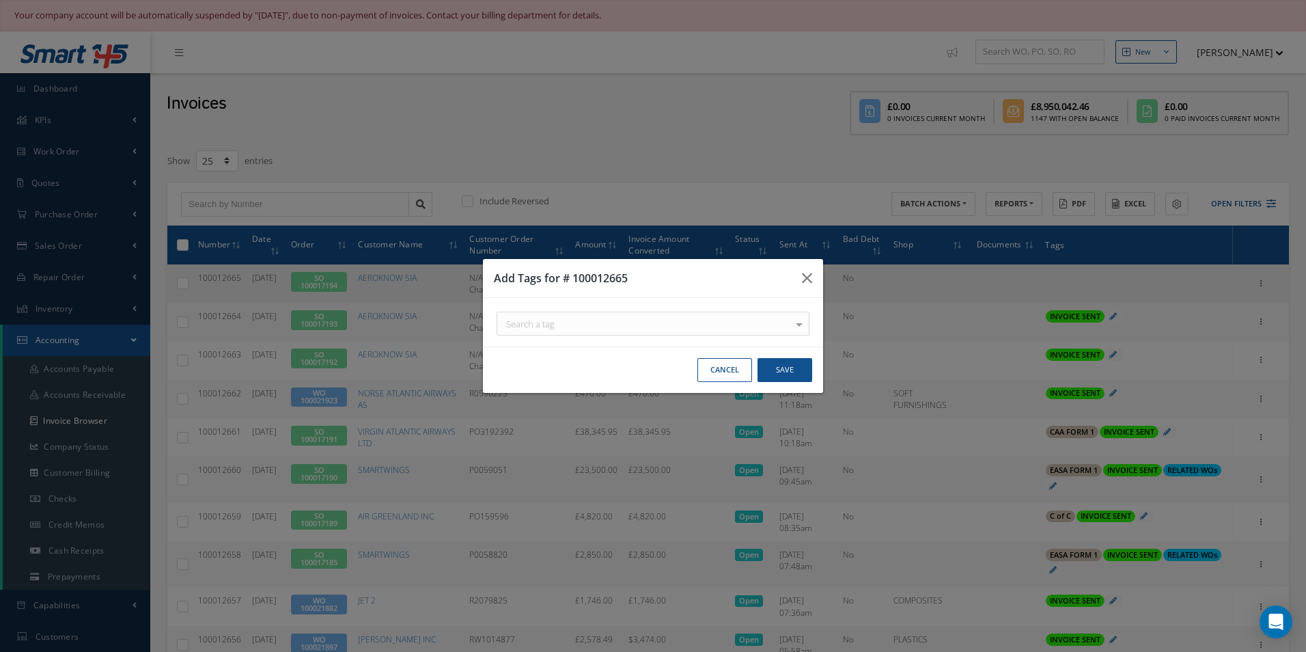
click at [646, 324] on div "Search a tag" at bounding box center [653, 323] width 313 height 24
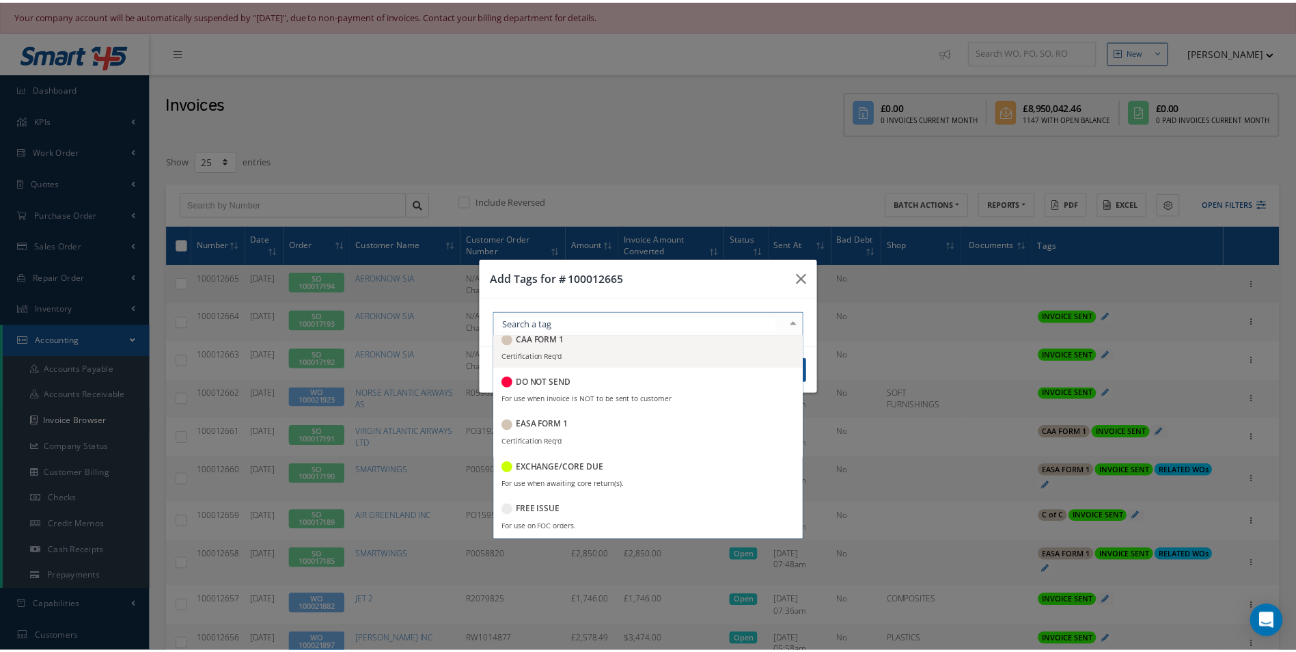
scroll to position [137, 0]
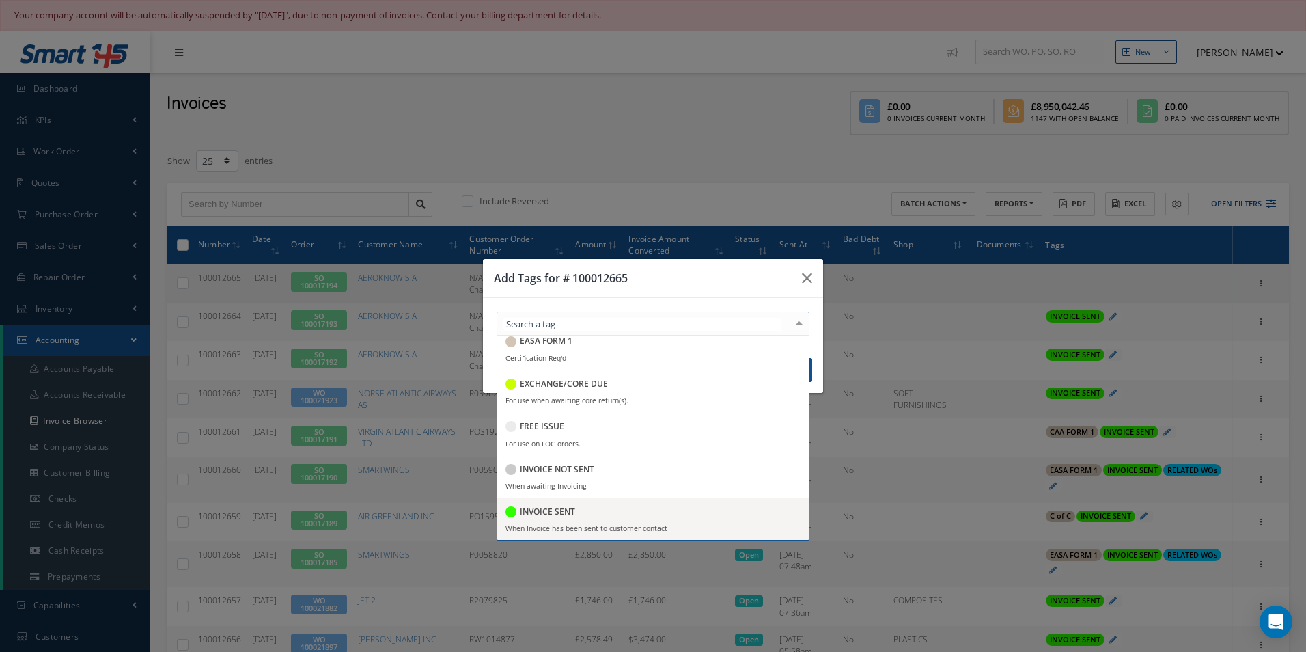
click at [558, 512] on h5 "INVOICE SENT" at bounding box center [547, 512] width 55 height 10
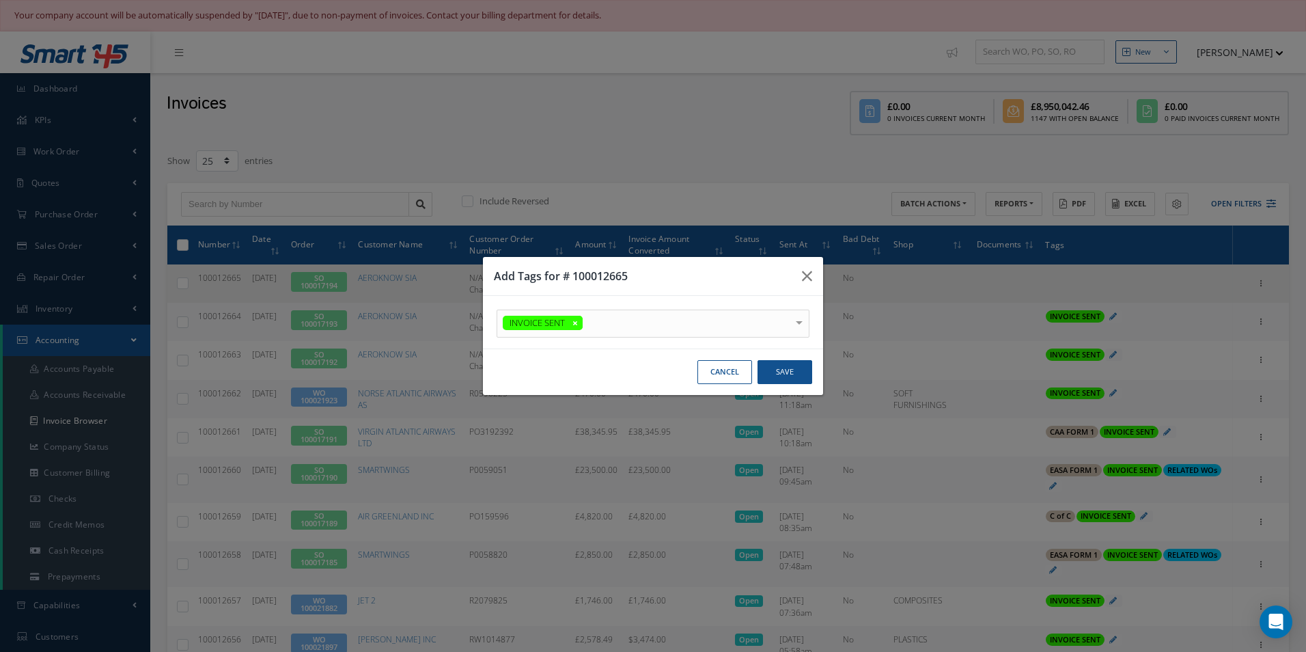
click at [764, 267] on div "Add Tags for # 100012665" at bounding box center [653, 276] width 340 height 39
click at [789, 368] on button "Save" at bounding box center [784, 372] width 55 height 24
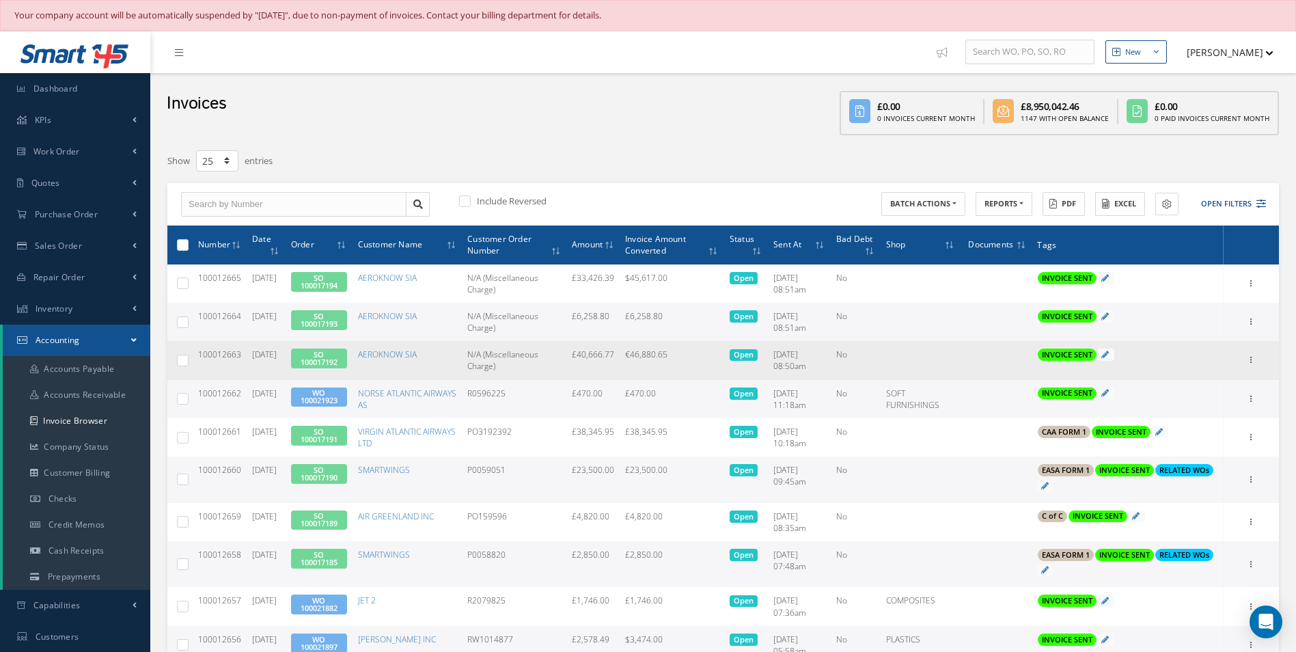
click at [230, 359] on span "100012663" at bounding box center [219, 354] width 43 height 12
copy span "100012663"
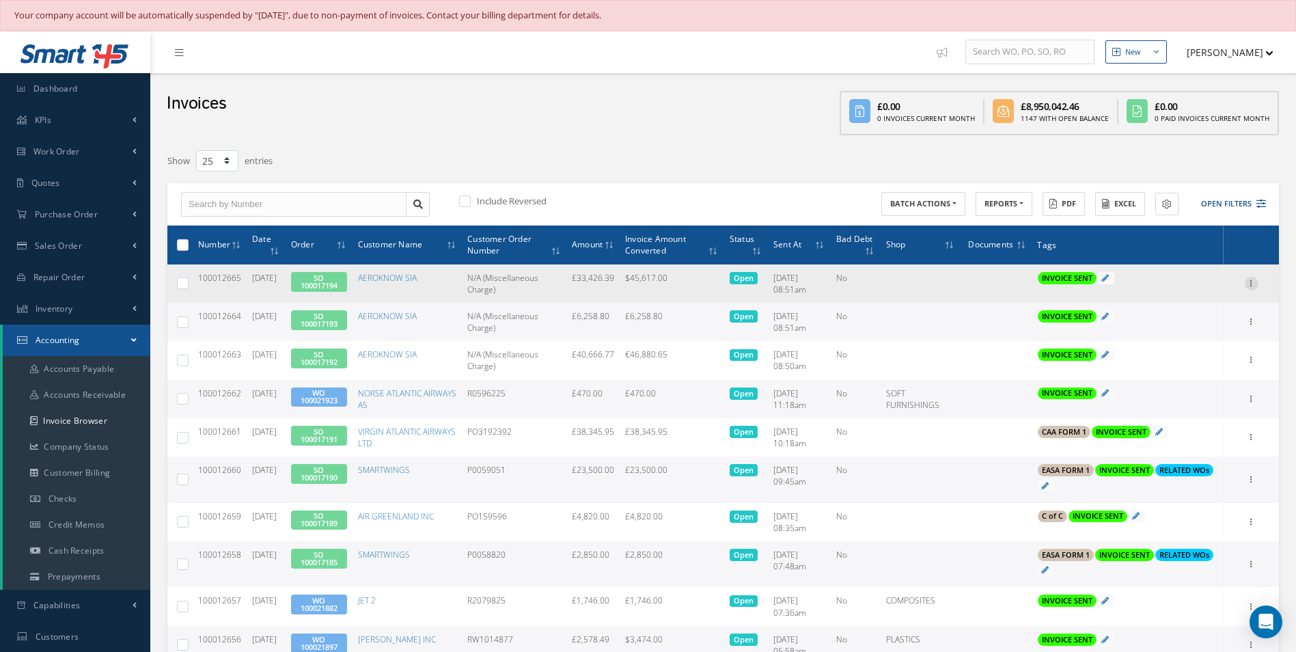
click at [1248, 284] on icon at bounding box center [1251, 282] width 14 height 11
click at [1175, 292] on link "Print" at bounding box center [1188, 292] width 108 height 18
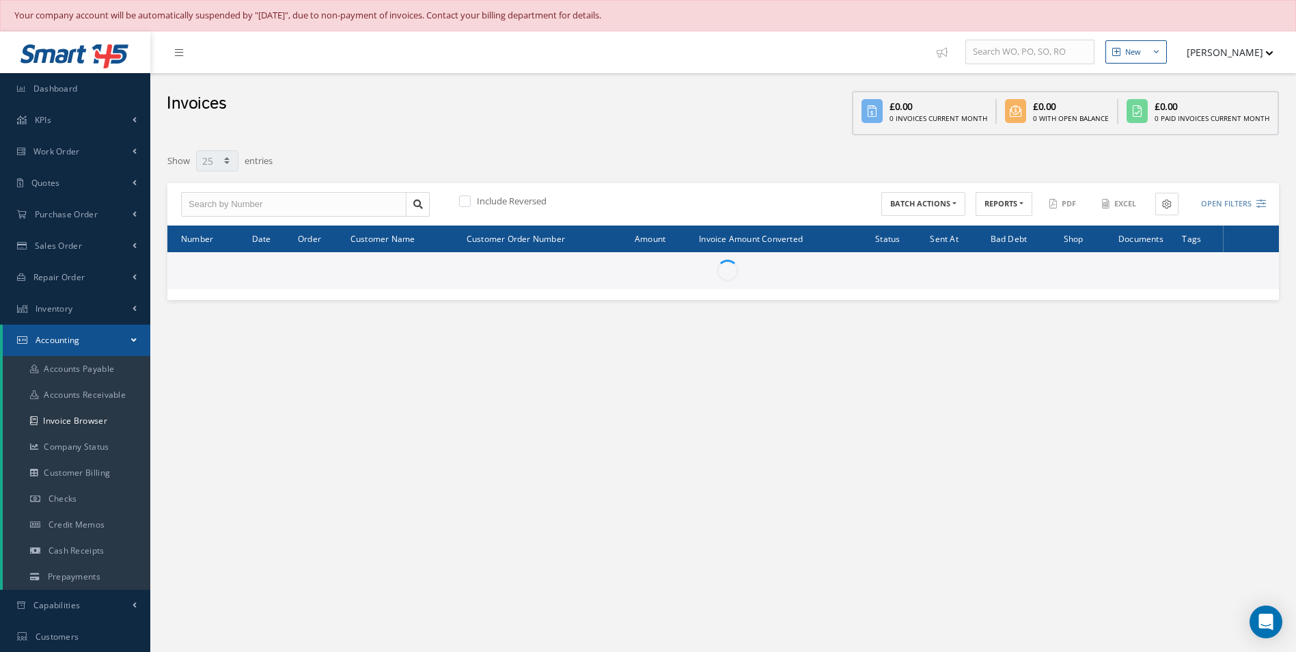
select select "25"
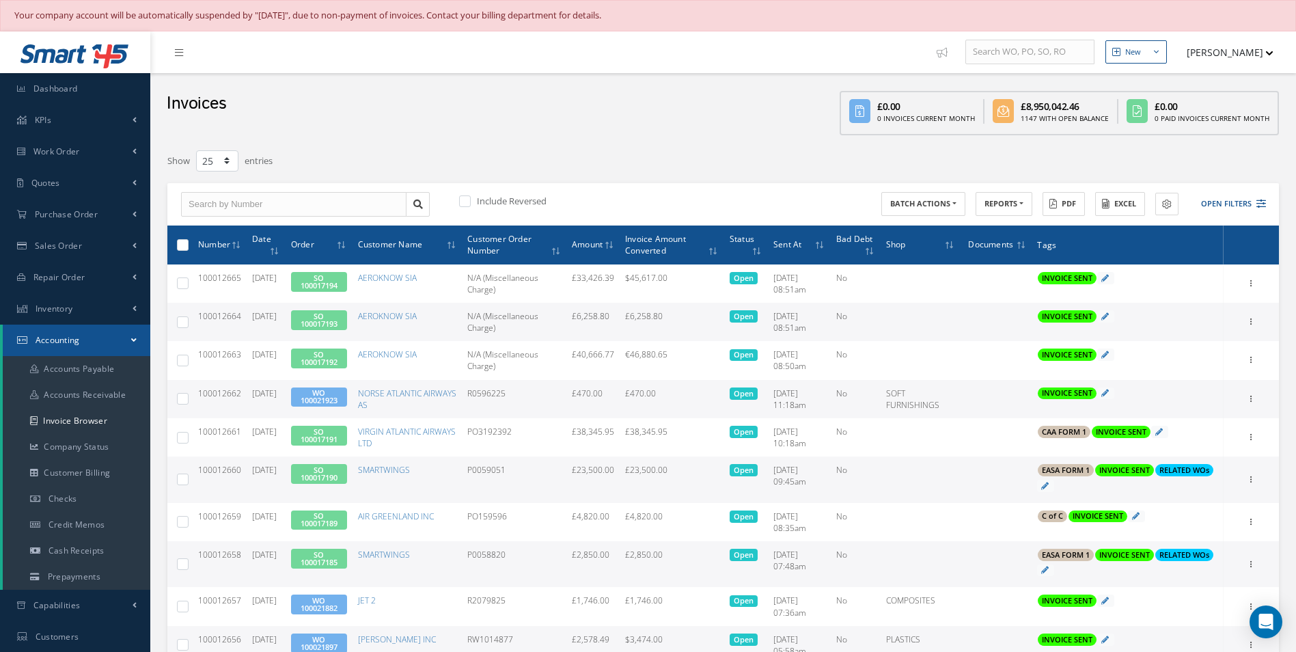
drag, startPoint x: 238, startPoint y: 318, endPoint x: 192, endPoint y: 318, distance: 46.4
click at [192, 318] on tr "100012664 [DATE] SO 100017193 AEROKNOW SIA N/A (Miscellaneous Charge) £6,258.80…" at bounding box center [722, 322] width 1111 height 38
copy tr "100012664"
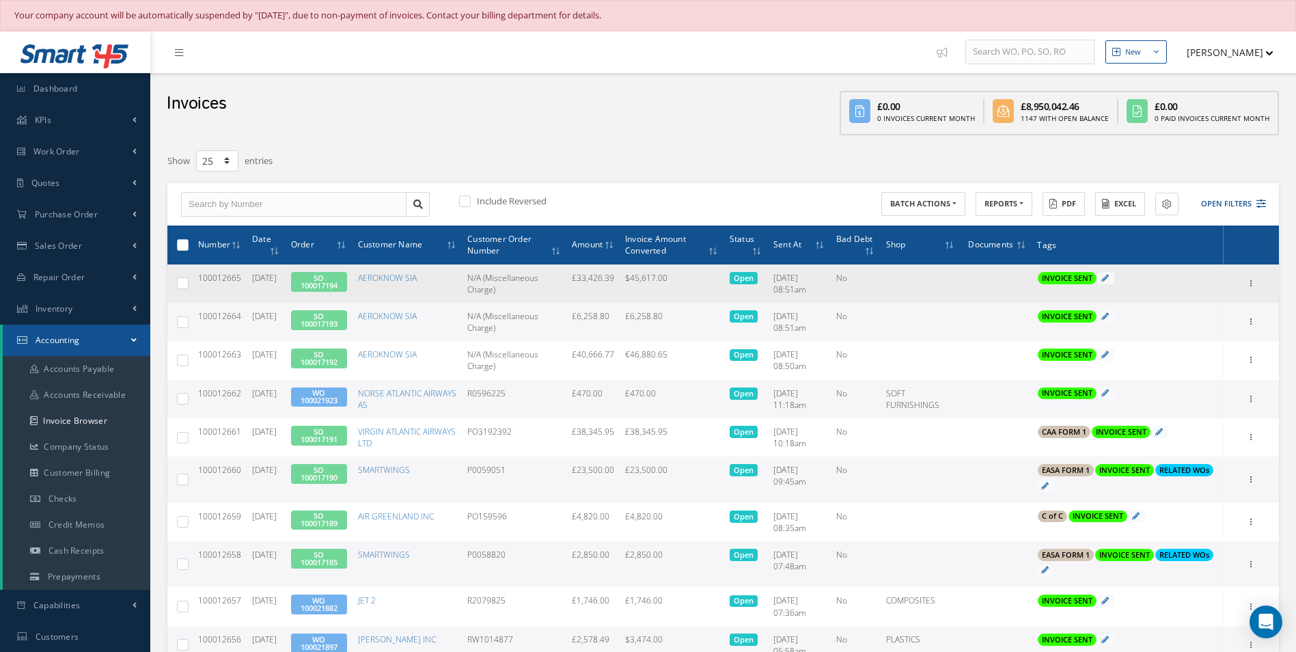
click at [213, 276] on span "100012665" at bounding box center [219, 278] width 43 height 12
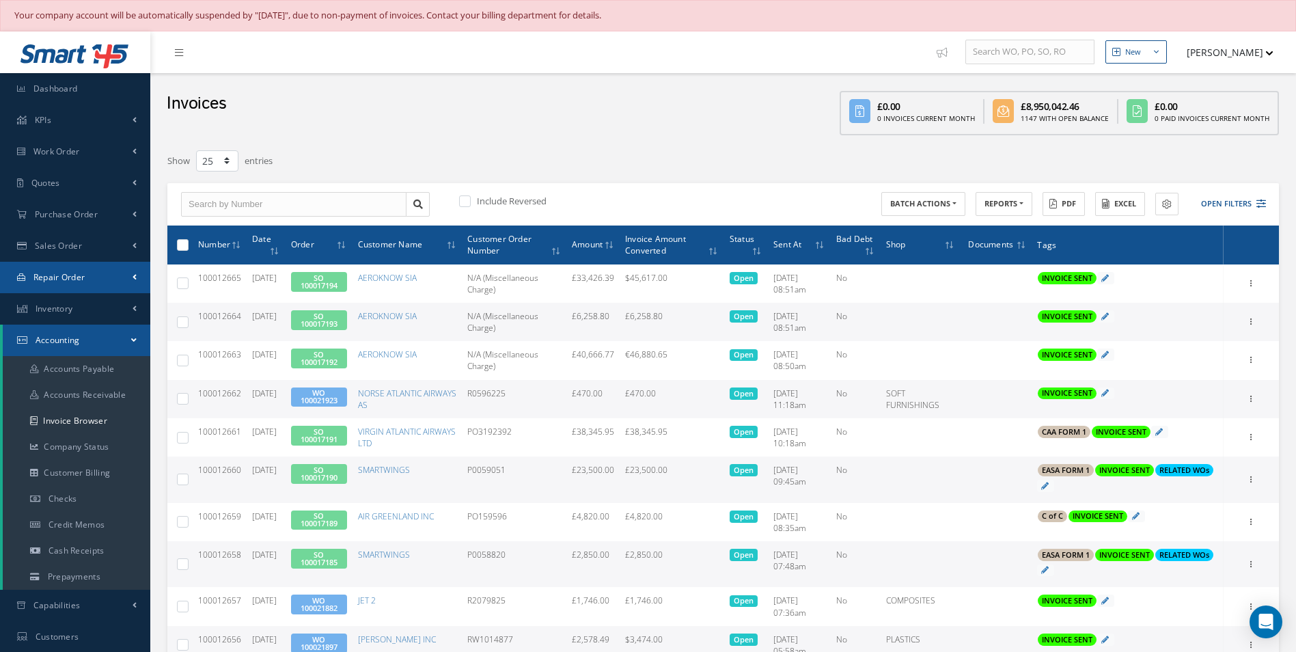
copy span "100012665"
